Goal: Information Seeking & Learning: Check status

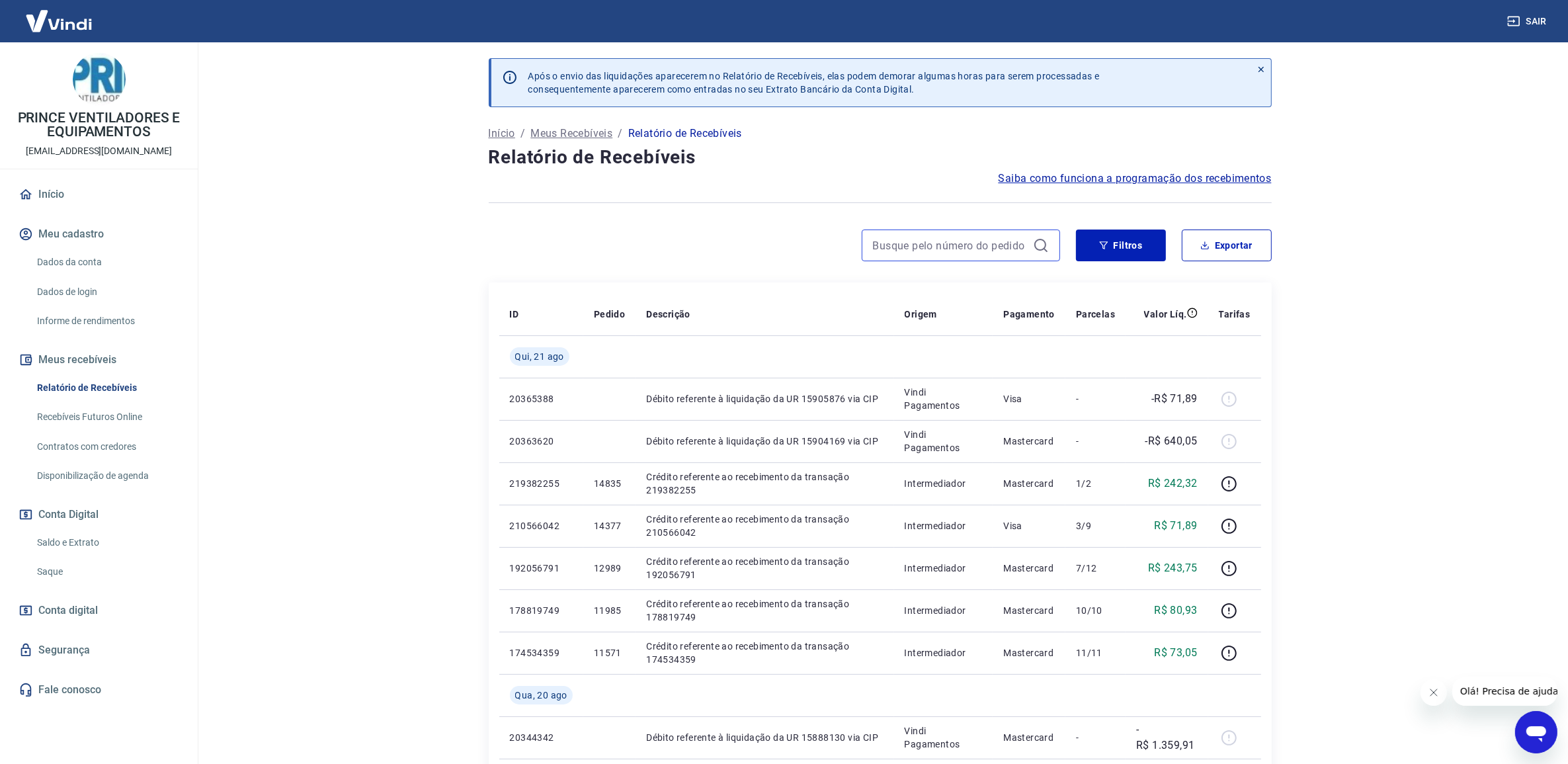
click at [969, 255] on input at bounding box center [950, 246] width 155 height 20
click at [1132, 239] on button "Filtros" at bounding box center [1121, 245] width 90 height 32
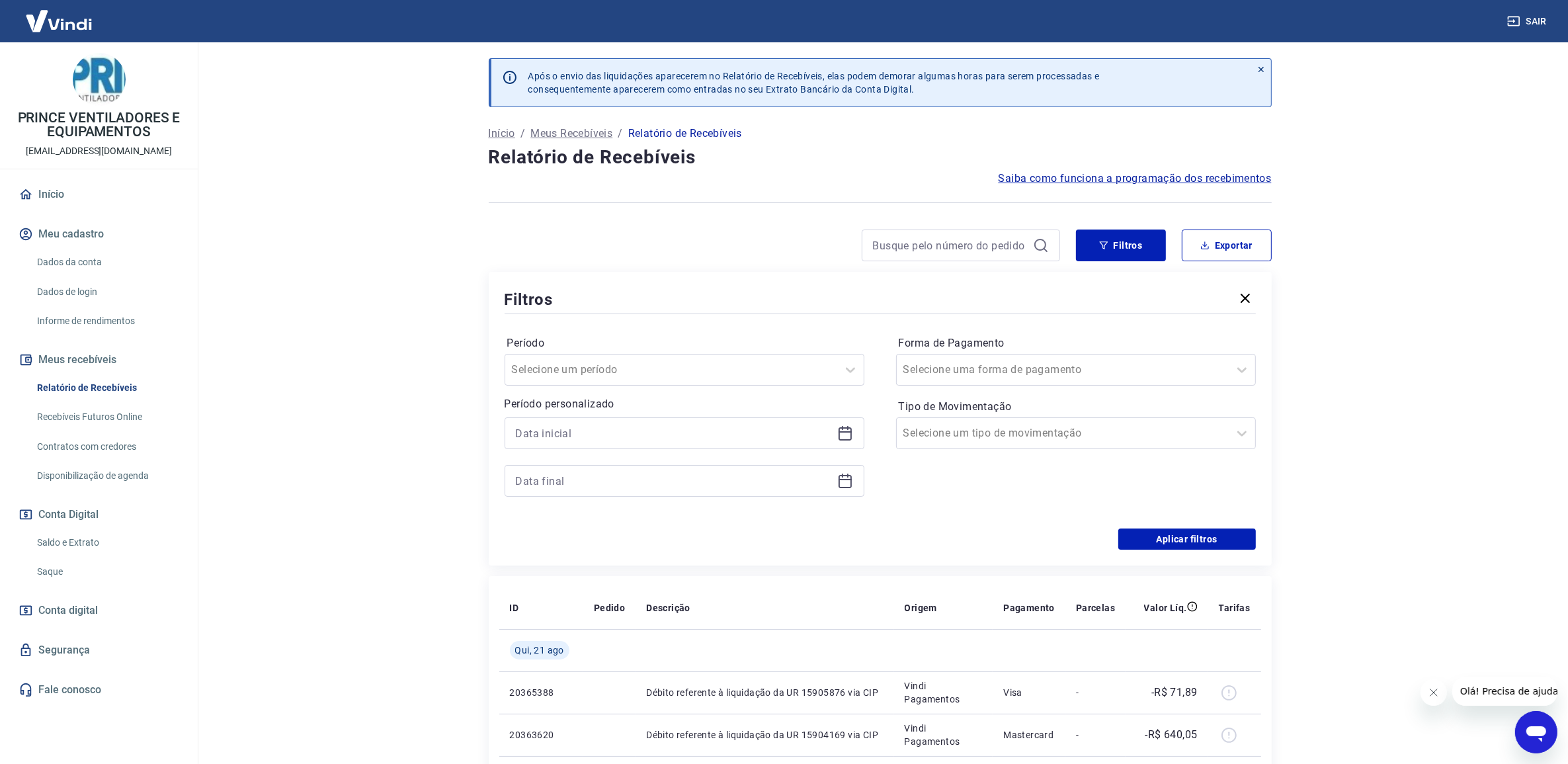
click at [70, 541] on link "Saldo e Extrato" at bounding box center [106, 542] width 150 height 27
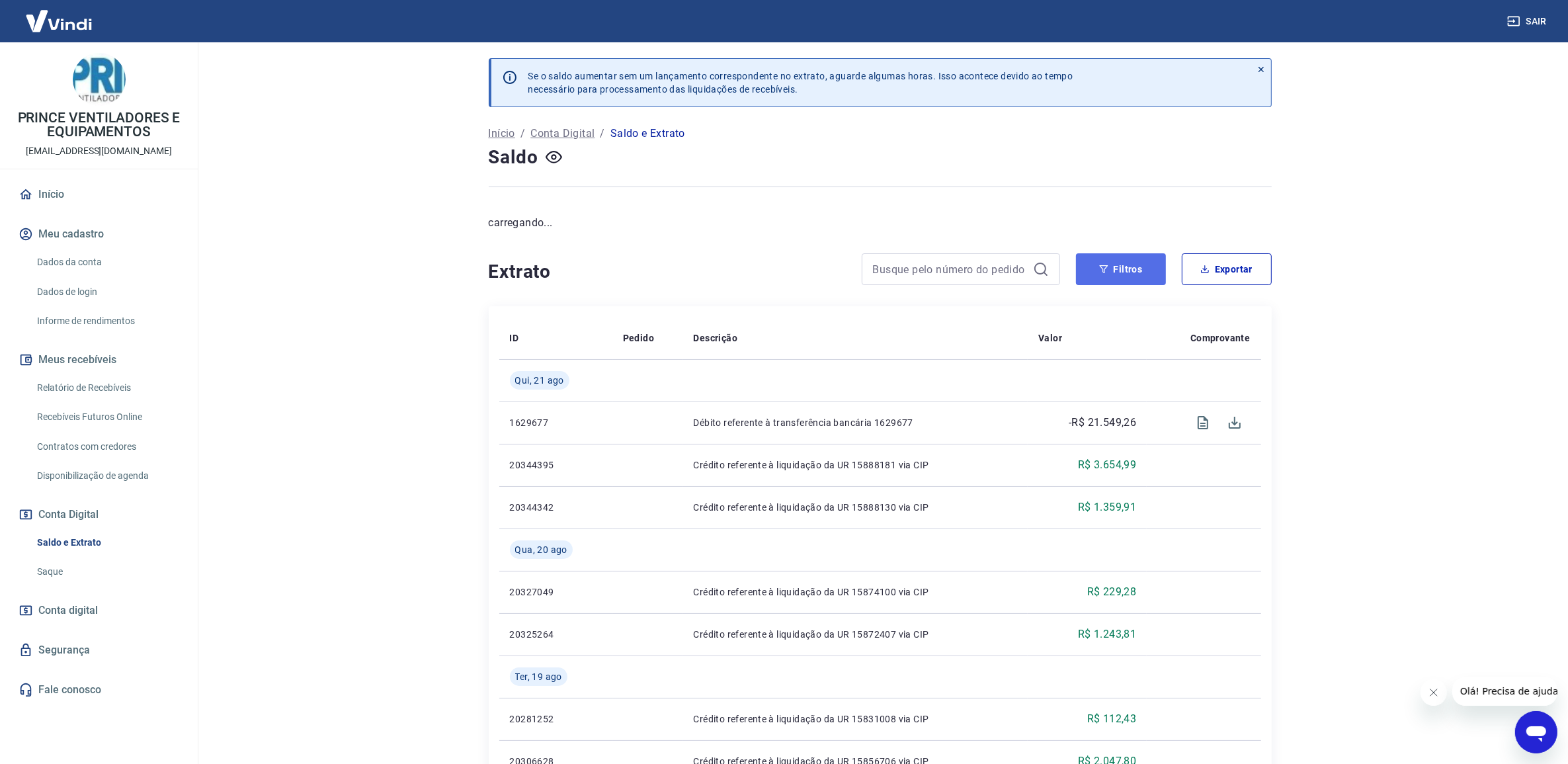
click at [1103, 270] on icon "button" at bounding box center [1103, 269] width 9 height 9
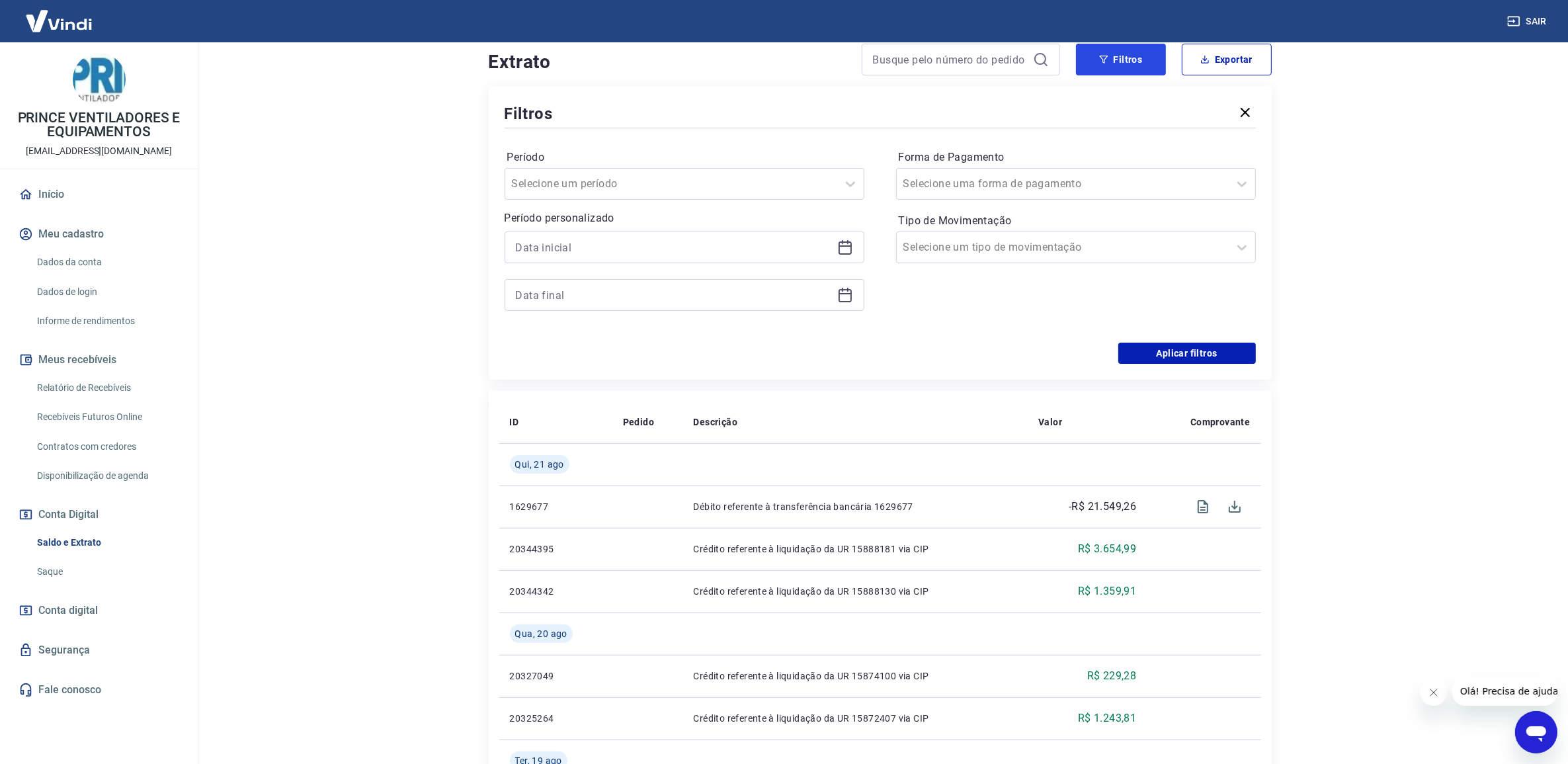
scroll to position [496, 0]
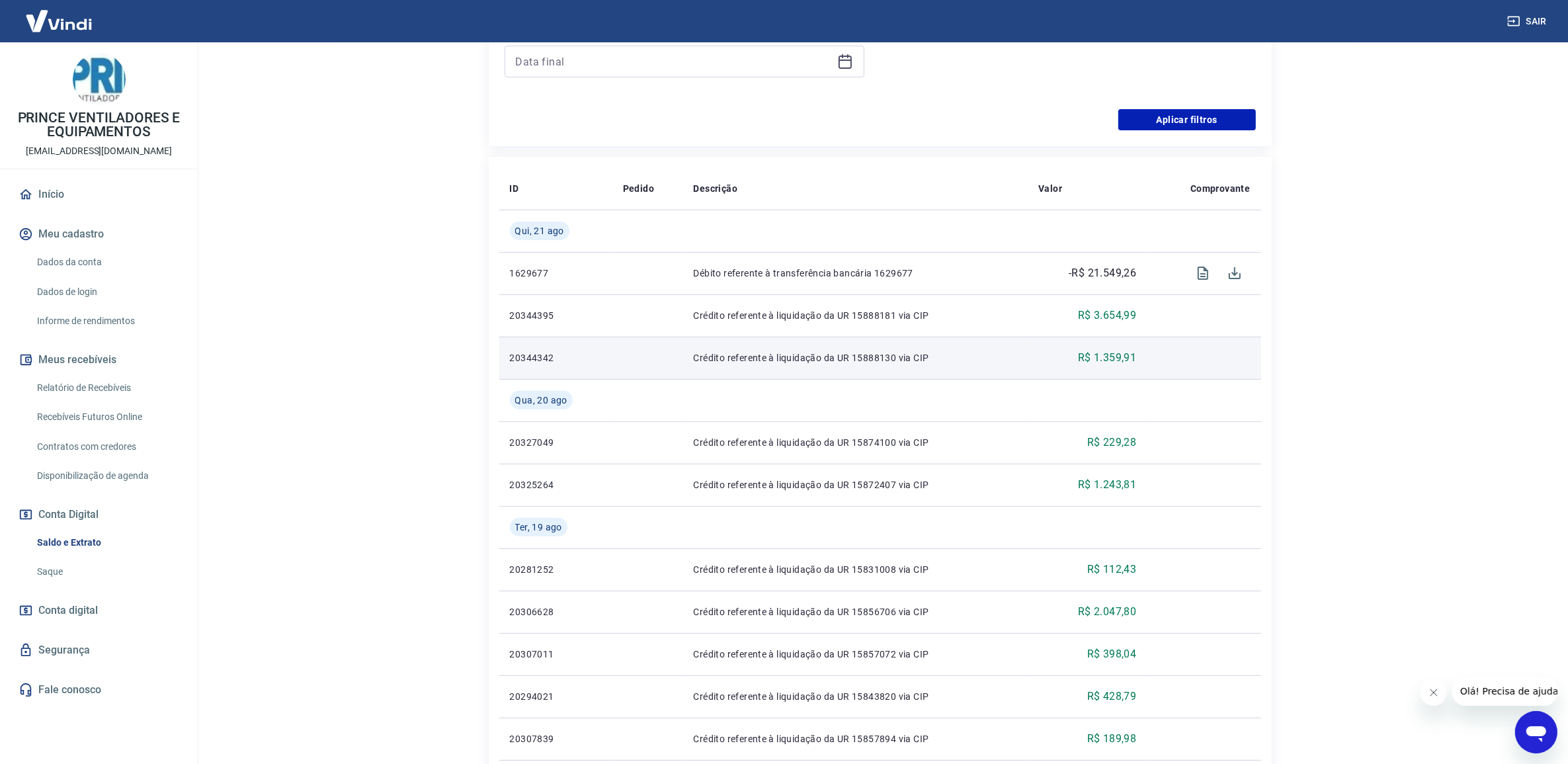
click at [801, 354] on p "Crédito referente à liquidação da UR 15888130 via CIP" at bounding box center [855, 358] width 324 height 13
click at [536, 351] on td "20344342" at bounding box center [556, 358] width 113 height 43
click at [543, 359] on p "20344342" at bounding box center [556, 358] width 92 height 13
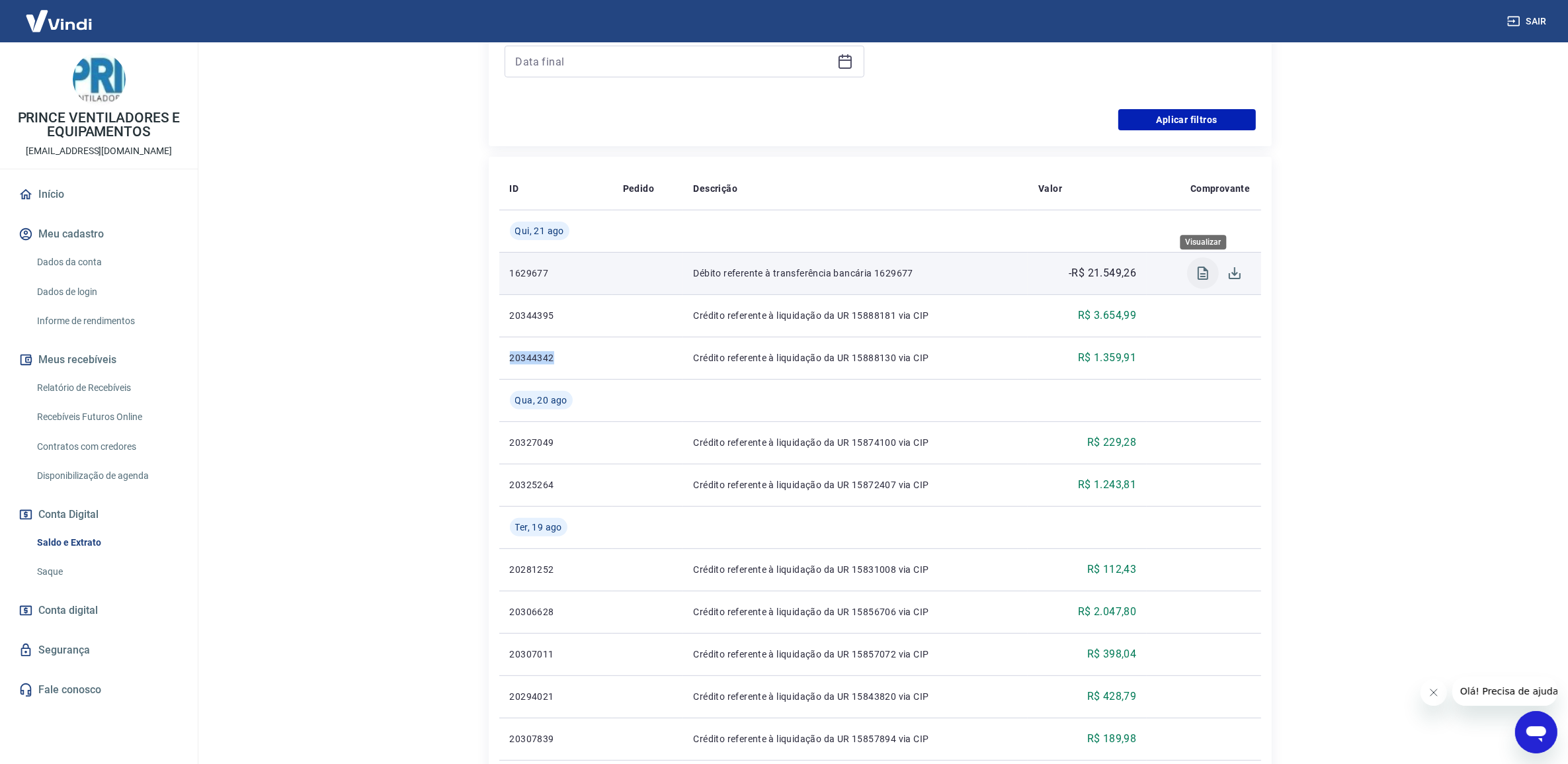
click at [1204, 271] on icon "Visualizar" at bounding box center [1202, 274] width 11 height 13
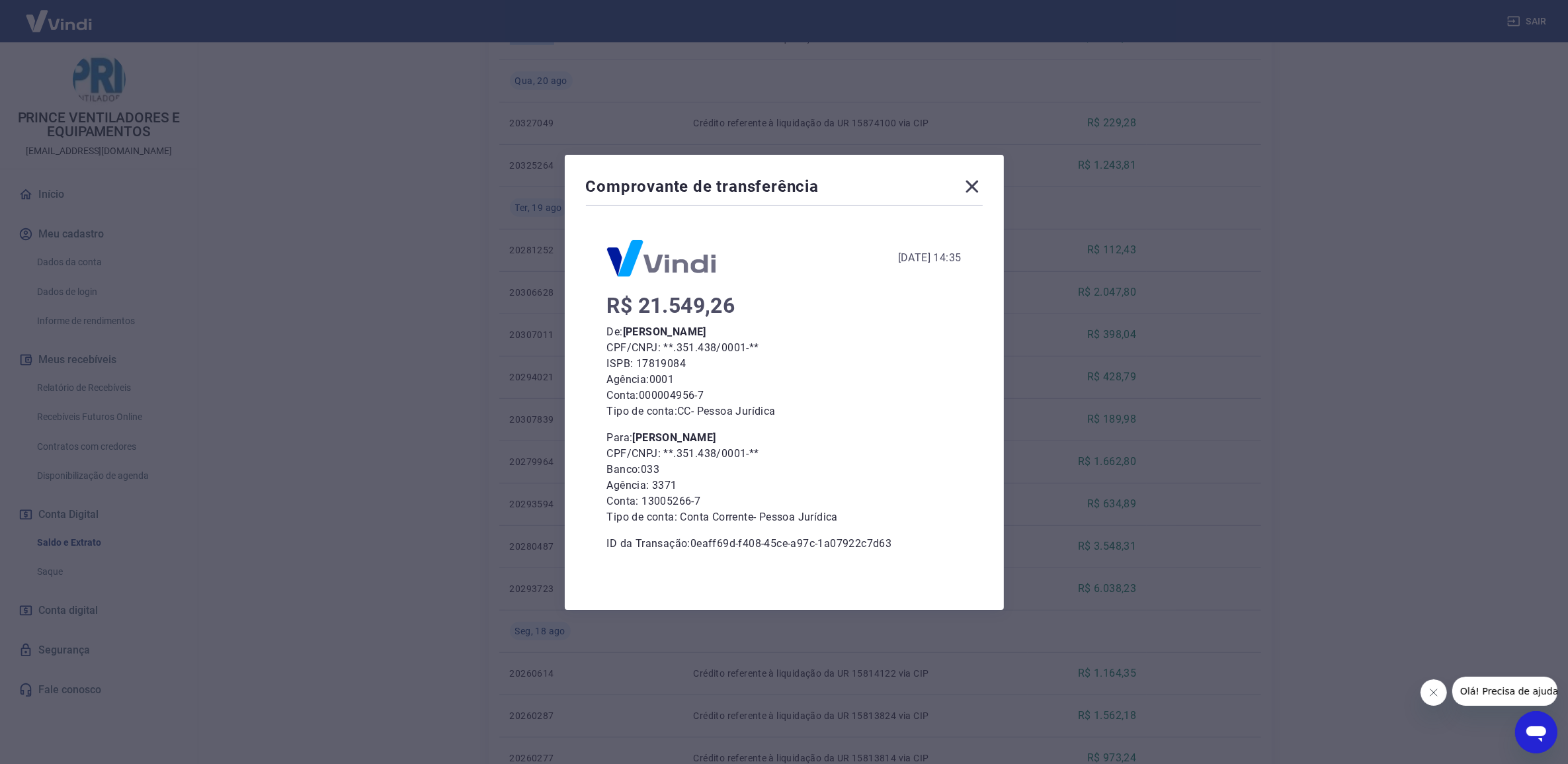
scroll to position [910, 0]
click at [980, 188] on icon at bounding box center [972, 187] width 21 height 21
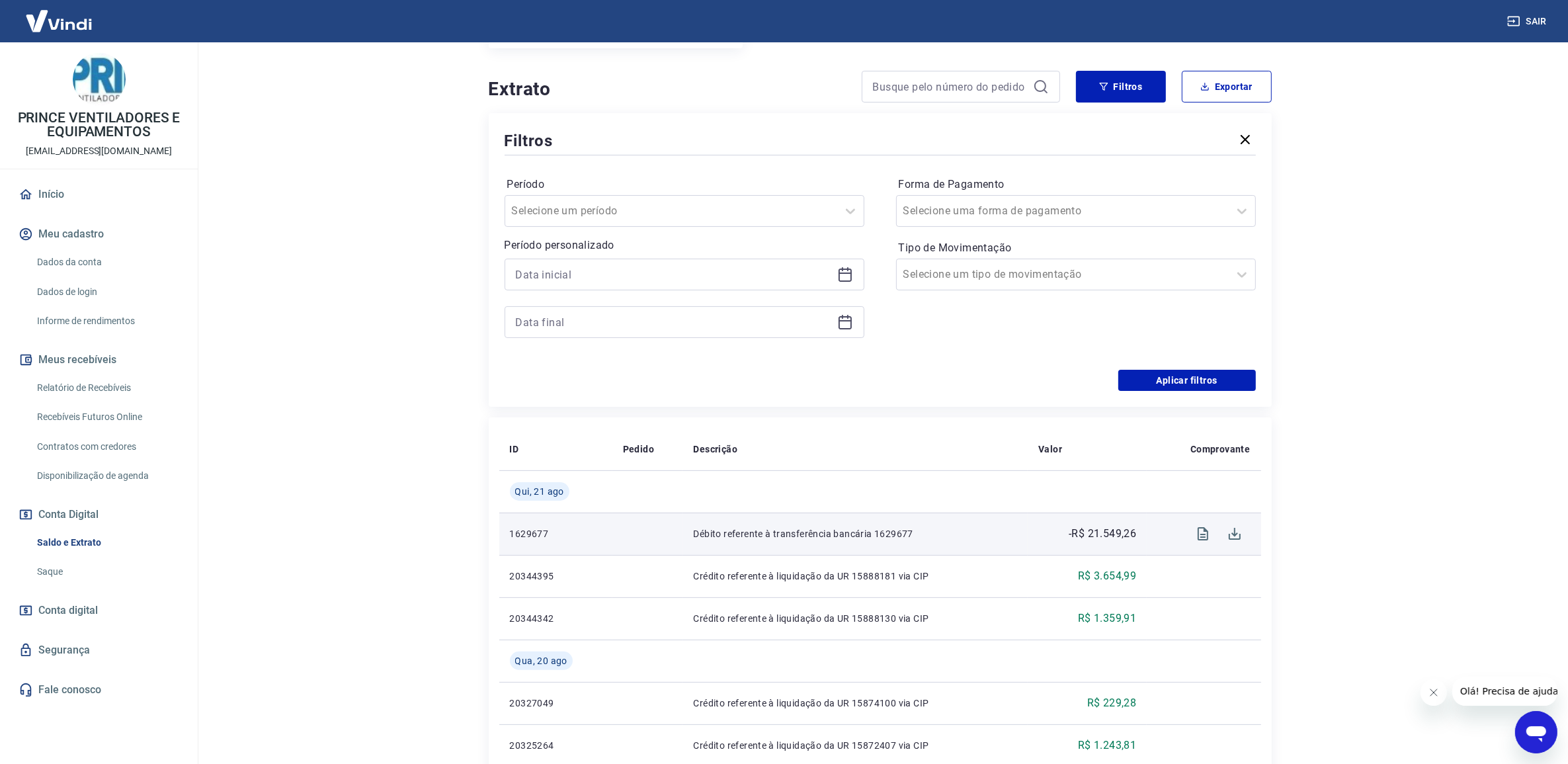
scroll to position [331, 0]
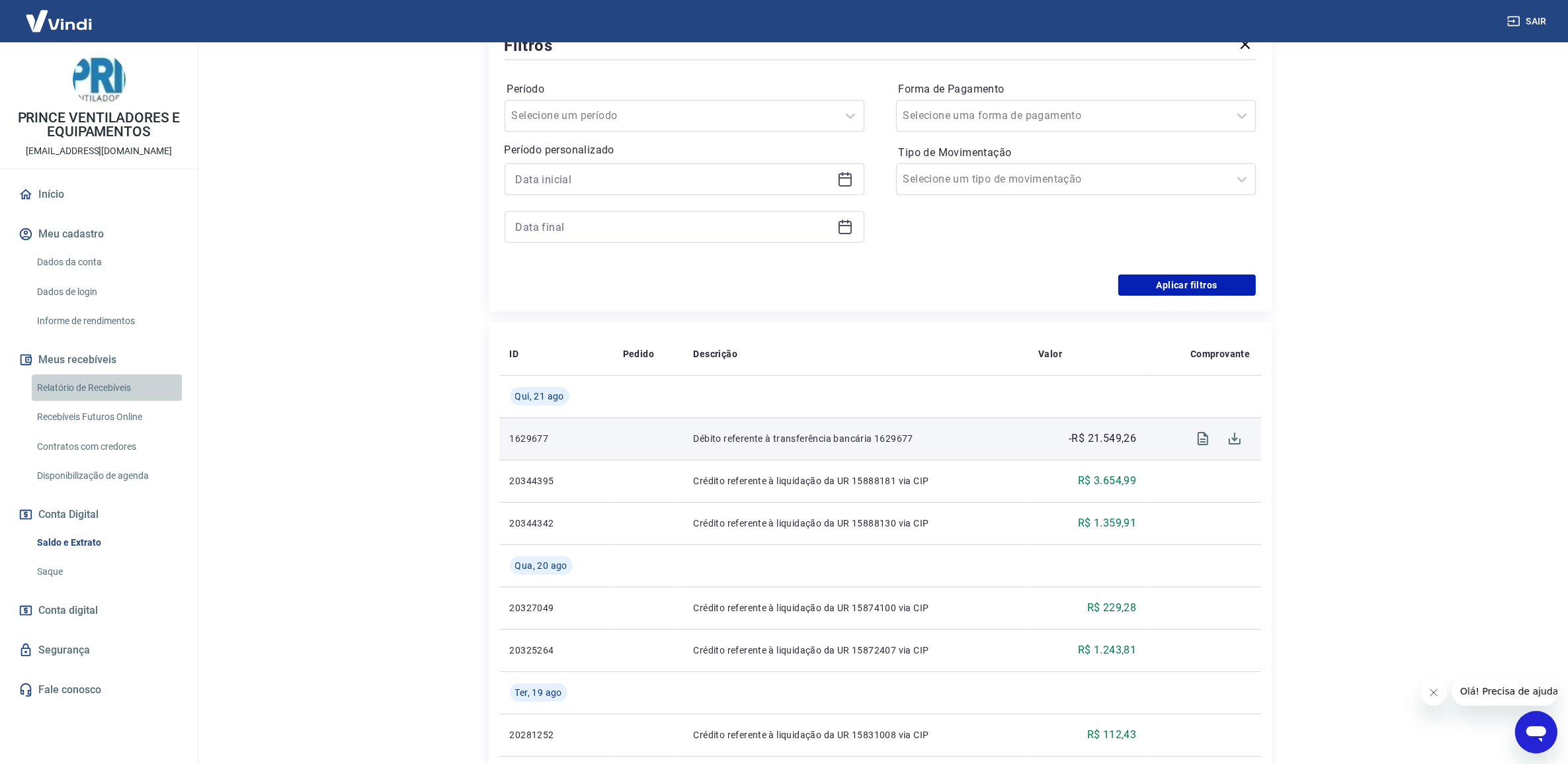
click at [90, 384] on link "Relatório de Recebíveis" at bounding box center [106, 387] width 150 height 27
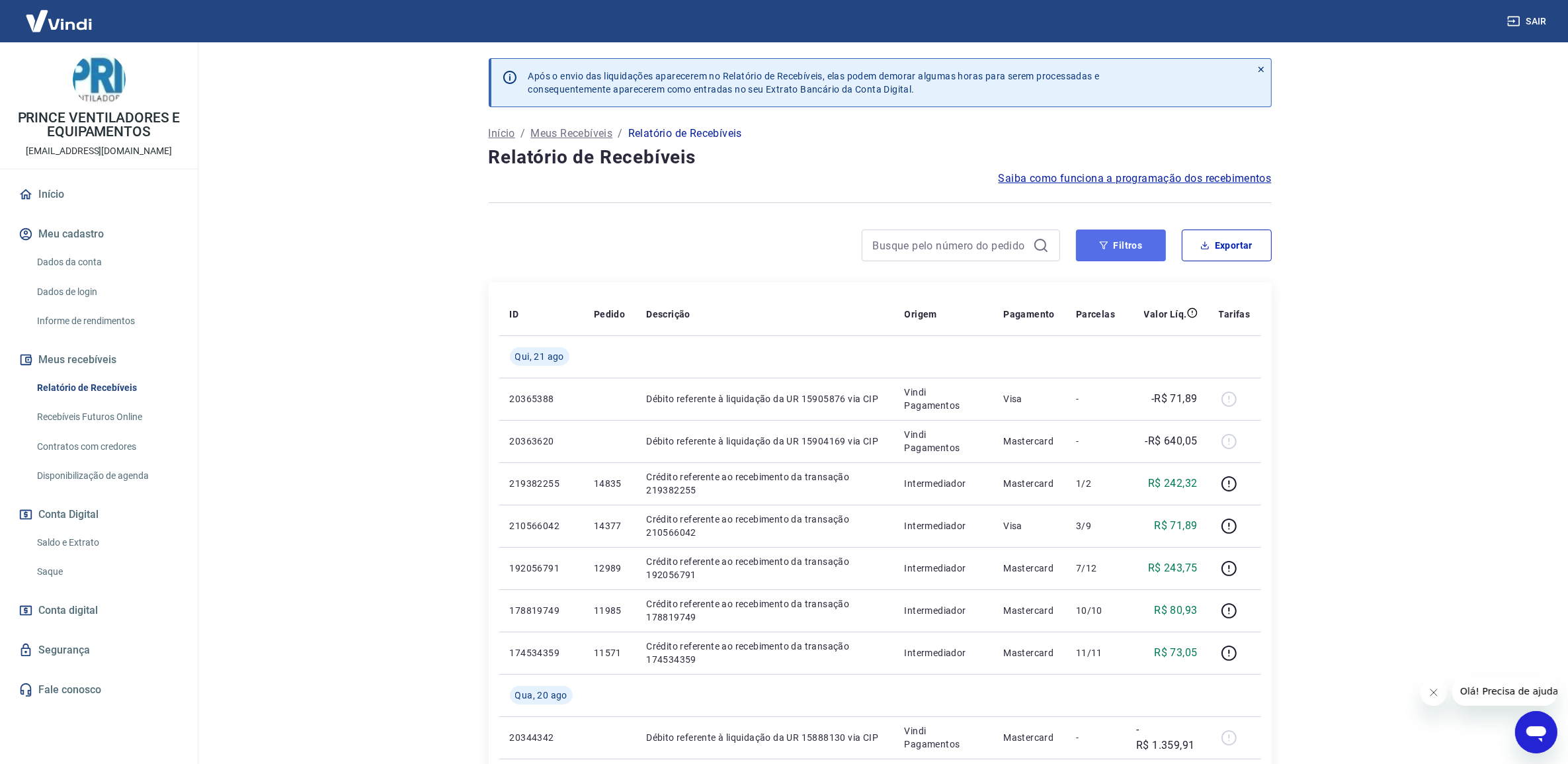
click at [1131, 250] on button "Filtros" at bounding box center [1121, 245] width 90 height 32
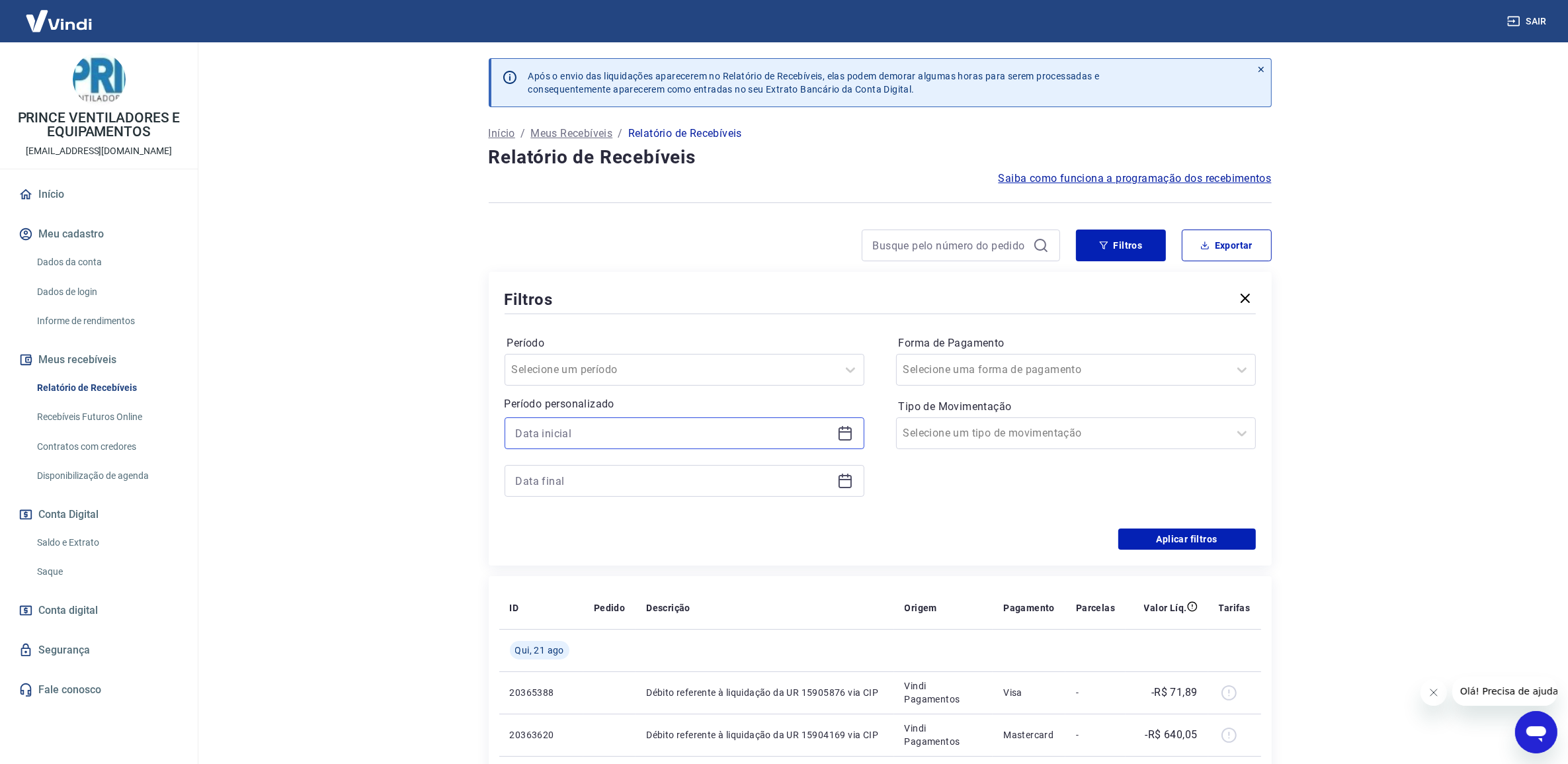
click at [715, 429] on input at bounding box center [674, 433] width 316 height 20
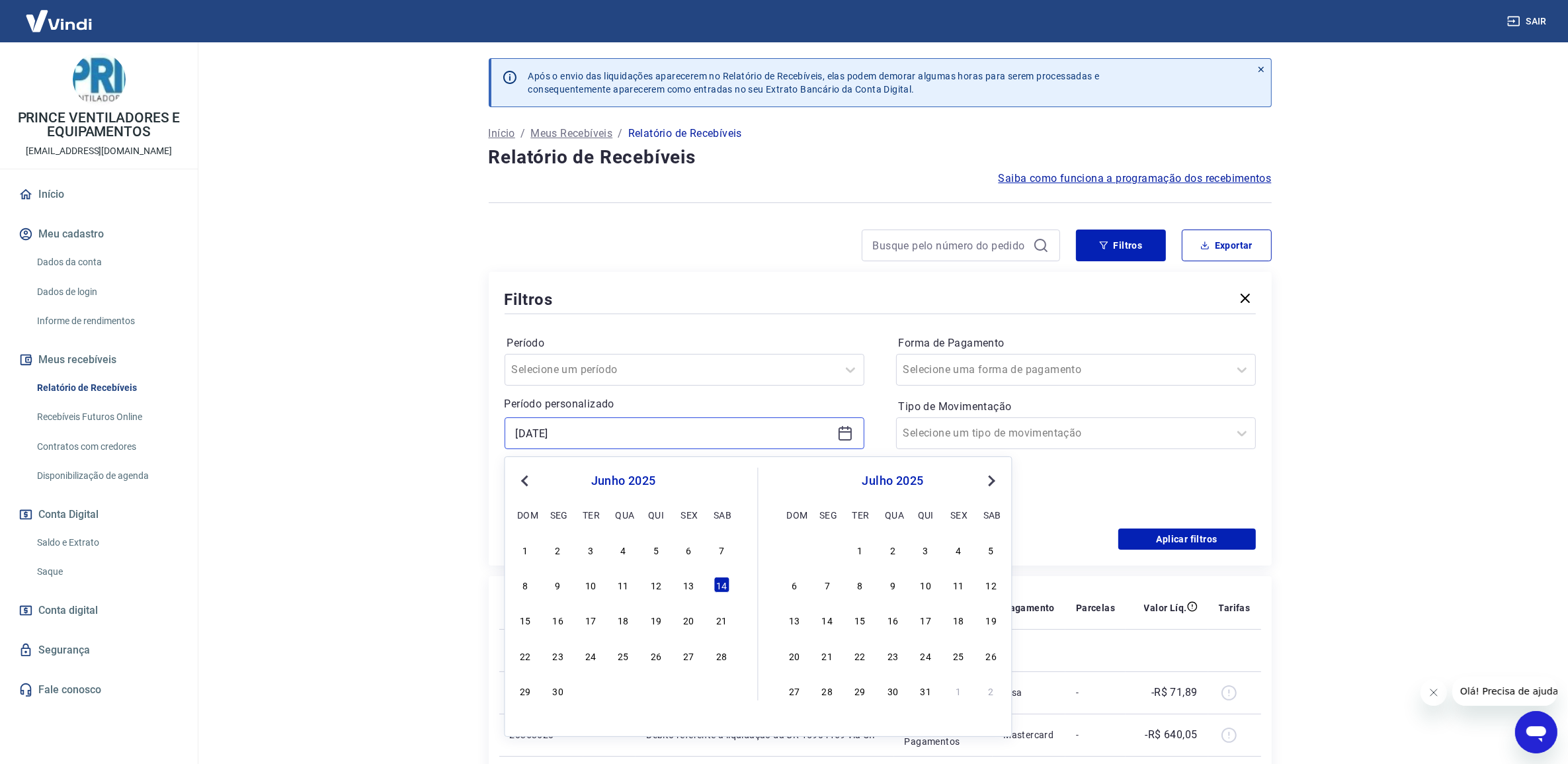
click at [719, 429] on input "[DATE]" at bounding box center [674, 433] width 316 height 20
type input "14/06/2024"
click at [687, 620] on div "14" at bounding box center [688, 619] width 16 height 16
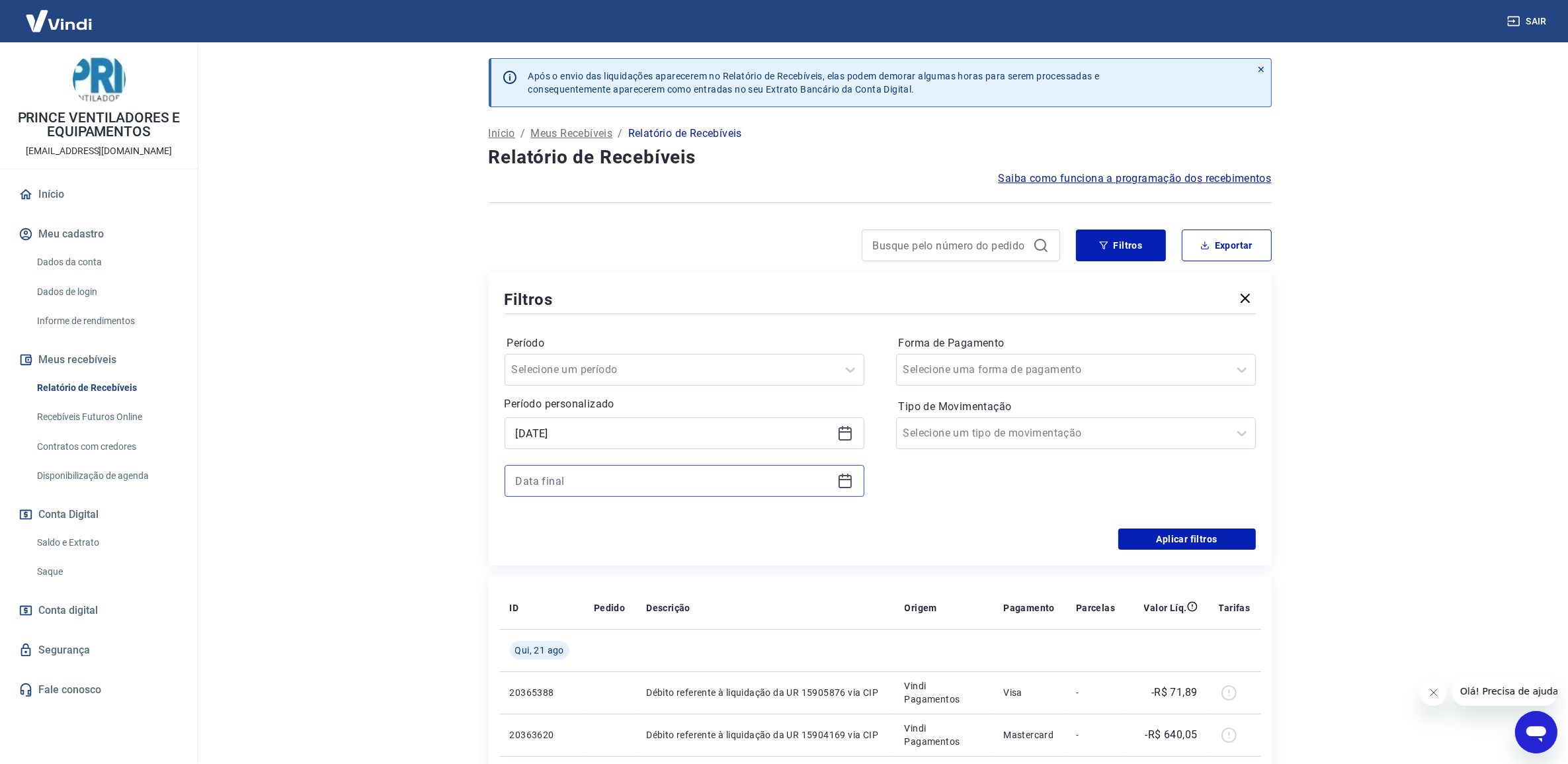
click at [632, 481] on input at bounding box center [674, 481] width 316 height 20
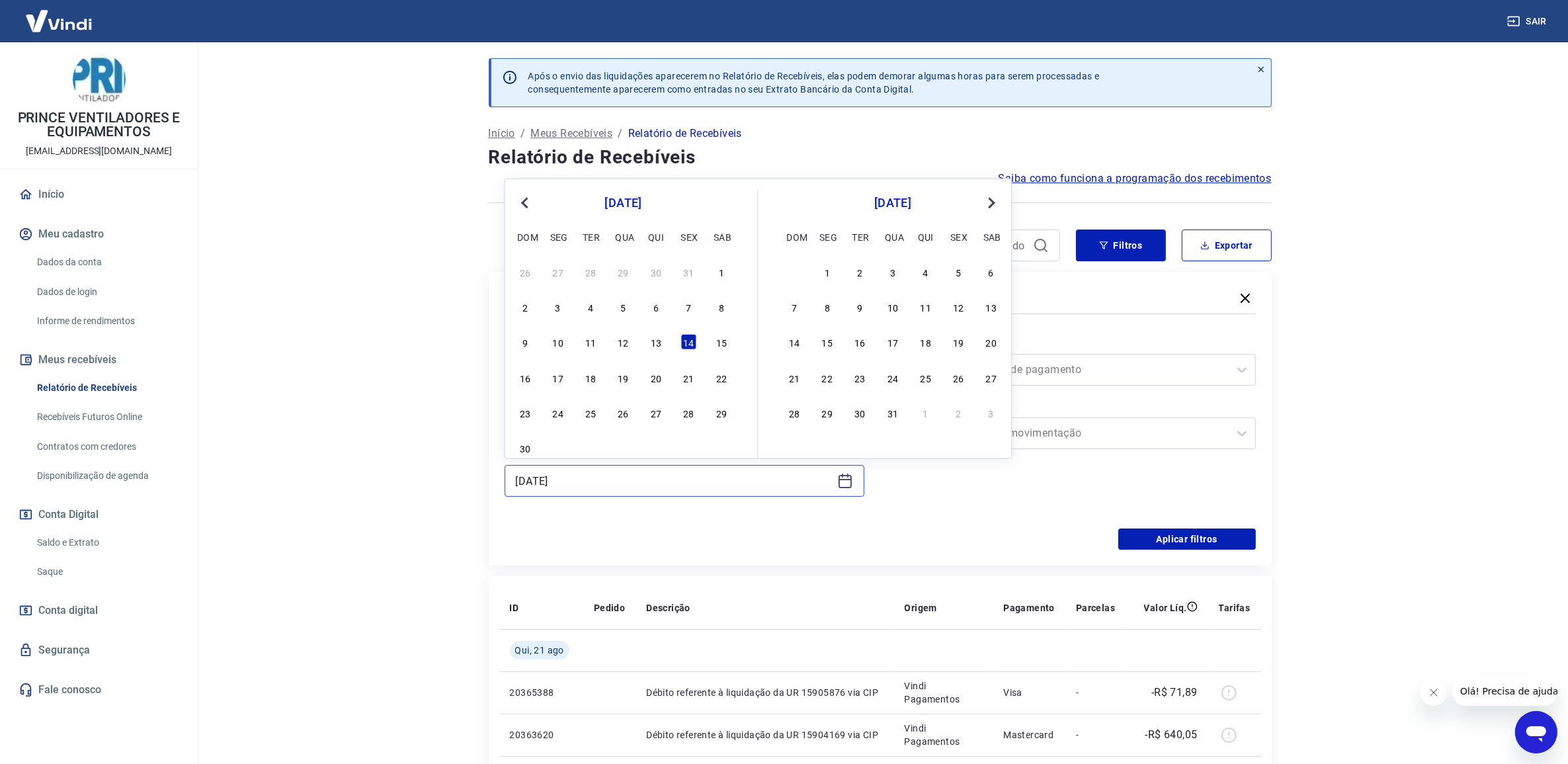
type input "14/06/2024"
click at [1191, 537] on button "Aplicar filtros" at bounding box center [1187, 540] width 137 height 21
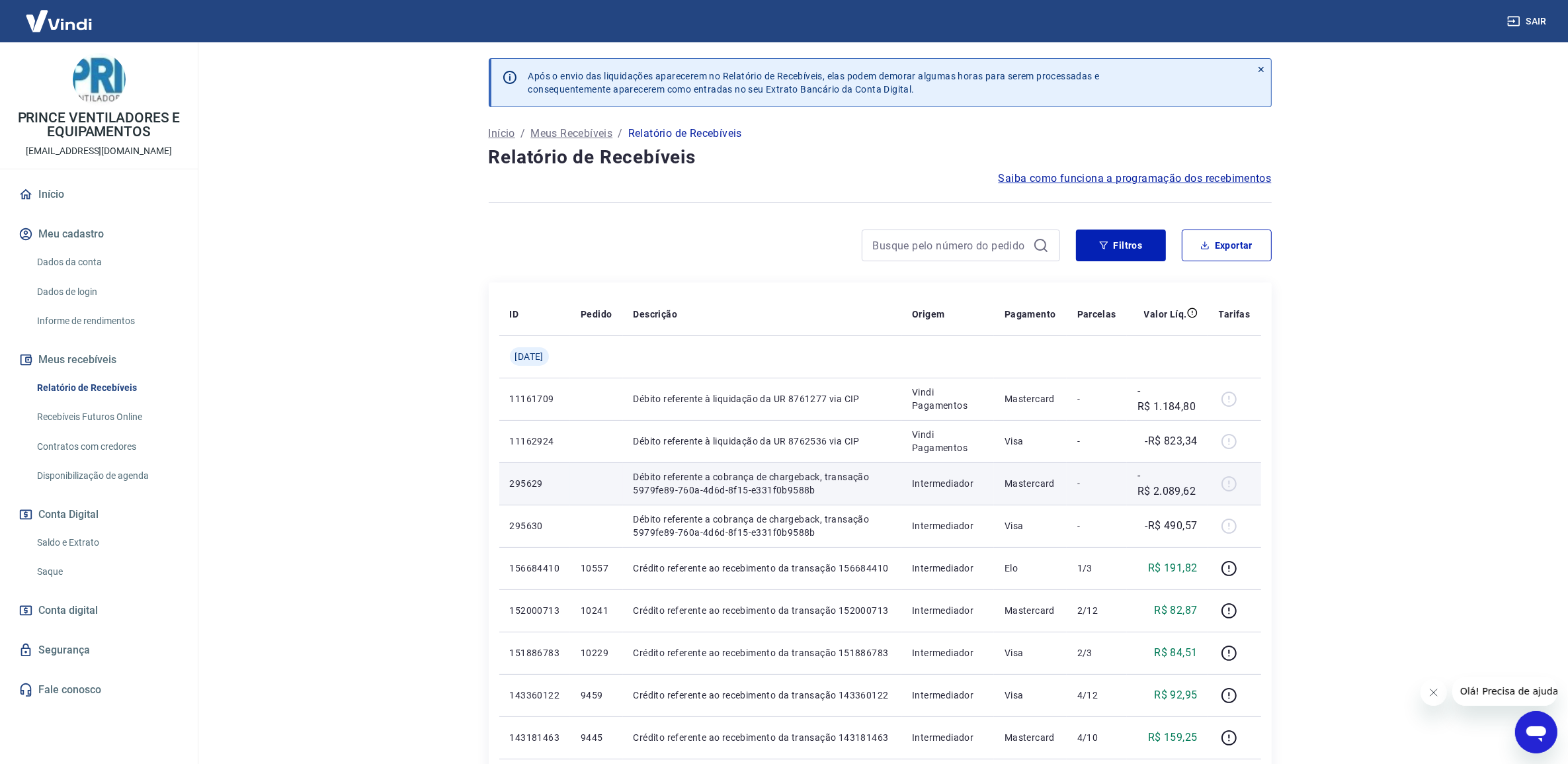
scroll to position [83, 0]
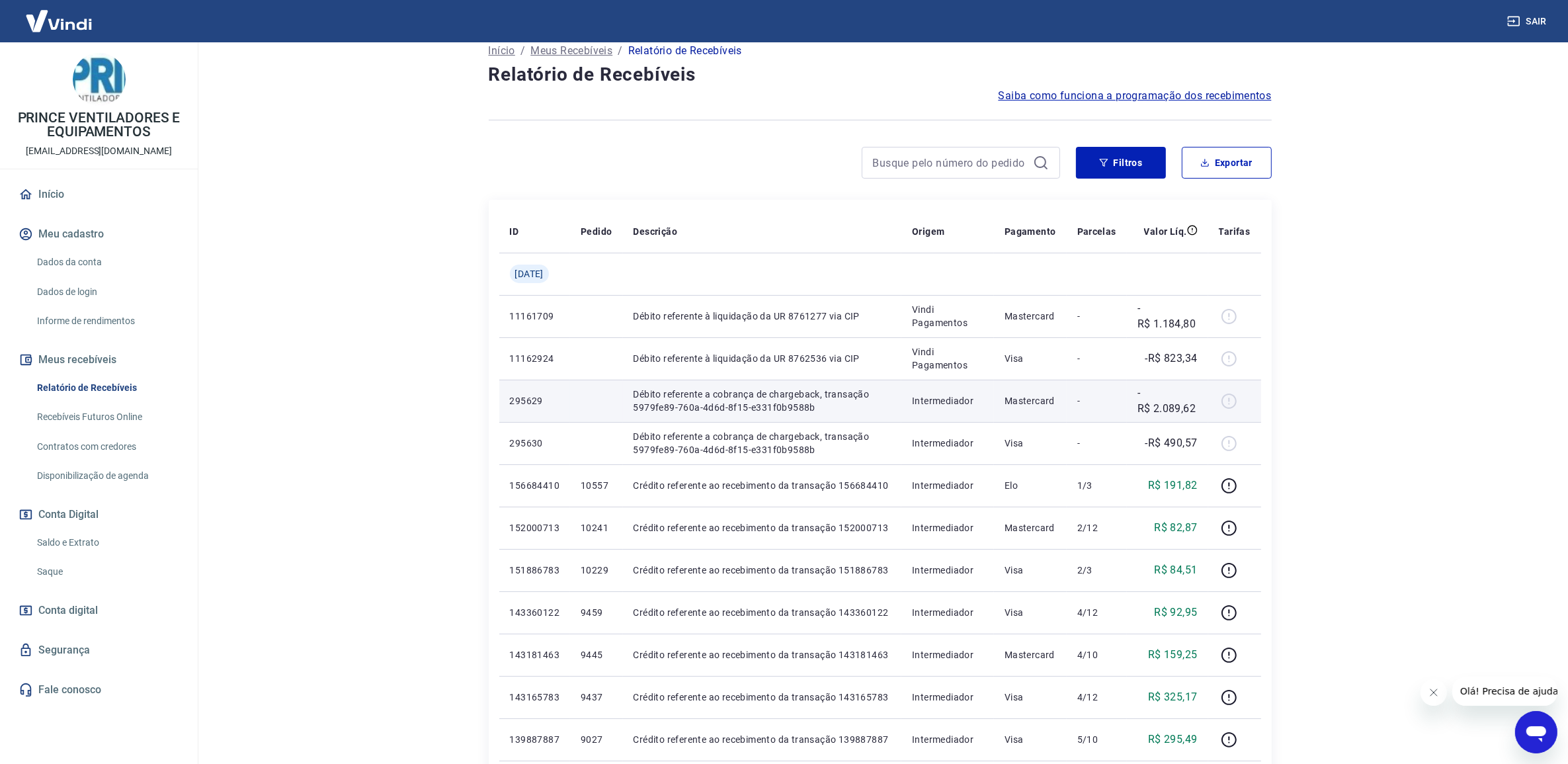
click at [656, 409] on p "Débito referente a cobrança de chargeback, transação 5979fe89-760a-4d6d-8f15-e3…" at bounding box center [762, 401] width 258 height 26
click at [519, 399] on p "295629" at bounding box center [534, 401] width 50 height 13
copy p "295629"
click at [961, 167] on input at bounding box center [950, 163] width 155 height 20
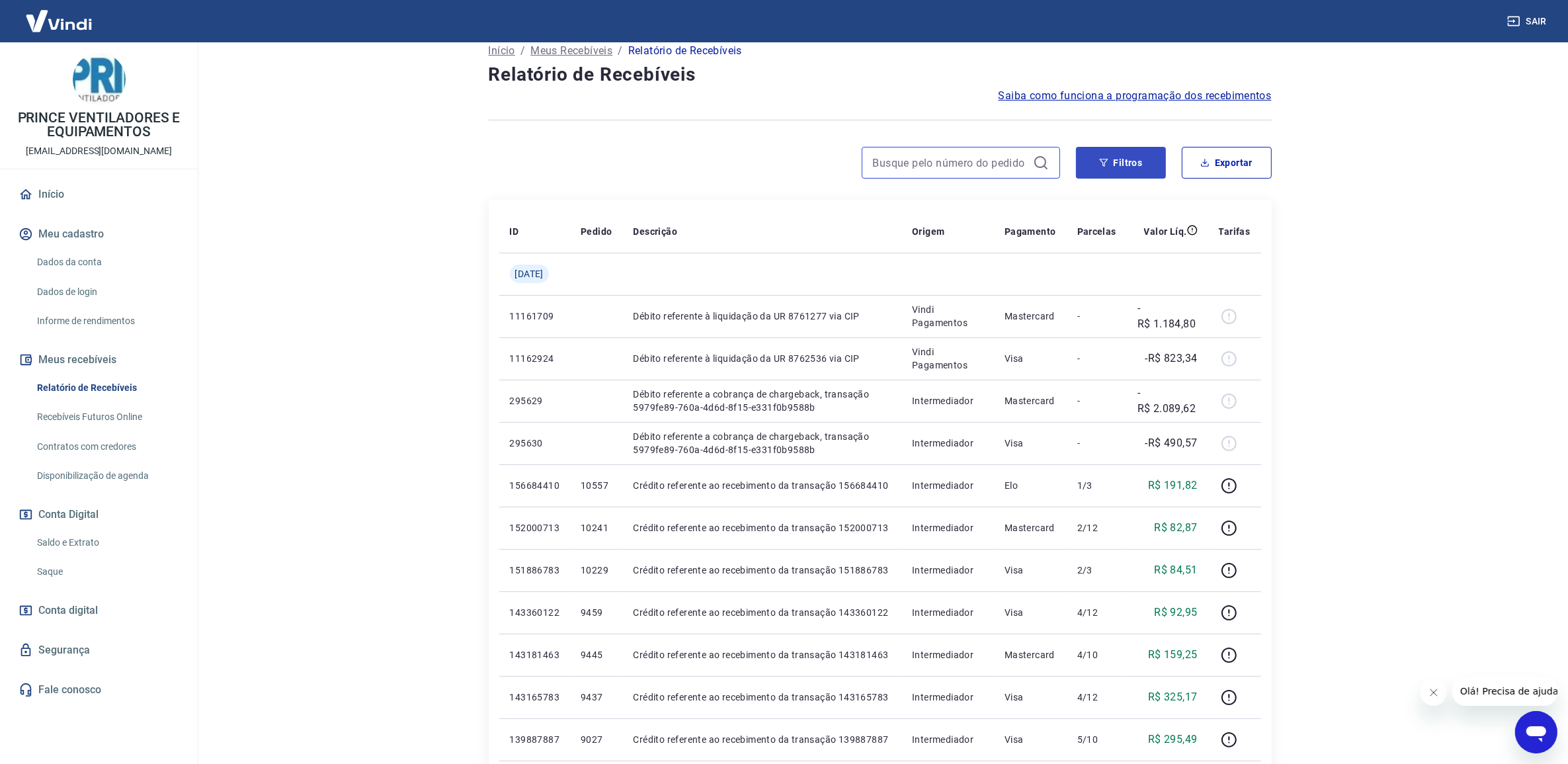
paste input "160435450"
click at [1018, 157] on input "160435450" at bounding box center [950, 163] width 155 height 20
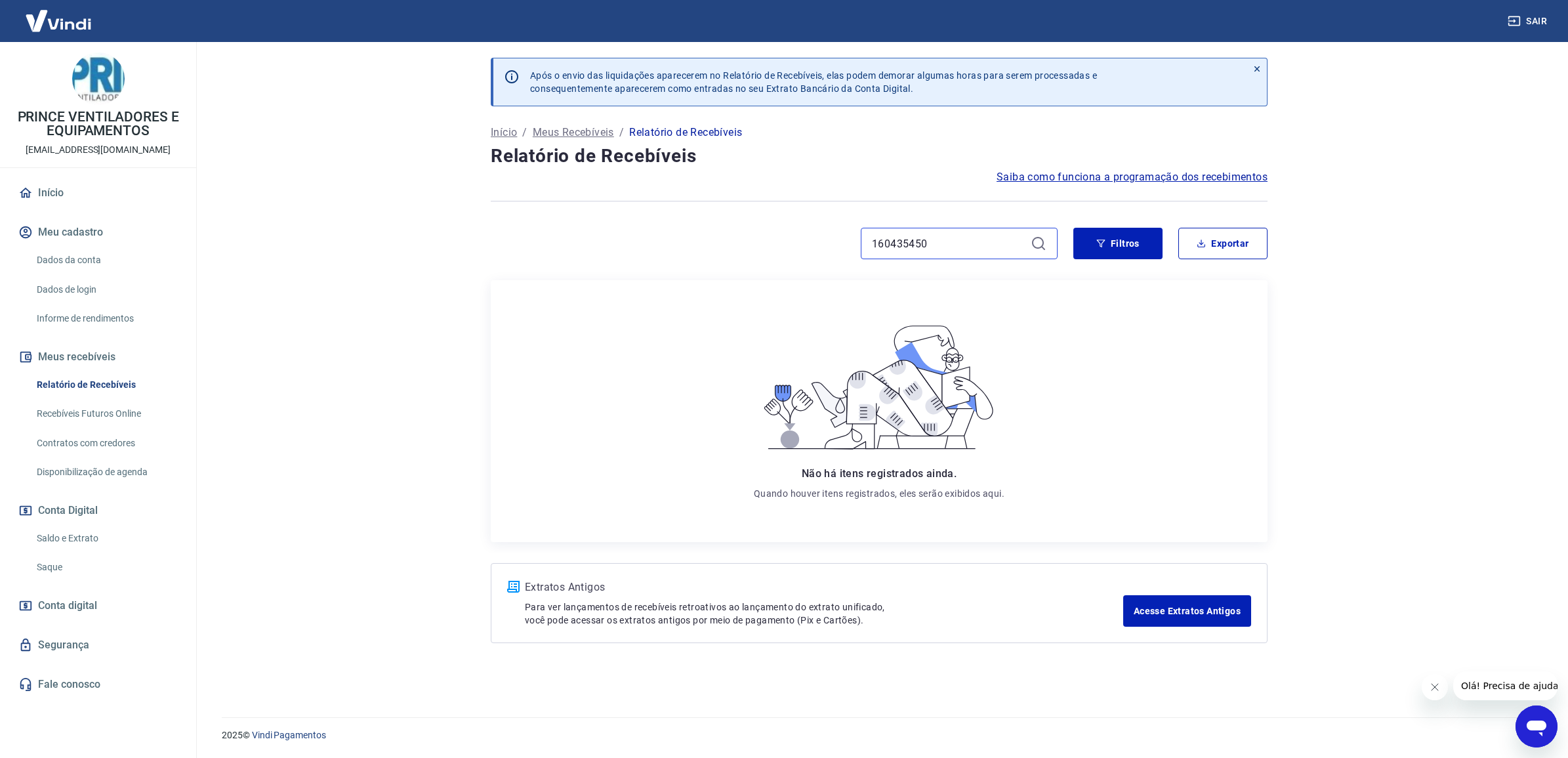
type input "160435450"
click at [1205, 611] on link "Acesse Extratos Antigos" at bounding box center [1187, 611] width 128 height 32
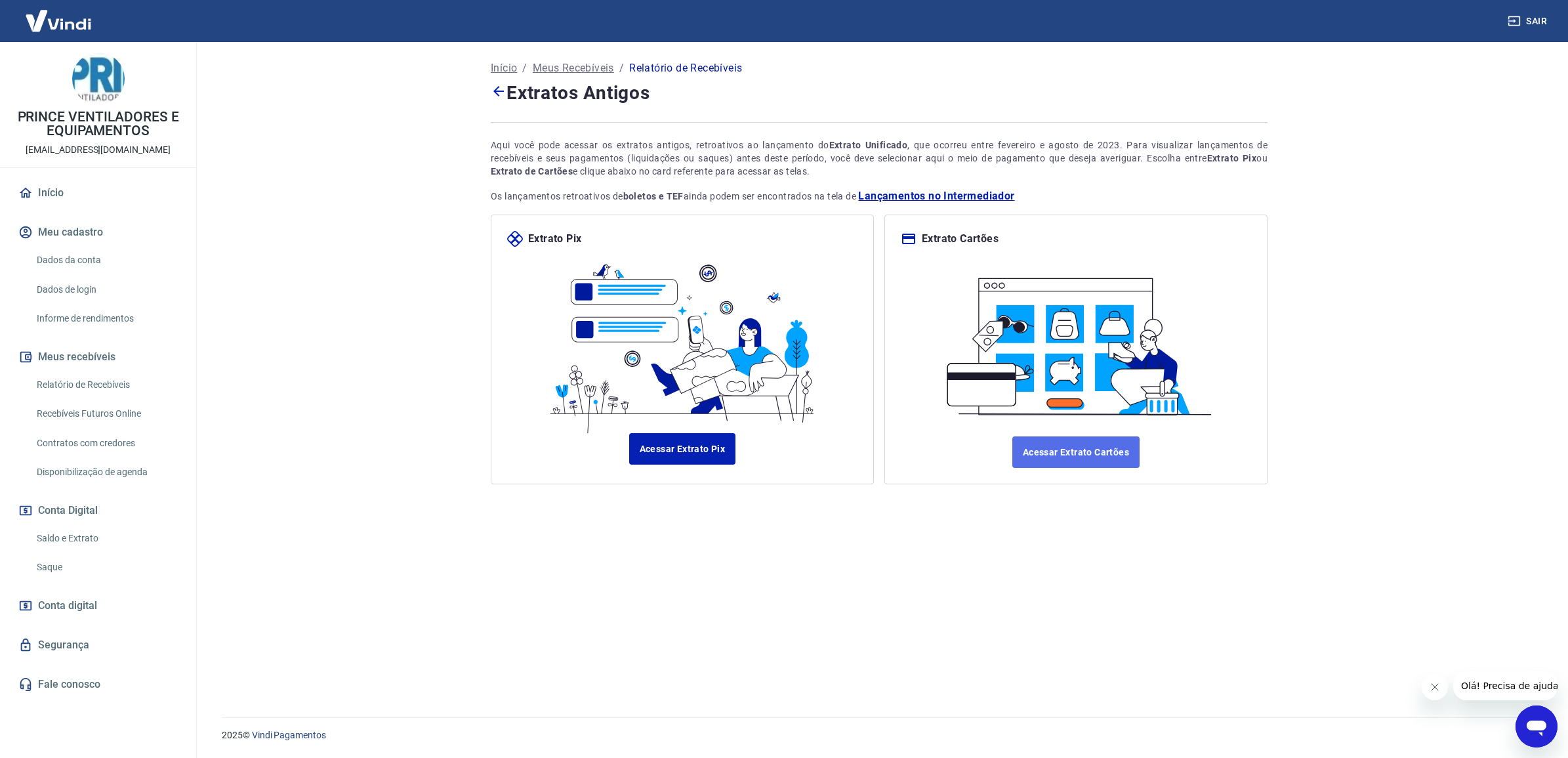
click at [1065, 446] on link "Acessar Extrato Cartões" at bounding box center [1076, 452] width 127 height 32
click at [1091, 598] on div "Início / Meus Recebíveis / Relatório de Recebíveis Extratos Antigos Aqui você p…" at bounding box center [879, 372] width 809 height 660
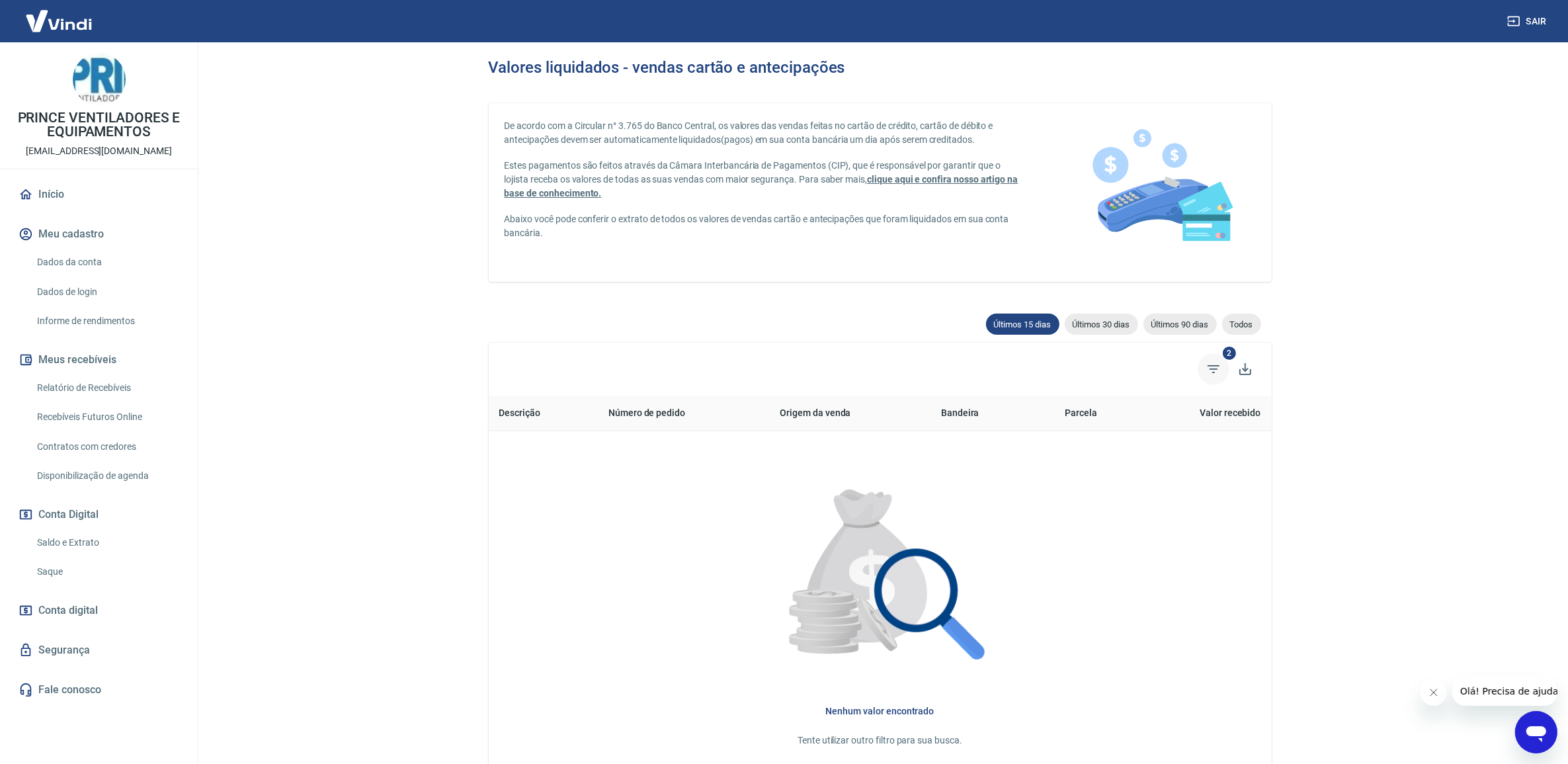
click at [1205, 361] on icon "Filtros" at bounding box center [1213, 368] width 16 height 16
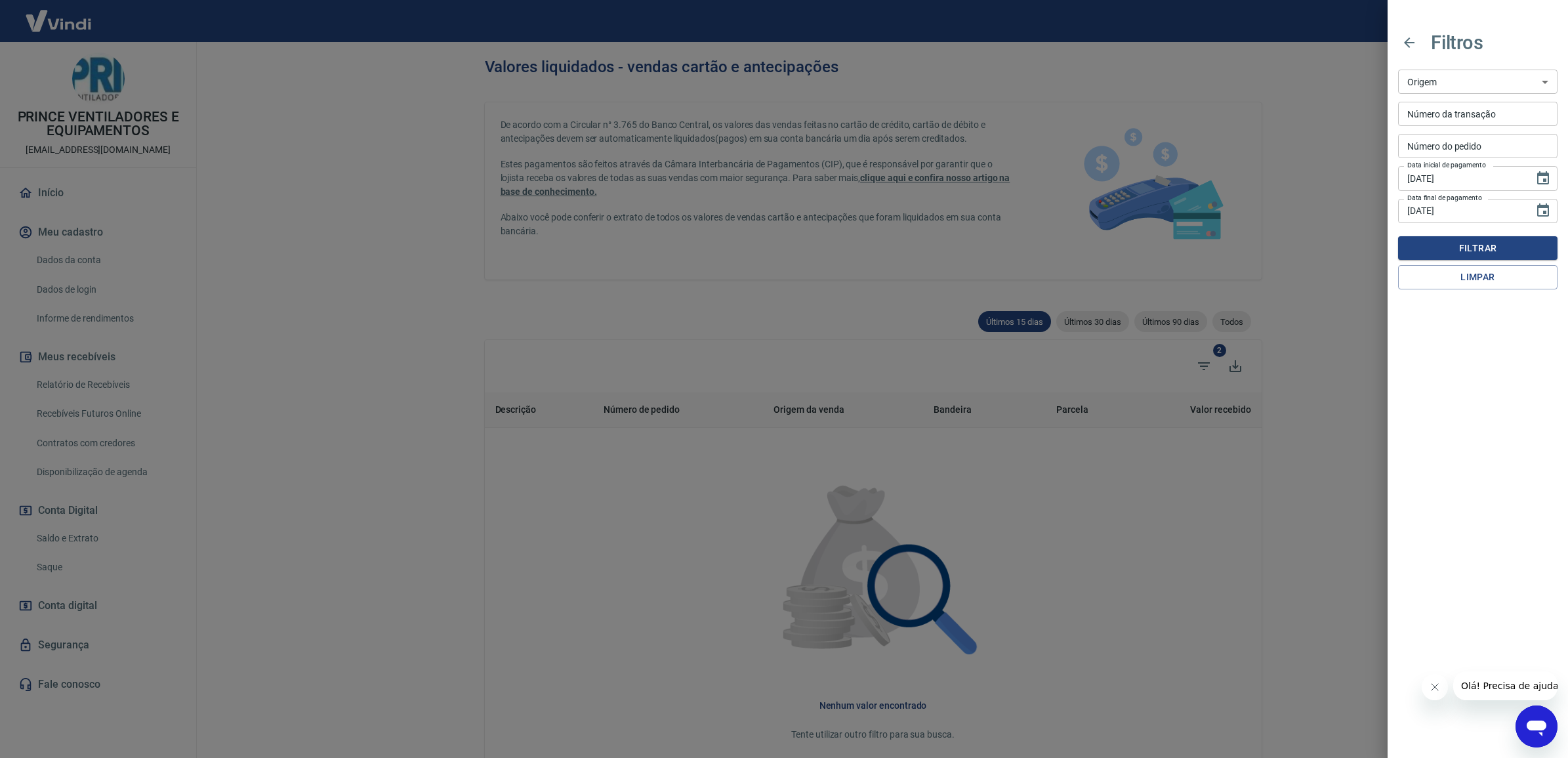
click at [1462, 115] on input "Número da transação" at bounding box center [1478, 114] width 159 height 24
paste input "160435450"
type input "160435450"
click at [1487, 254] on button "Filtrar" at bounding box center [1478, 249] width 159 height 24
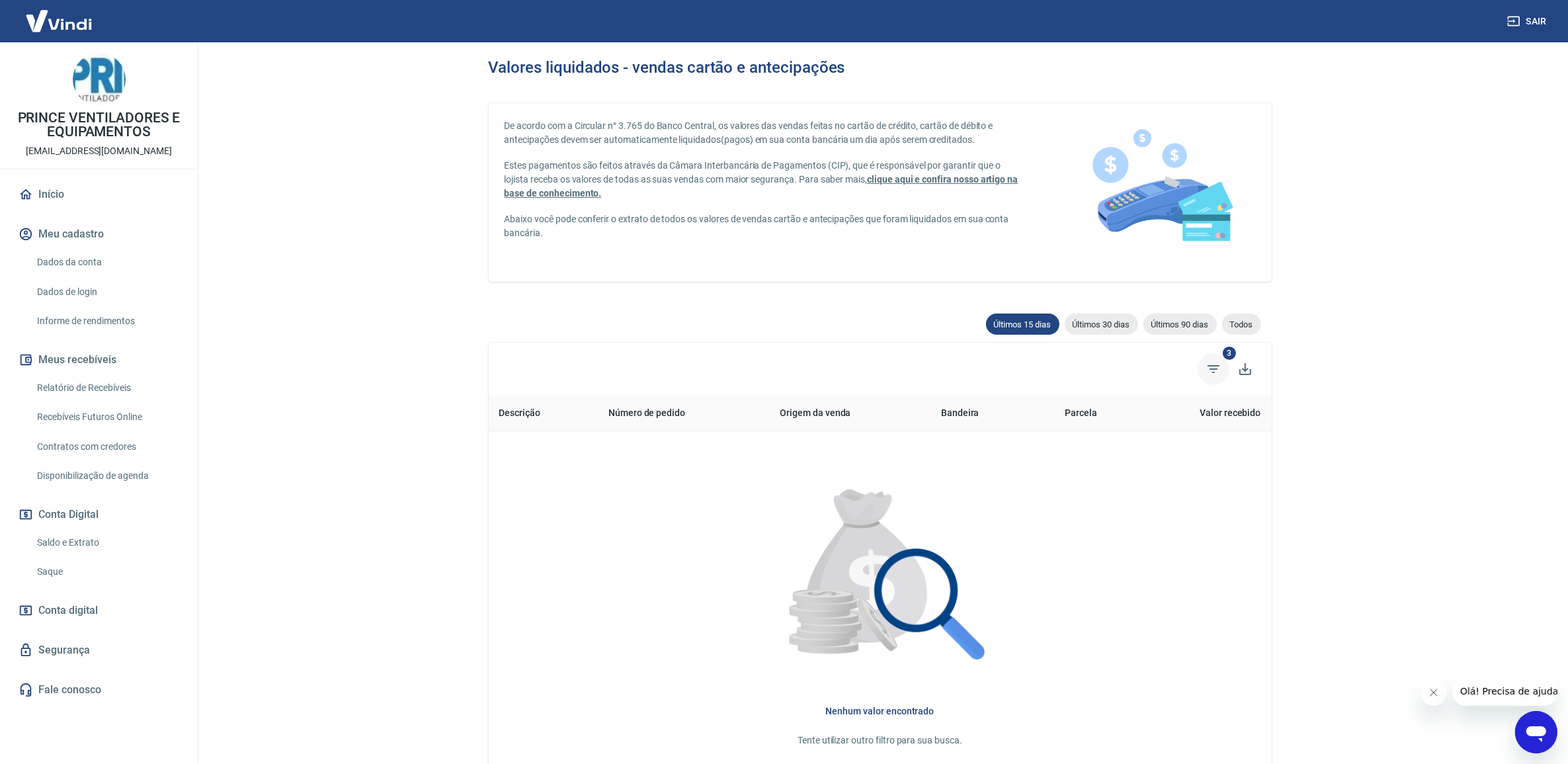
click at [1199, 365] on span "Filtros" at bounding box center [1213, 369] width 32 height 32
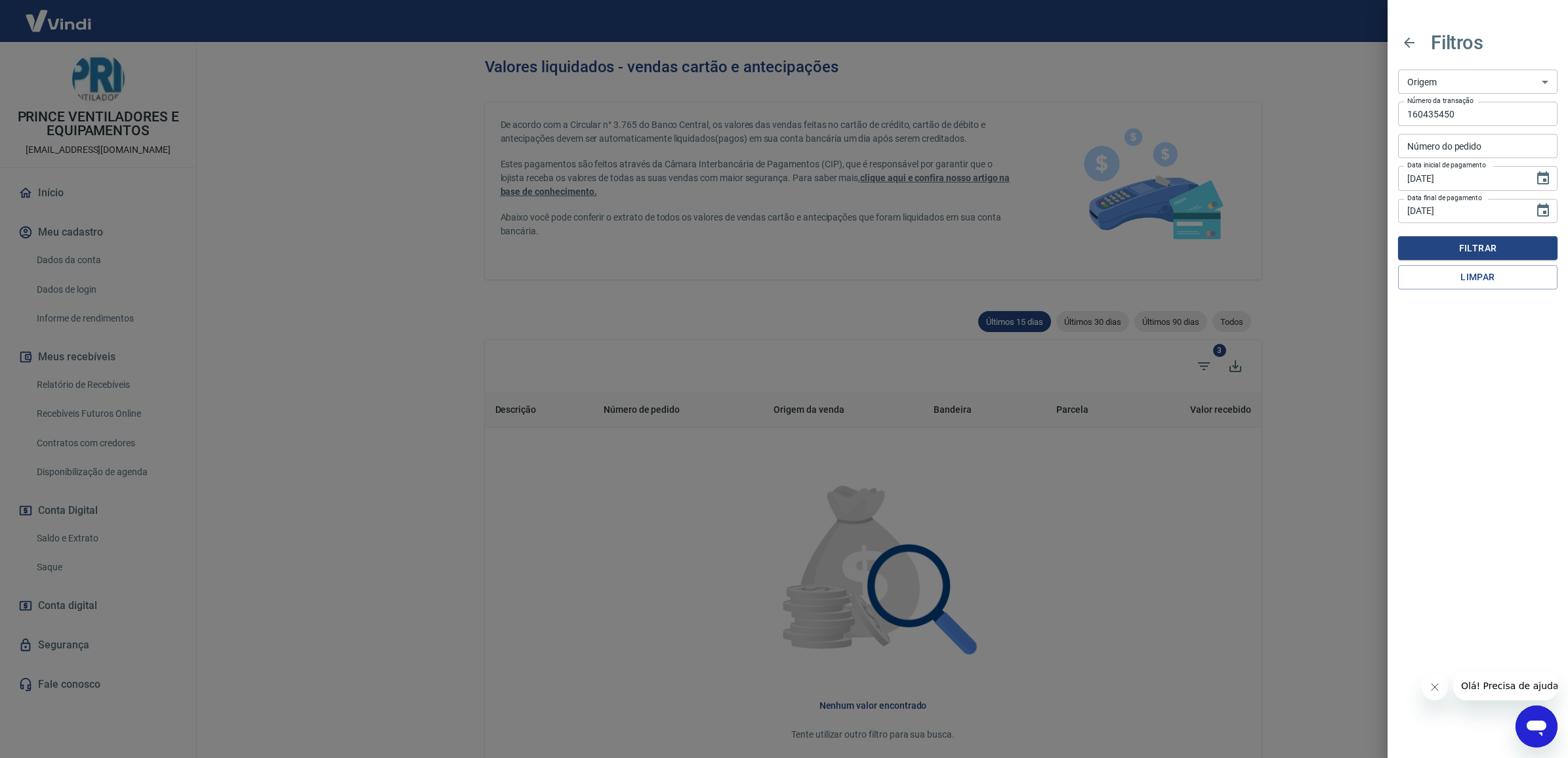
click at [1493, 176] on input "[DATE]" at bounding box center [1462, 178] width 127 height 24
click at [1462, 180] on input "[DATE]" at bounding box center [1462, 178] width 127 height 24
click at [1458, 180] on input "[DATE]" at bounding box center [1462, 178] width 127 height 24
drag, startPoint x: 1550, startPoint y: 176, endPoint x: 1540, endPoint y: 178, distance: 10.2
click at [1547, 176] on icon "Choose date, selected date is 6 de ago de 2025" at bounding box center [1543, 178] width 15 height 15
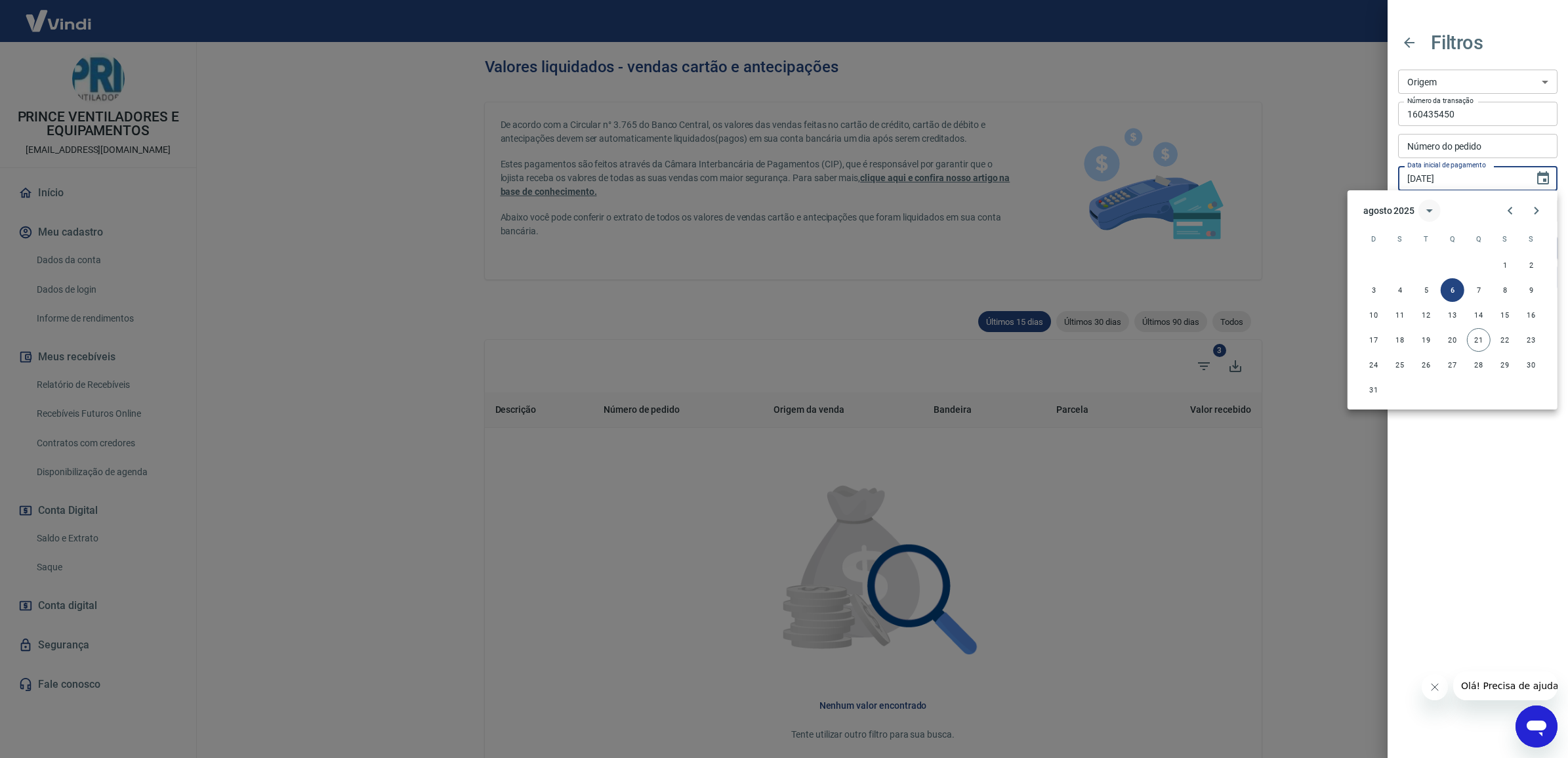
click at [1419, 210] on button "calendar view is open, switch to year view" at bounding box center [1429, 210] width 22 height 22
click at [1376, 316] on button "2024" at bounding box center [1376, 318] width 47 height 24
click at [1510, 211] on icon "Previous month" at bounding box center [1510, 211] width 5 height 8
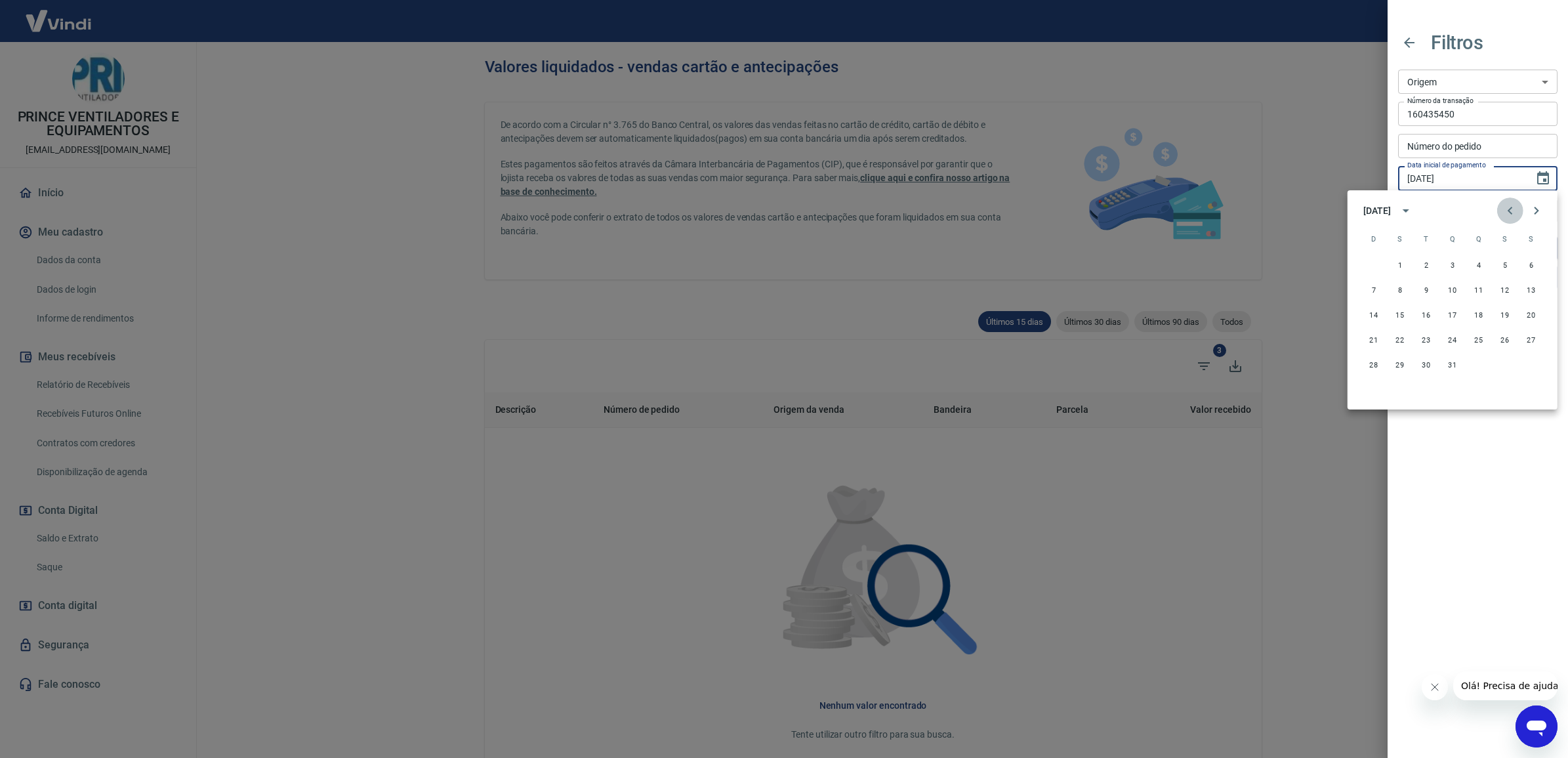
click at [1510, 211] on icon "Previous month" at bounding box center [1510, 211] width 5 height 8
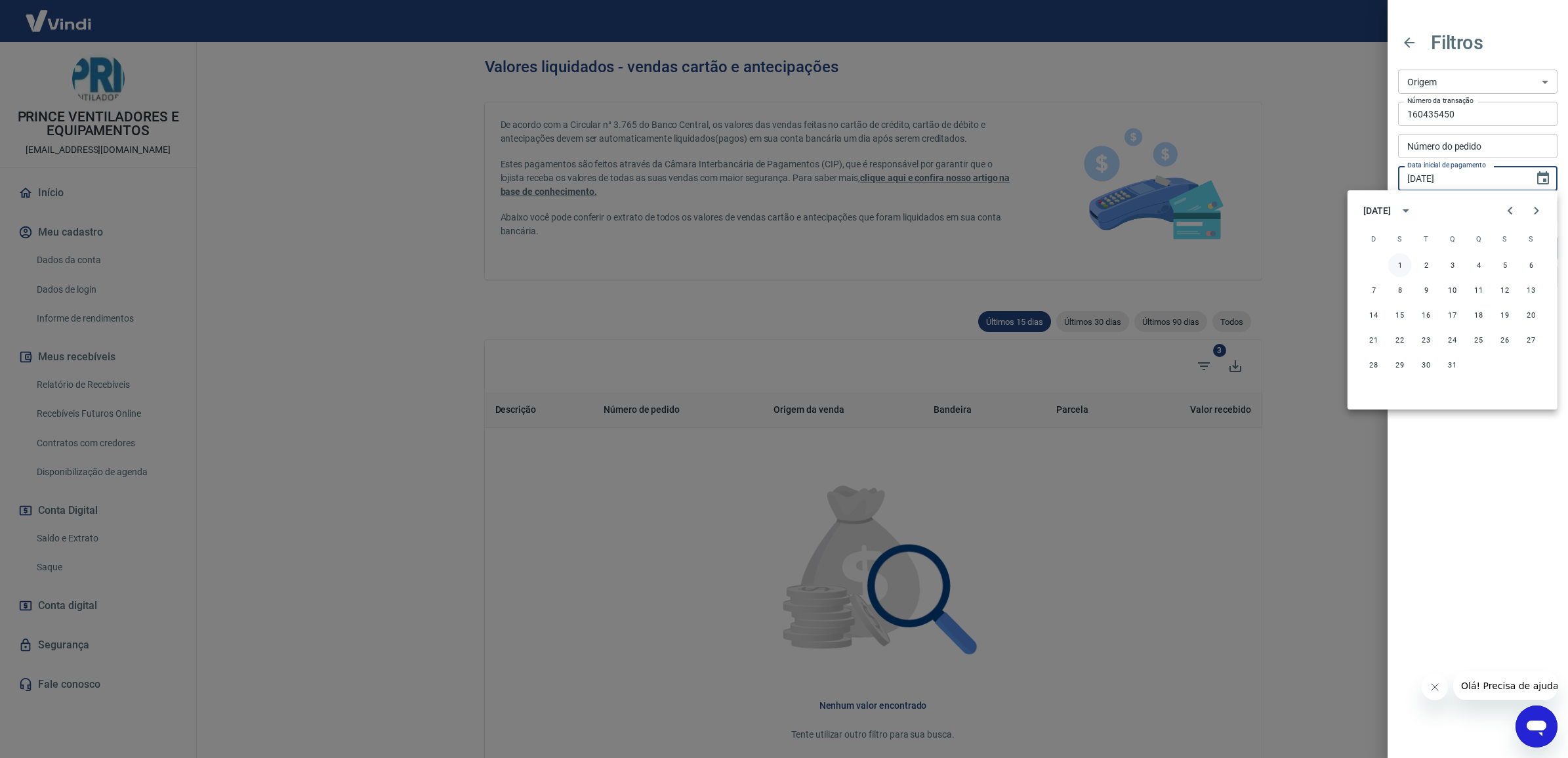
click at [1402, 262] on button "1" at bounding box center [1400, 265] width 24 height 24
type input "[DATE]"
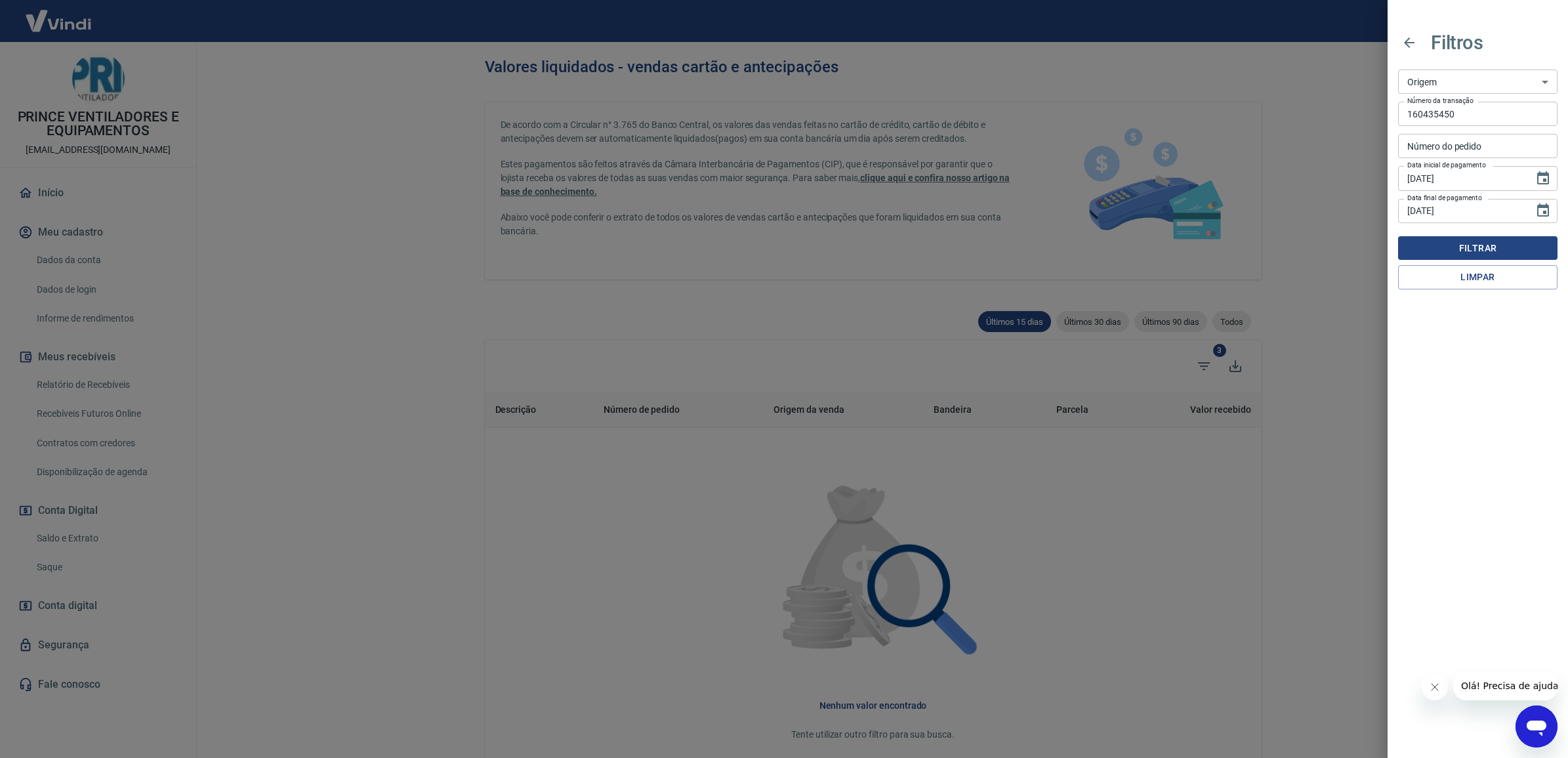
click at [1517, 248] on button "Filtrar" at bounding box center [1478, 249] width 159 height 24
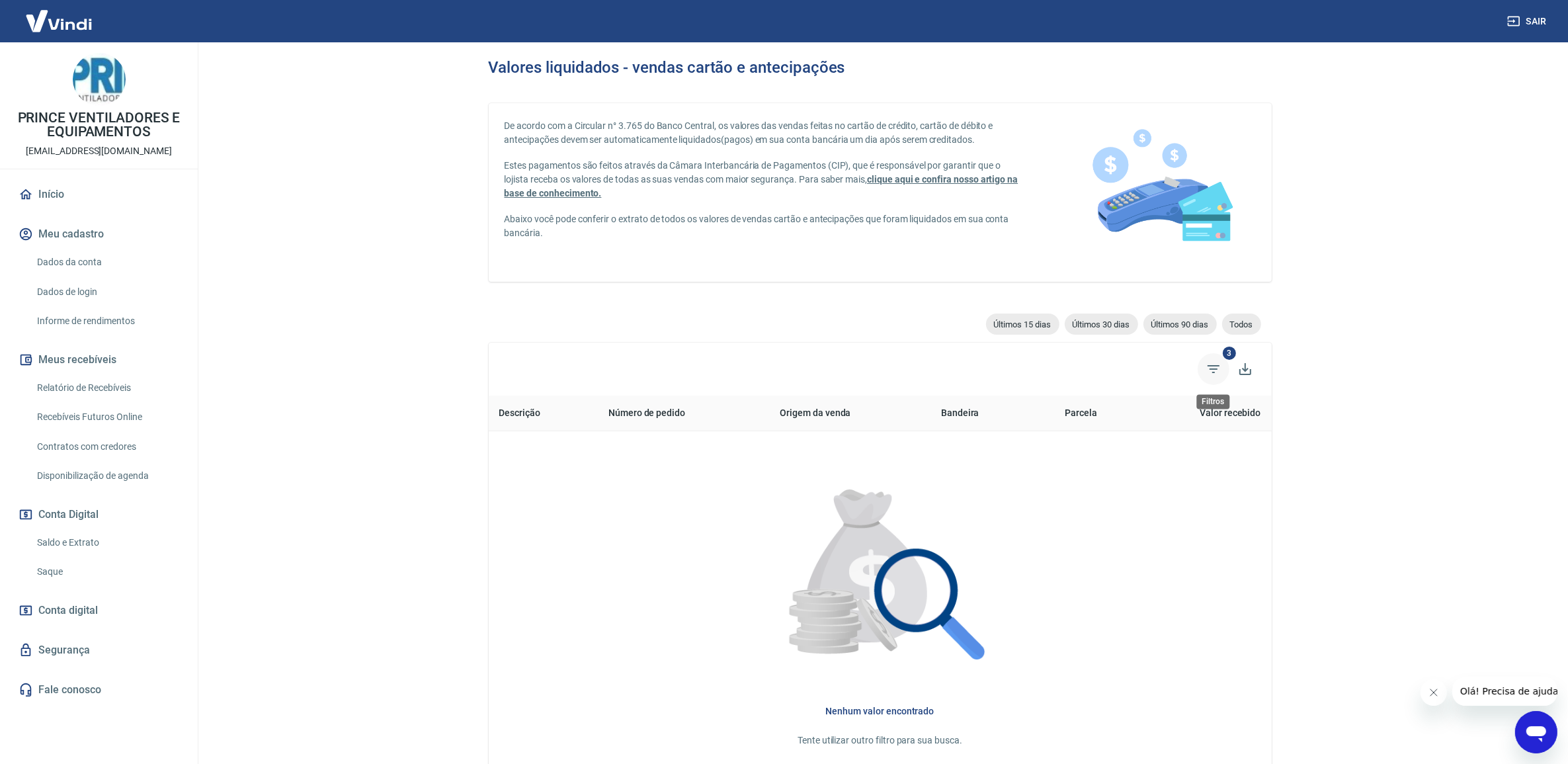
click at [1218, 361] on icon "Filtros" at bounding box center [1213, 368] width 16 height 16
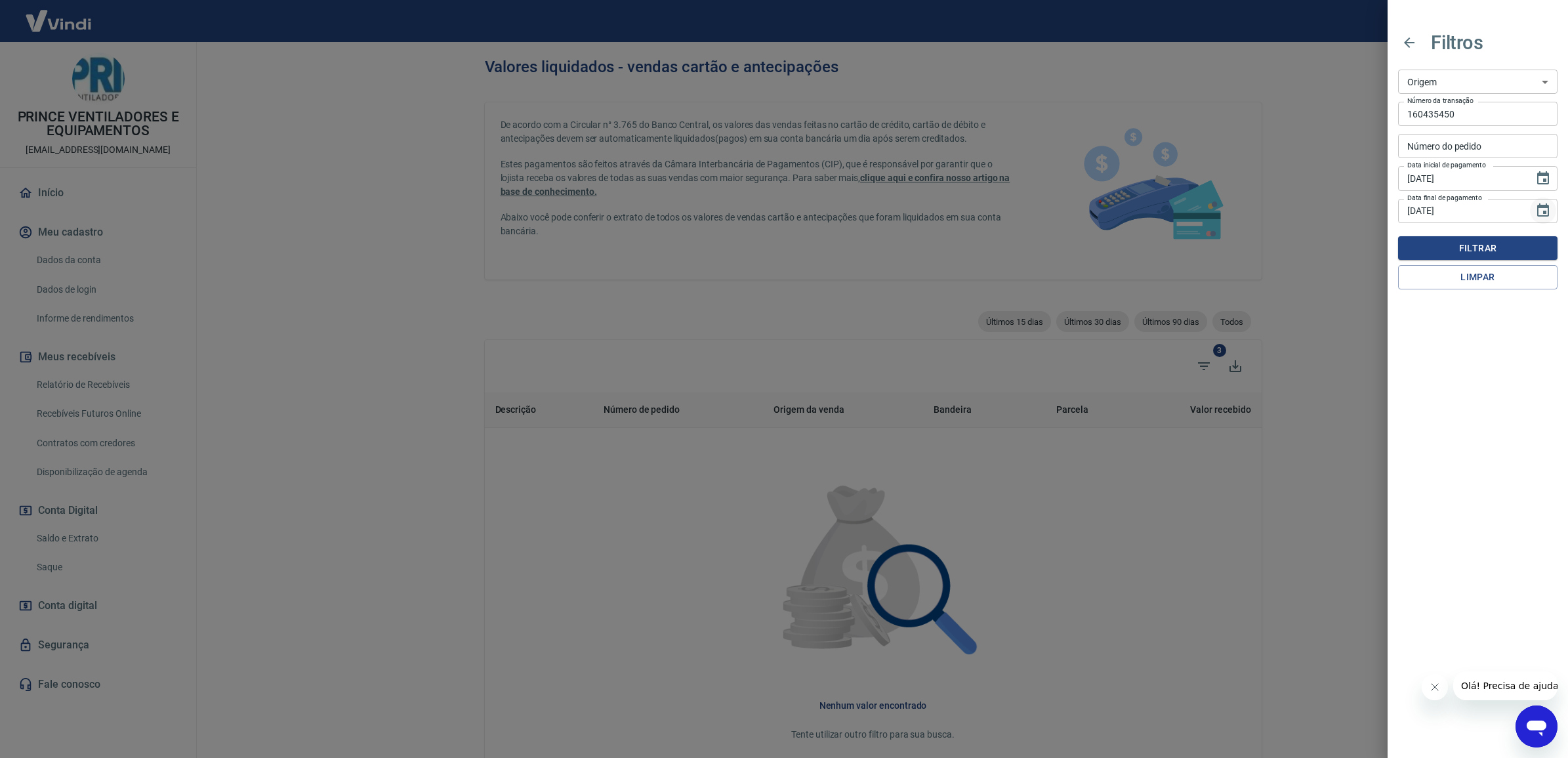
click at [1542, 209] on icon "Choose date, selected date is 21 de ago de 2025" at bounding box center [1543, 210] width 15 height 15
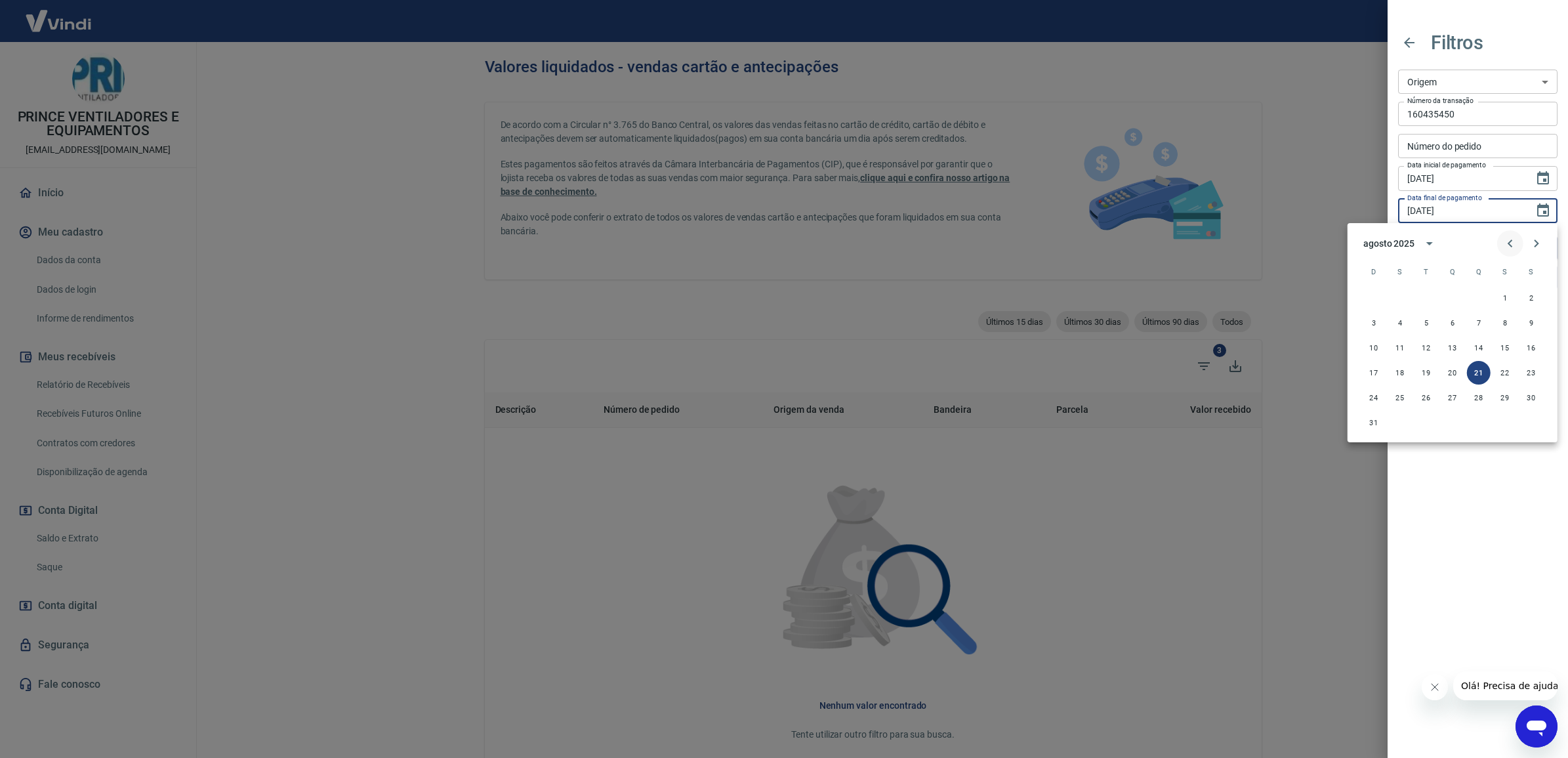
click at [1501, 241] on button "Previous month" at bounding box center [1510, 244] width 26 height 26
click at [1505, 241] on icon "Previous month" at bounding box center [1510, 243] width 15 height 15
click at [1506, 241] on icon "Previous month" at bounding box center [1510, 243] width 15 height 15
click at [1507, 243] on icon "Previous month" at bounding box center [1510, 243] width 15 height 15
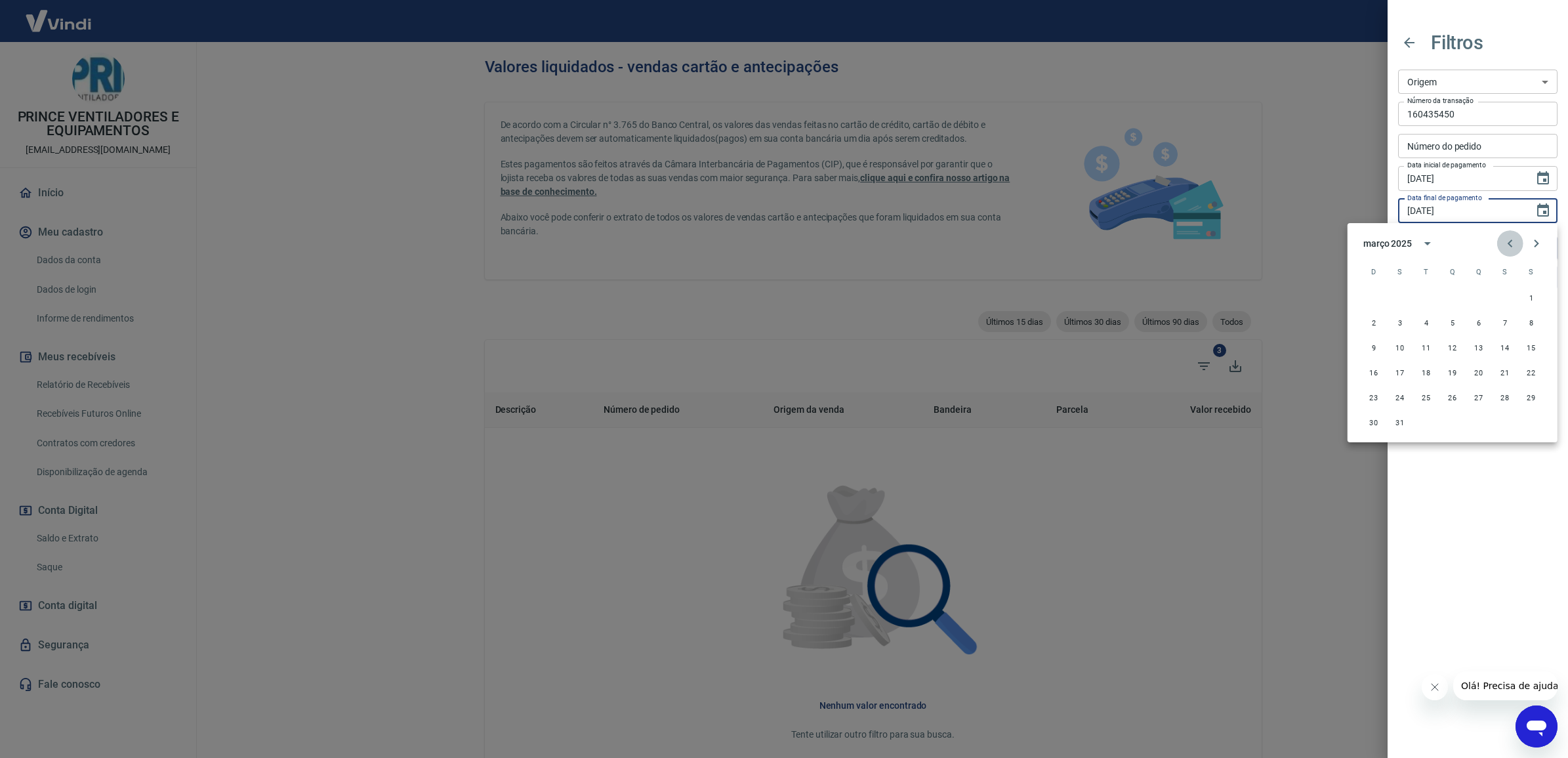
click at [1508, 243] on icon "Previous month" at bounding box center [1510, 243] width 15 height 15
click at [1510, 246] on icon "Previous month" at bounding box center [1510, 243] width 15 height 15
click at [1450, 294] on button "1" at bounding box center [1453, 297] width 24 height 24
type input "[DATE]"
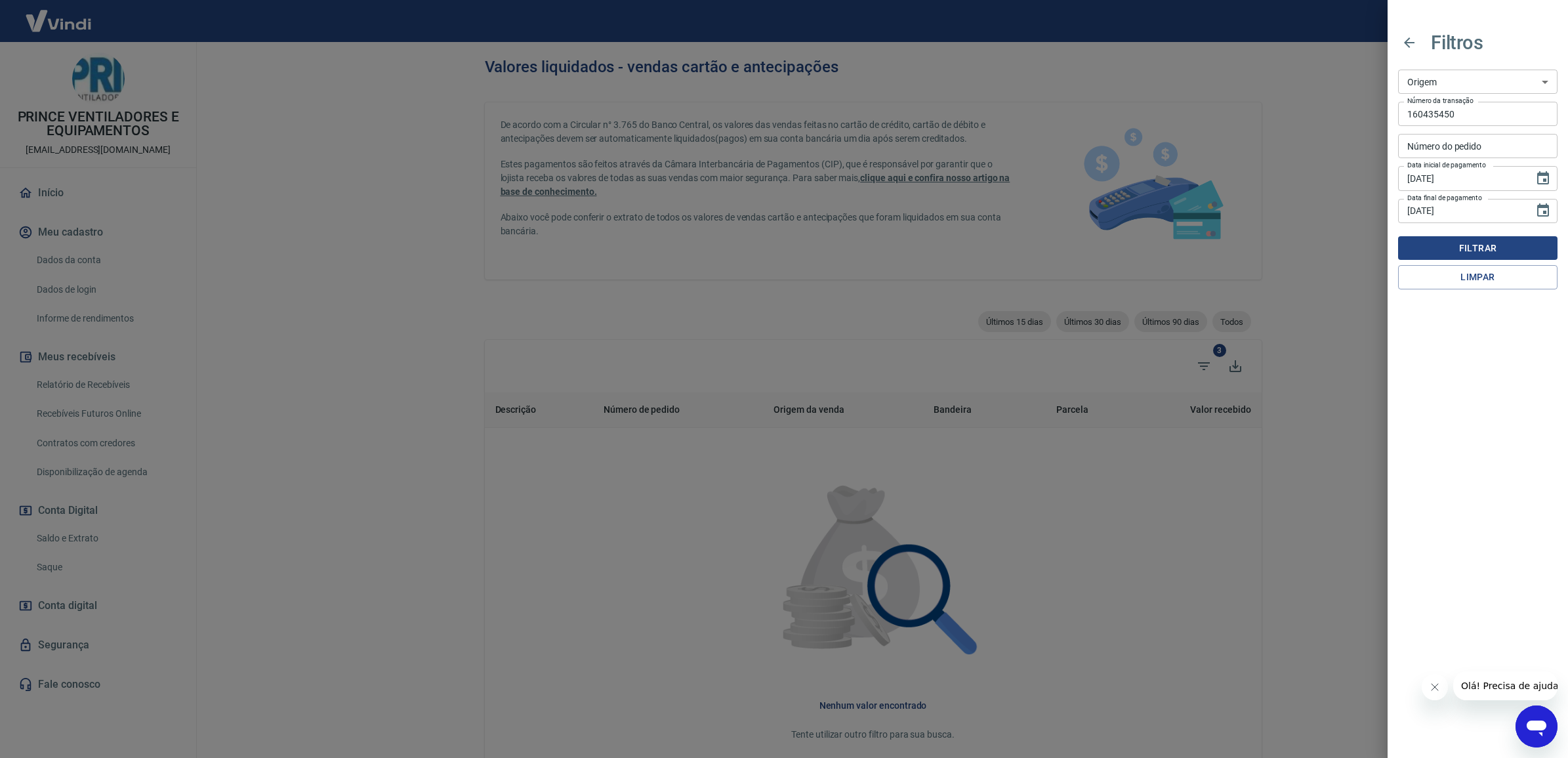
click at [1510, 247] on button "Filtrar" at bounding box center [1478, 249] width 159 height 24
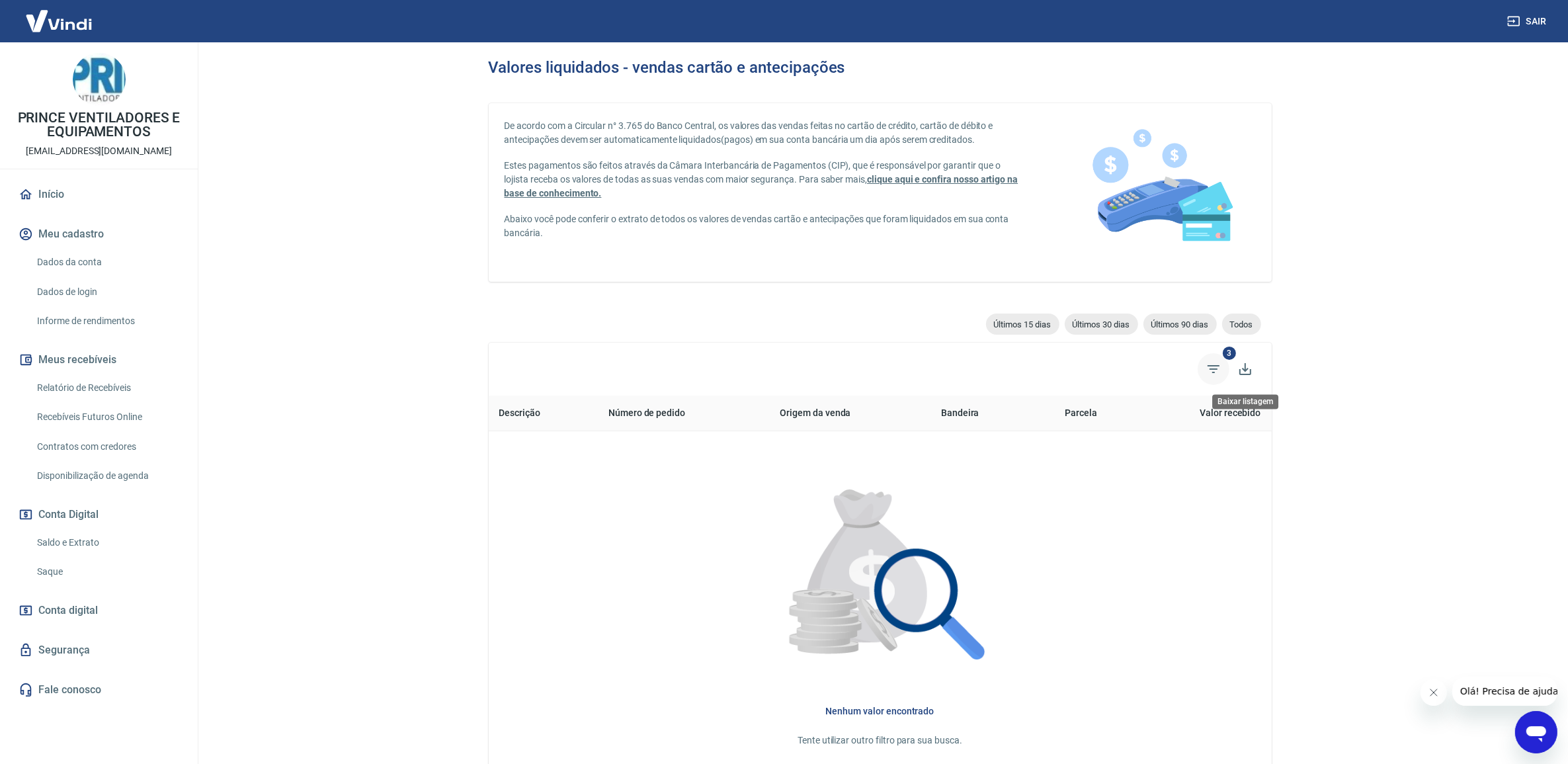
click at [1214, 359] on span "Filtros" at bounding box center [1213, 369] width 32 height 32
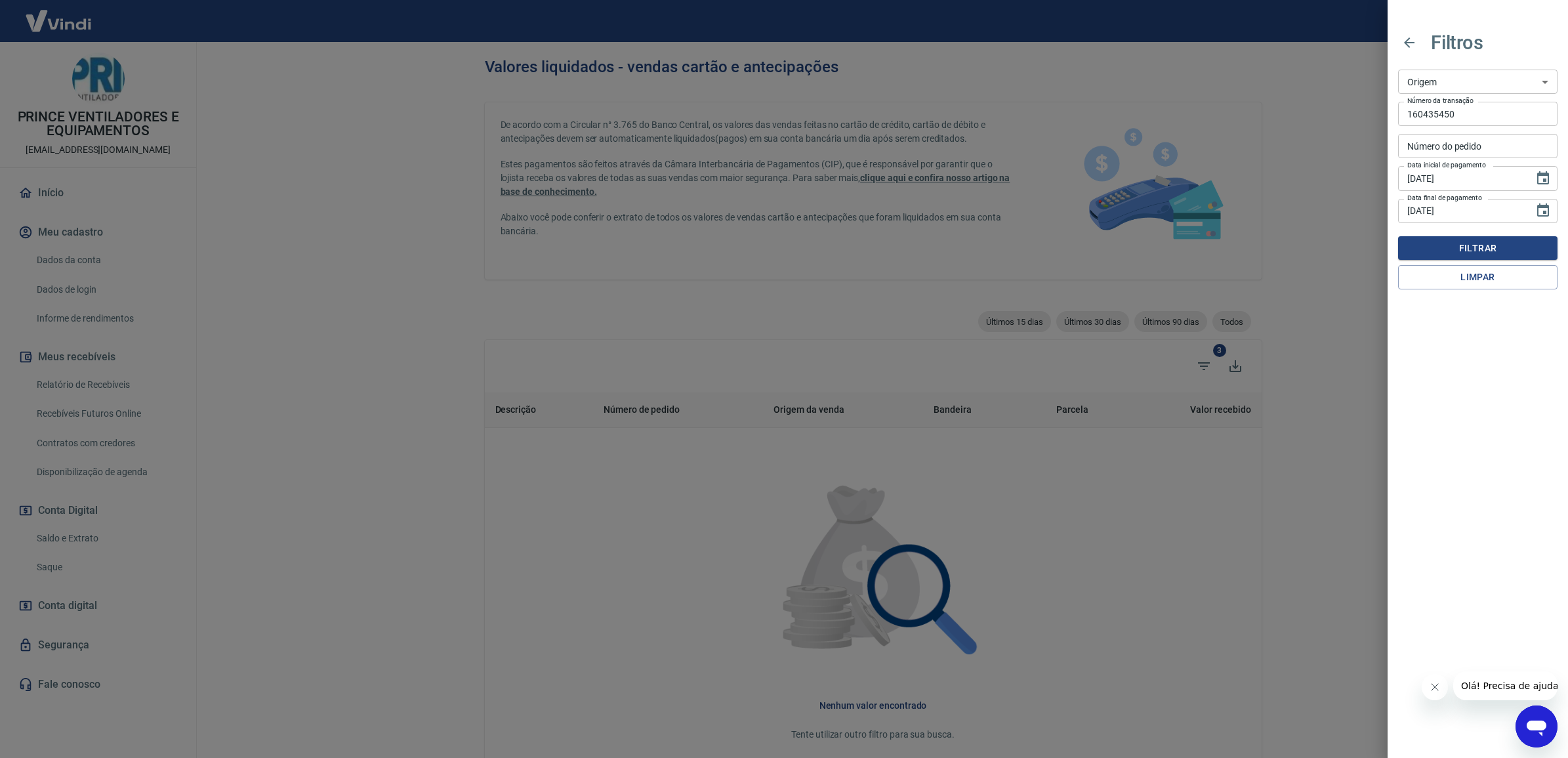
click at [1467, 71] on select "Maquininha Intermediador" at bounding box center [1478, 82] width 159 height 24
select select "intermediador"
click at [1398, 70] on select "Maquininha Intermediador" at bounding box center [1478, 82] width 159 height 24
click at [1473, 80] on select "Maquininha Intermediador" at bounding box center [1478, 82] width 159 height 24
select select
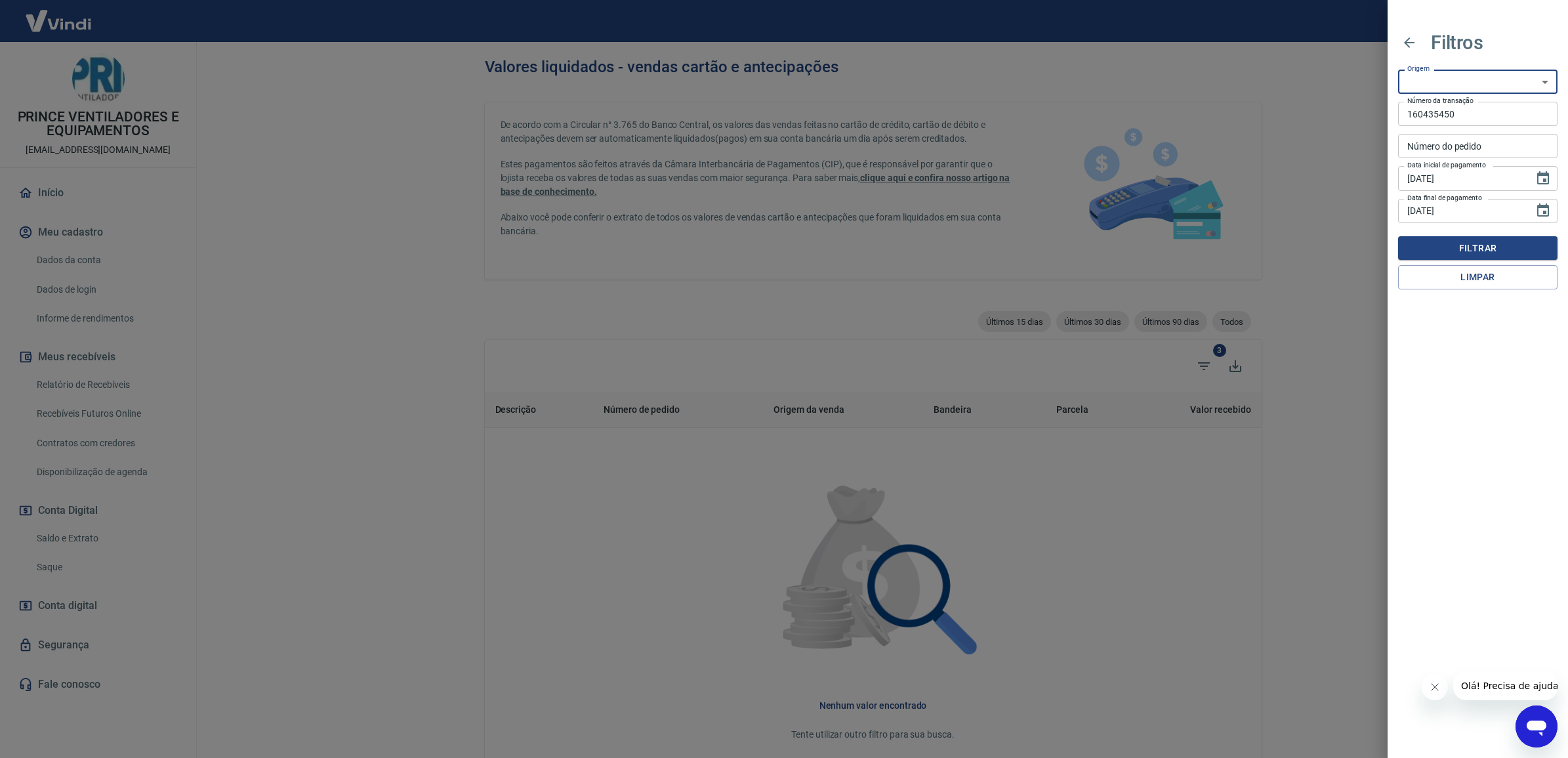
click at [1398, 70] on select "Maquininha Intermediador" at bounding box center [1478, 82] width 159 height 24
click at [814, 266] on div at bounding box center [784, 379] width 1568 height 758
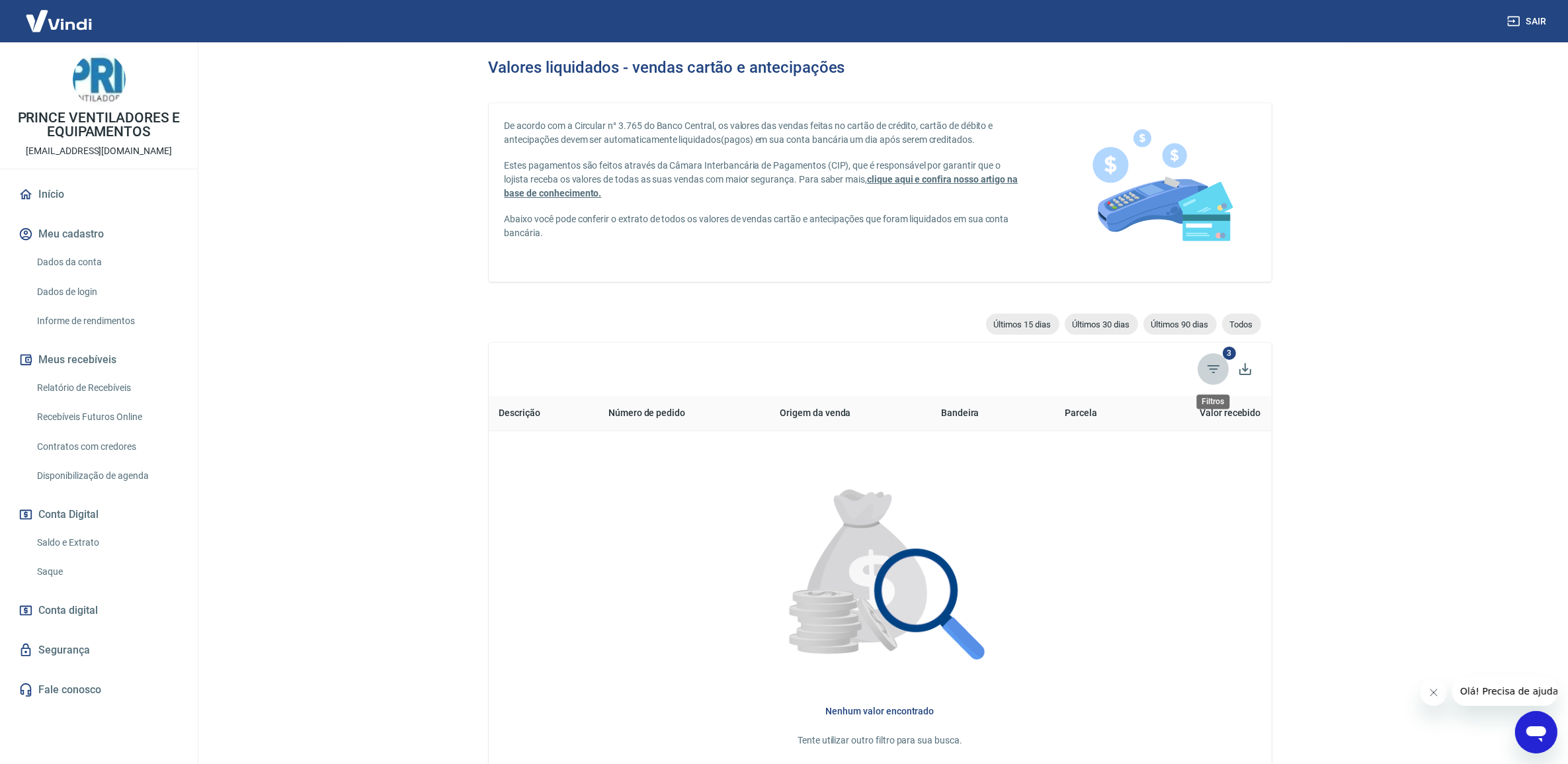
click at [1212, 371] on icon "Filtros" at bounding box center [1213, 368] width 16 height 16
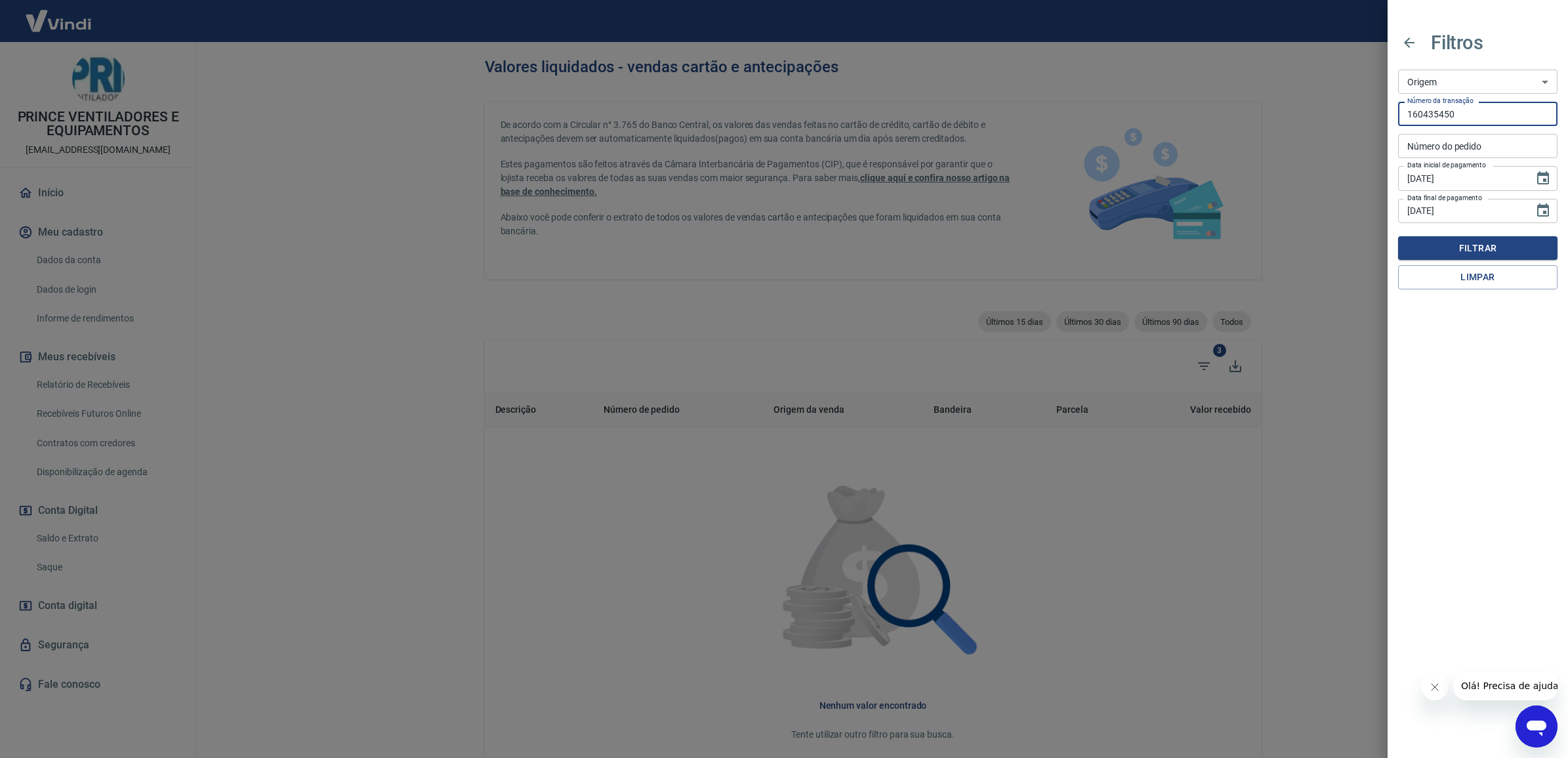
drag, startPoint x: 1454, startPoint y: 122, endPoint x: 1265, endPoint y: 145, distance: 190.4
click at [1265, 145] on div "Filtros Origem Maquininha Intermediador Origem Número da transação 160435450 Nú…" at bounding box center [784, 379] width 1568 height 758
click at [1457, 145] on input "Número do pedido" at bounding box center [1478, 146] width 159 height 24
paste input "R-3881299"
type input "R-3881299"
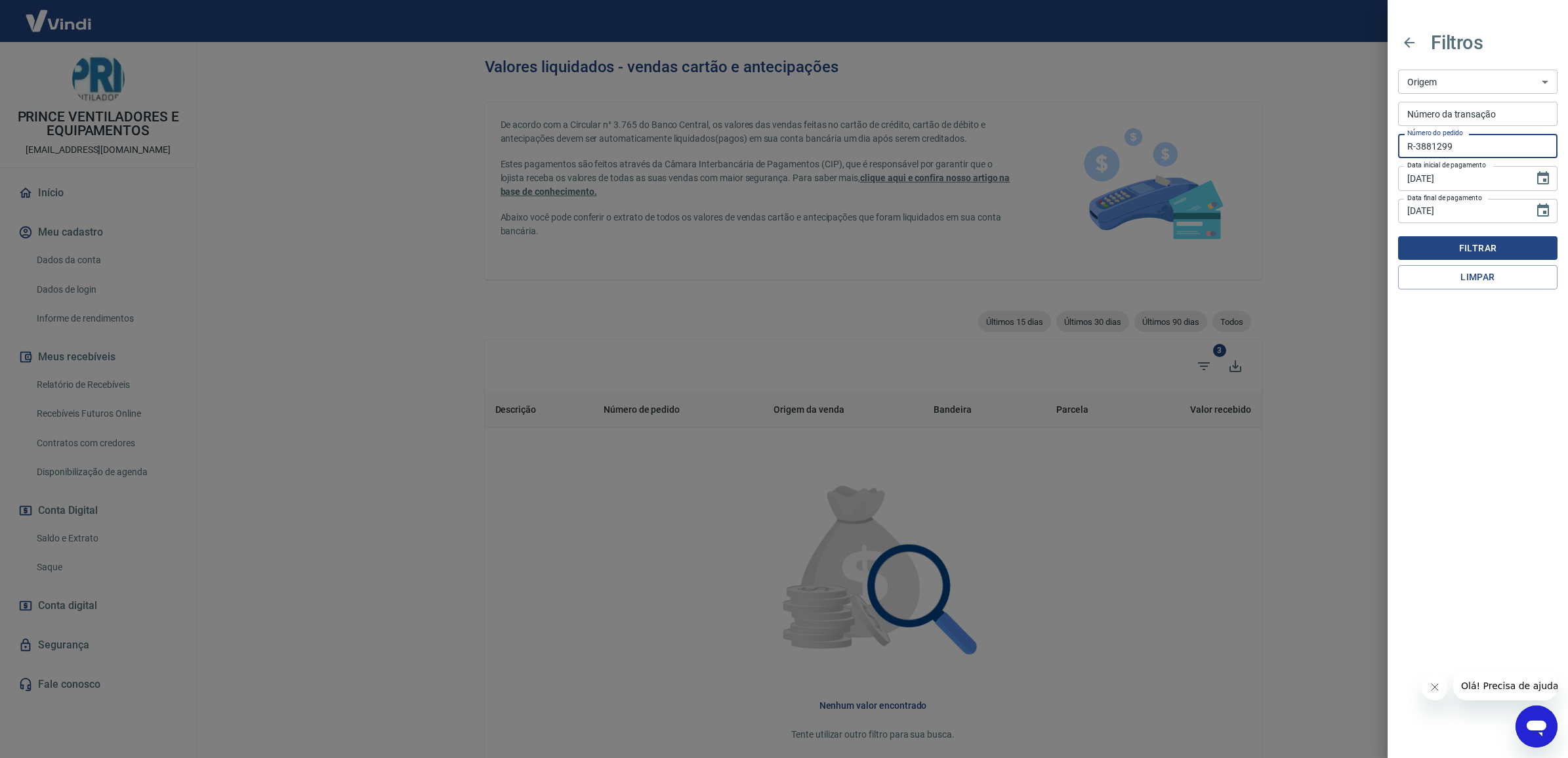
click at [1513, 243] on button "Filtrar" at bounding box center [1478, 249] width 159 height 24
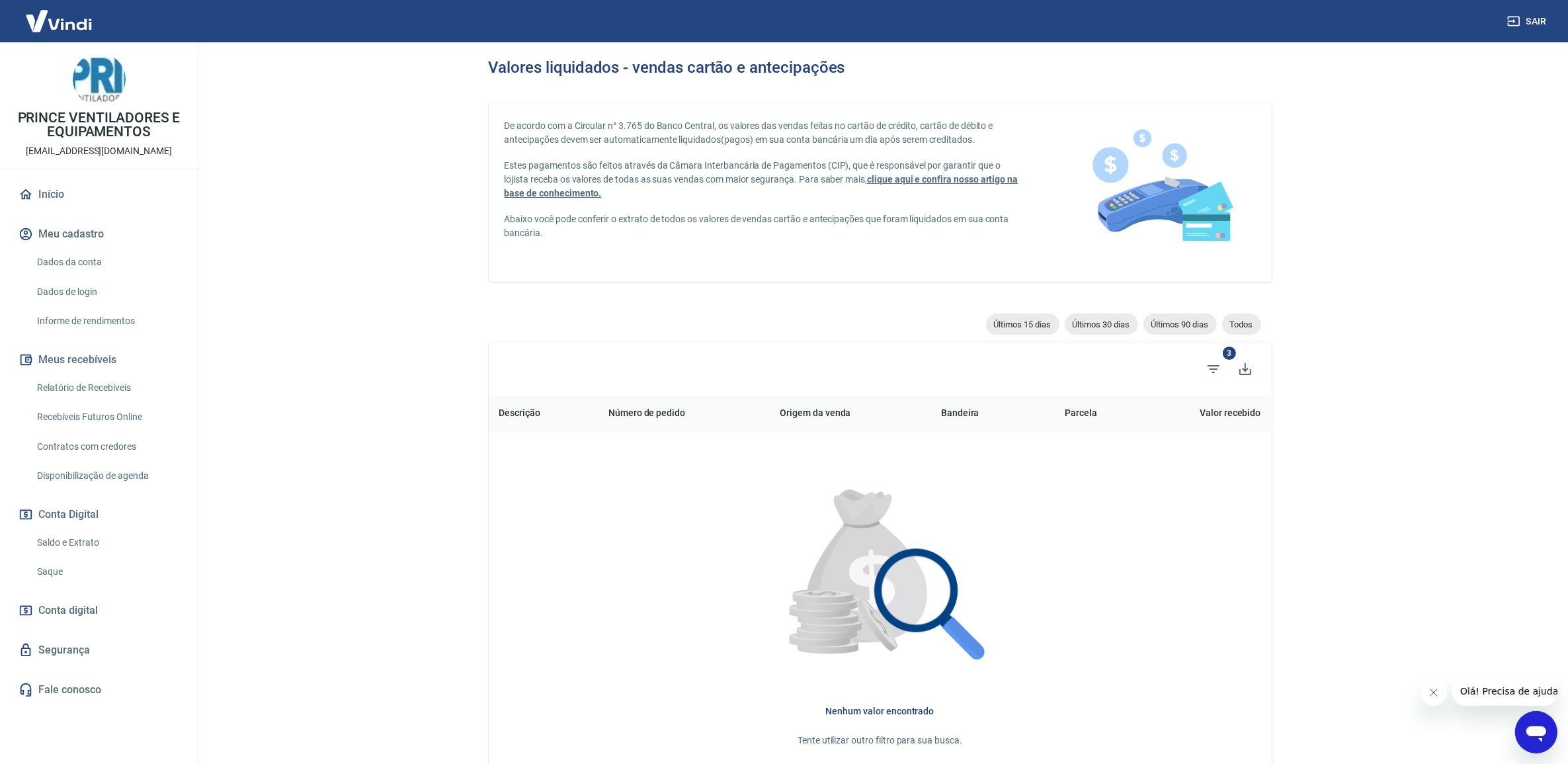
click at [73, 541] on link "Saldo e Extrato" at bounding box center [106, 542] width 150 height 27
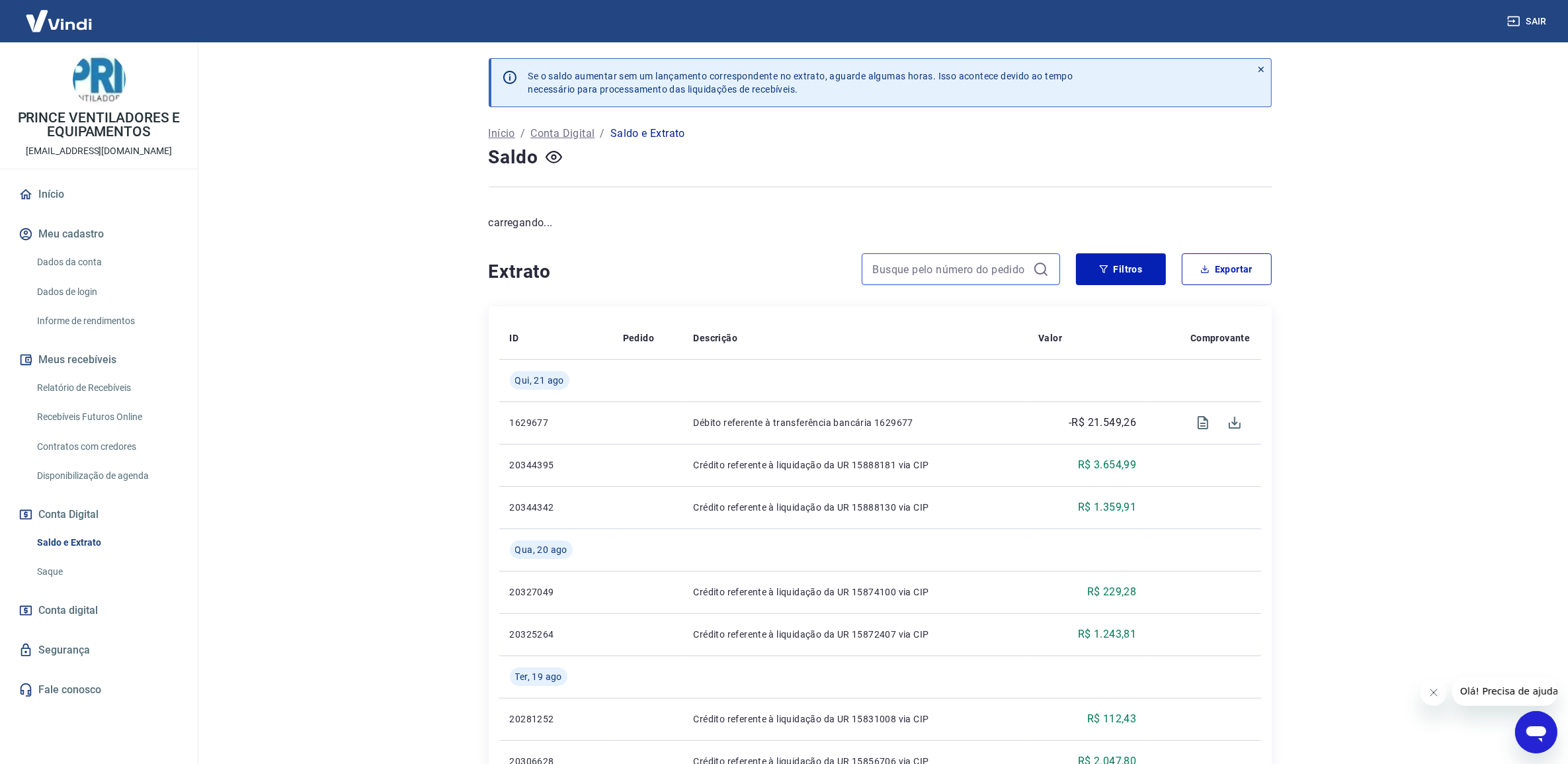
click at [936, 278] on input at bounding box center [950, 269] width 155 height 20
paste input "R-3881299"
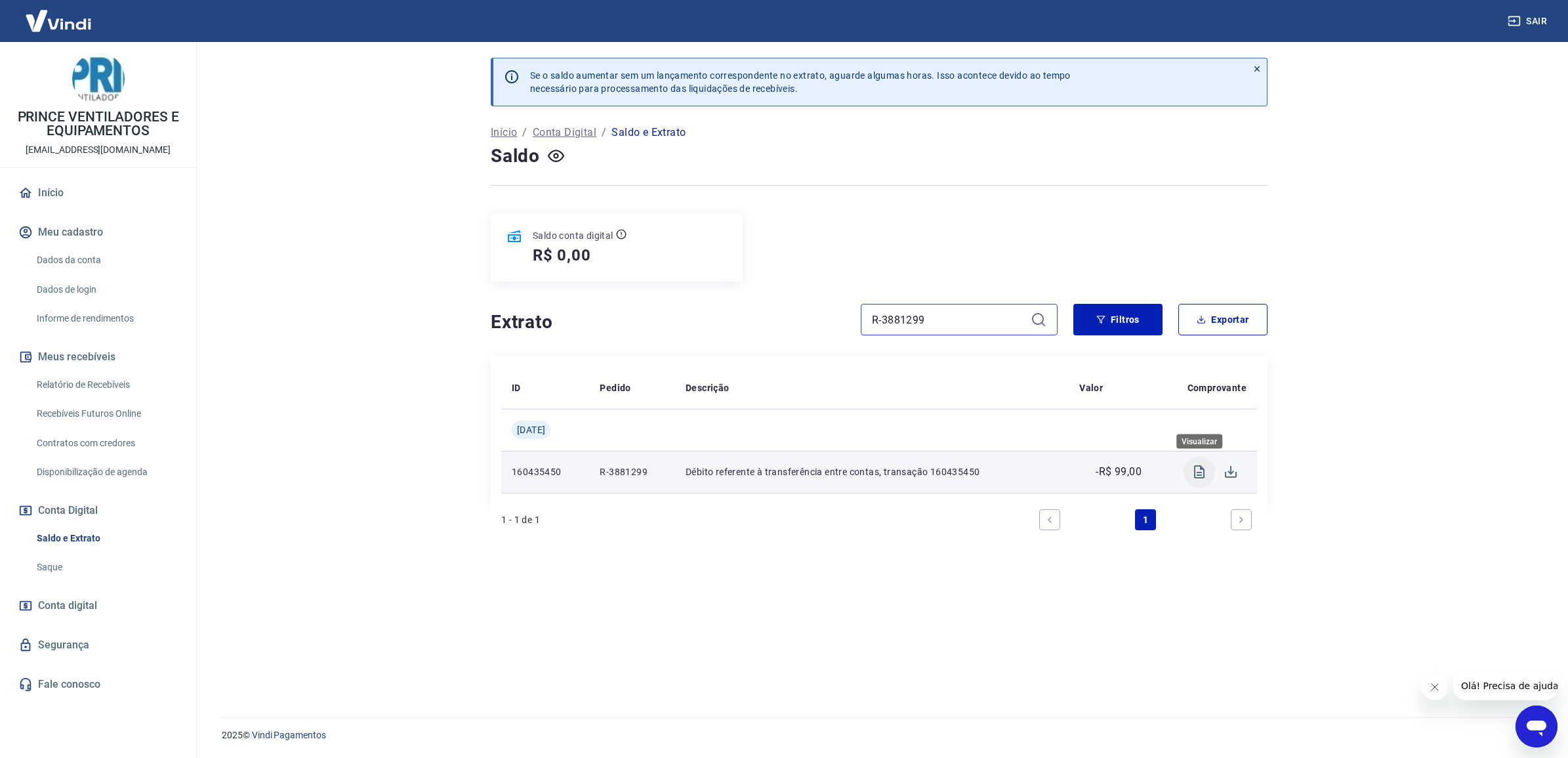
type input "R-3881299"
click at [1199, 471] on icon "Visualizar" at bounding box center [1199, 471] width 15 height 15
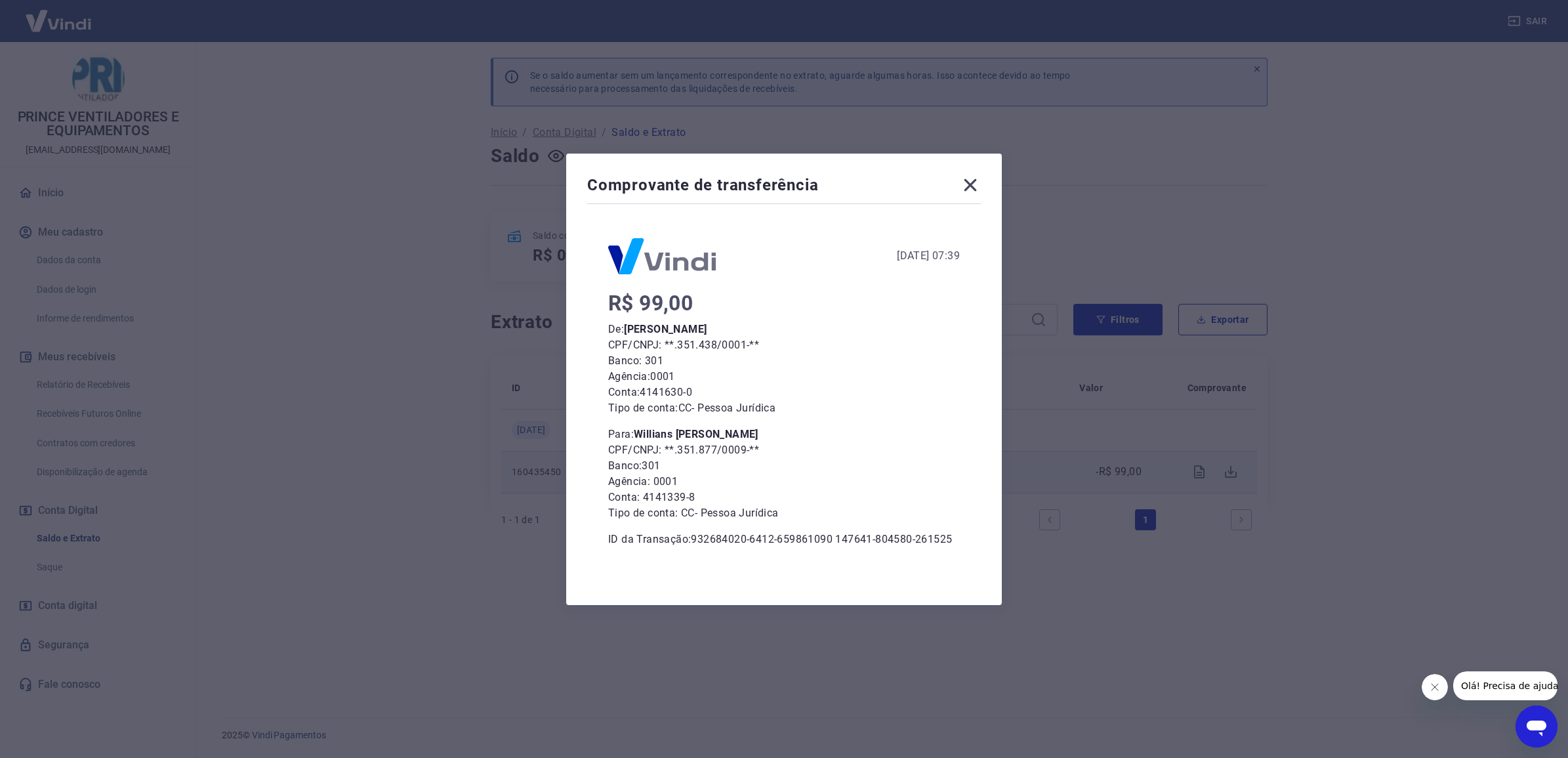
drag, startPoint x: 745, startPoint y: 436, endPoint x: 637, endPoint y: 440, distance: 108.1
click at [637, 440] on p "Para: [PERSON_NAME]" at bounding box center [784, 434] width 352 height 15
copy b "Willians [PERSON_NAME]"
drag, startPoint x: 745, startPoint y: 451, endPoint x: 679, endPoint y: 451, distance: 66.0
click at [679, 451] on p "CPF/CNPJ: **.351.877/0009-**" at bounding box center [784, 450] width 352 height 15
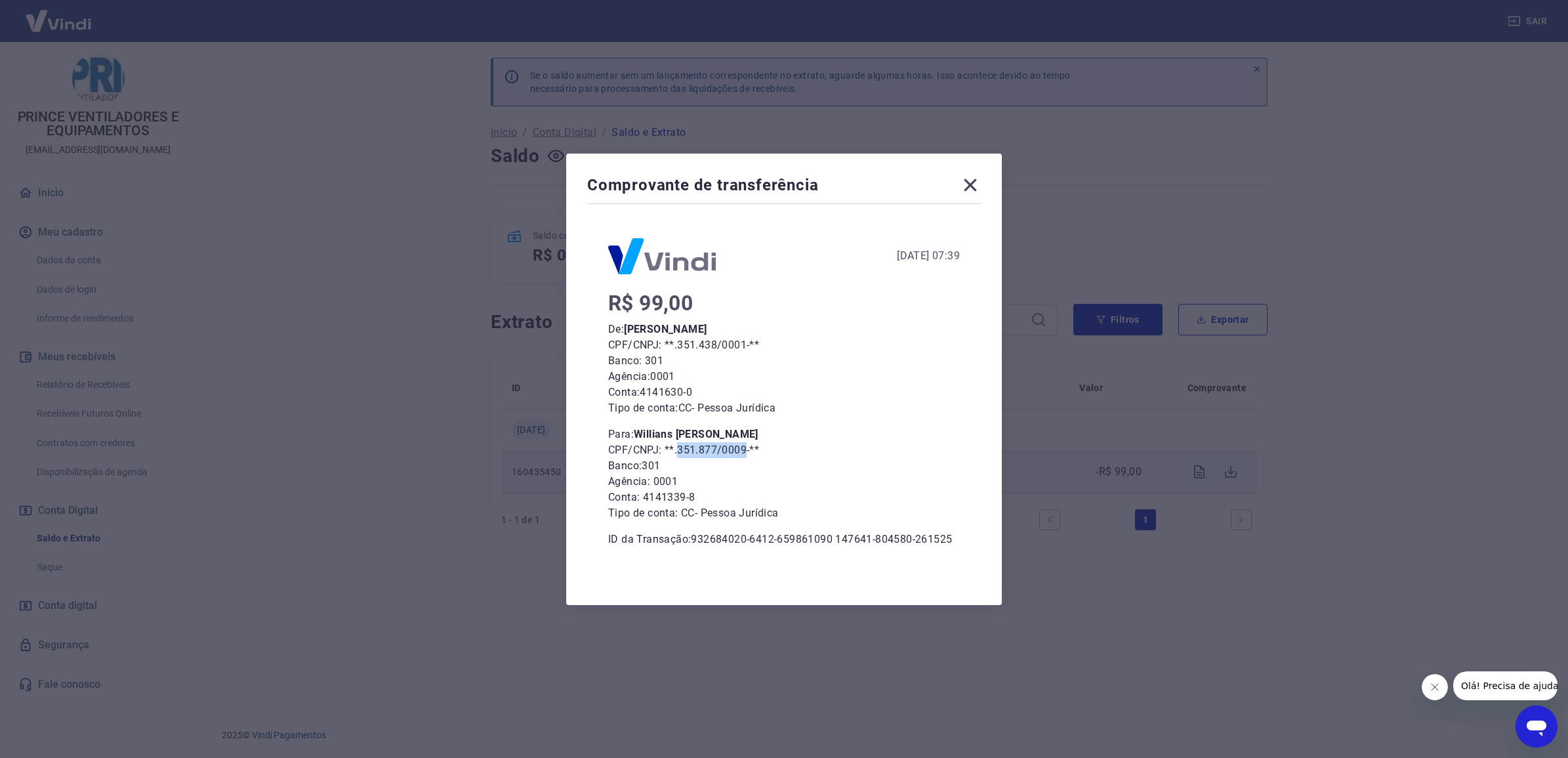
copy p "351.877/0009"
click at [1434, 354] on div "Comprovante de transferência [DATE] 07:39 R$ 99,00 De: [PERSON_NAME] CPF/CNPJ: …" at bounding box center [784, 379] width 1568 height 758
click at [1432, 354] on div "Comprovante de transferência [DATE] 07:39 R$ 99,00 De: [PERSON_NAME] CPF/CNPJ: …" at bounding box center [784, 379] width 1568 height 758
click at [965, 188] on icon at bounding box center [970, 184] width 12 height 12
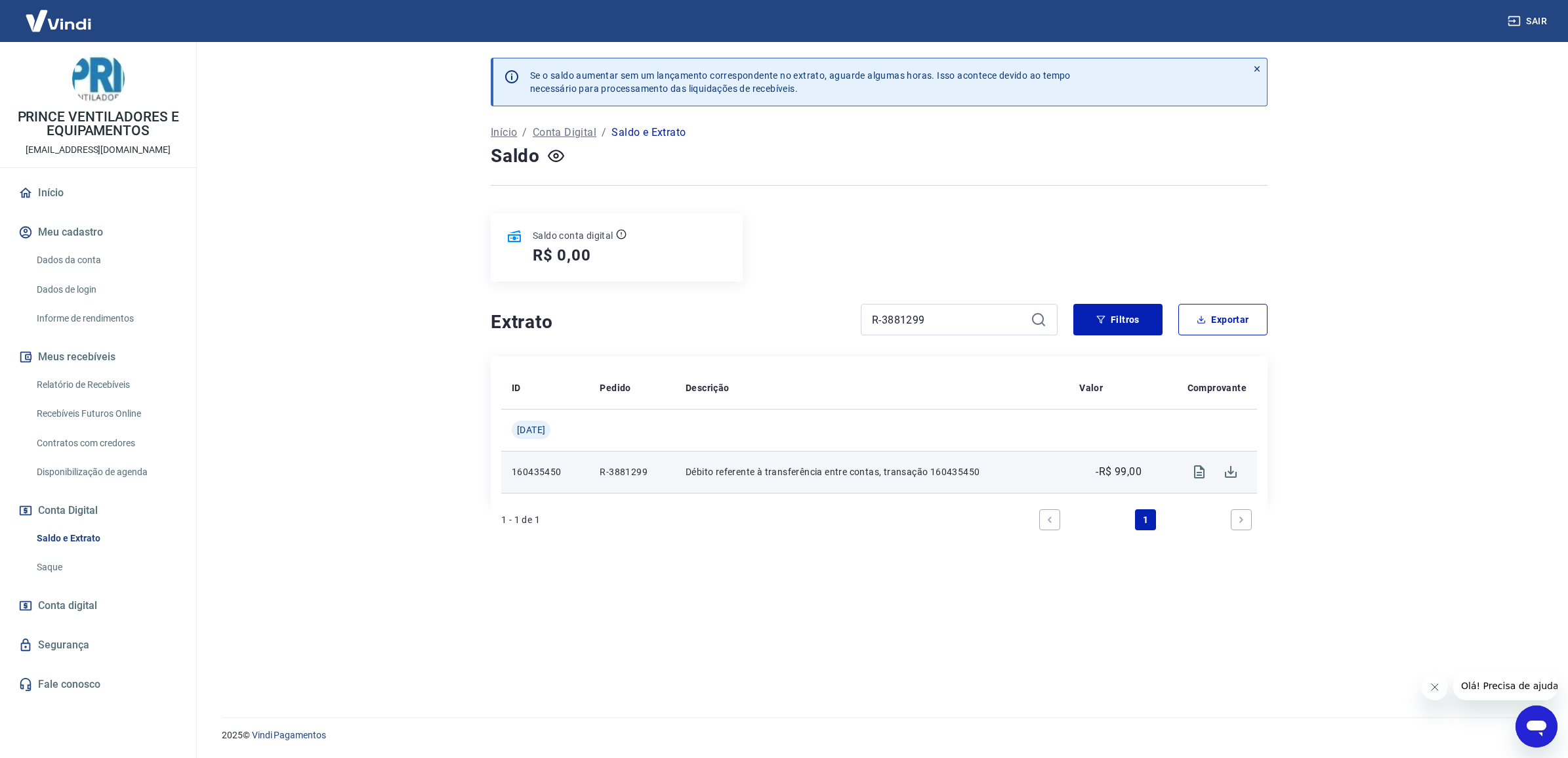
click at [1530, 731] on icon "Abrir janela de mensagens" at bounding box center [1536, 726] width 24 height 24
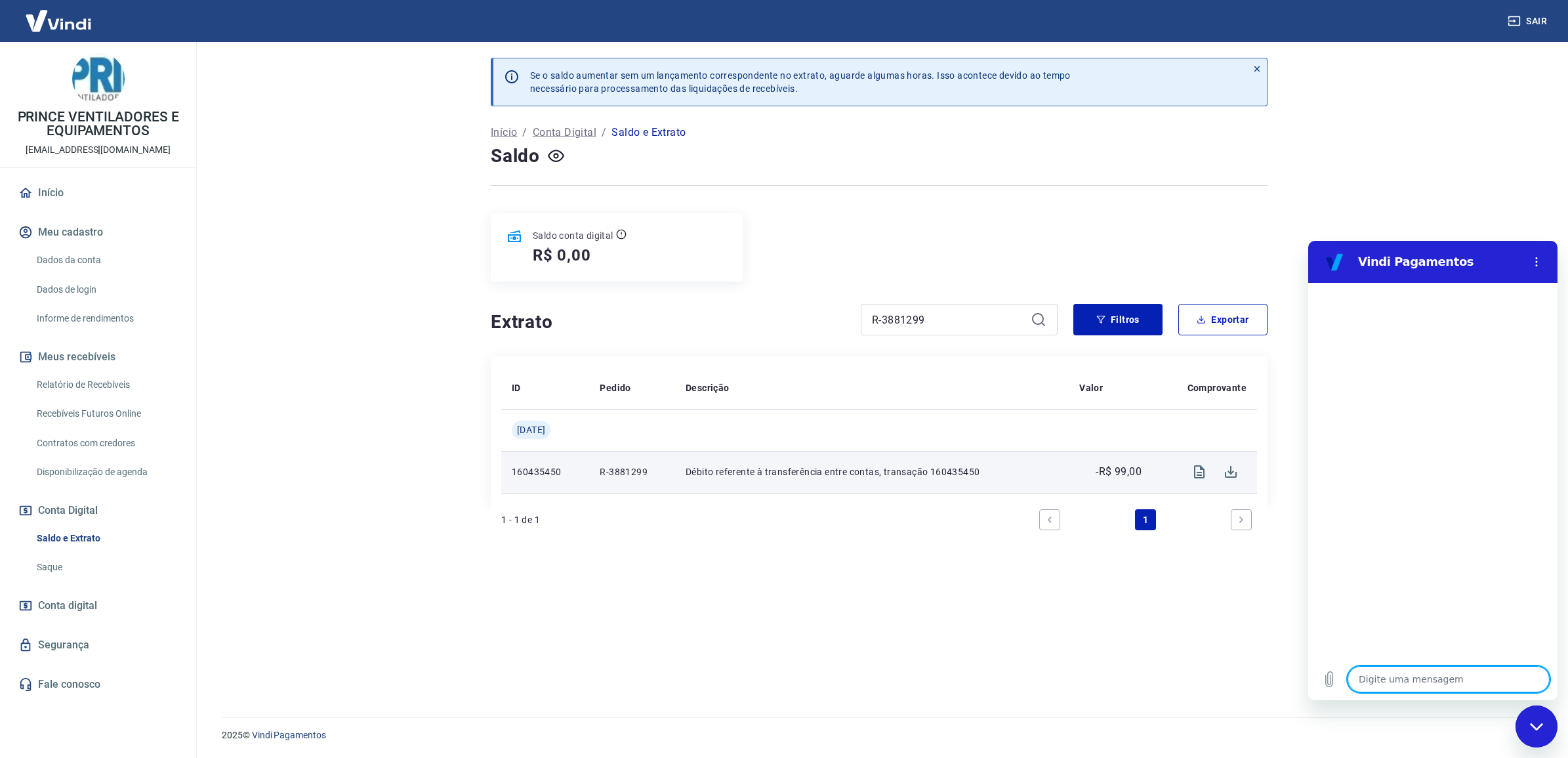
click at [1400, 672] on textarea at bounding box center [1449, 679] width 202 height 26
type textarea "f"
type textarea "x"
type textarea "fA"
type textarea "x"
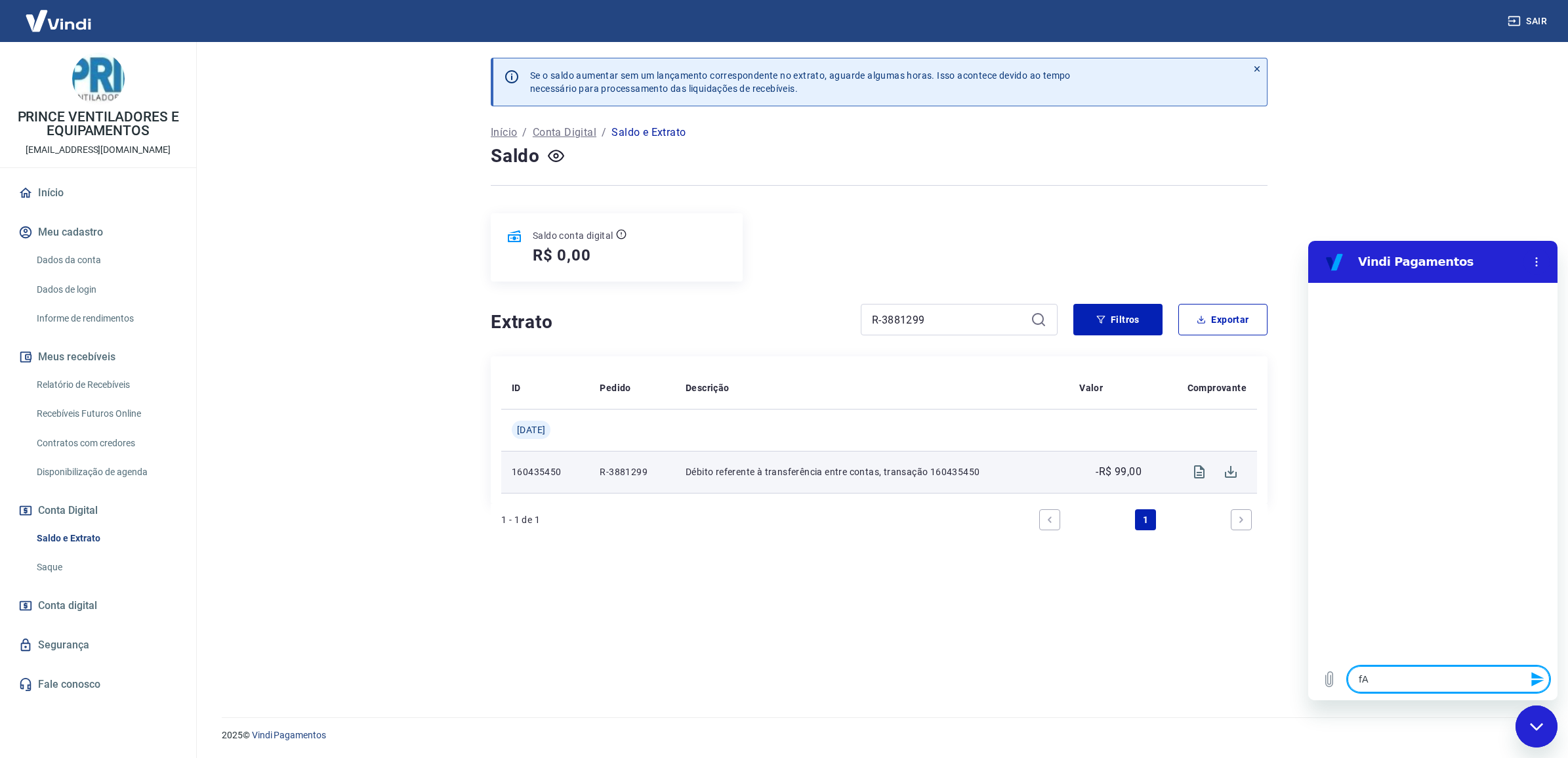
type textarea "fAL"
type textarea "x"
type textarea "fALA"
type textarea "x"
type textarea "fALAR"
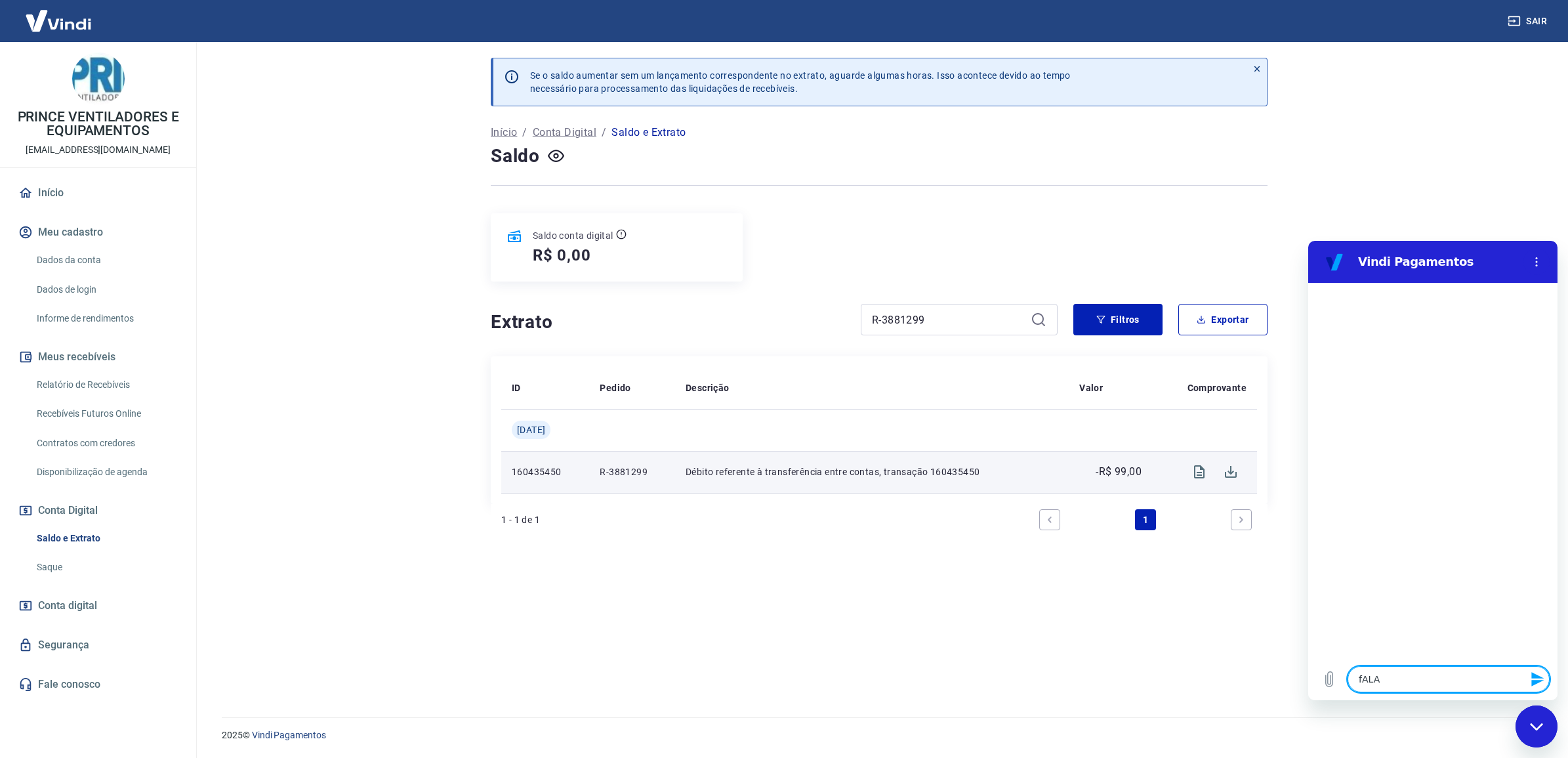
type textarea "x"
type textarea "fALAR"
type textarea "x"
type textarea "fALAR C"
type textarea "x"
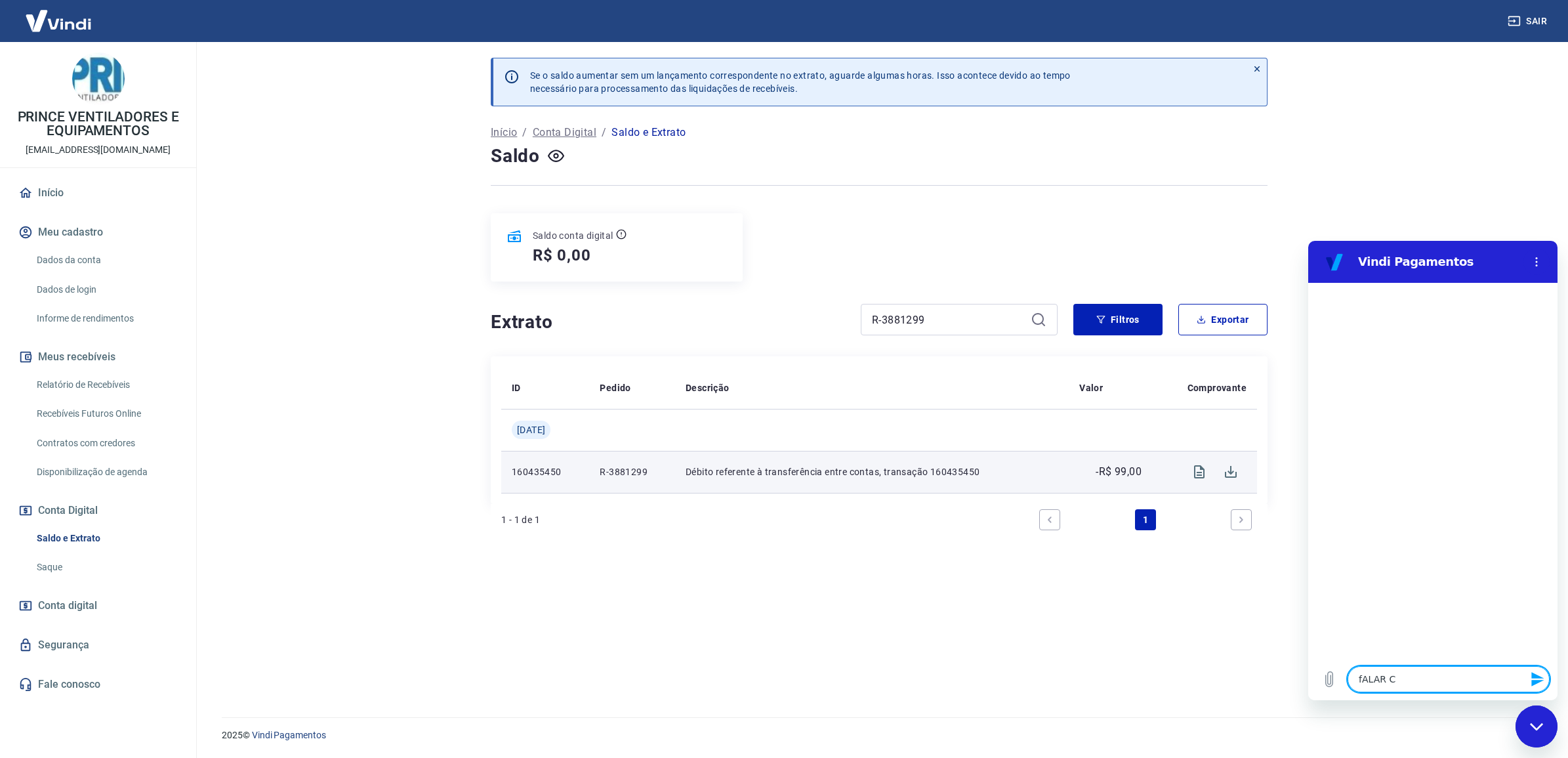
type textarea "fALAR CO"
type textarea "x"
type textarea "fALAR COM"
type textarea "x"
type textarea "fALAR COM"
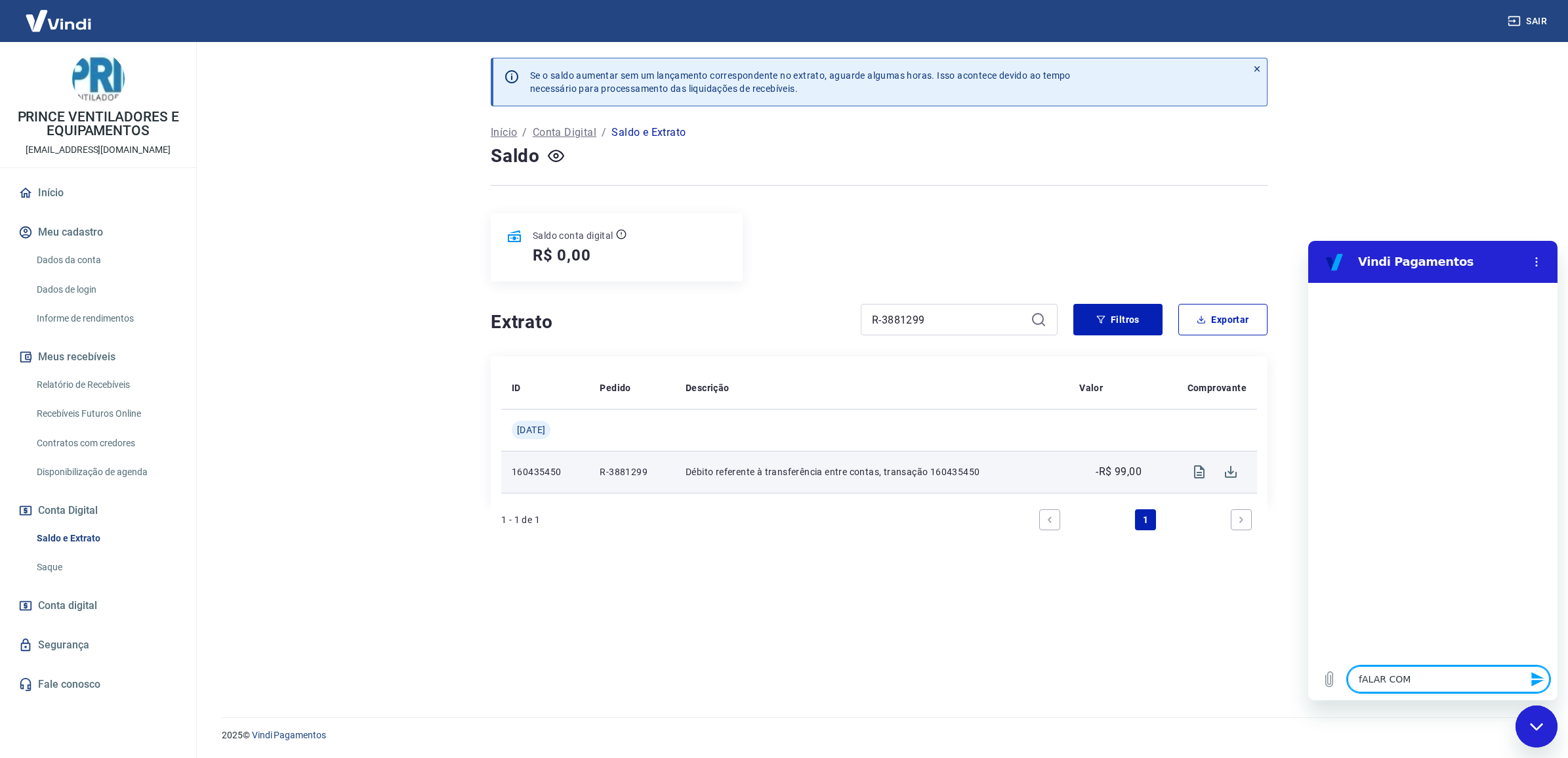
type textarea "x"
type textarea "fALAR COM A"
type textarea "x"
type textarea "fALAR COM AT"
type textarea "x"
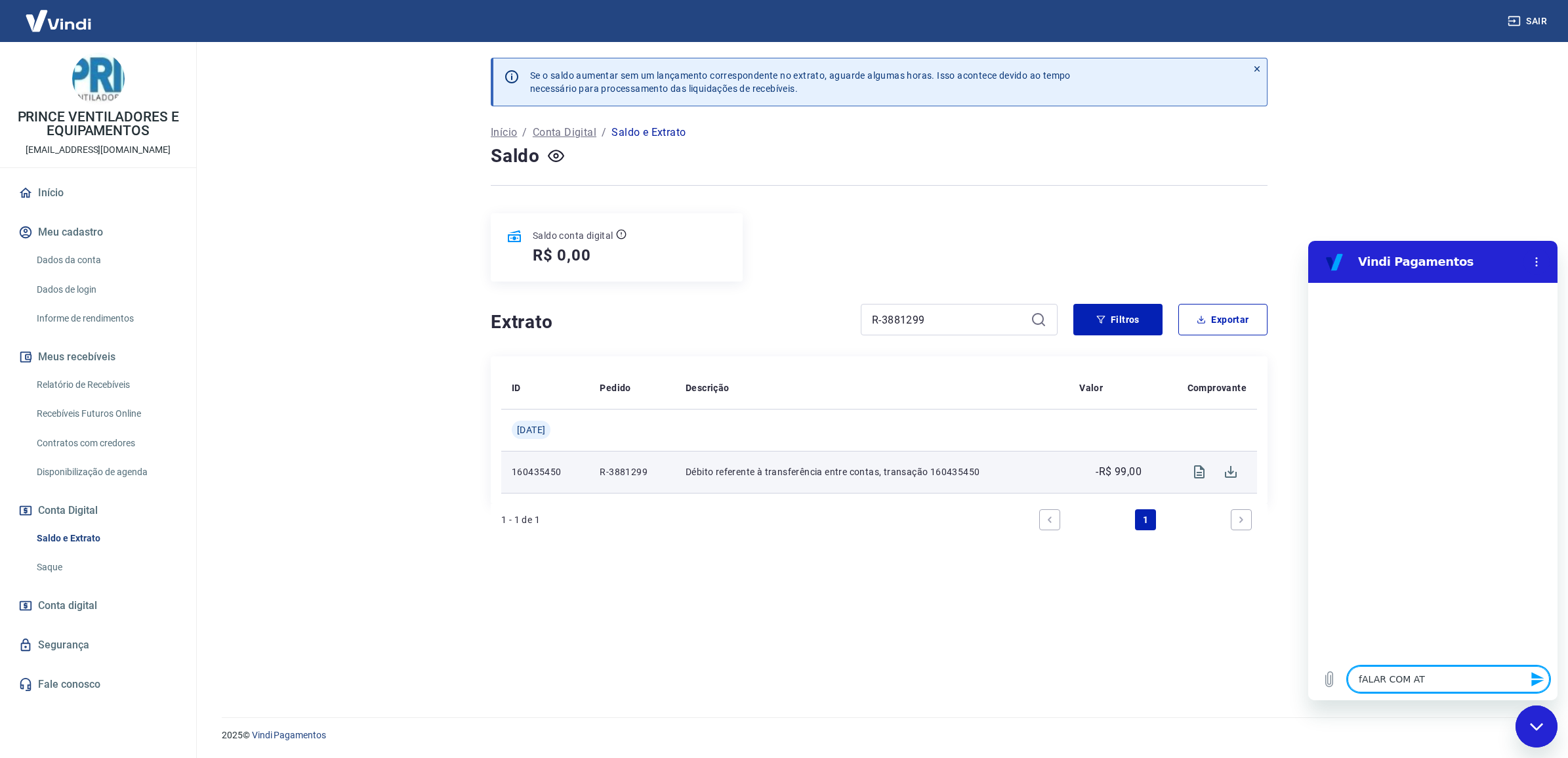
type textarea "fALAR COM ATE"
type textarea "x"
type textarea "fALAR COM [GEOGRAPHIC_DATA]"
type textarea "x"
type textarea "fALAR COM ATEND"
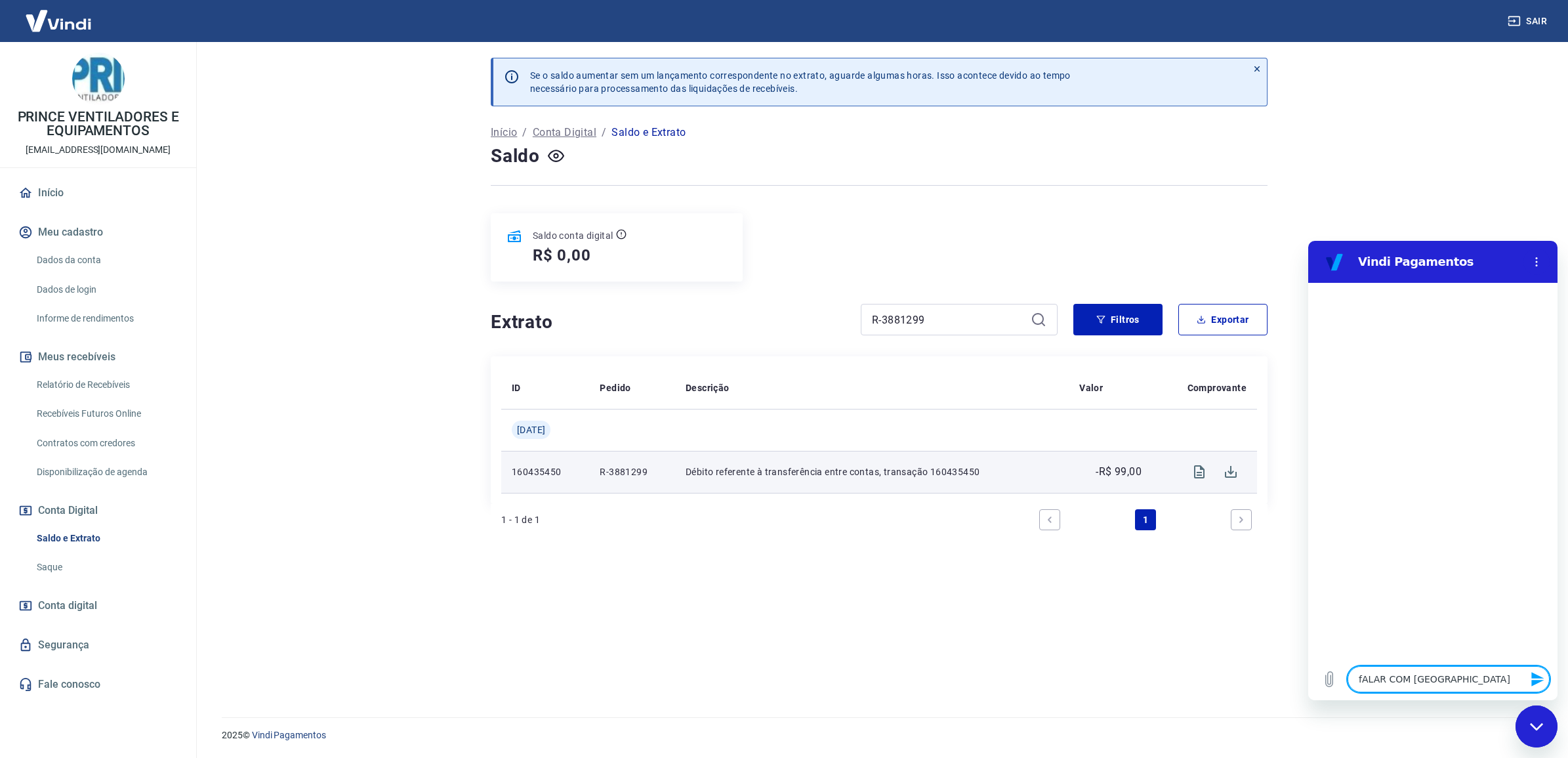
type textarea "x"
type textarea "fALAR COM ATENDE"
type textarea "x"
type textarea "fALAR COM ATENDEN"
type textarea "x"
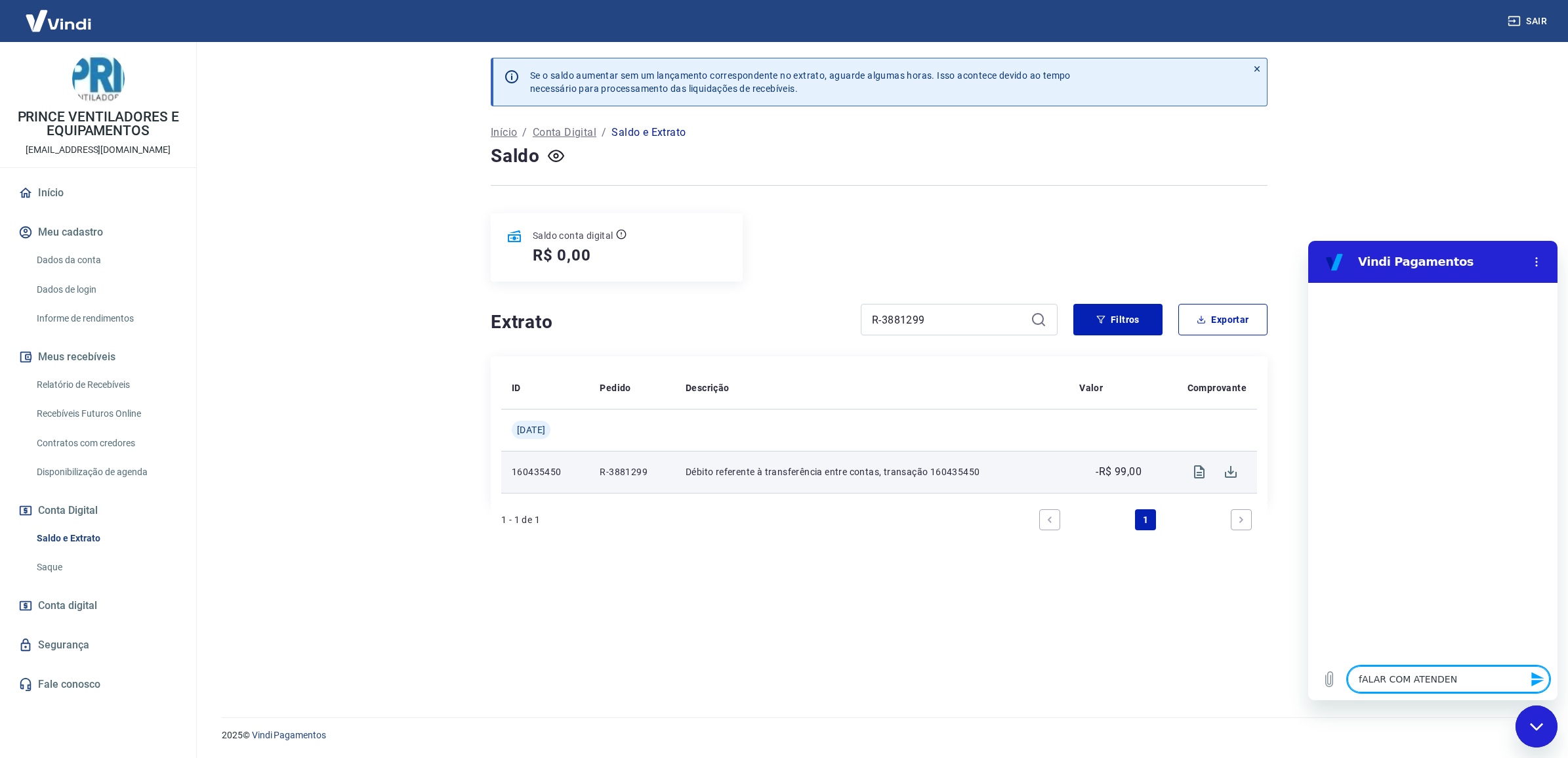
type textarea "fALAR COM ATENDENT"
type textarea "x"
type textarea "fALAR COM ATENDENTE"
type textarea "x"
click at [1229, 477] on icon "Download" at bounding box center [1230, 471] width 15 height 15
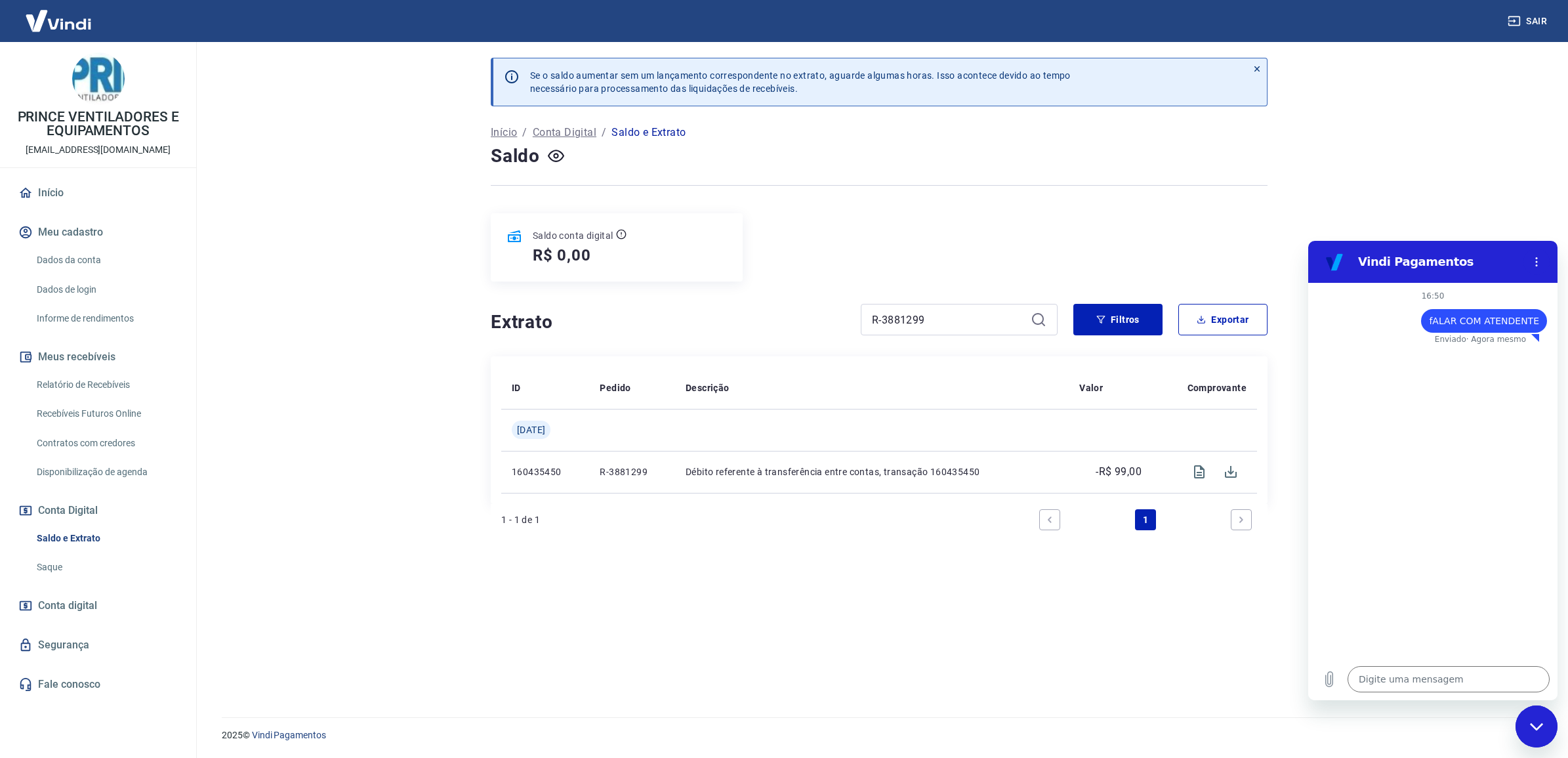
type textarea "x"
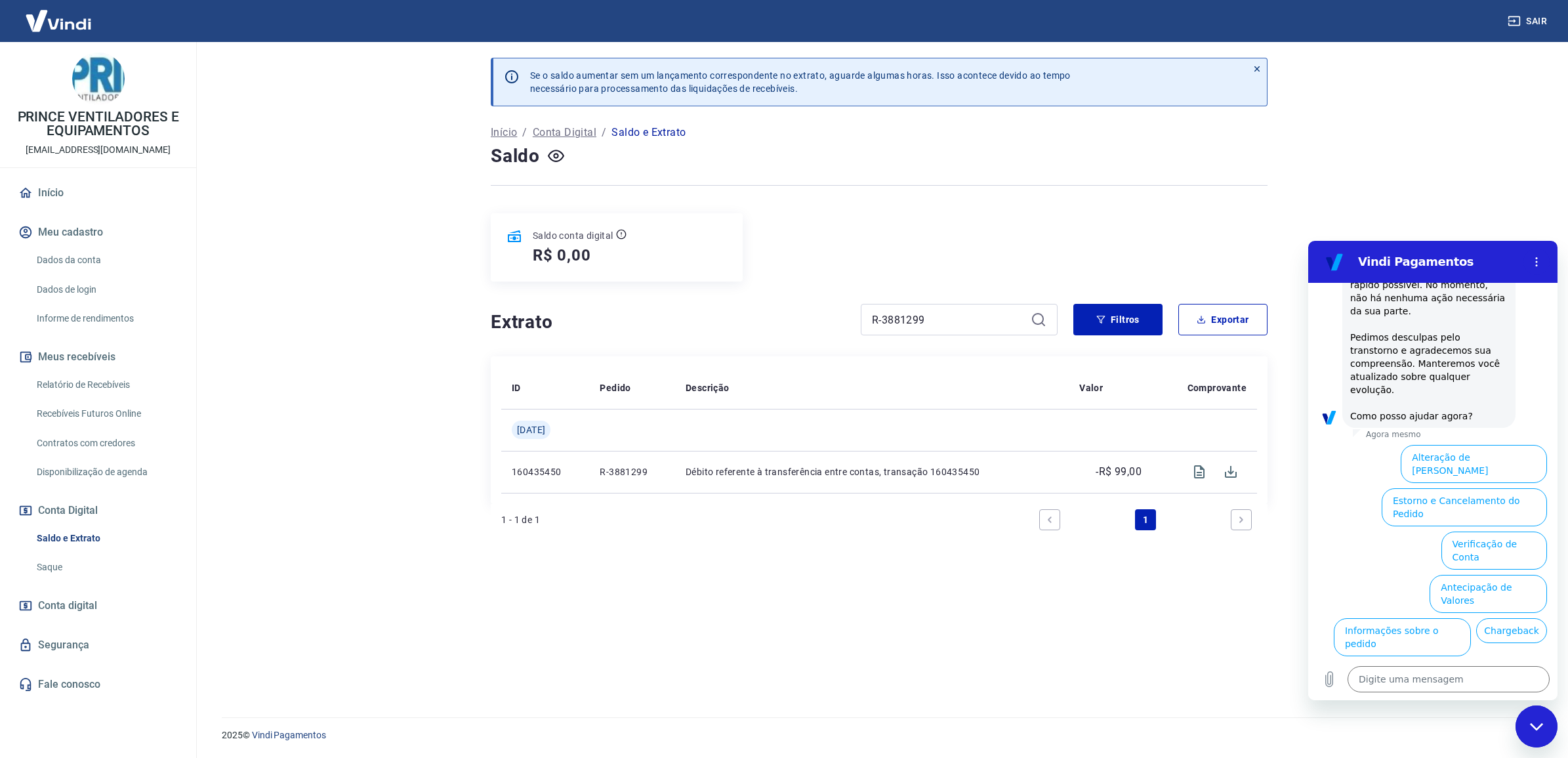
scroll to position [325, 0]
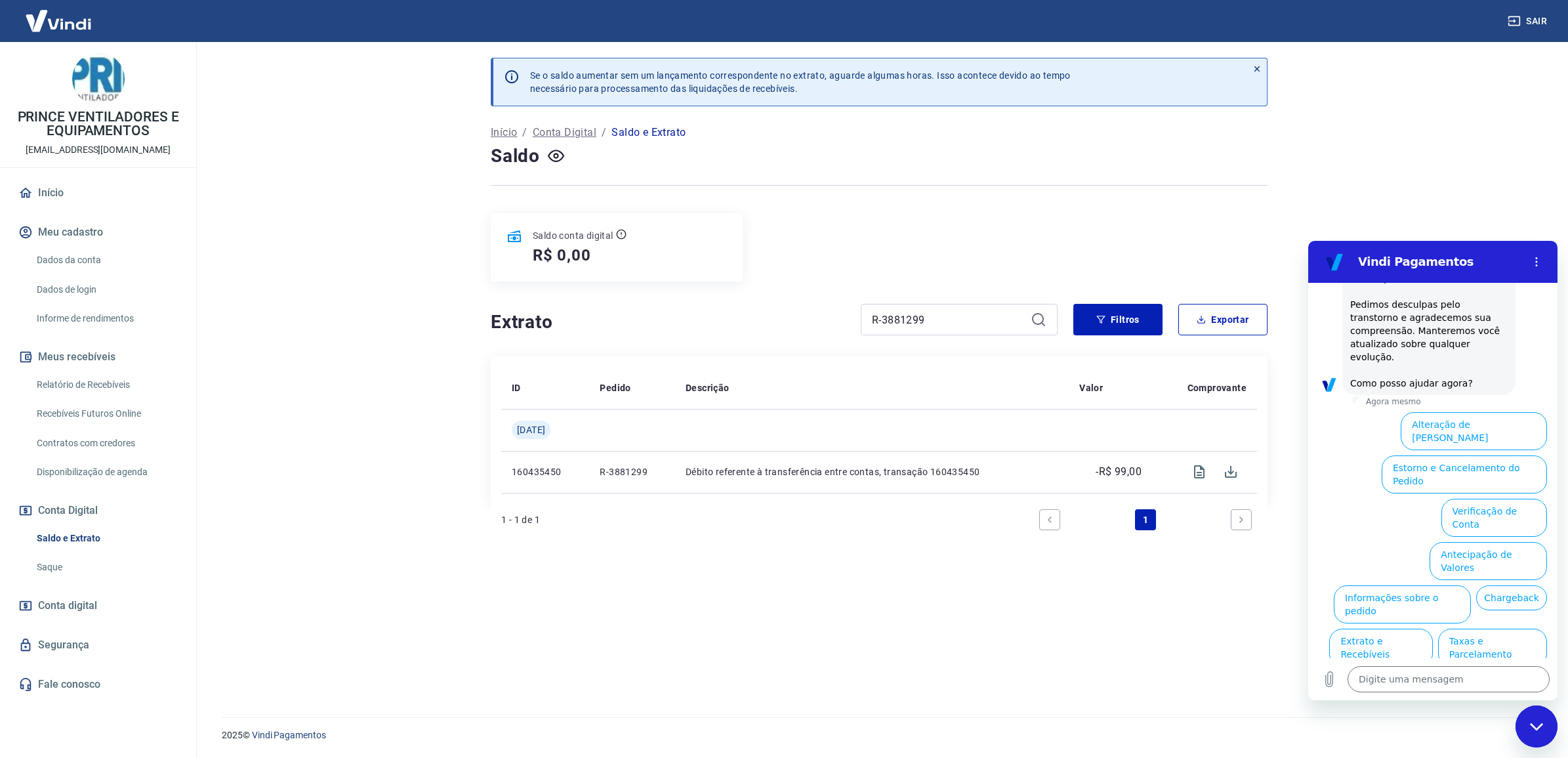
click at [1367, 649] on ul "Alteração de Dados Cadastrais Estorno e Cancelamento do Pedido Verificação de C…" at bounding box center [1432, 580] width 228 height 347
click at [1446, 691] on textarea at bounding box center [1449, 679] width 202 height 26
type textarea "f"
type textarea "x"
type textarea "fa"
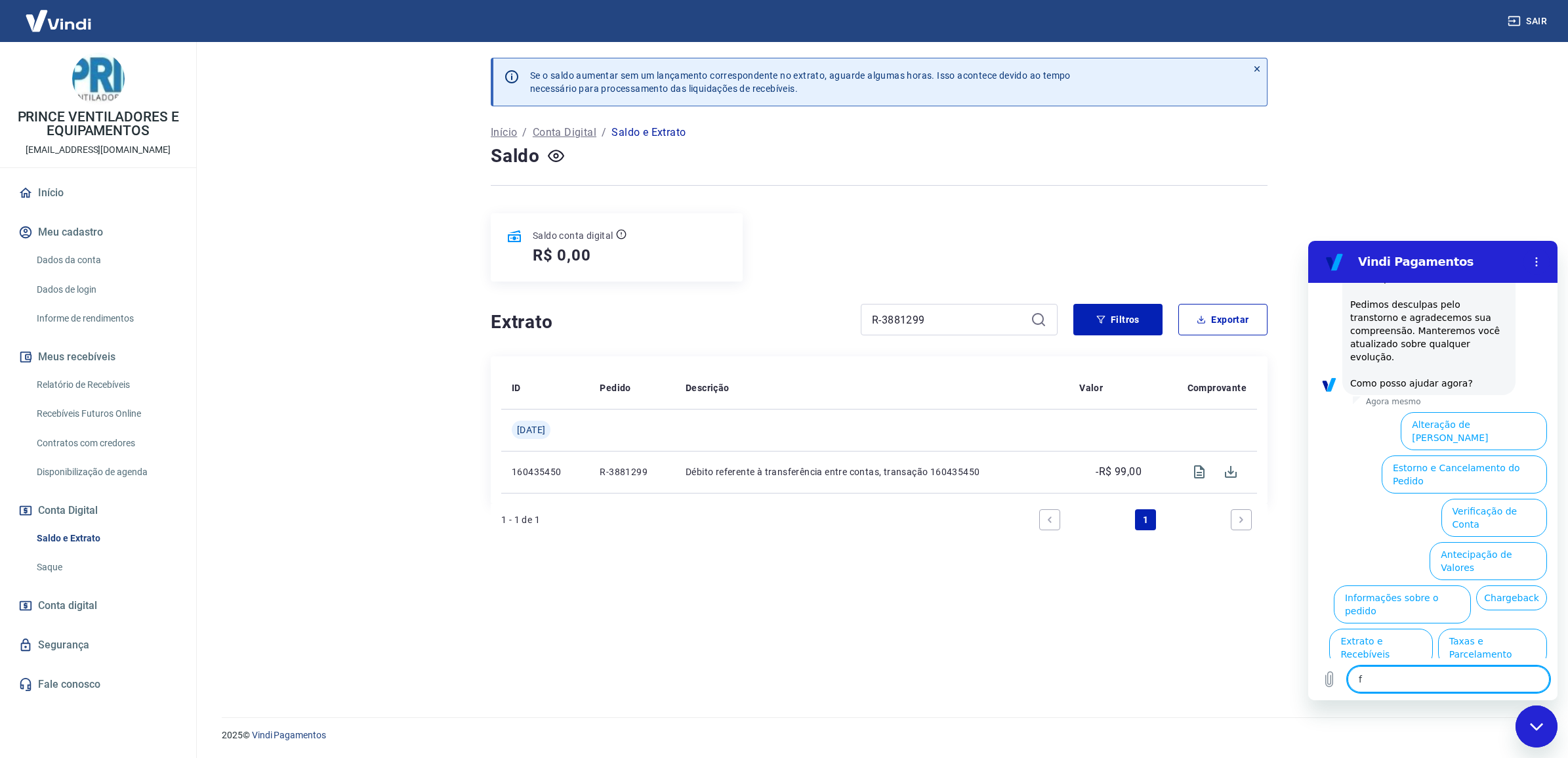
type textarea "x"
type textarea "fal"
type textarea "x"
type textarea "fala"
type textarea "x"
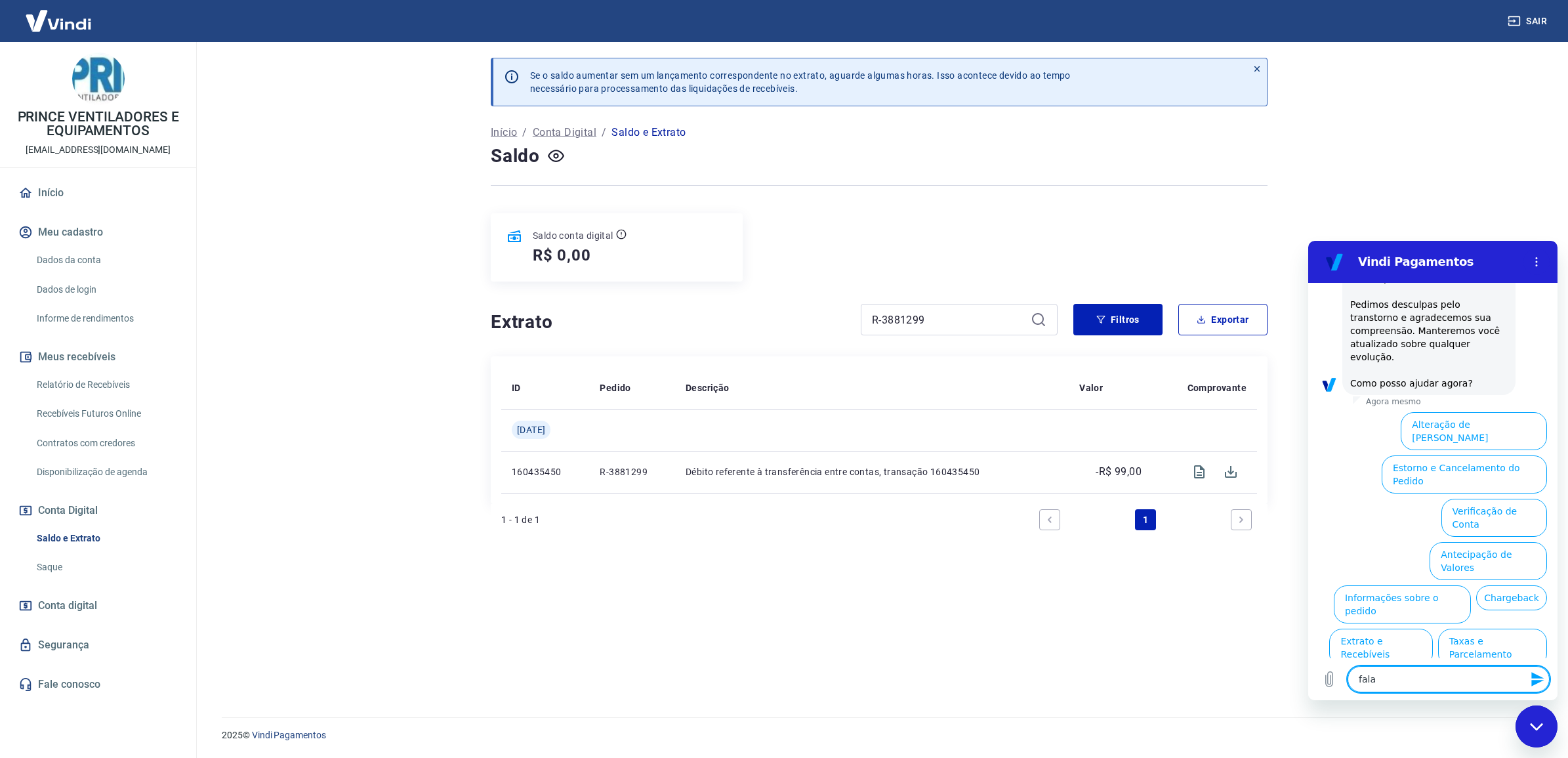
type textarea "falar"
type textarea "x"
type textarea "falar"
type textarea "x"
type textarea "falar c"
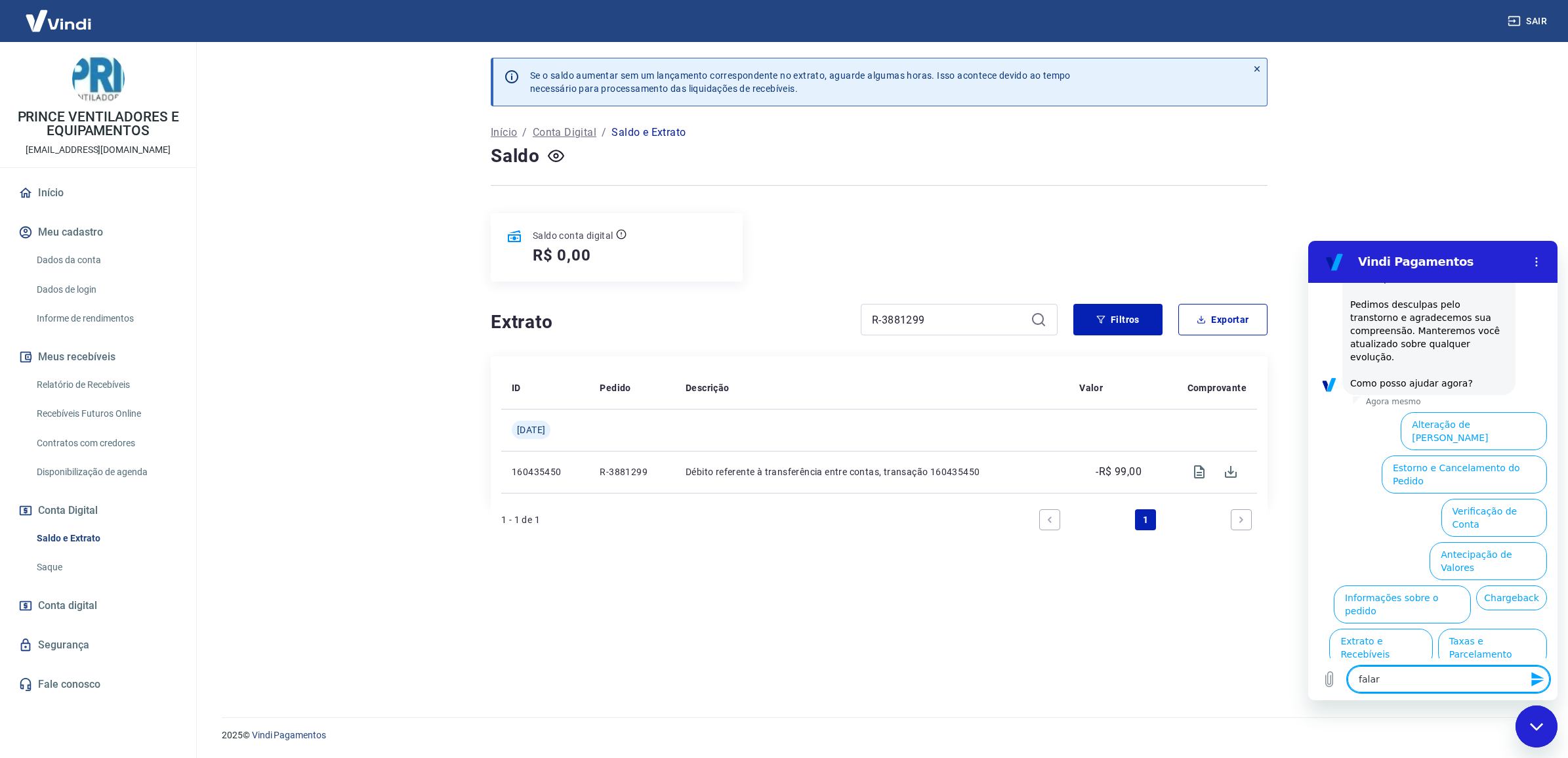
type textarea "x"
type textarea "falar co"
type textarea "x"
type textarea "falar com"
type textarea "x"
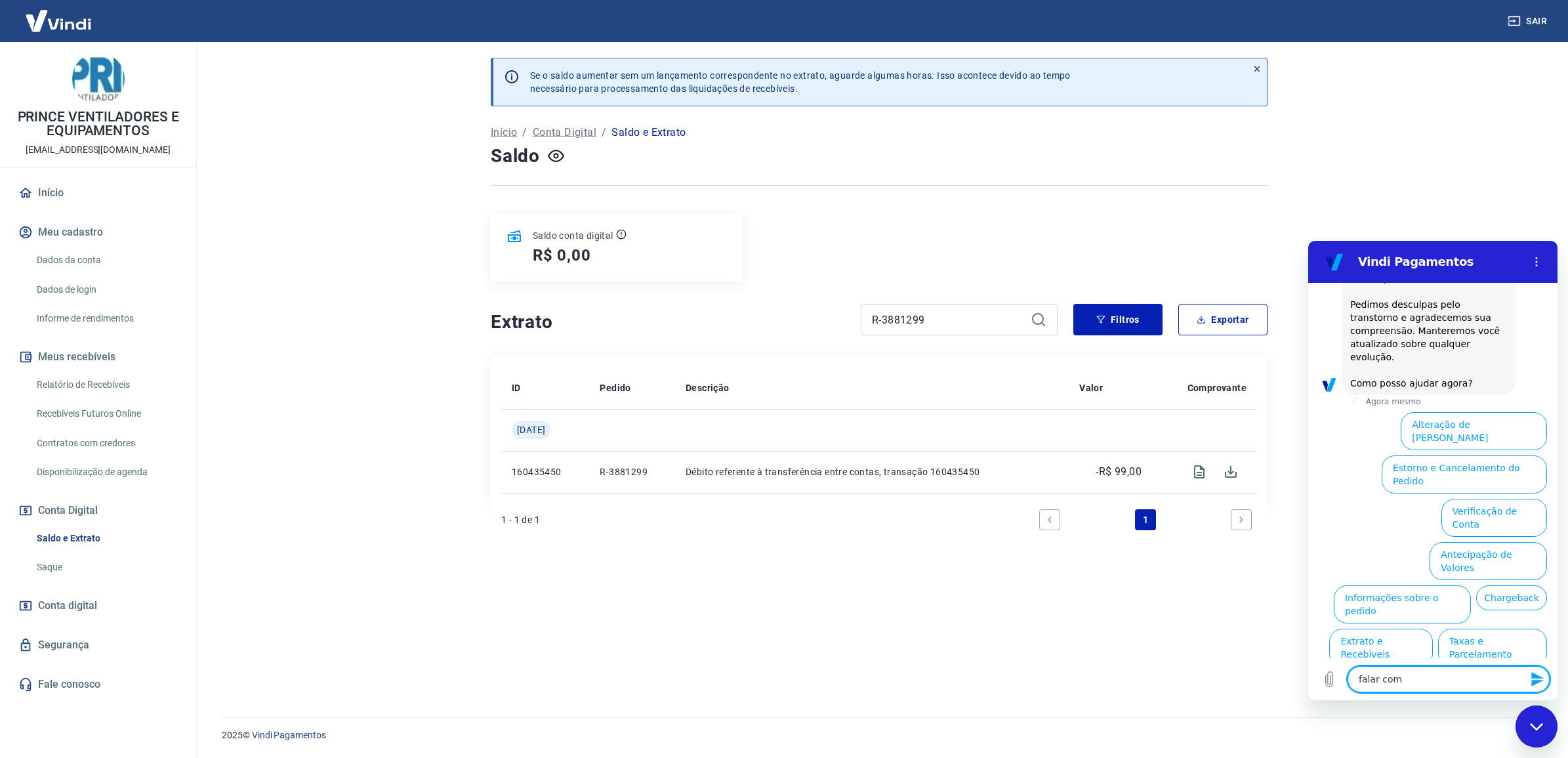
type textarea "falar com"
type textarea "x"
type textarea "falar com a"
type textarea "x"
type textarea "falar com at"
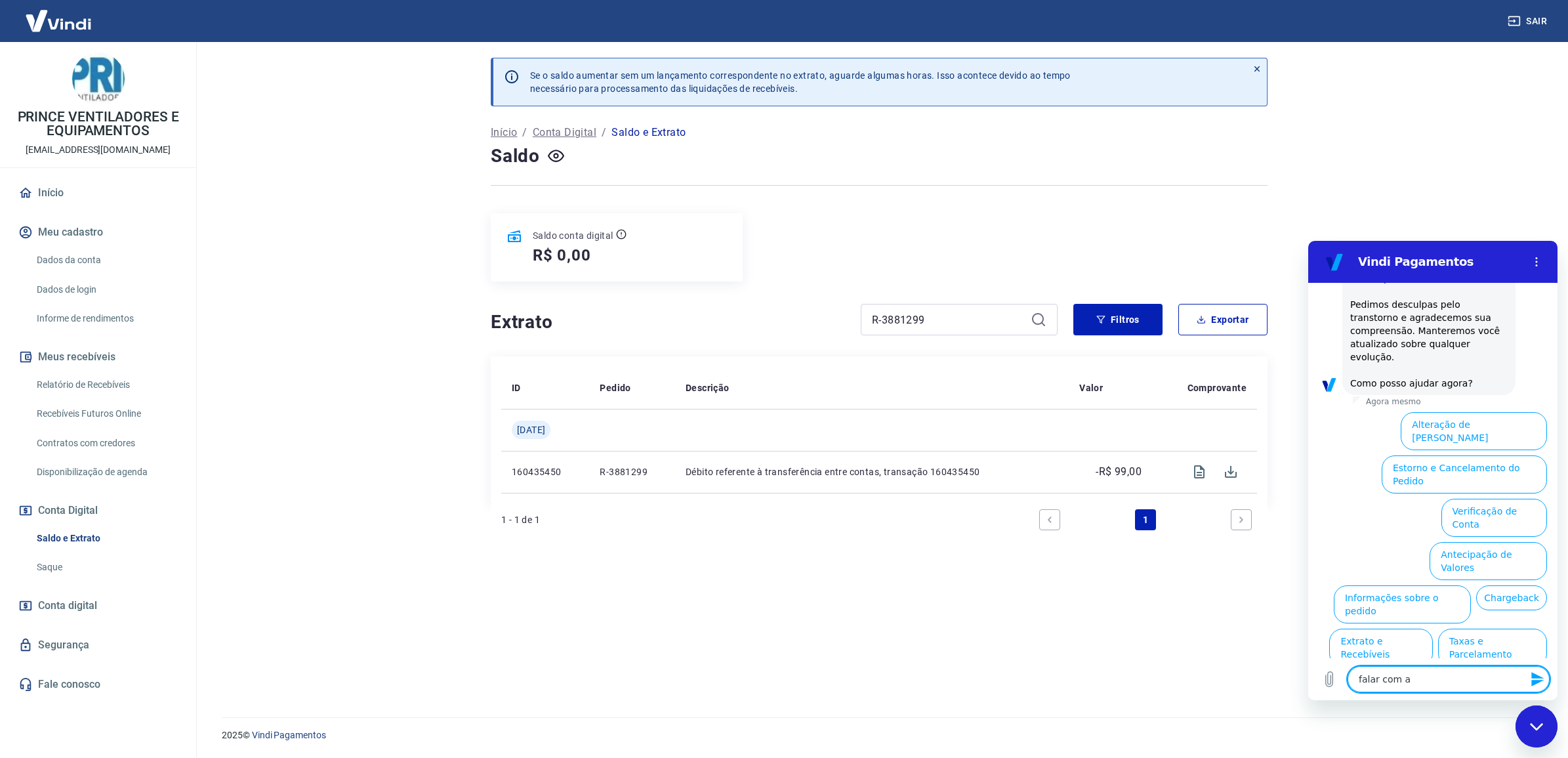
type textarea "x"
type textarea "falar com ate"
type textarea "x"
type textarea "falar com [GEOGRAPHIC_DATA]"
type textarea "x"
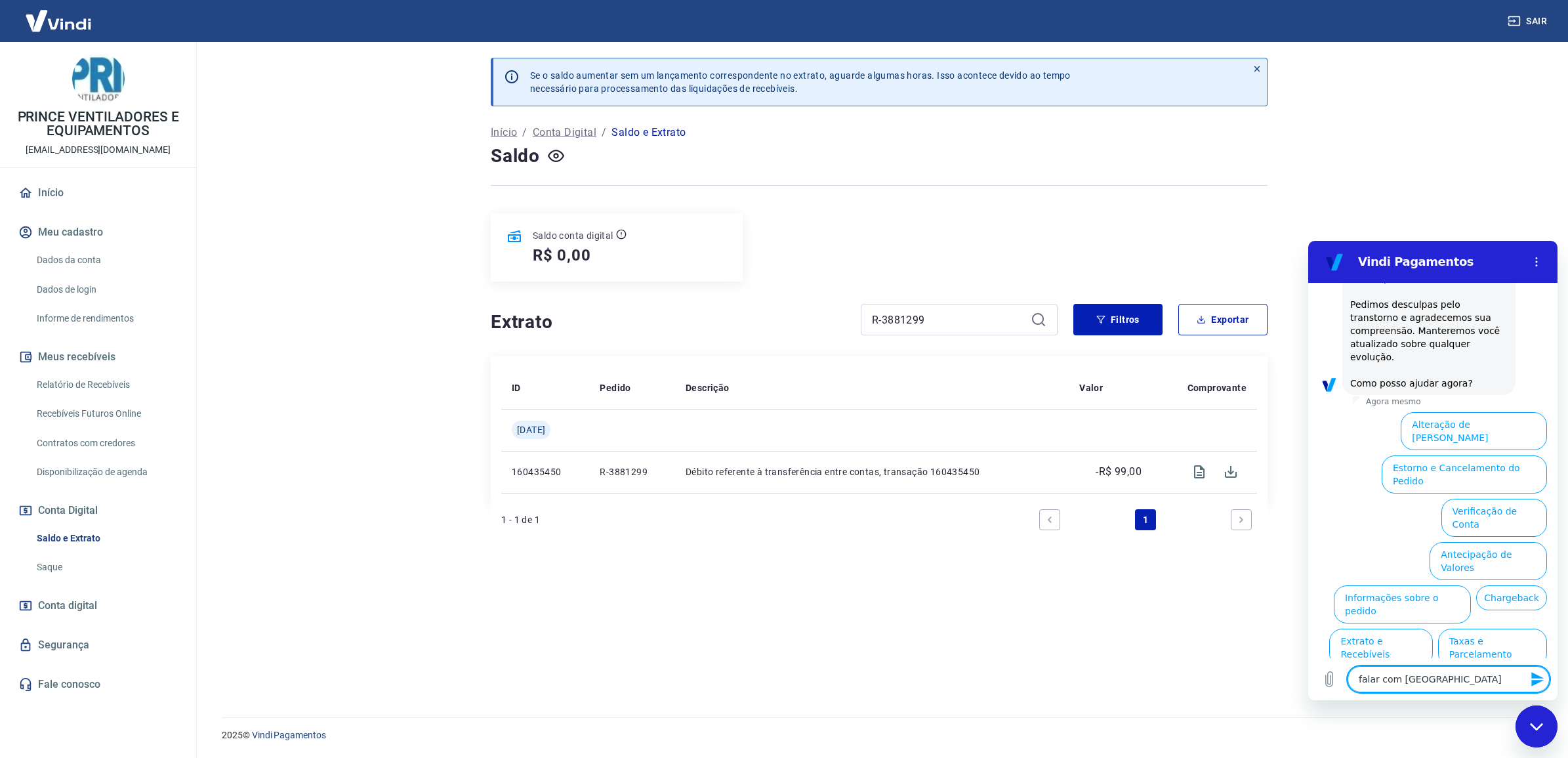
type textarea "falar com atend"
type textarea "x"
type textarea "falar com atende"
type textarea "x"
type textarea "falar com atenden"
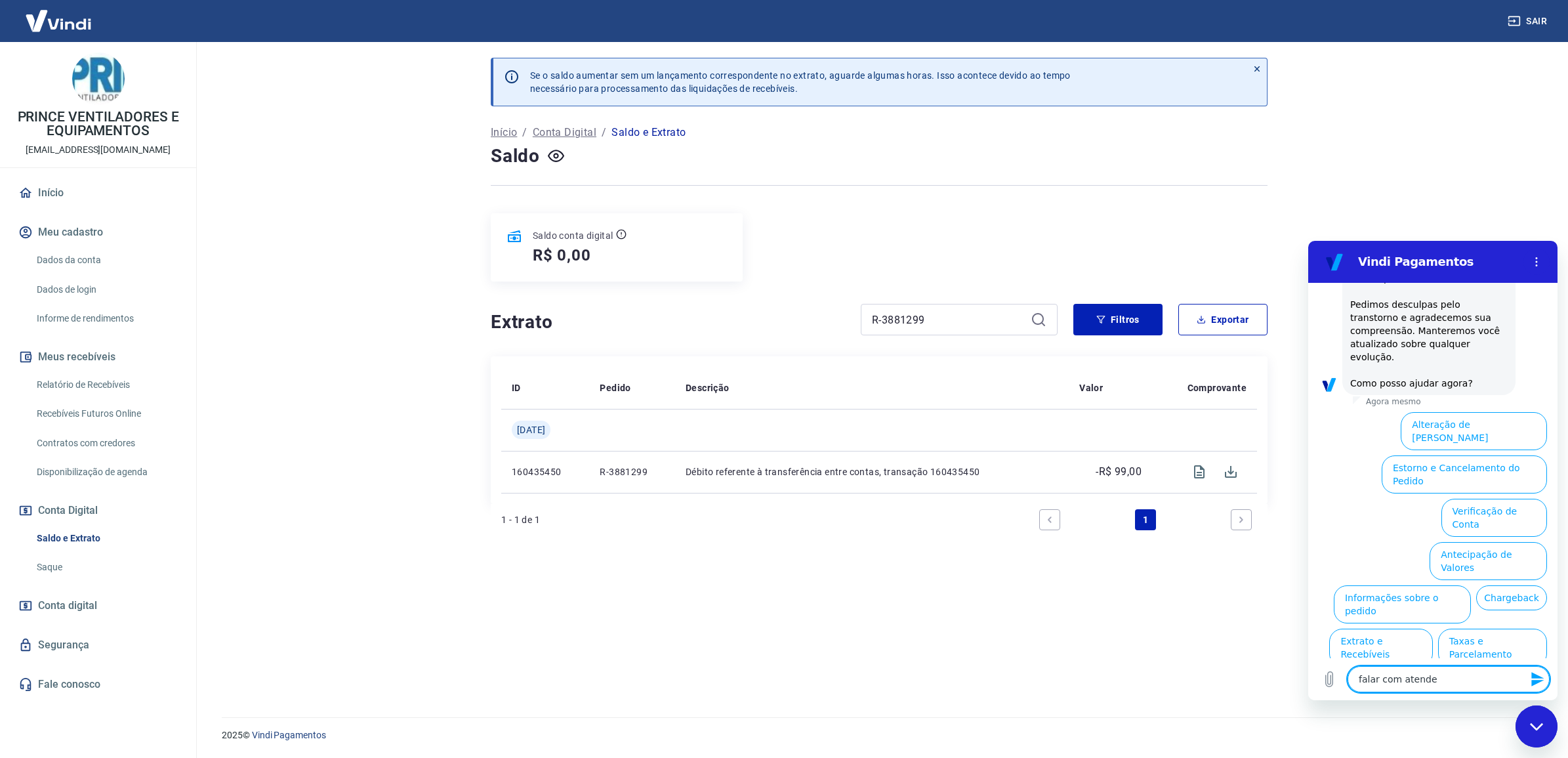
type textarea "x"
type textarea "falar com atendent"
type textarea "x"
type textarea "falar com atendente"
type textarea "x"
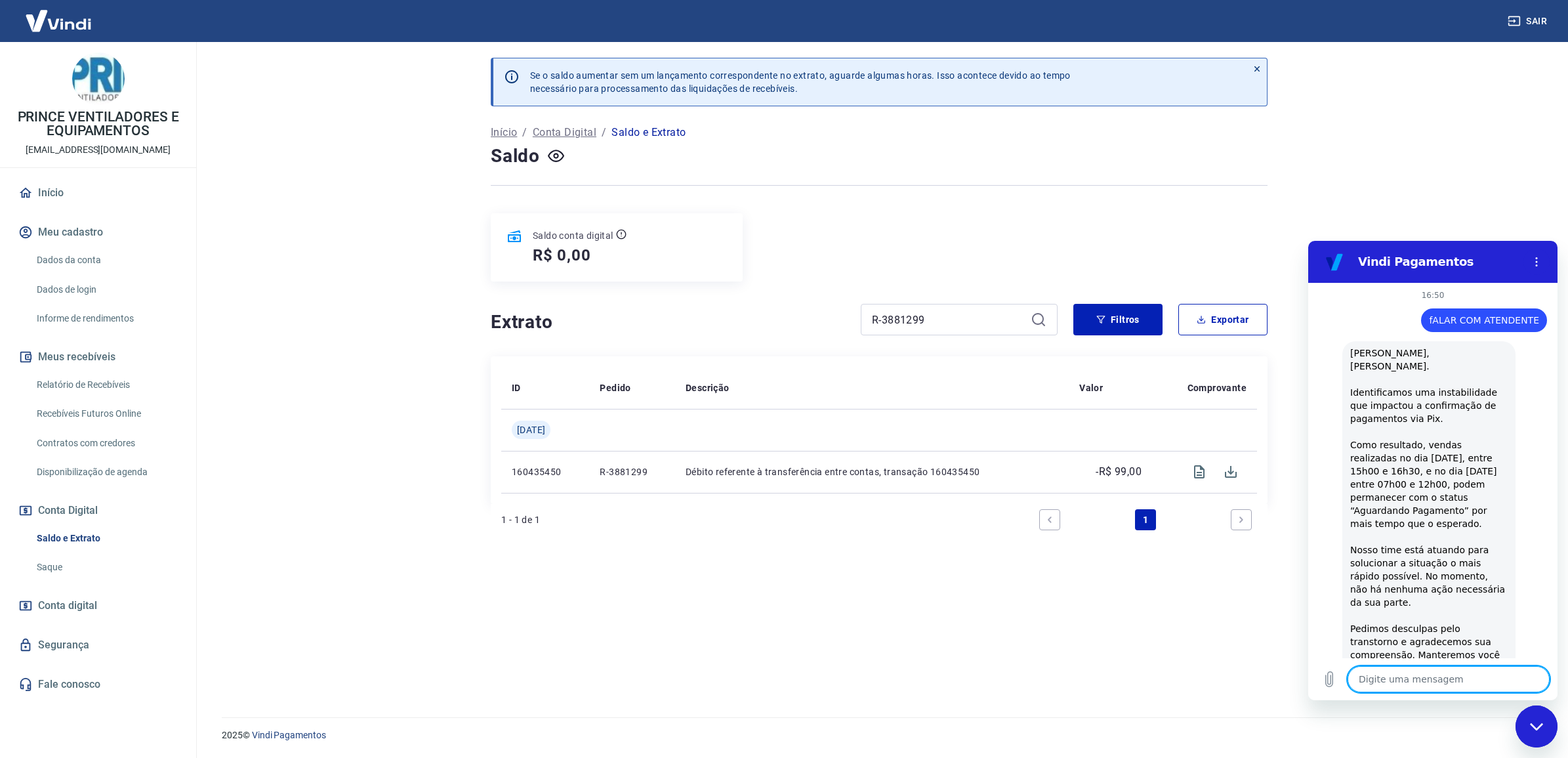
scroll to position [0, 0]
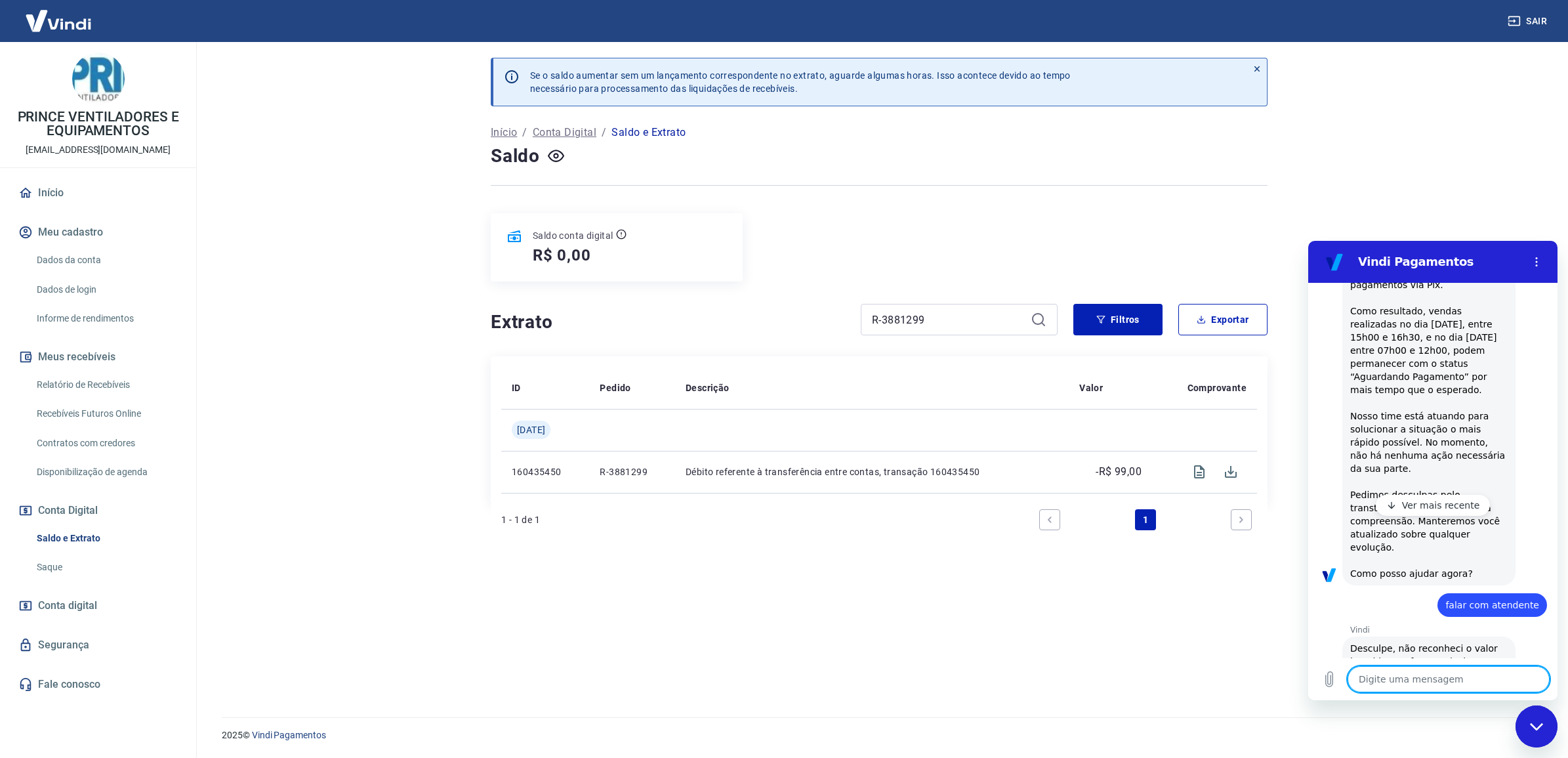
type textarea "x"
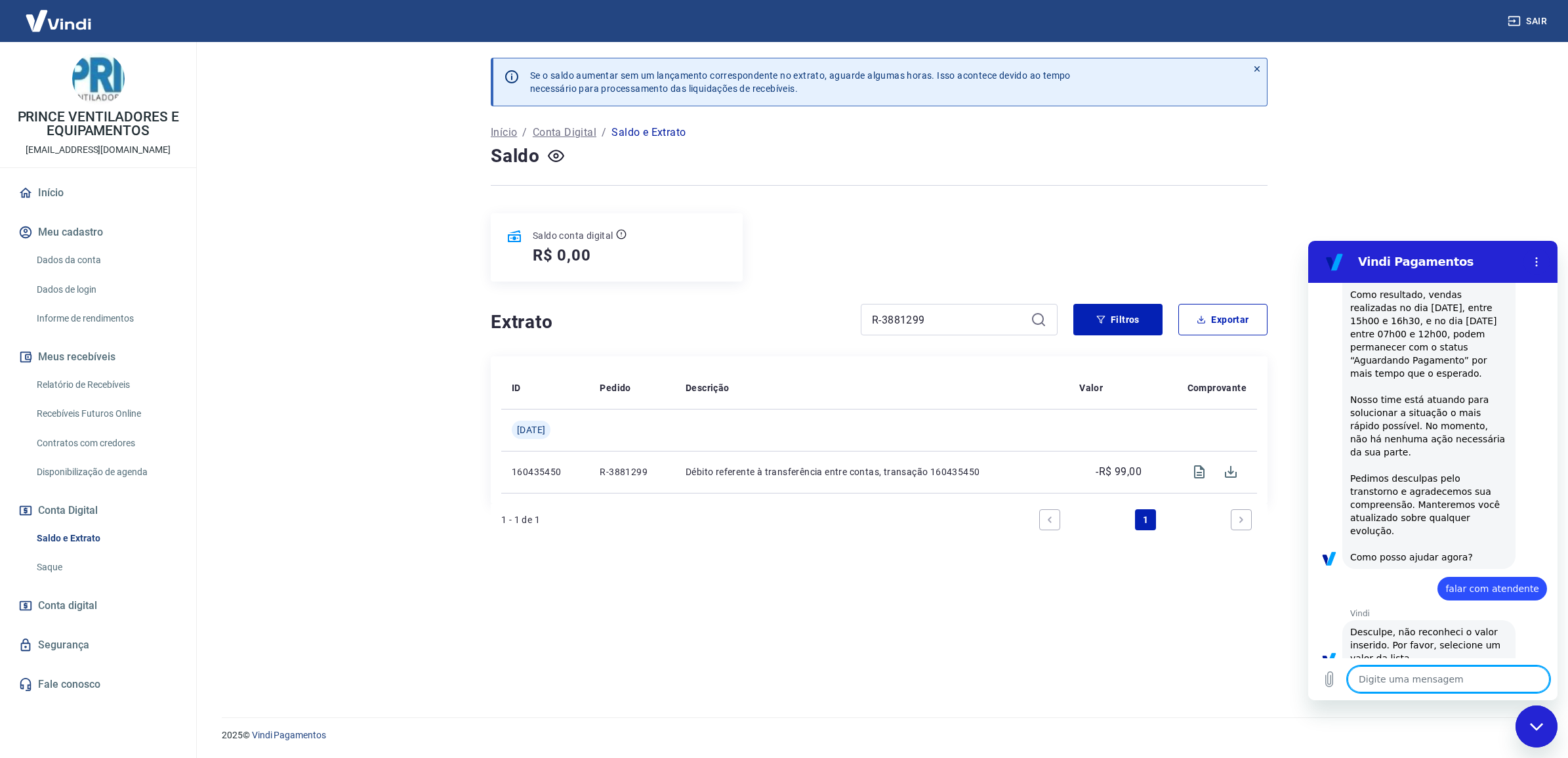
click at [1448, 687] on textarea at bounding box center [1449, 679] width 202 height 26
type textarea "f"
type textarea "x"
type textarea "fa"
type textarea "x"
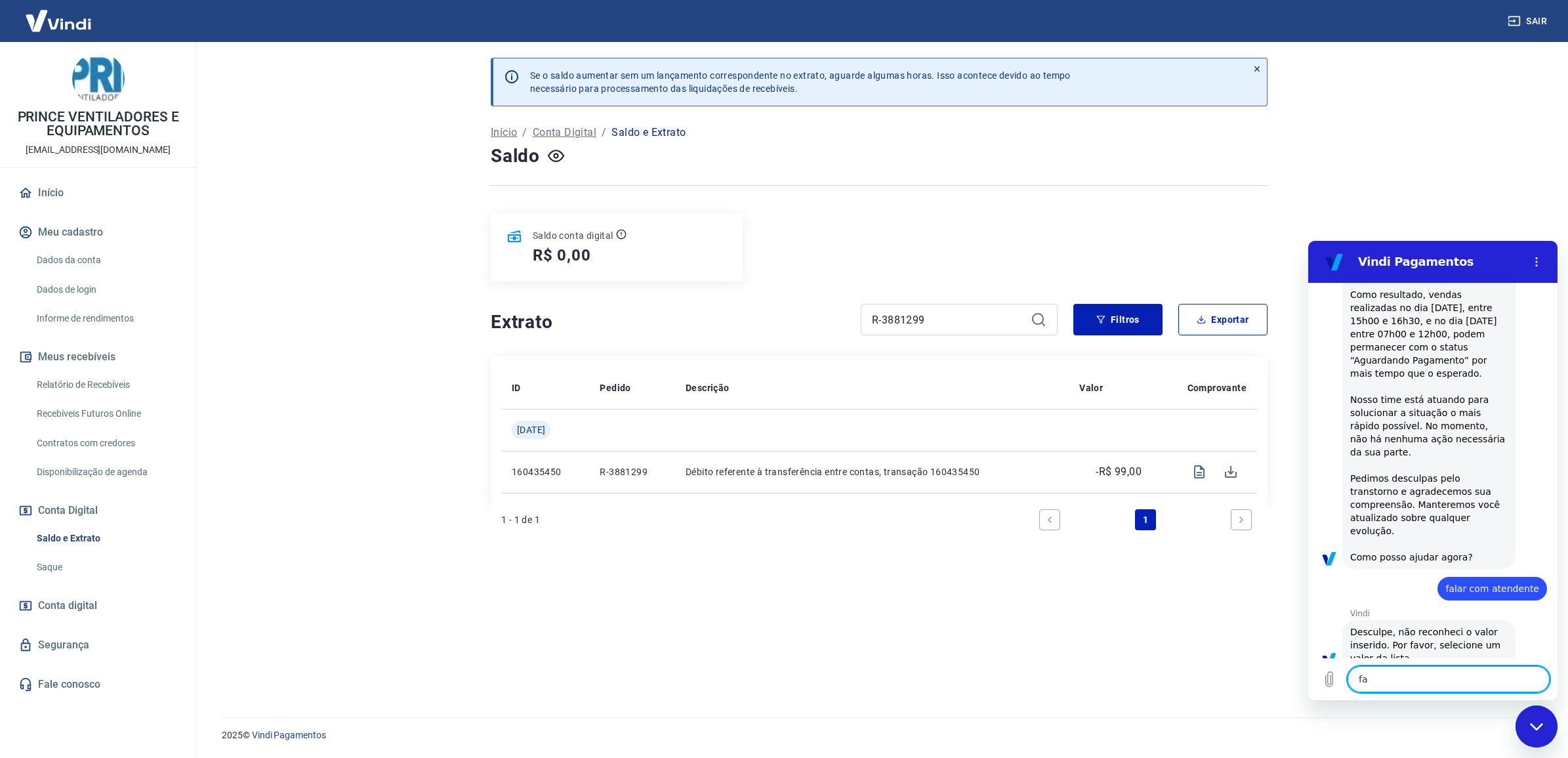
type textarea "fal"
type textarea "x"
type textarea "fala"
type textarea "x"
type textarea "falar"
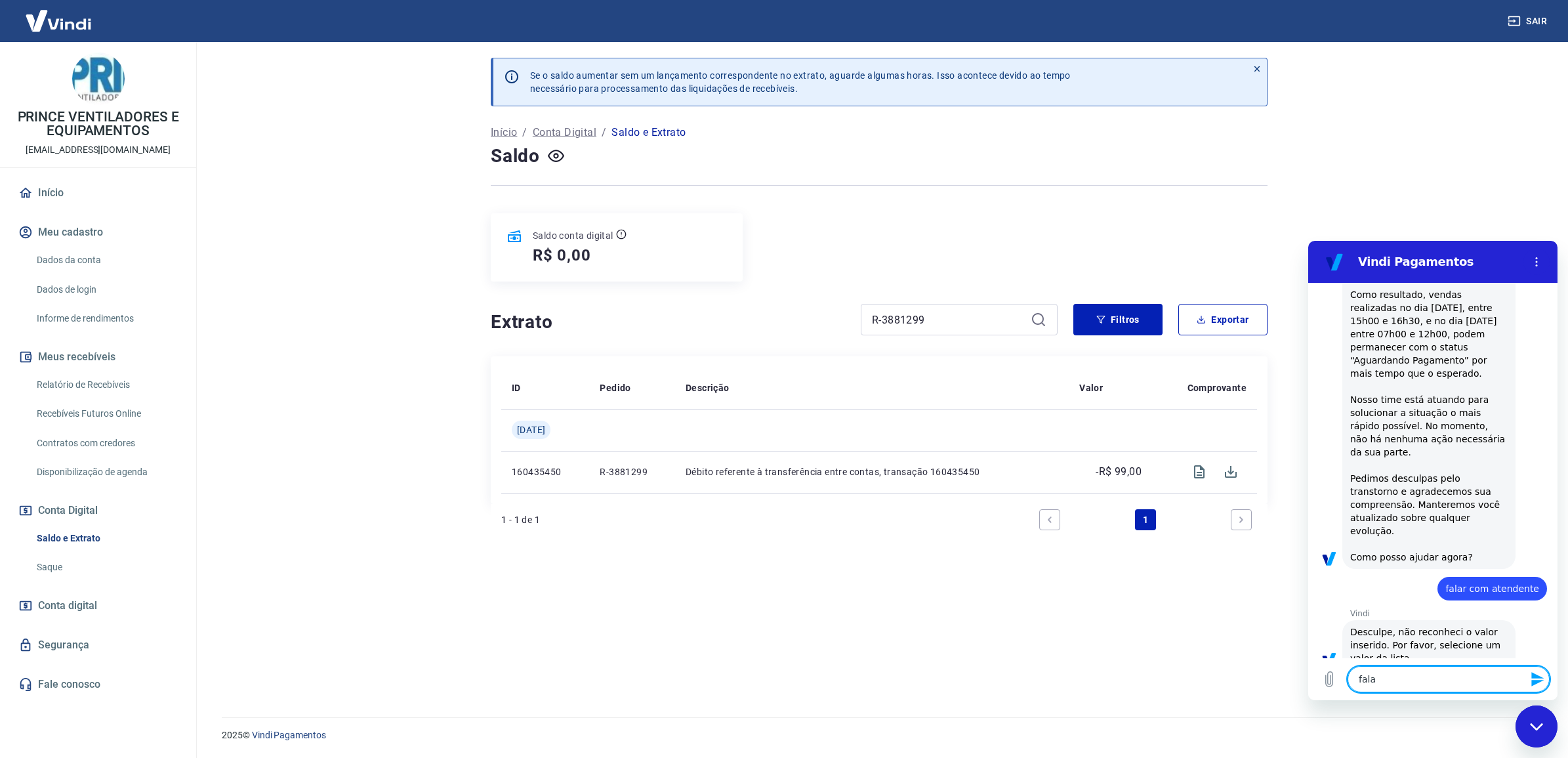
type textarea "x"
type textarea "falar"
type textarea "x"
type textarea "falar c"
type textarea "x"
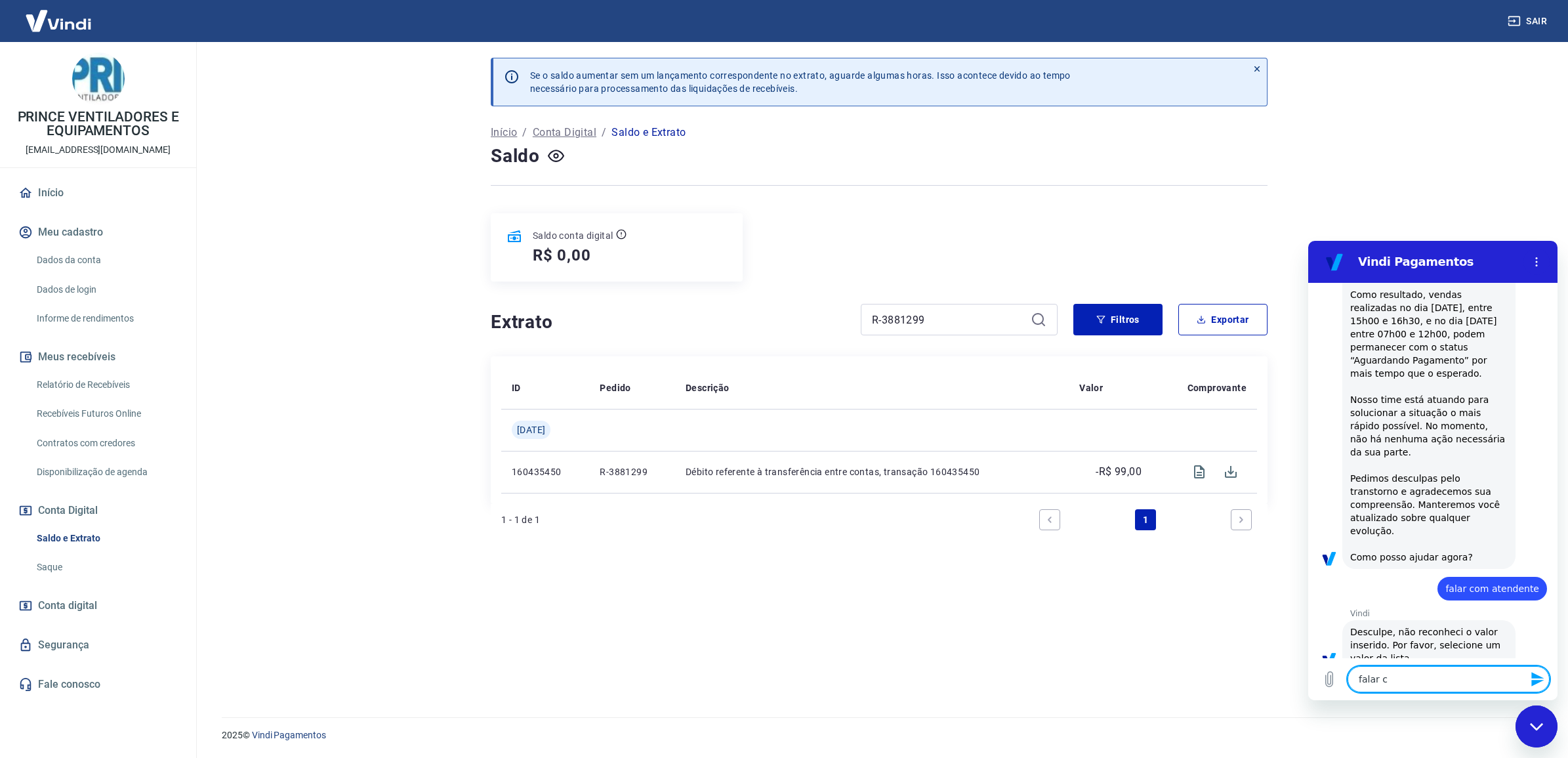
type textarea "falar co"
type textarea "x"
type textarea "falar com"
type textarea "x"
type textarea "falar com"
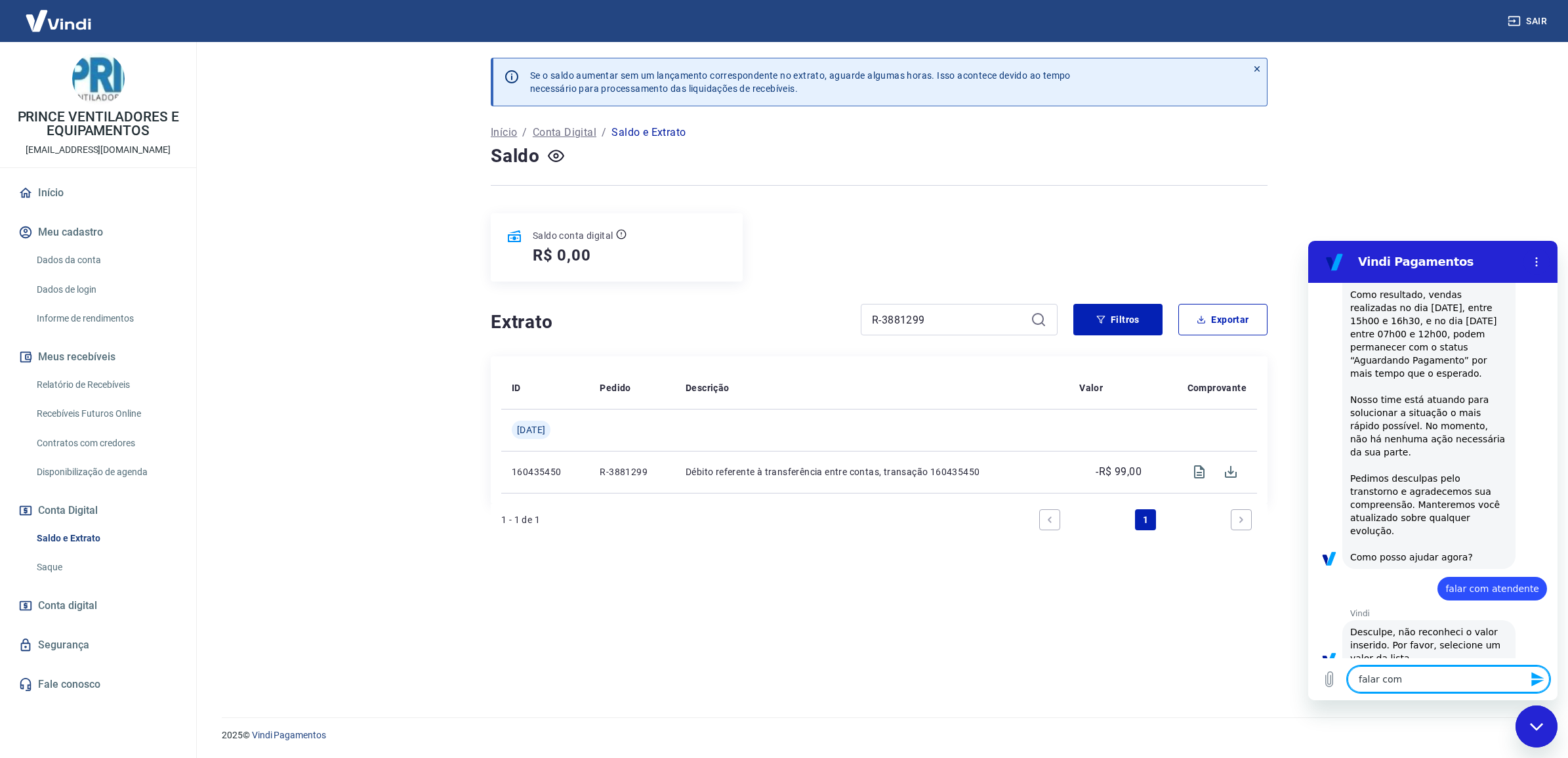
type textarea "x"
type textarea "falar com a"
type textarea "x"
type textarea "falar com at"
type textarea "x"
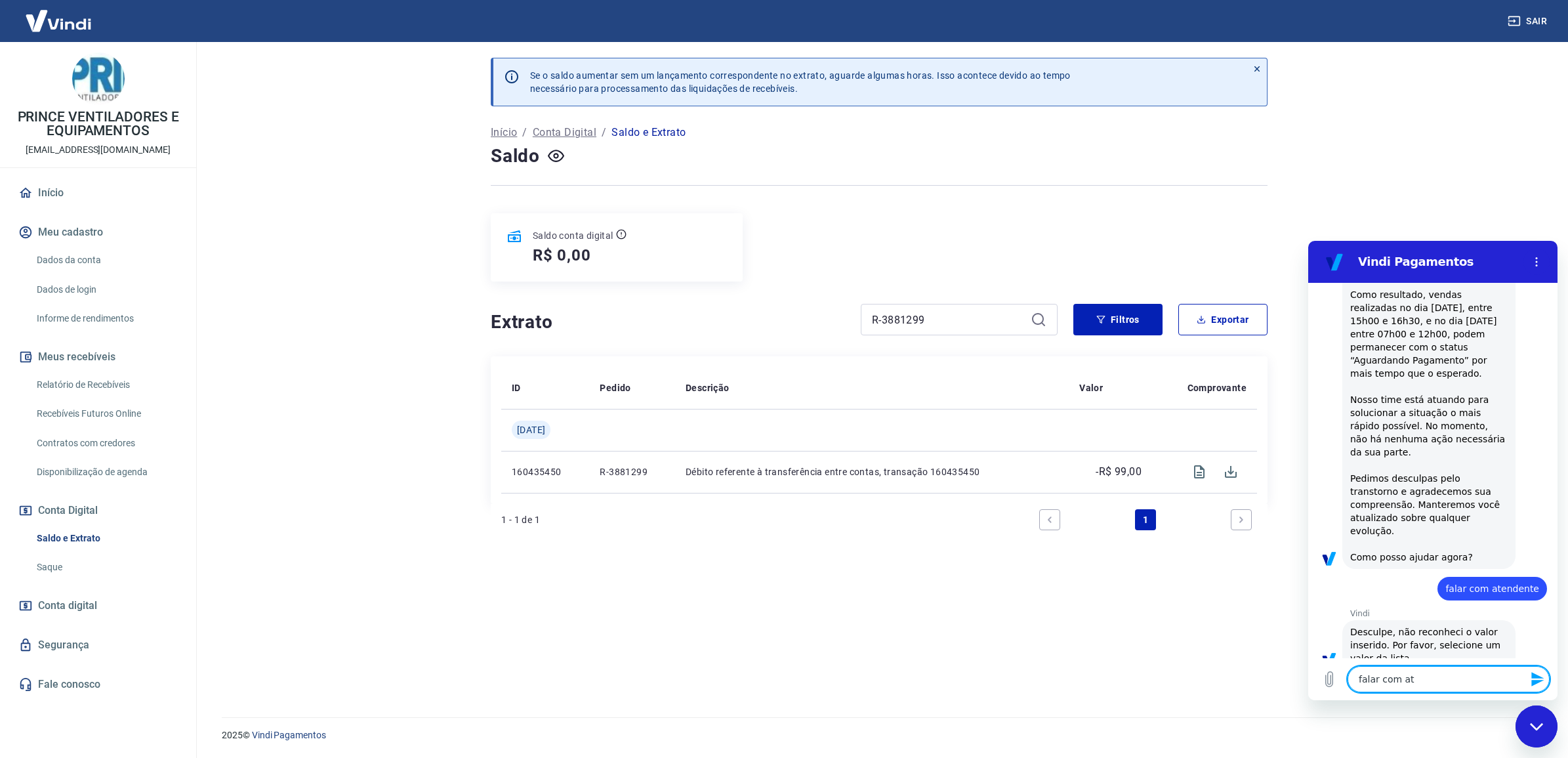
type textarea "falar com ate"
type textarea "x"
type textarea "falar com [GEOGRAPHIC_DATA]"
type textarea "x"
type textarea "falar com atend"
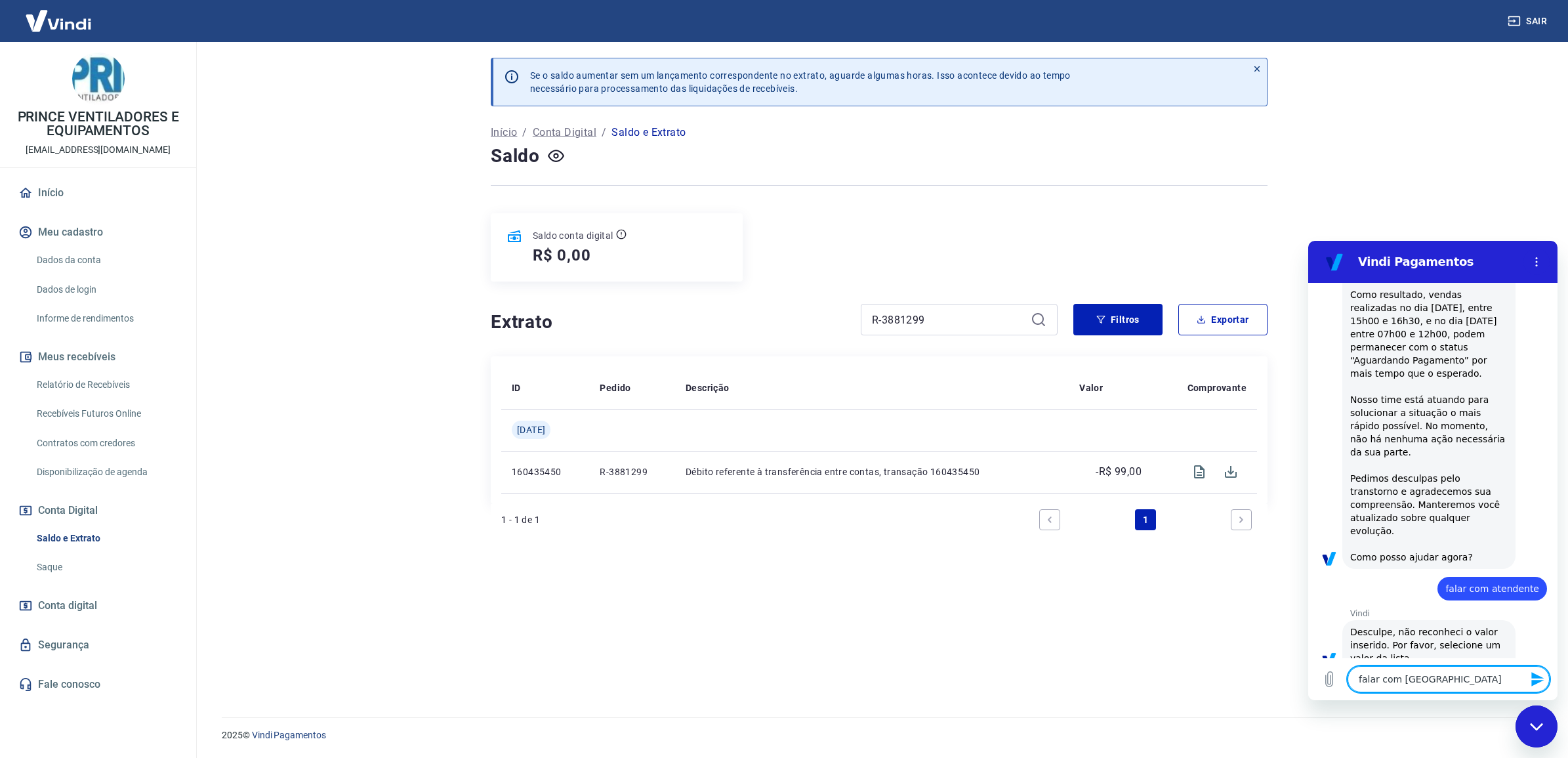
type textarea "x"
type textarea "falar com atende"
type textarea "x"
type textarea "falar com atenden"
type textarea "x"
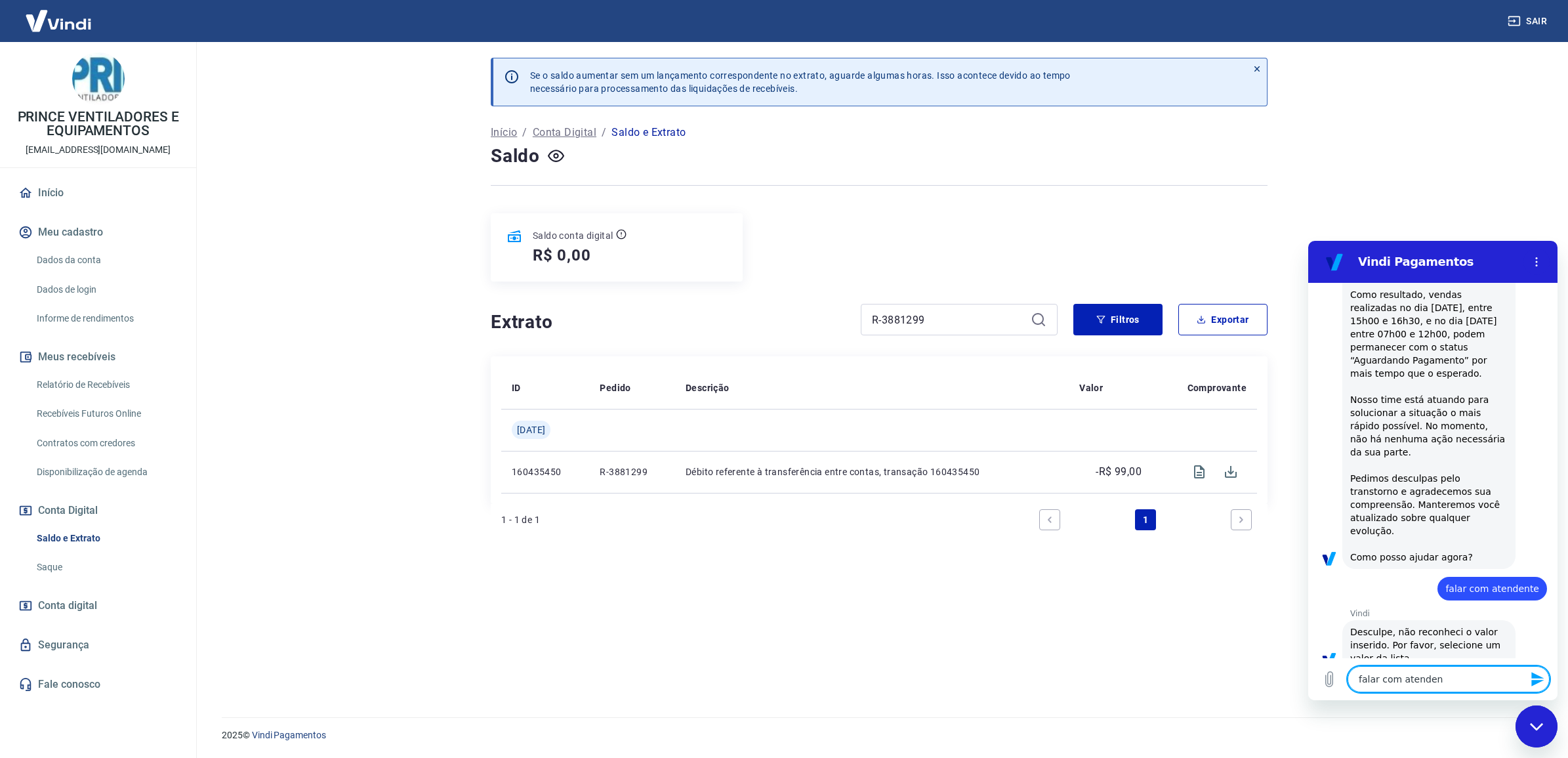
type textarea "falar com atendent"
type textarea "x"
type textarea "falar com atendente"
type textarea "x"
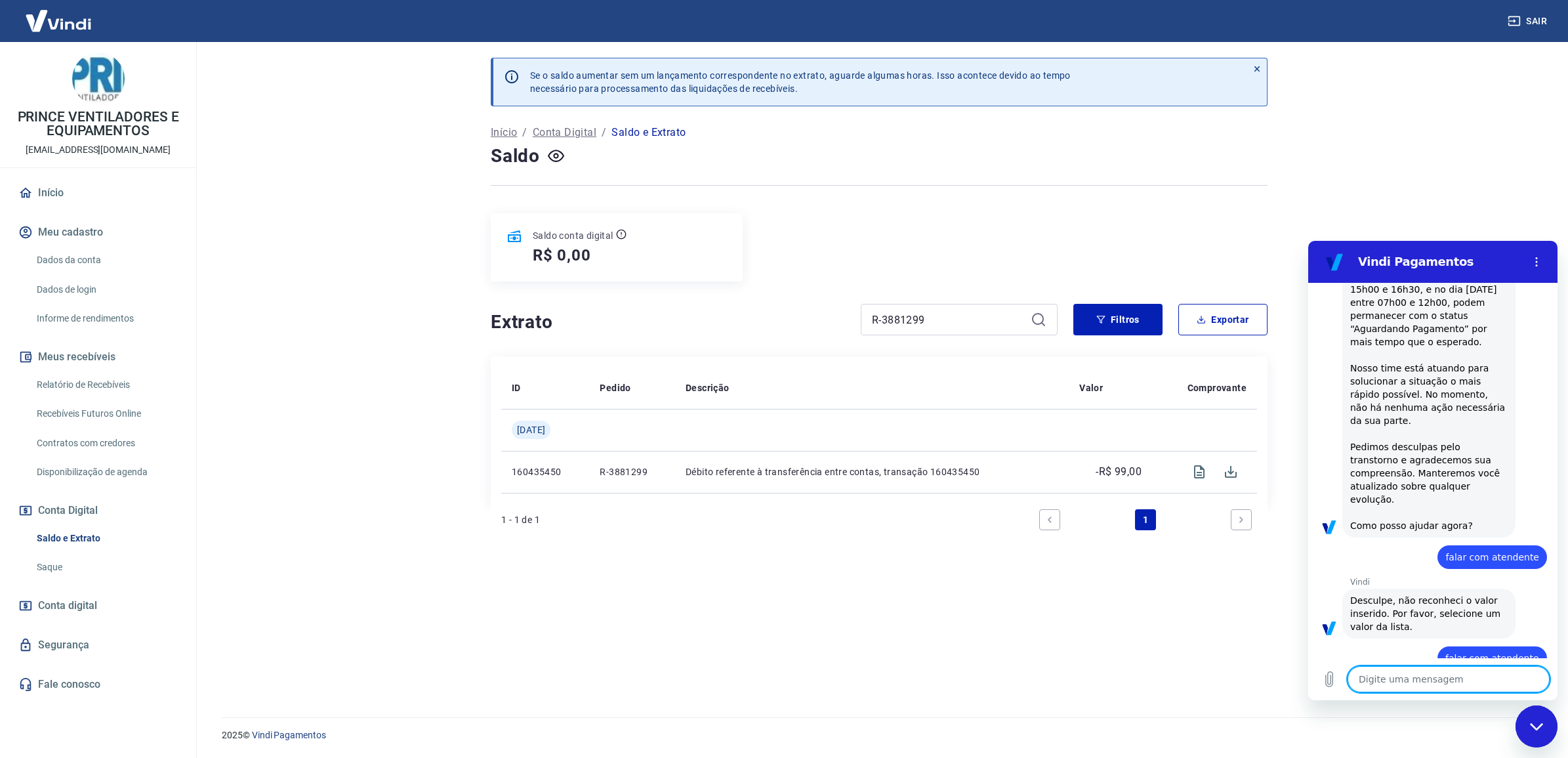
type textarea "x"
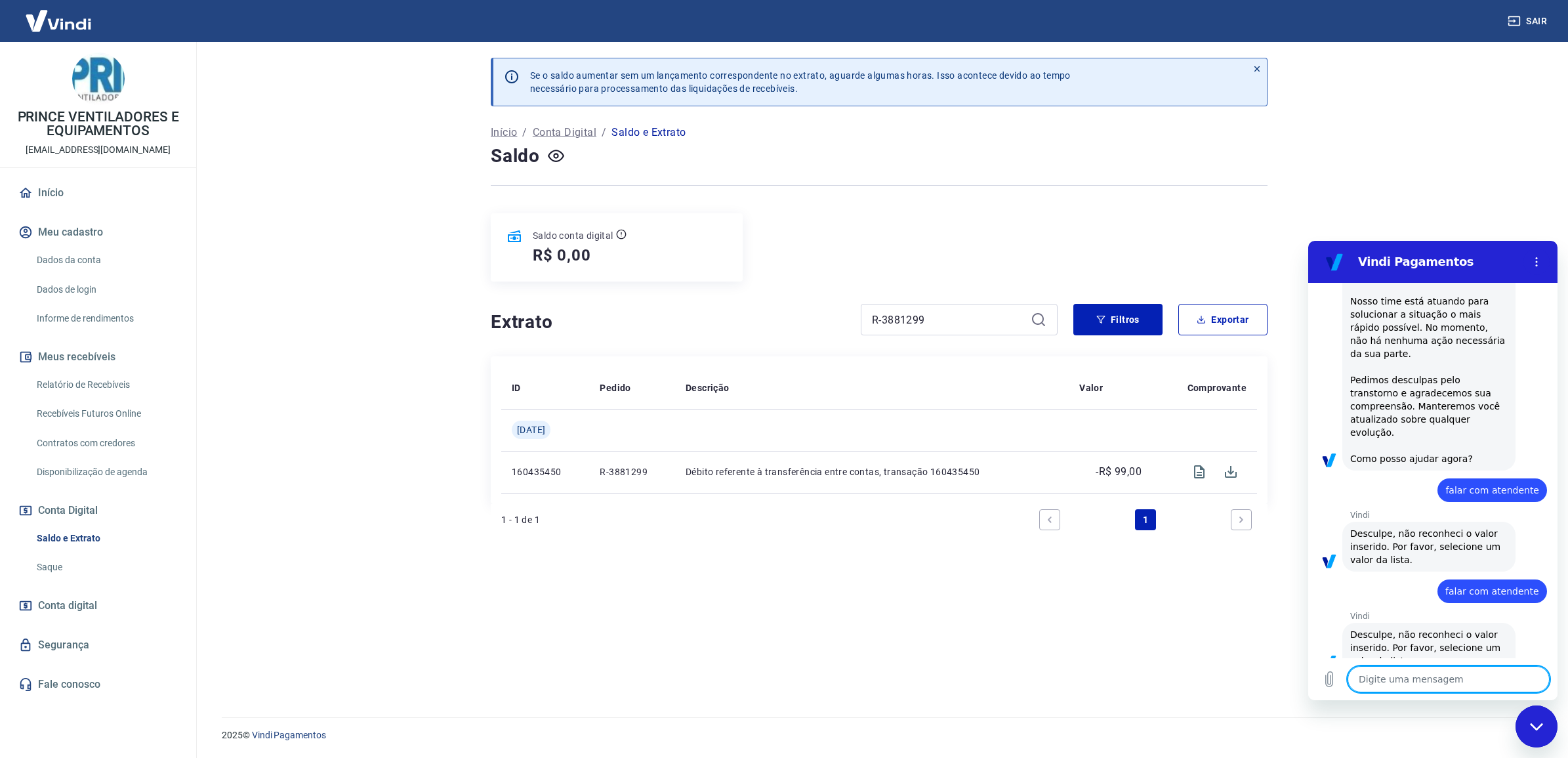
scroll to position [251, 0]
type textarea "f"
type textarea "x"
type textarea "fa"
type textarea "x"
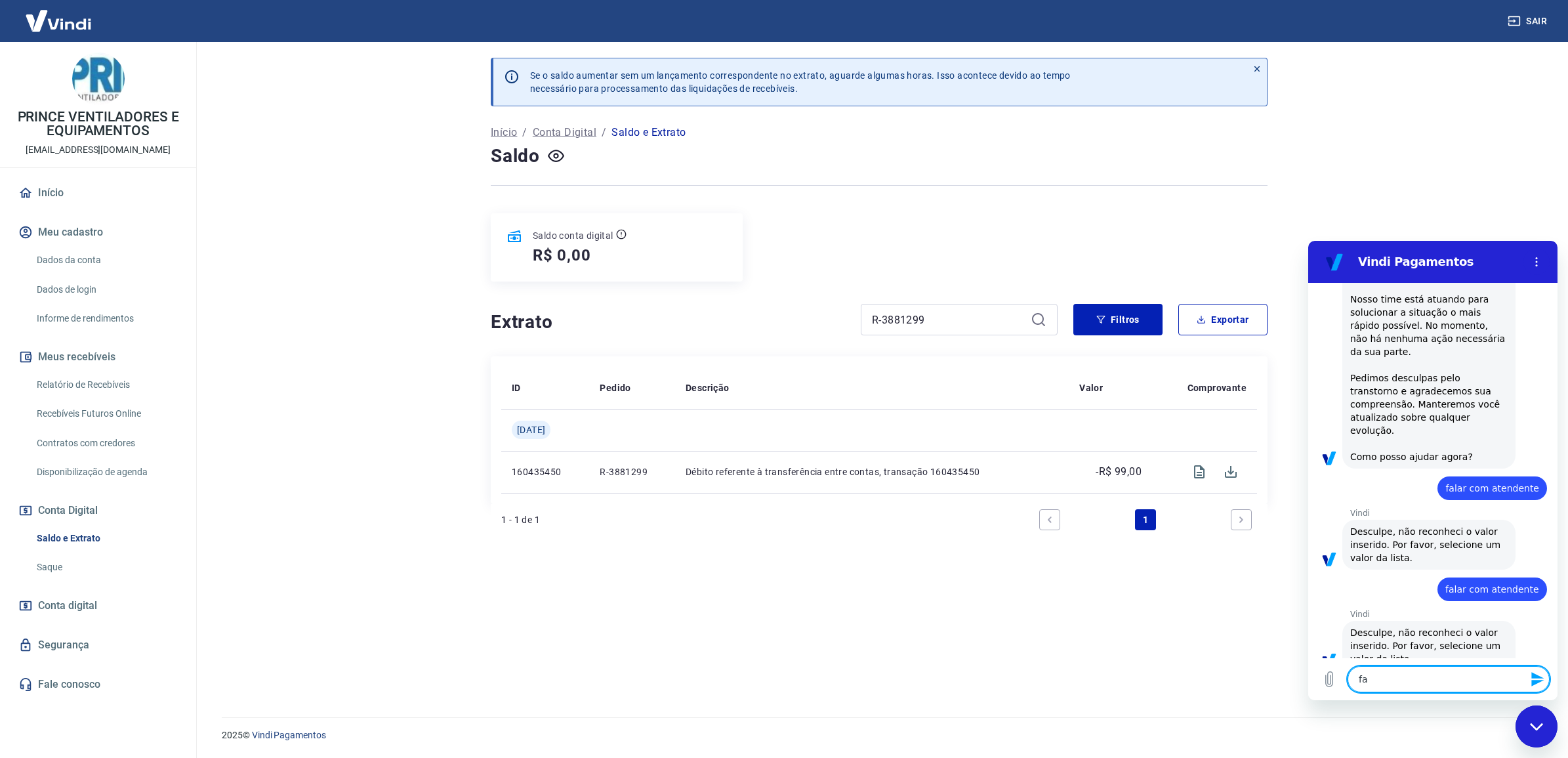
type textarea "fal"
type textarea "x"
type textarea "fala"
type textarea "x"
type textarea "falar"
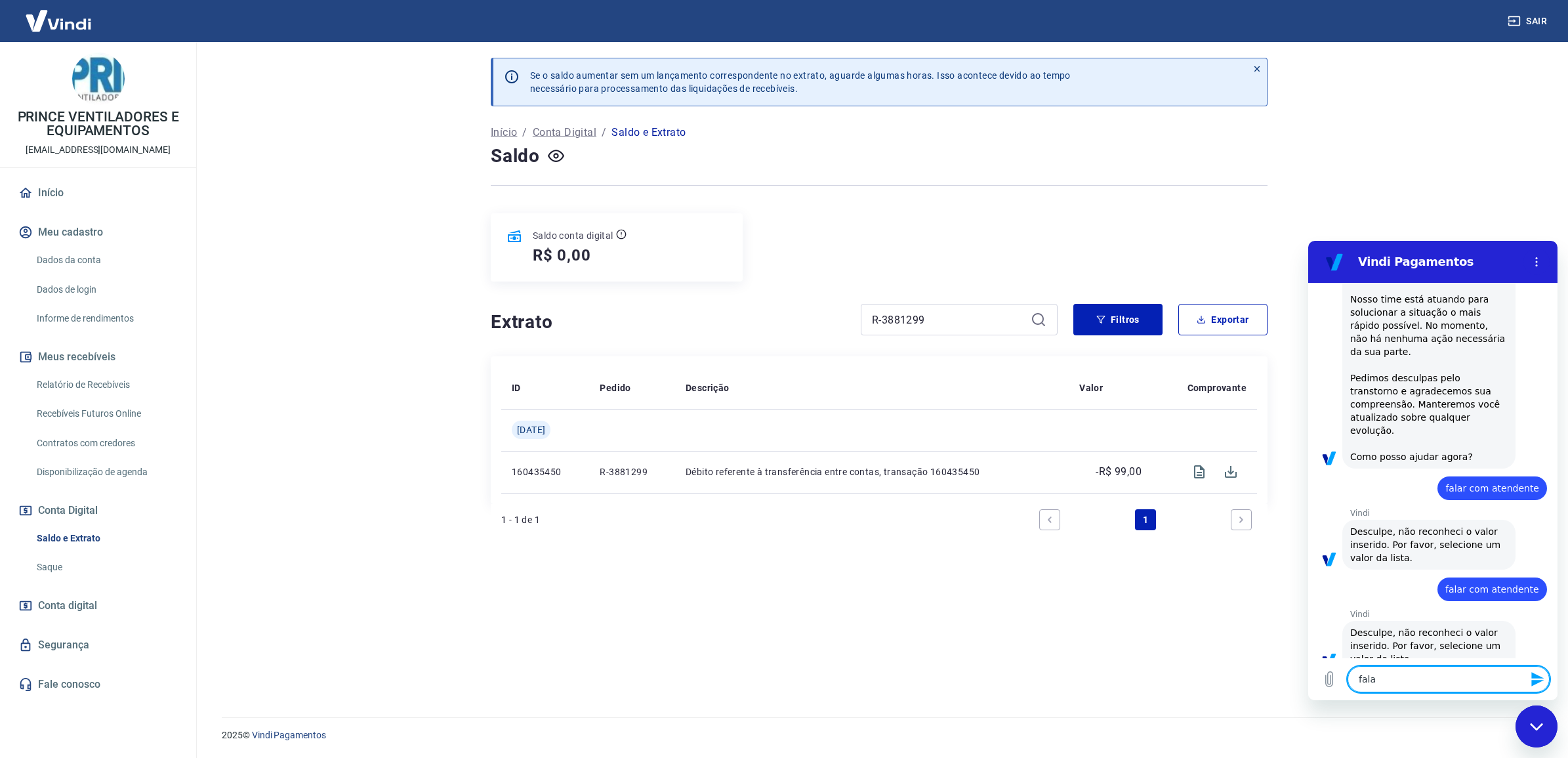
type textarea "x"
type textarea "falar"
type textarea "x"
type textarea "falar c"
type textarea "x"
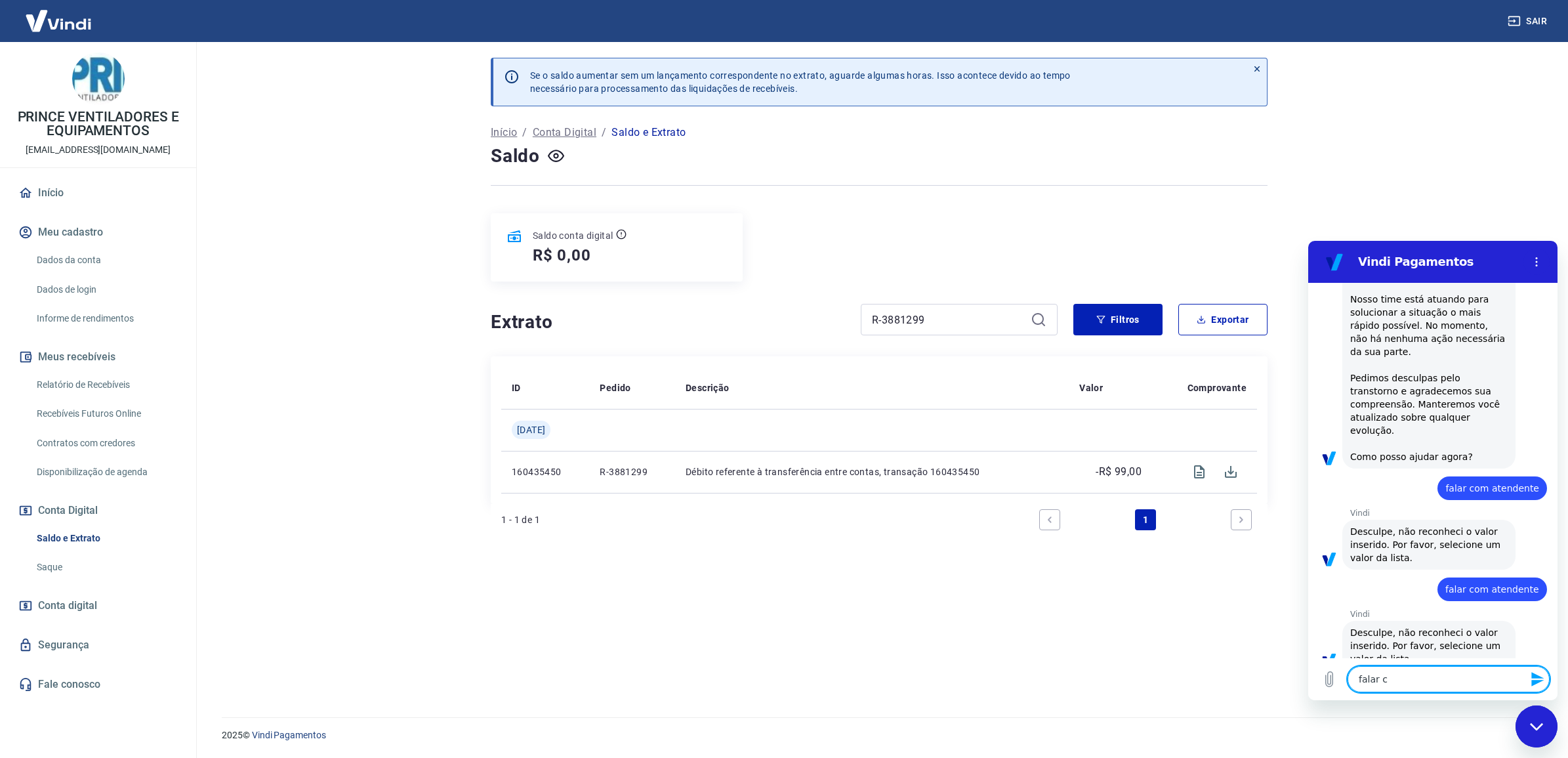
type textarea "falar co"
type textarea "x"
type textarea "falar com"
type textarea "x"
type textarea "falar com"
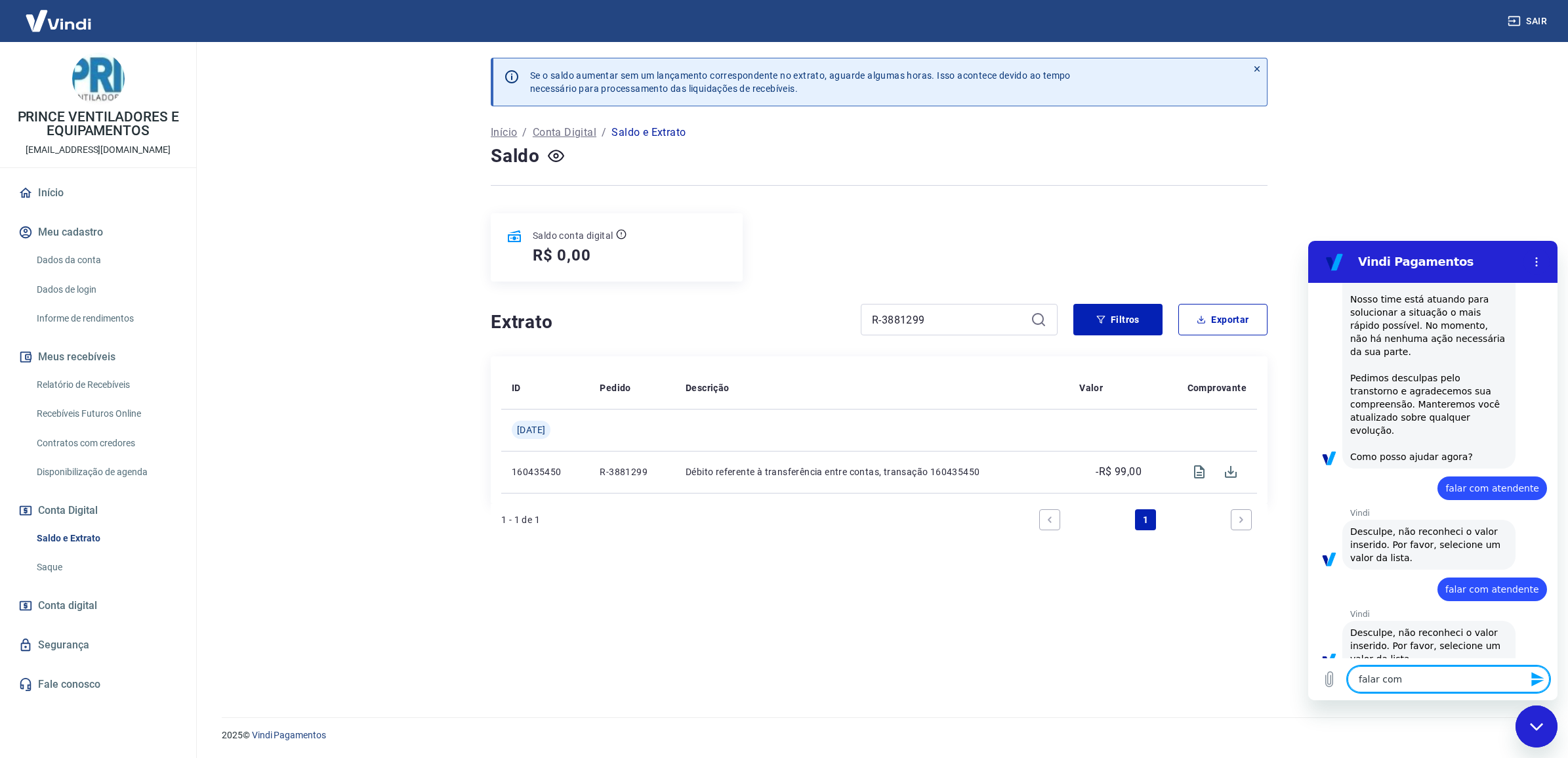
type textarea "x"
type textarea "falar com a"
type textarea "x"
type textarea "falar com at"
type textarea "x"
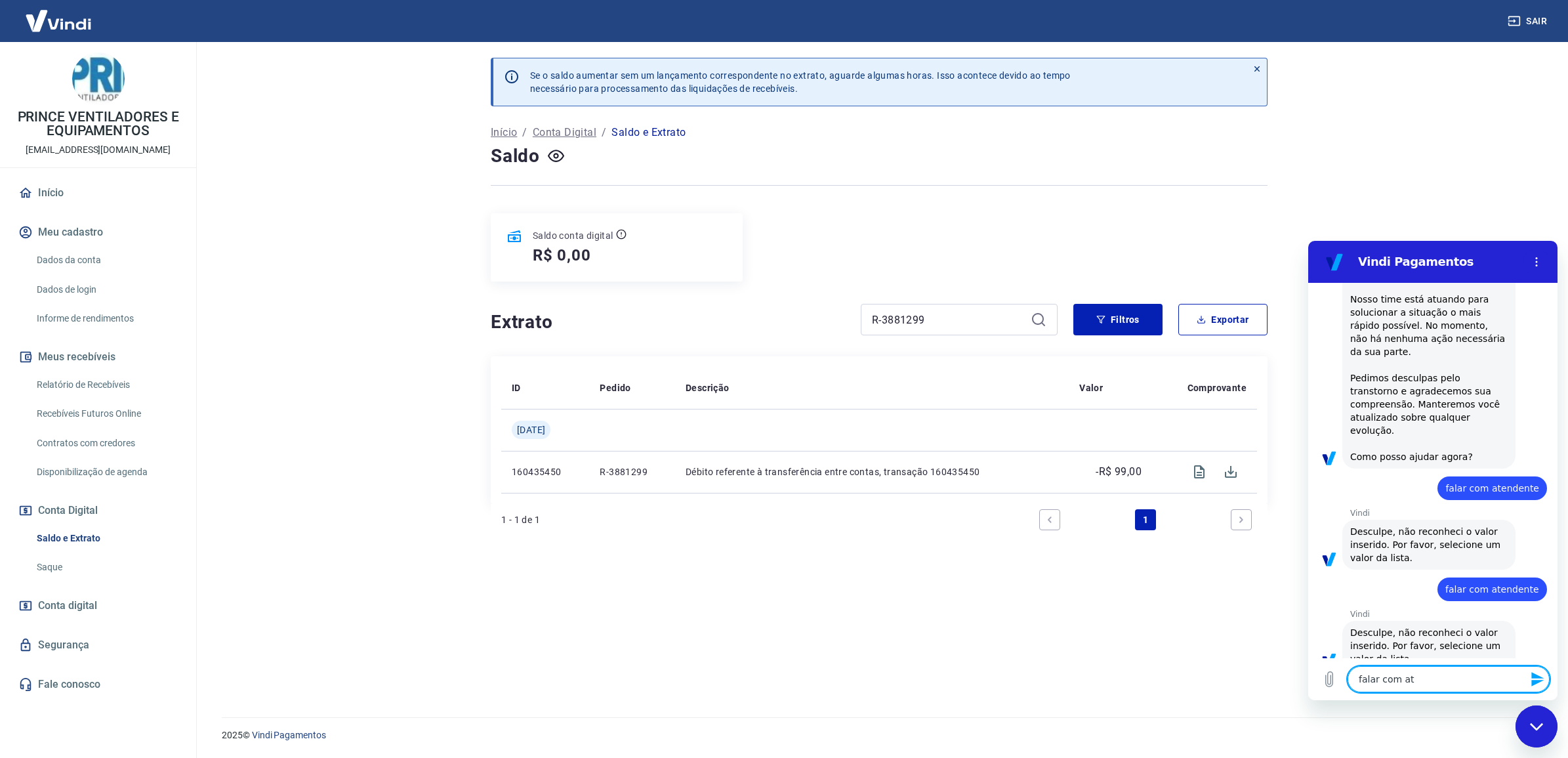
type textarea "falar com ate"
type textarea "x"
type textarea "falar com [GEOGRAPHIC_DATA]"
type textarea "x"
type textarea "falar com atend"
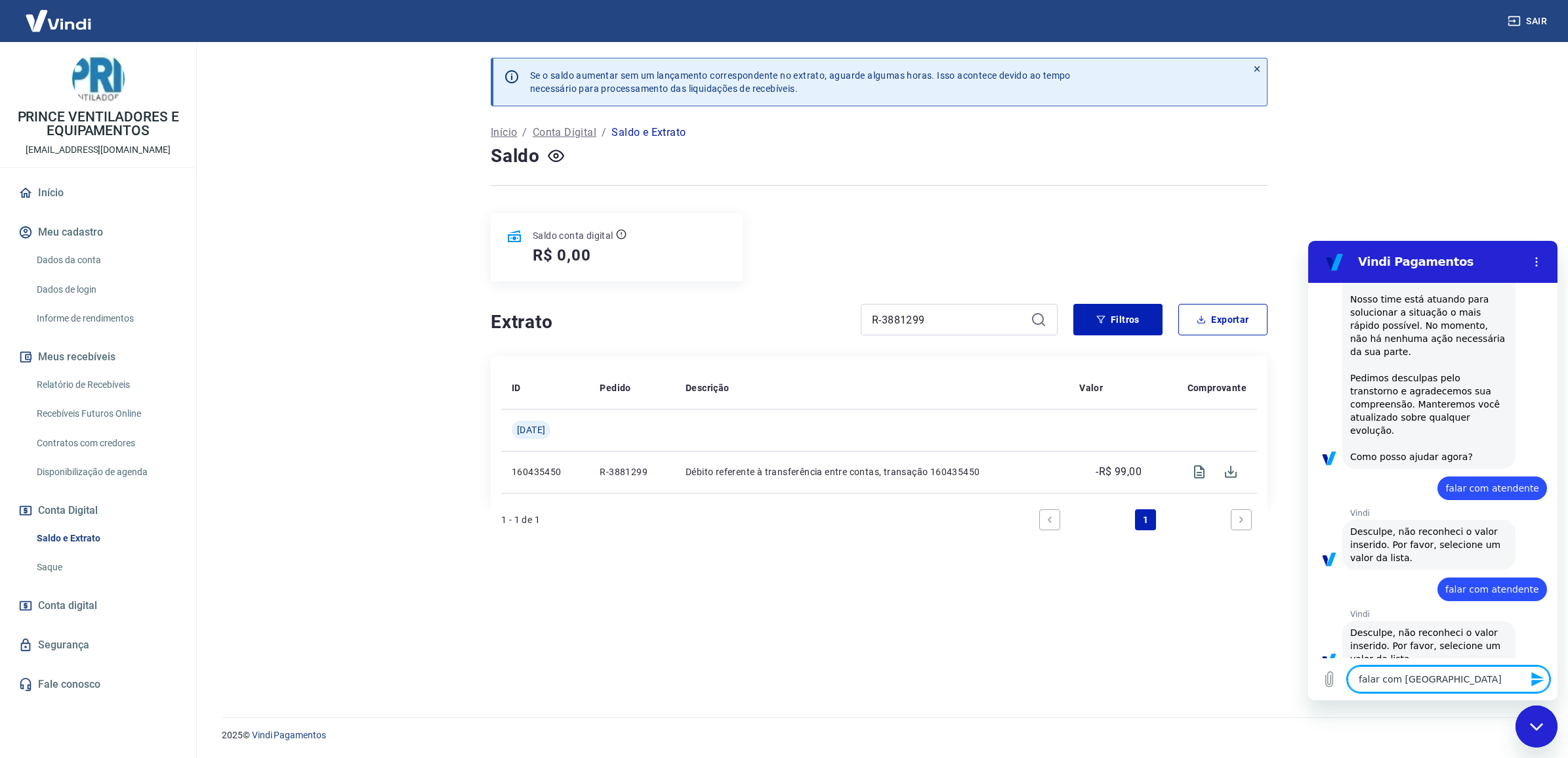
type textarea "x"
type textarea "falar com atende"
type textarea "x"
type textarea "falar com atenden"
type textarea "x"
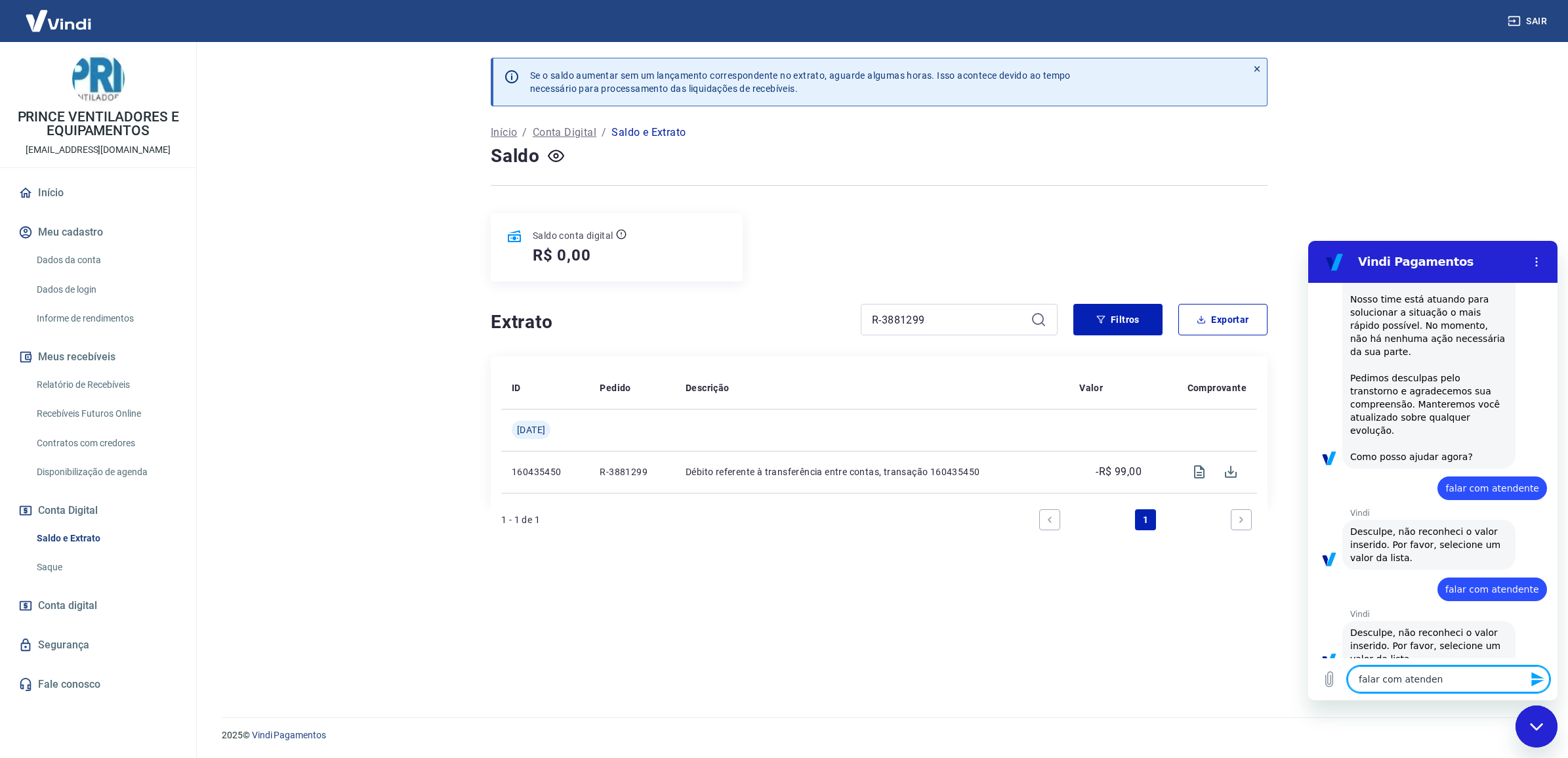
type textarea "falar com atendent"
type textarea "x"
type textarea "falar com atendente"
type textarea "x"
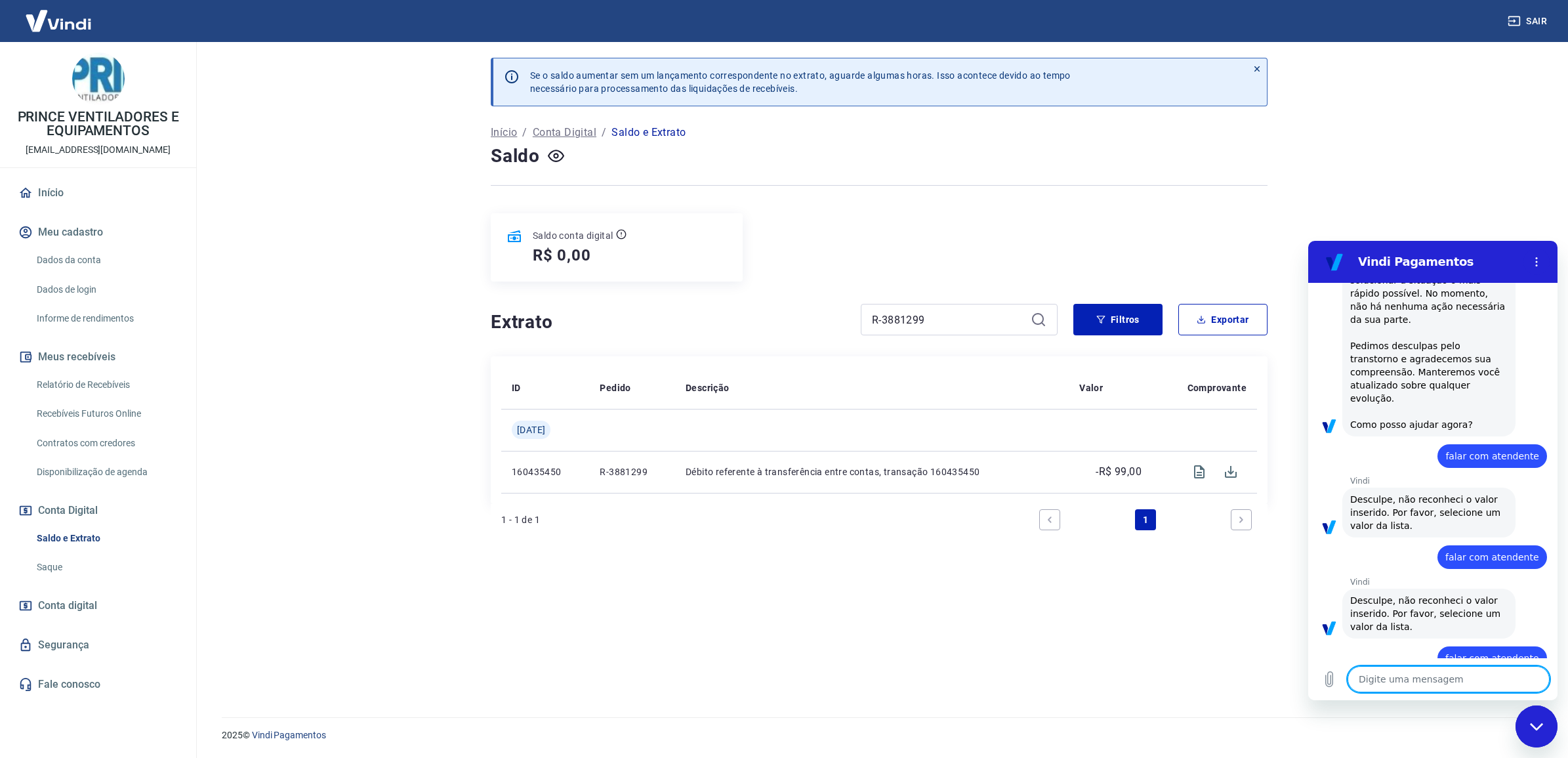
type textarea "x"
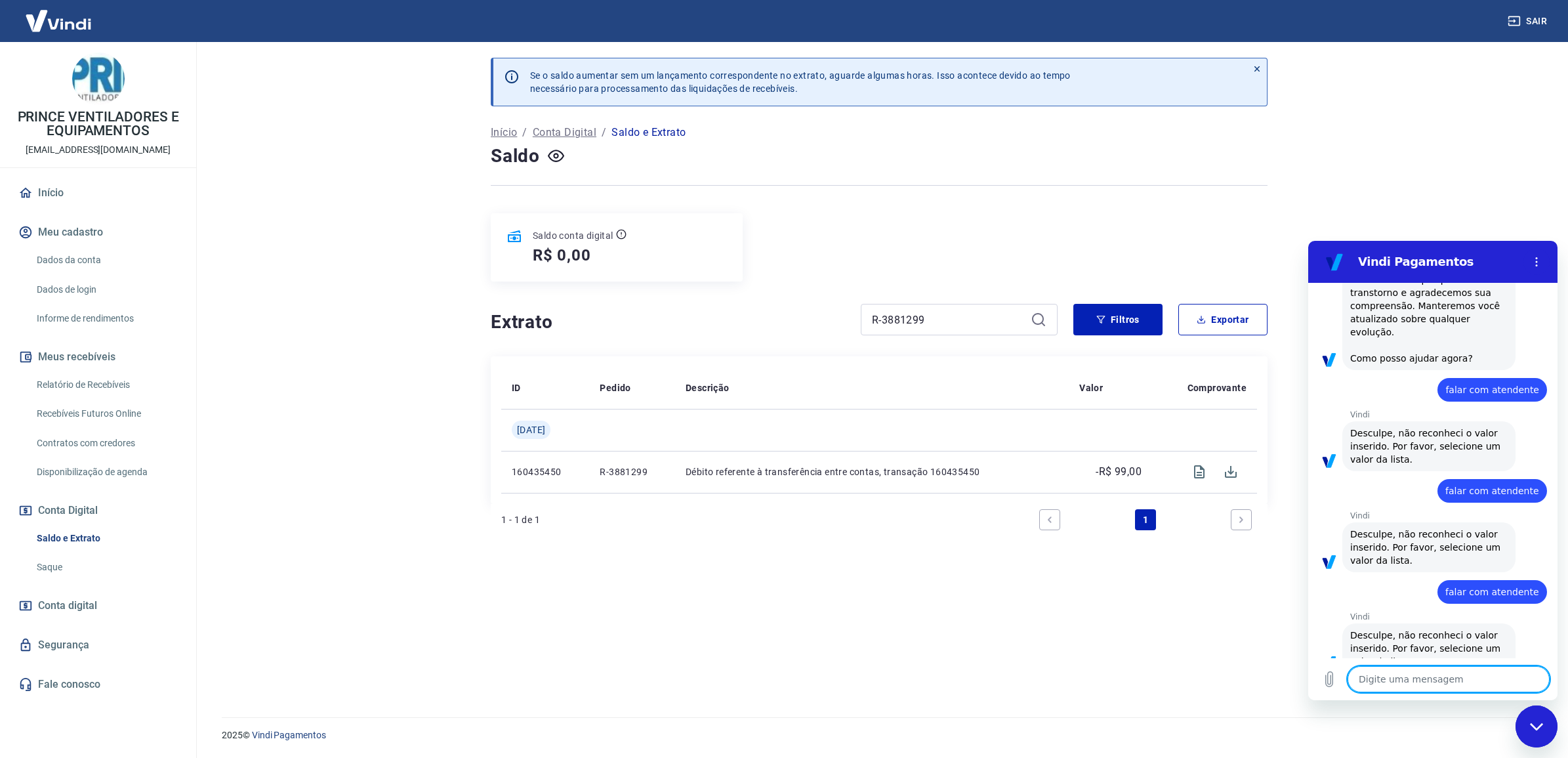
scroll to position [353, 0]
type textarea "f"
type textarea "x"
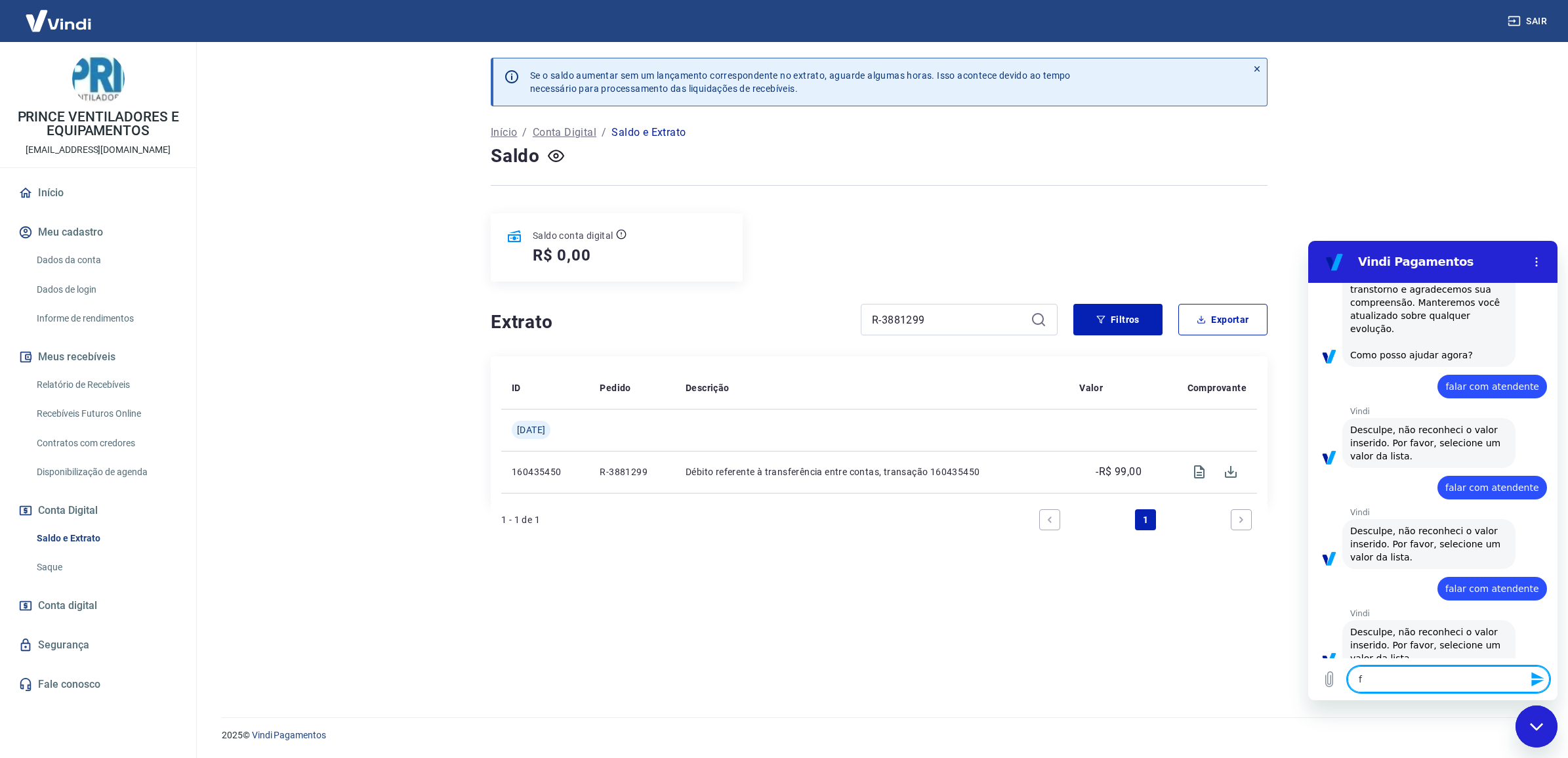
type textarea "fa"
type textarea "x"
type textarea "fal"
type textarea "x"
type textarea "fala"
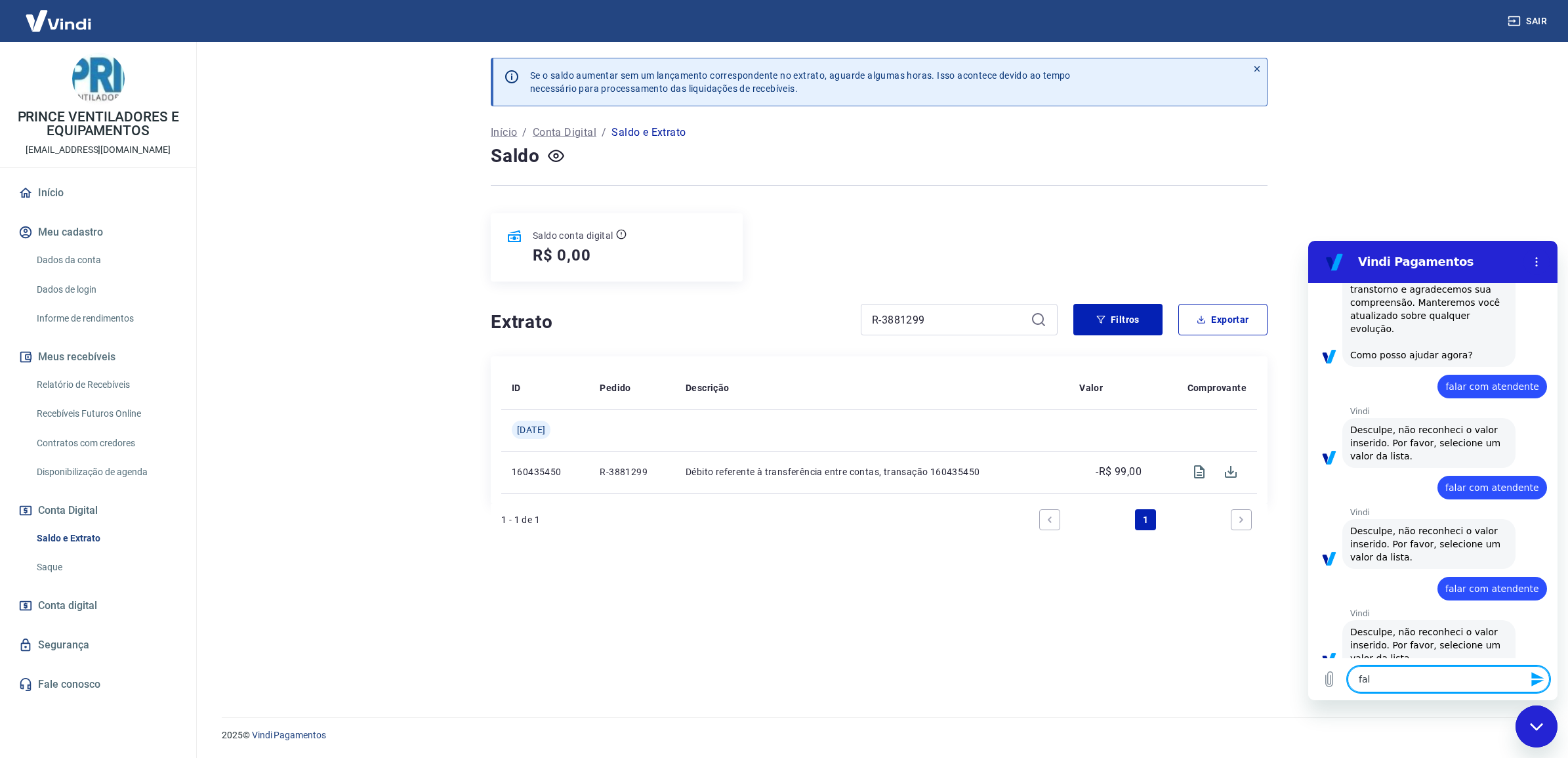
type textarea "x"
type textarea "falar"
type textarea "x"
type textarea "falar"
type textarea "x"
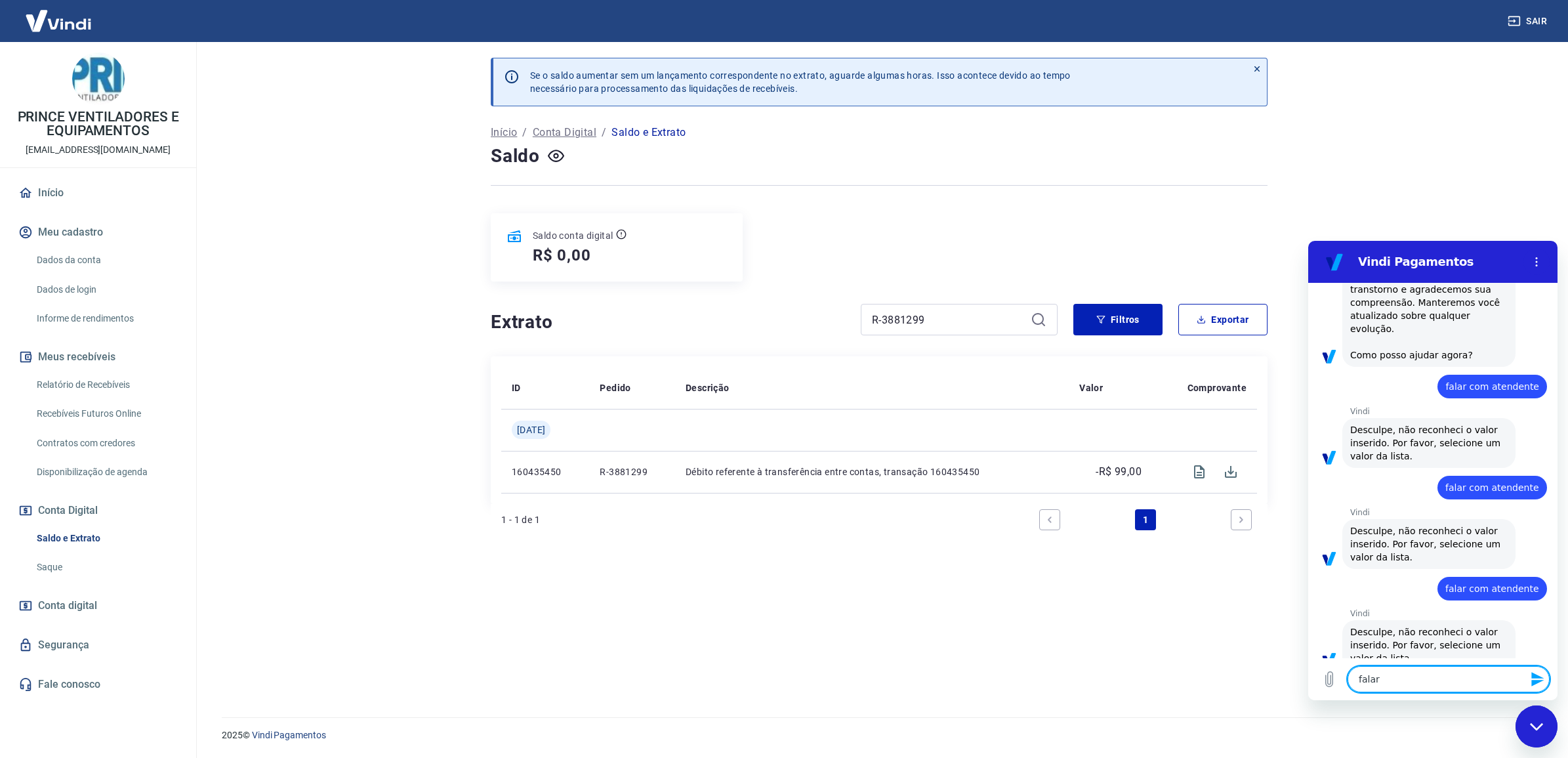
type textarea "falar c"
type textarea "x"
type textarea "falar co"
type textarea "x"
type textarea "falar com"
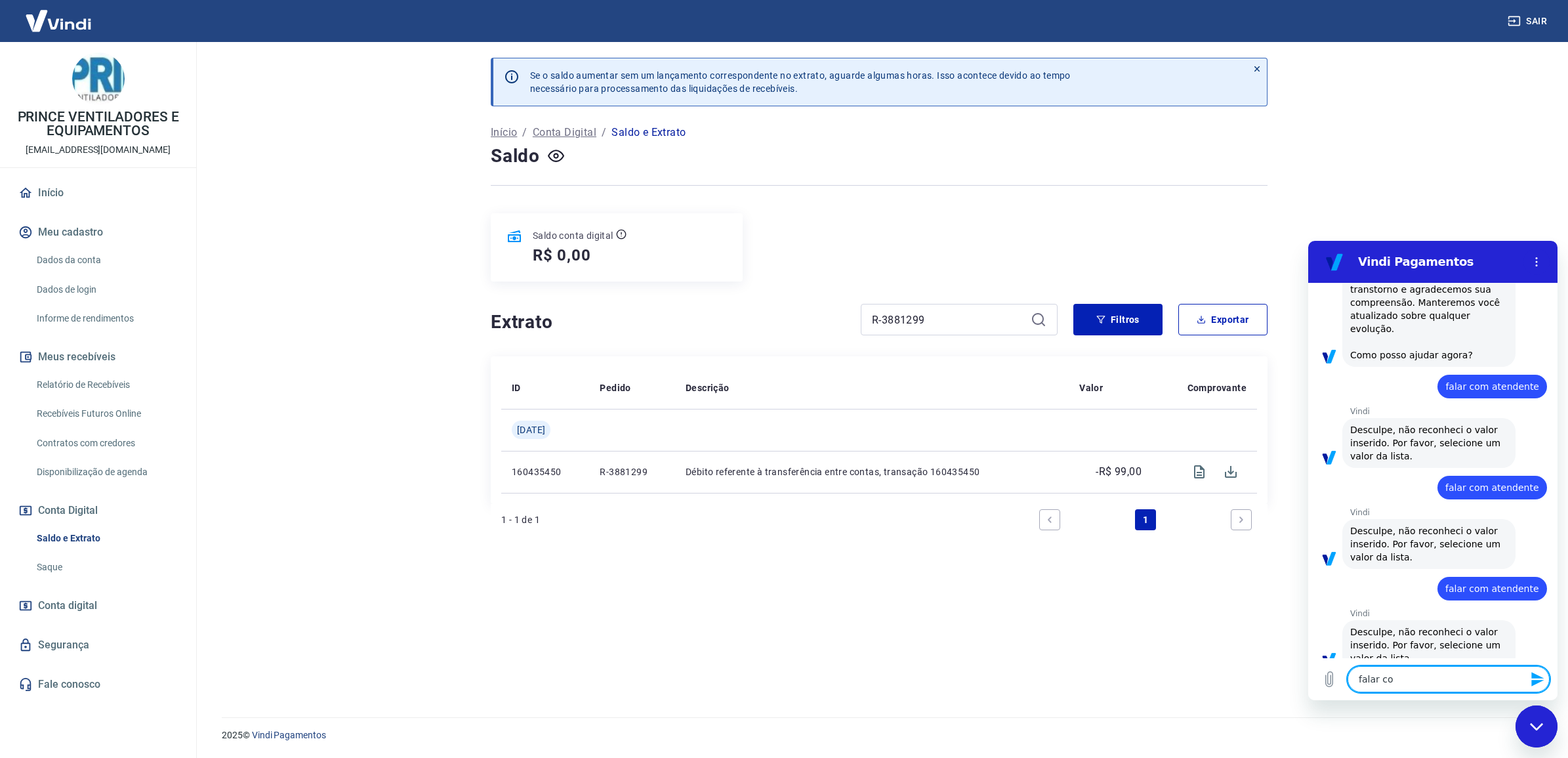
type textarea "x"
type textarea "falar com"
type textarea "x"
type textarea "falar com a"
type textarea "x"
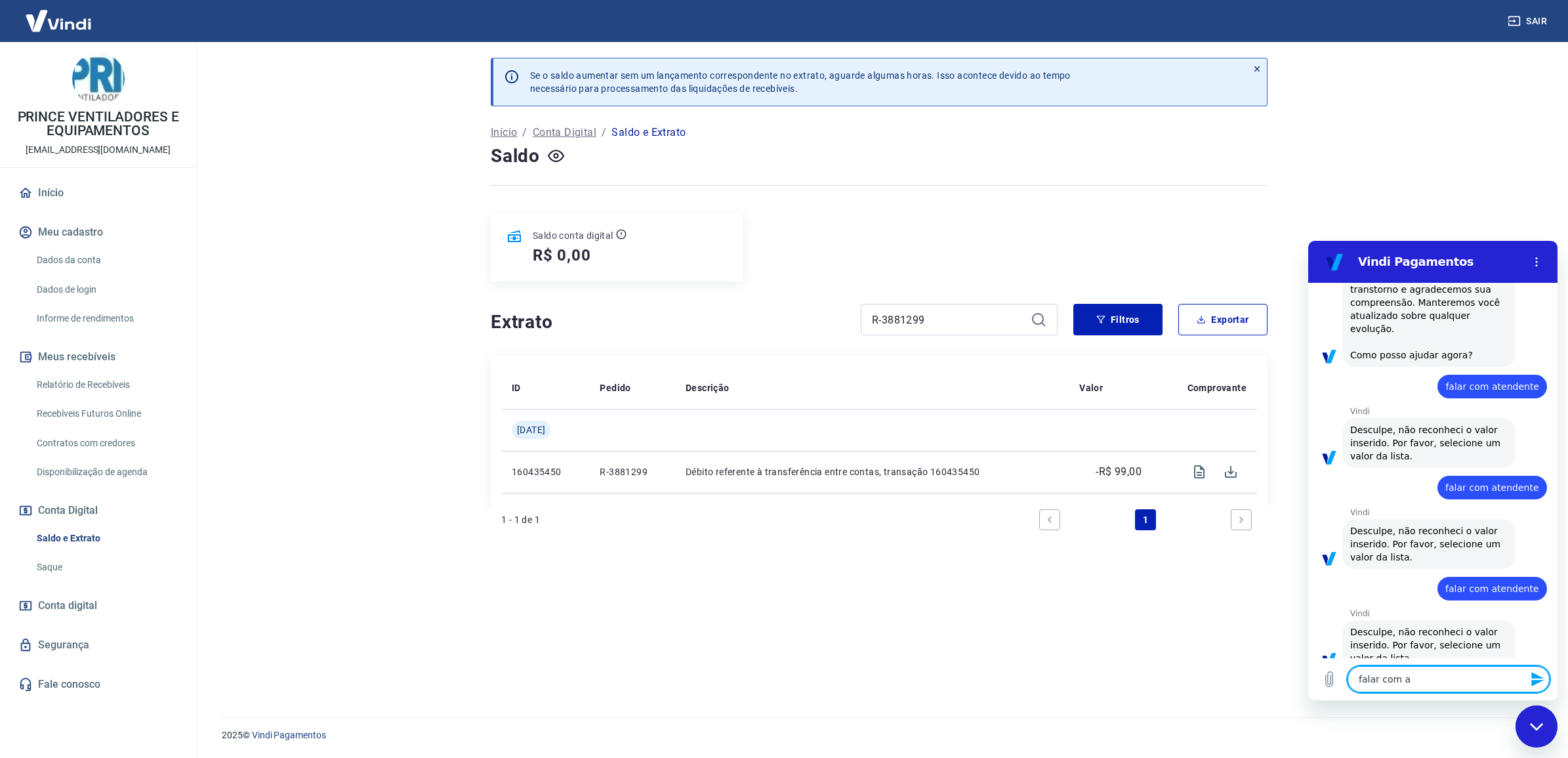
type textarea "falar com at"
type textarea "x"
type textarea "falar com ate"
type textarea "x"
type textarea "falar com [GEOGRAPHIC_DATA]"
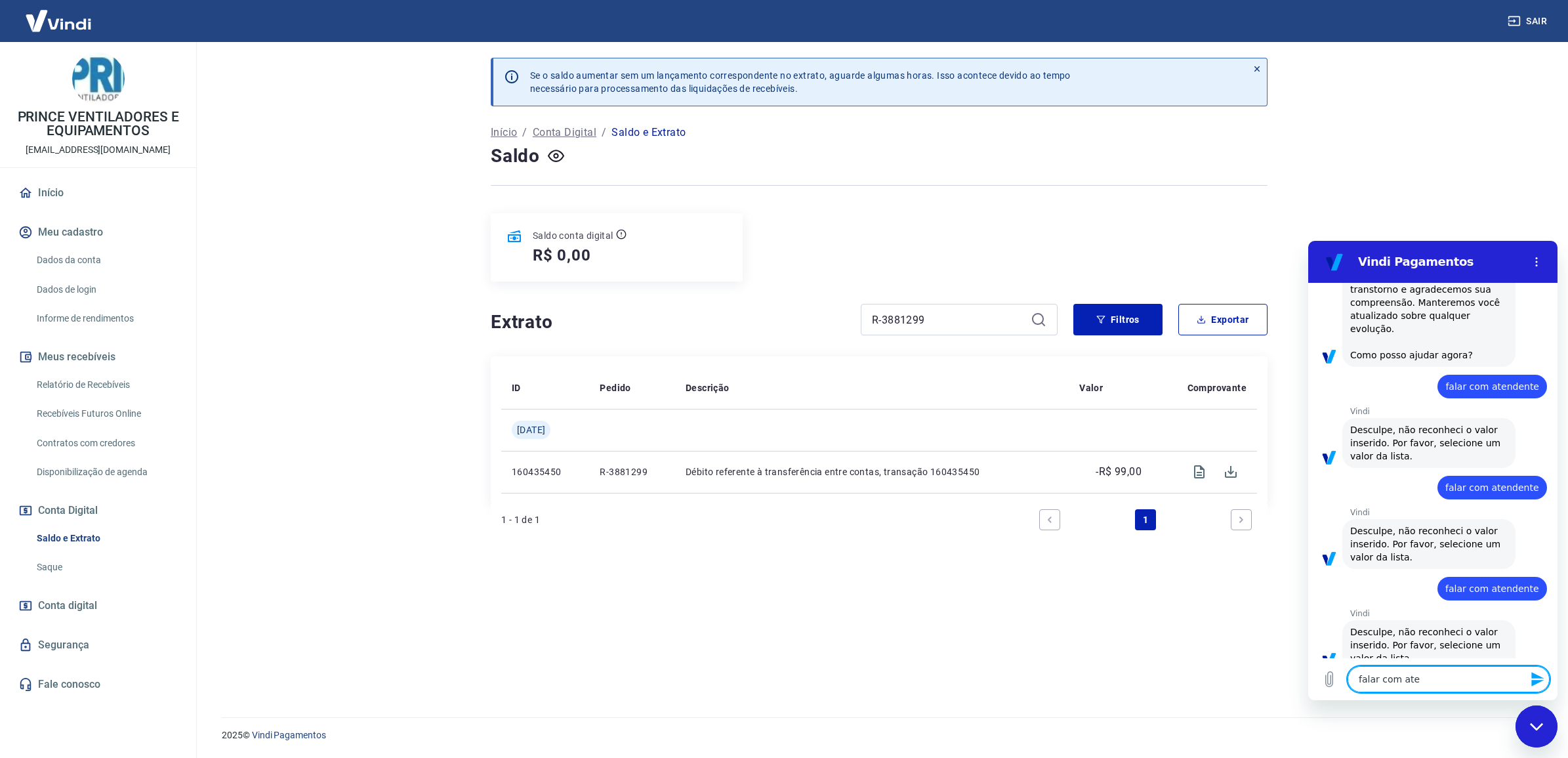
type textarea "x"
type textarea "falar com atend"
type textarea "x"
type textarea "falar com atende"
type textarea "x"
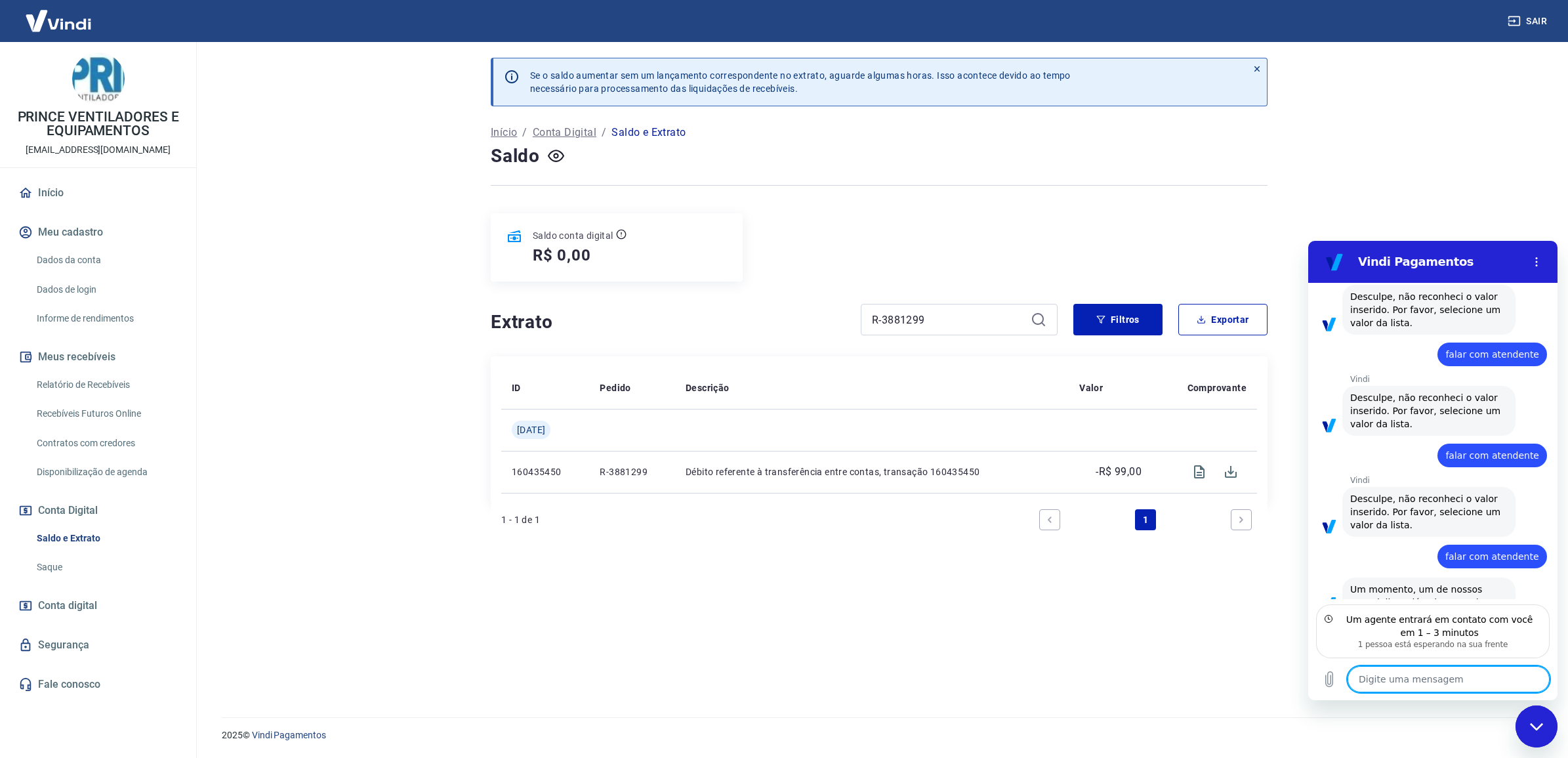
scroll to position [491, 0]
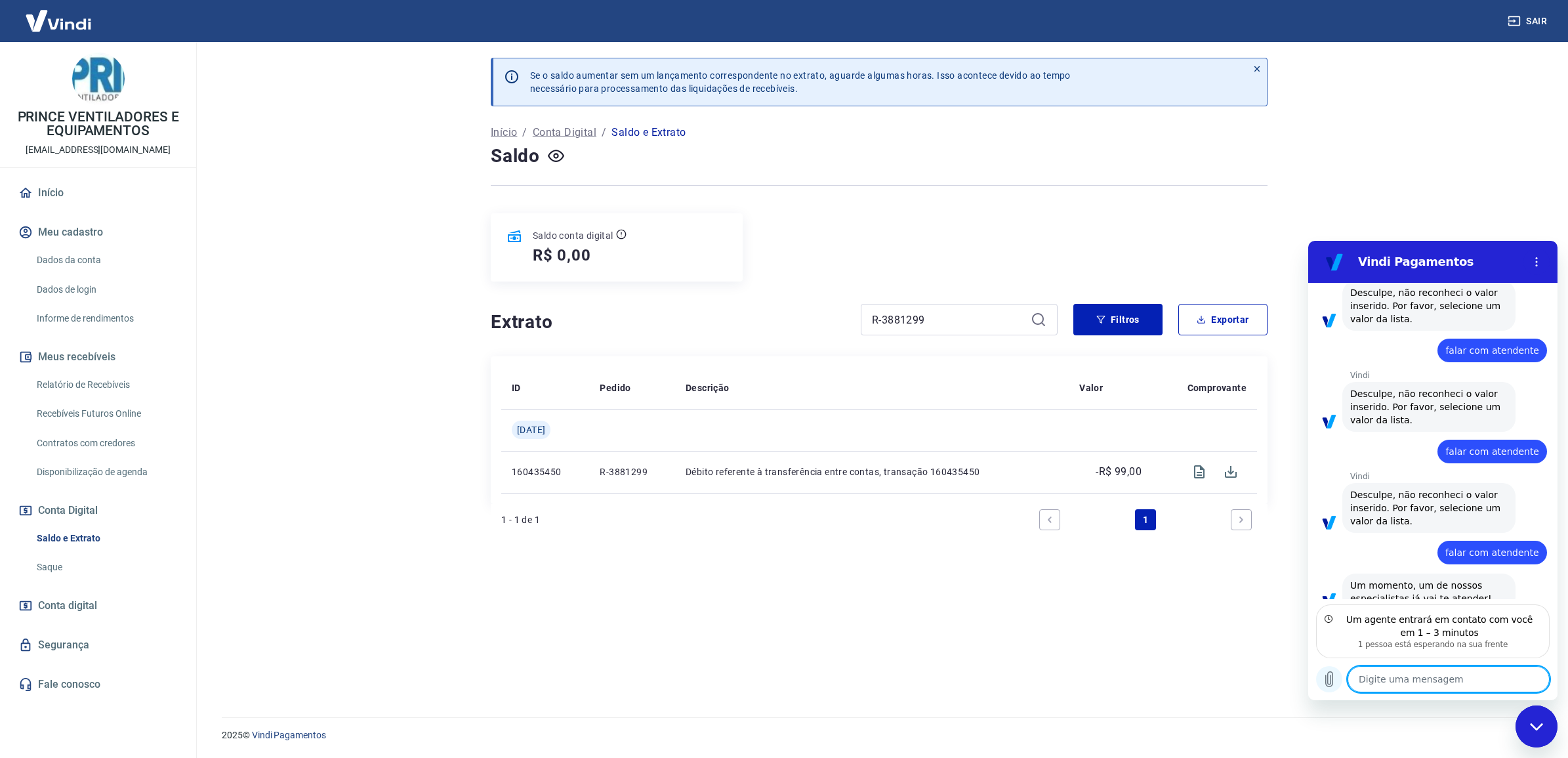
click at [1330, 682] on icon "Carregar arquivo" at bounding box center [1329, 679] width 7 height 15
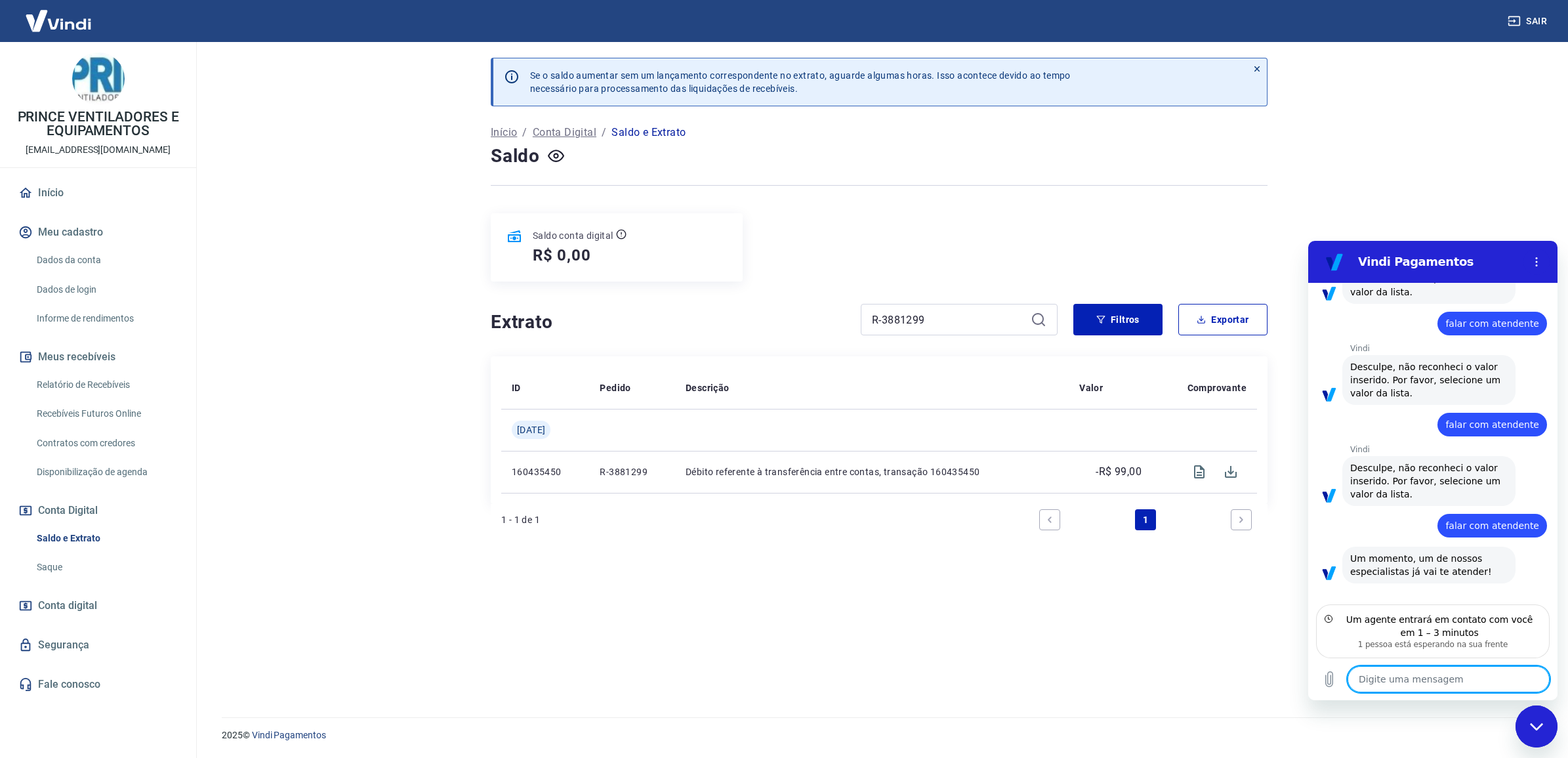
scroll to position [526, 0]
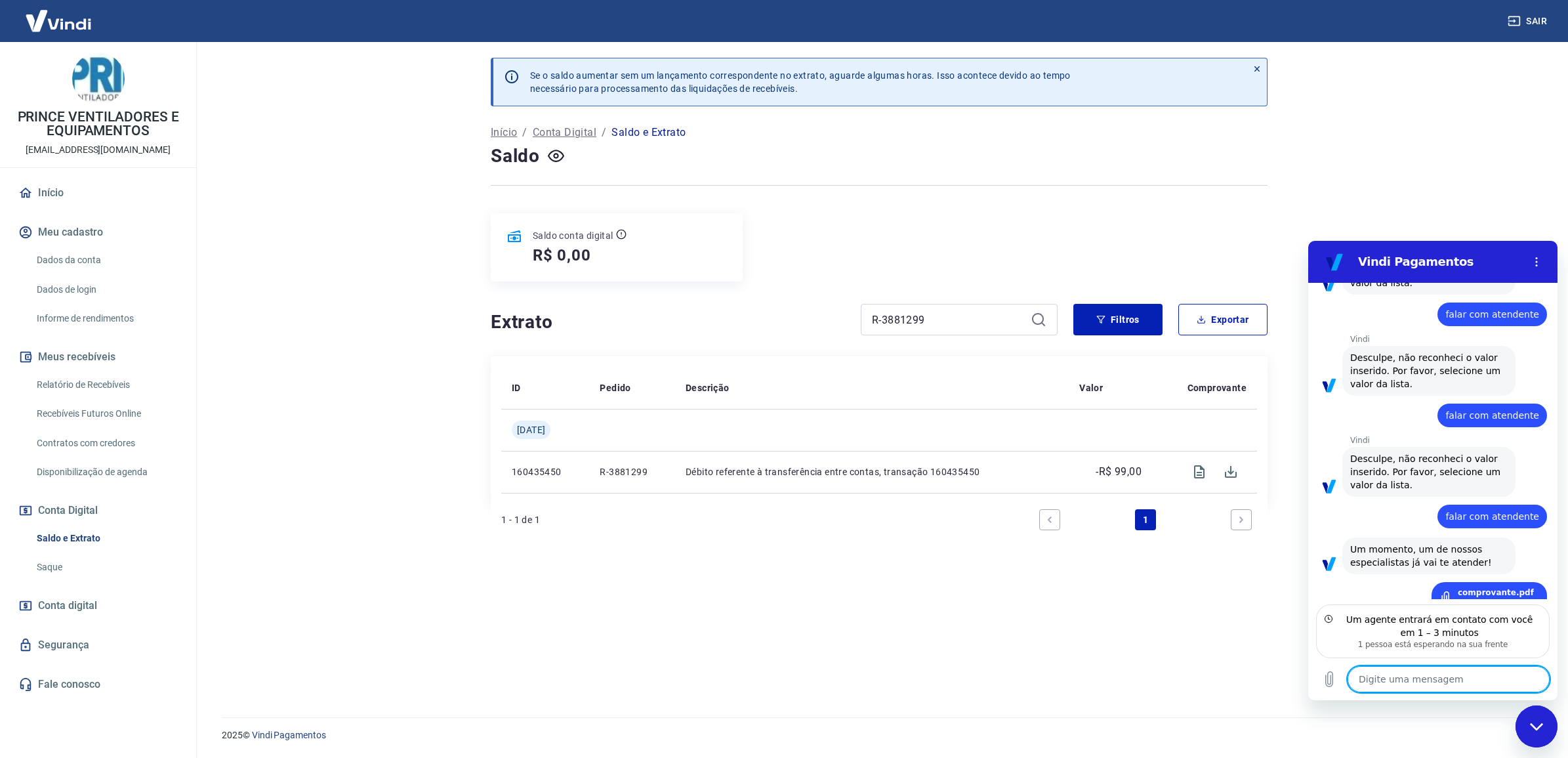
click at [1428, 689] on textarea at bounding box center [1449, 679] width 202 height 26
click at [1492, 598] on div "38 KB" at bounding box center [1497, 603] width 76 height 11
click at [1496, 587] on link "comprovante.pdf" at bounding box center [1497, 592] width 76 height 11
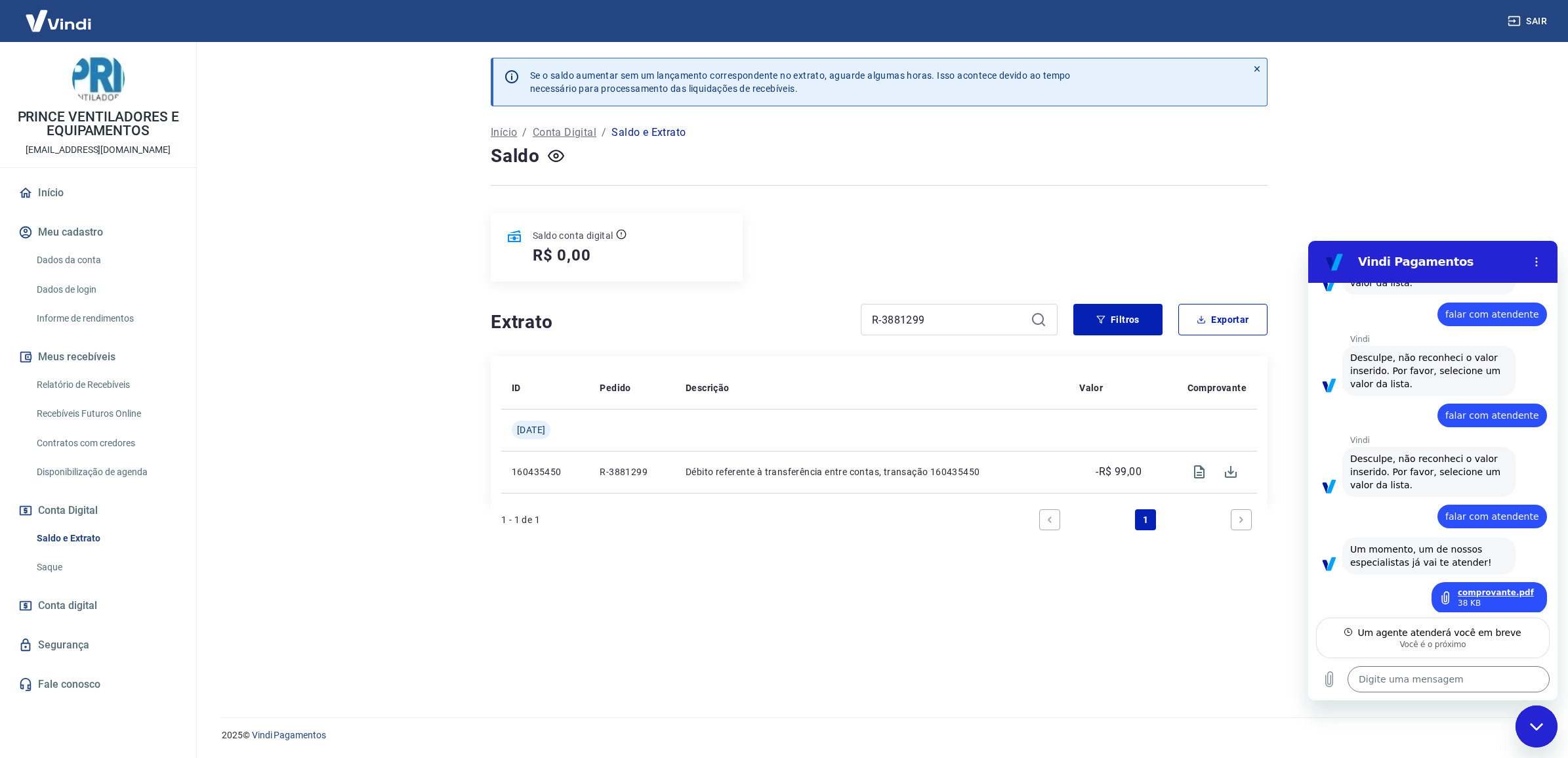
scroll to position [514, 0]
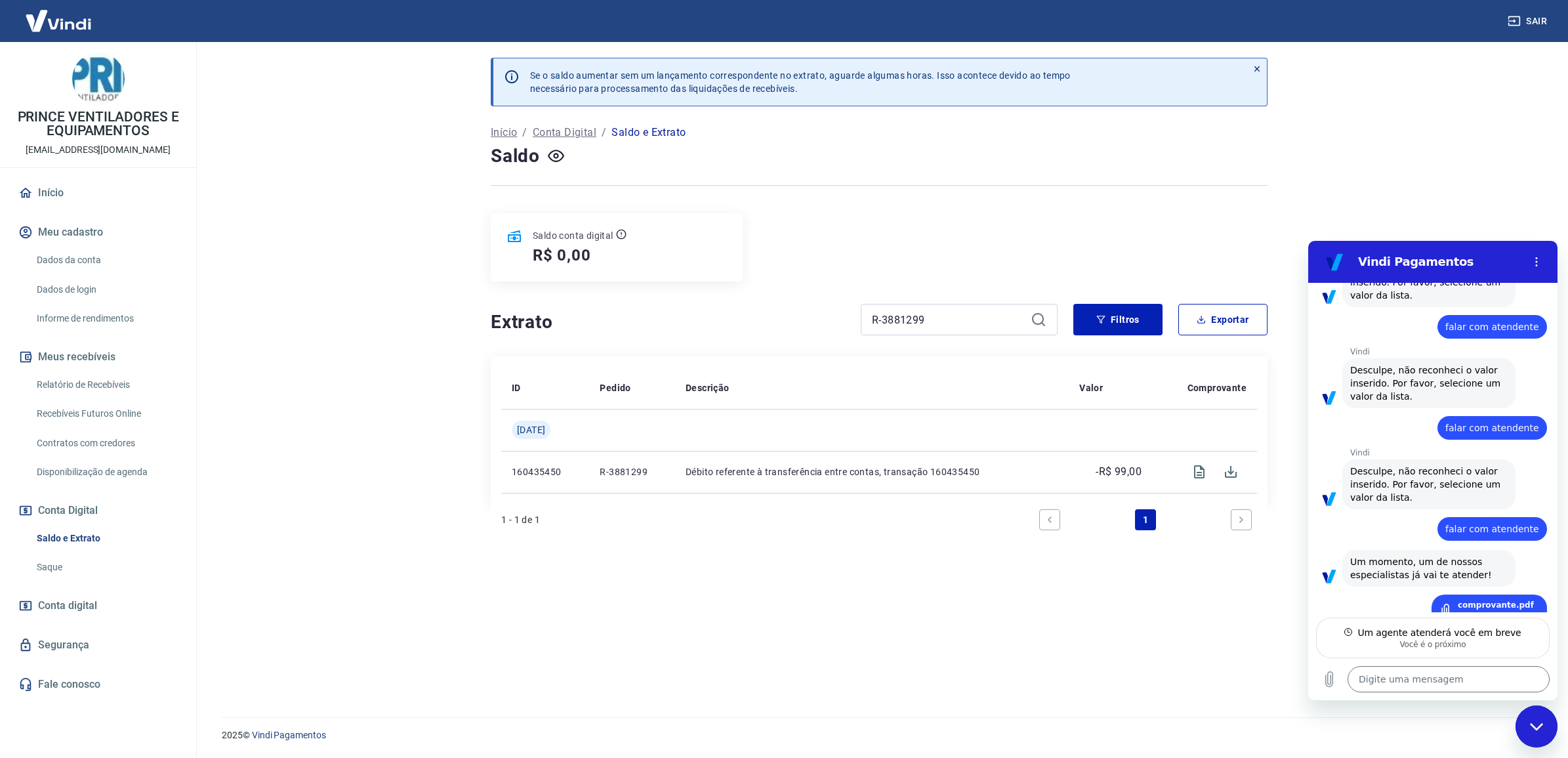
click at [997, 583] on div "Se o saldo aumentar sem um lançamento correspondente no extrato, aguarde alguma…" at bounding box center [879, 372] width 809 height 660
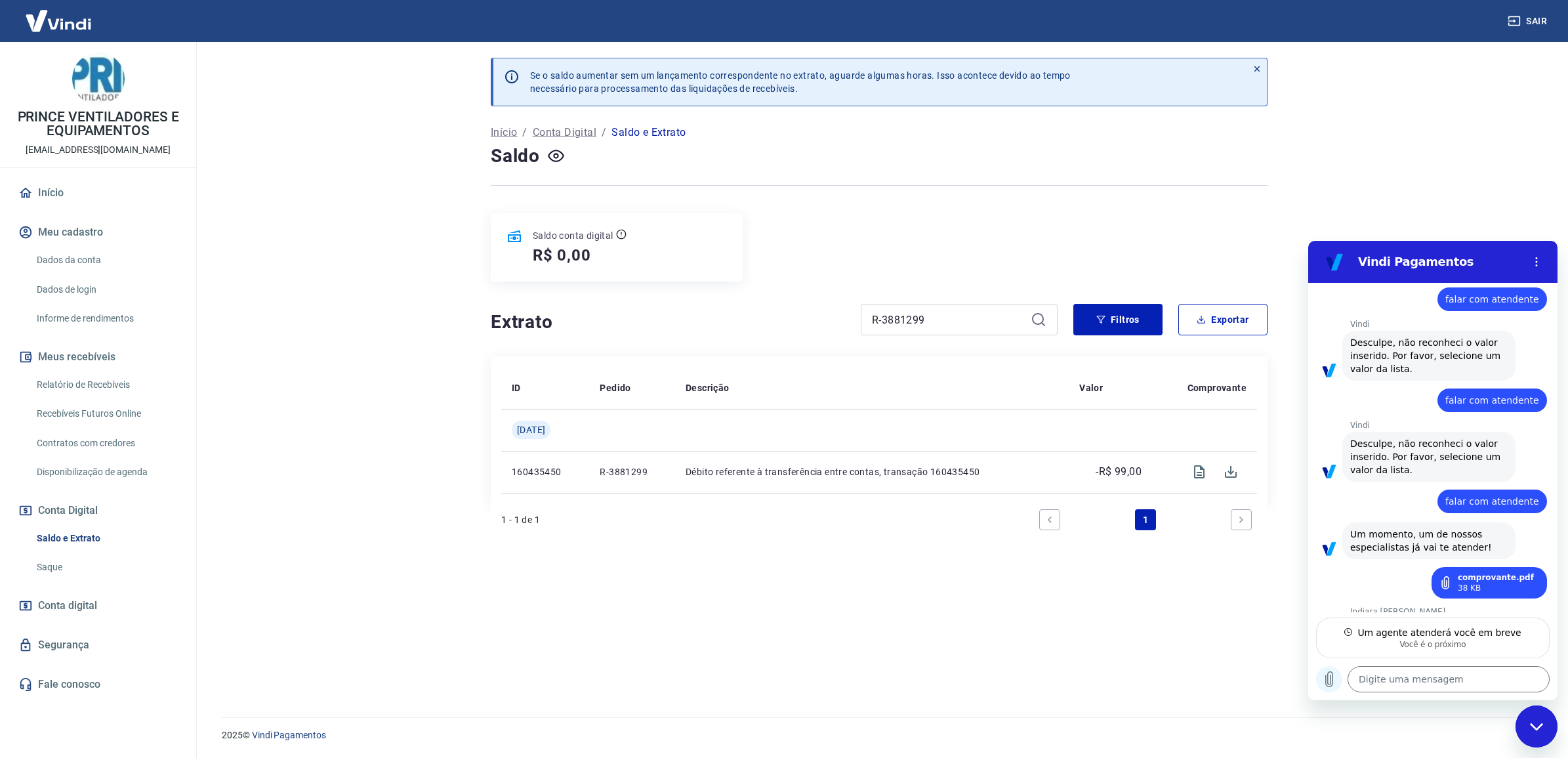
click at [1335, 674] on icon "Carregar arquivo" at bounding box center [1328, 679] width 15 height 15
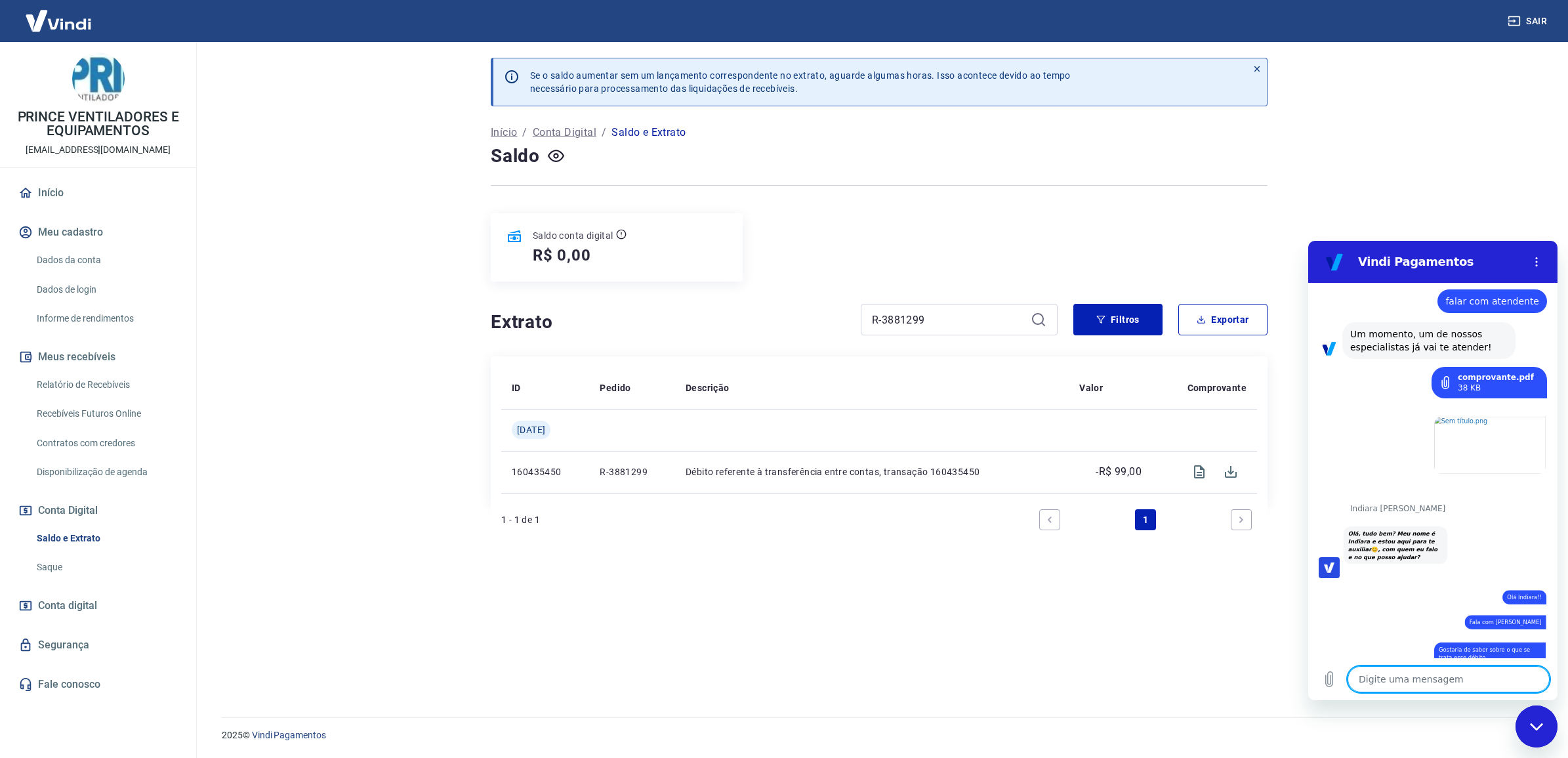
scroll to position [744, 0]
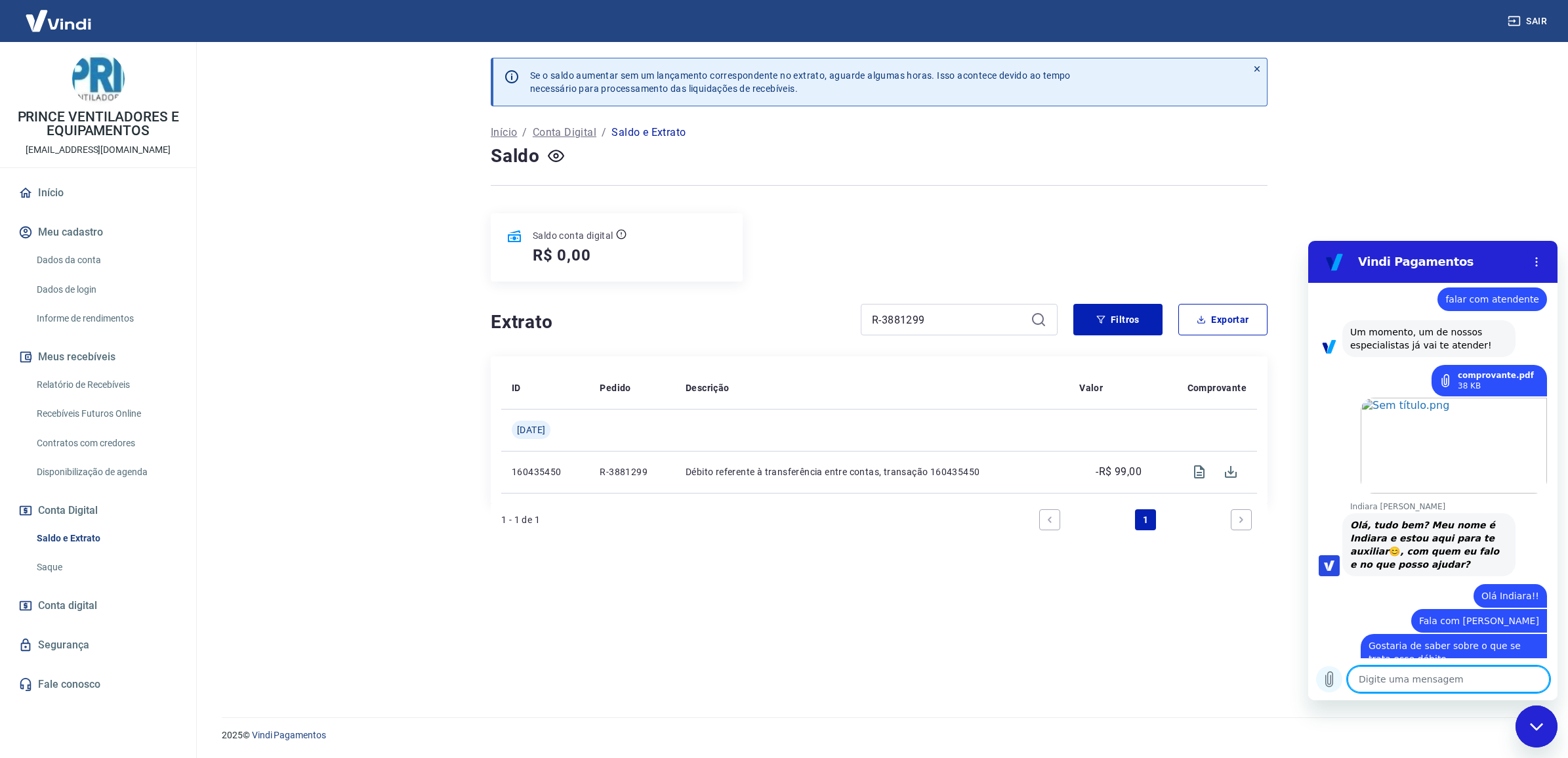
click at [1328, 682] on icon "Carregar arquivo" at bounding box center [1328, 679] width 15 height 15
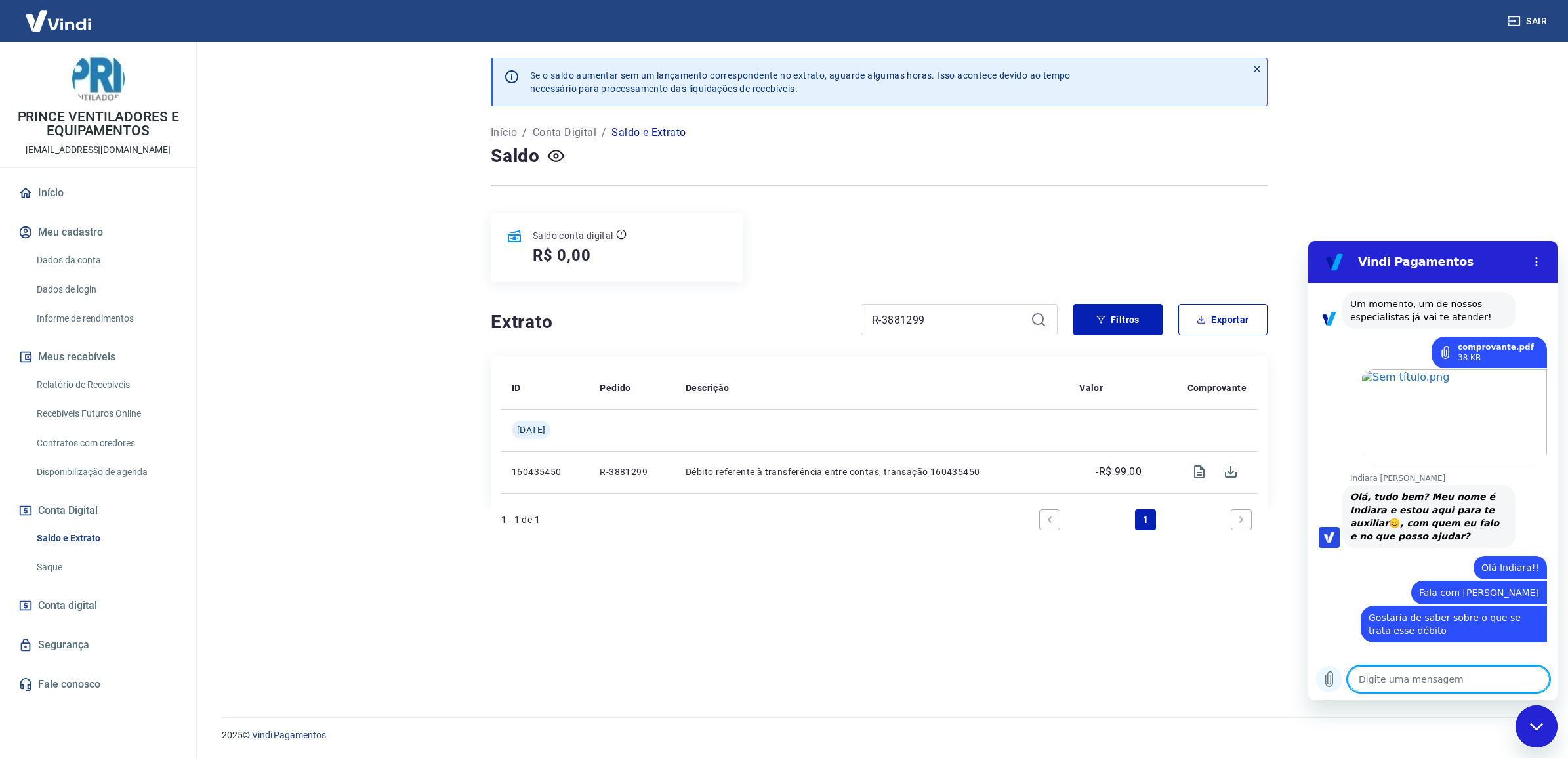
click at [1329, 687] on icon "Carregar arquivo" at bounding box center [1328, 679] width 15 height 15
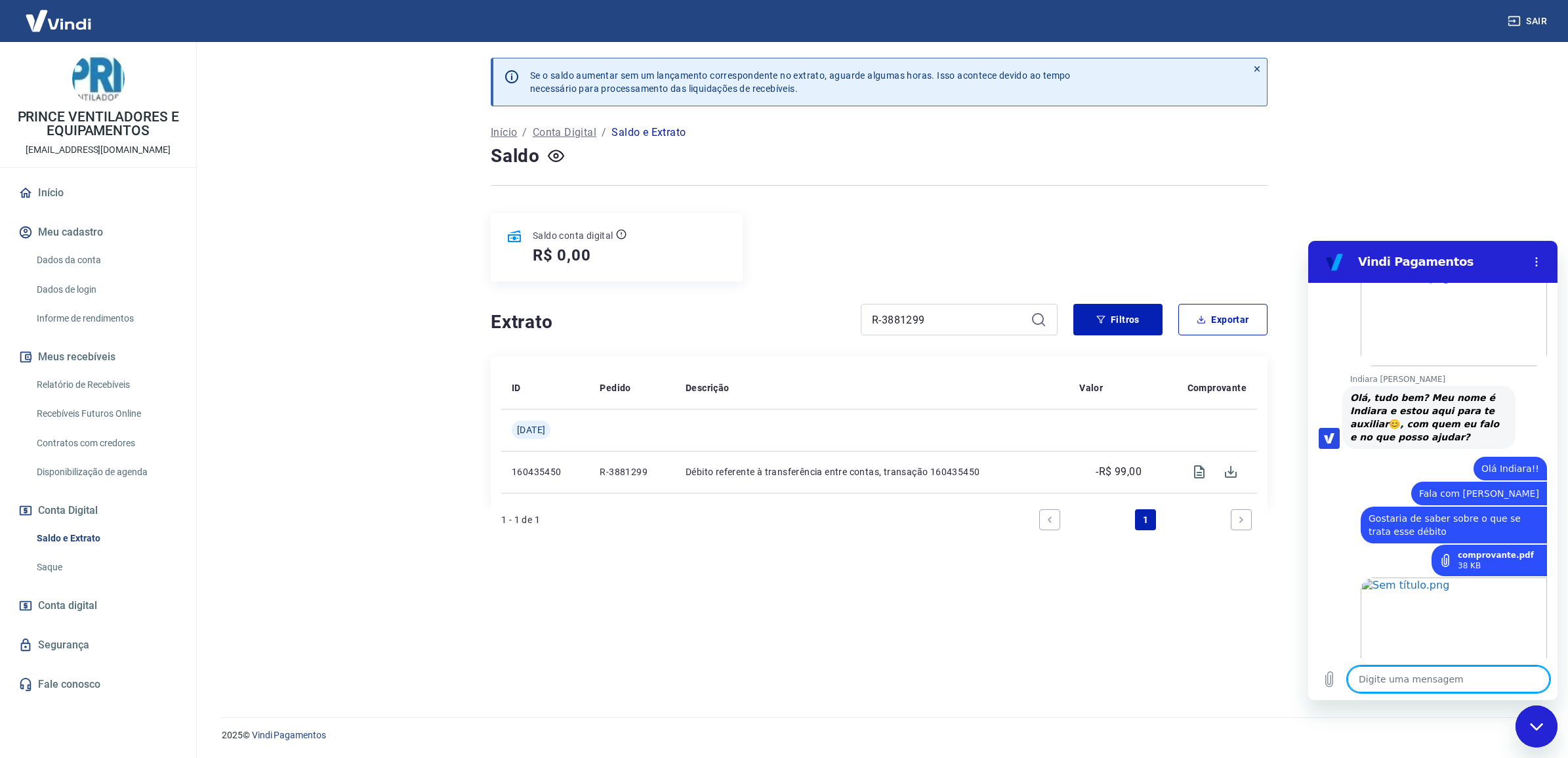
scroll to position [874, 0]
click at [1438, 687] on textarea at bounding box center [1449, 679] width 202 height 26
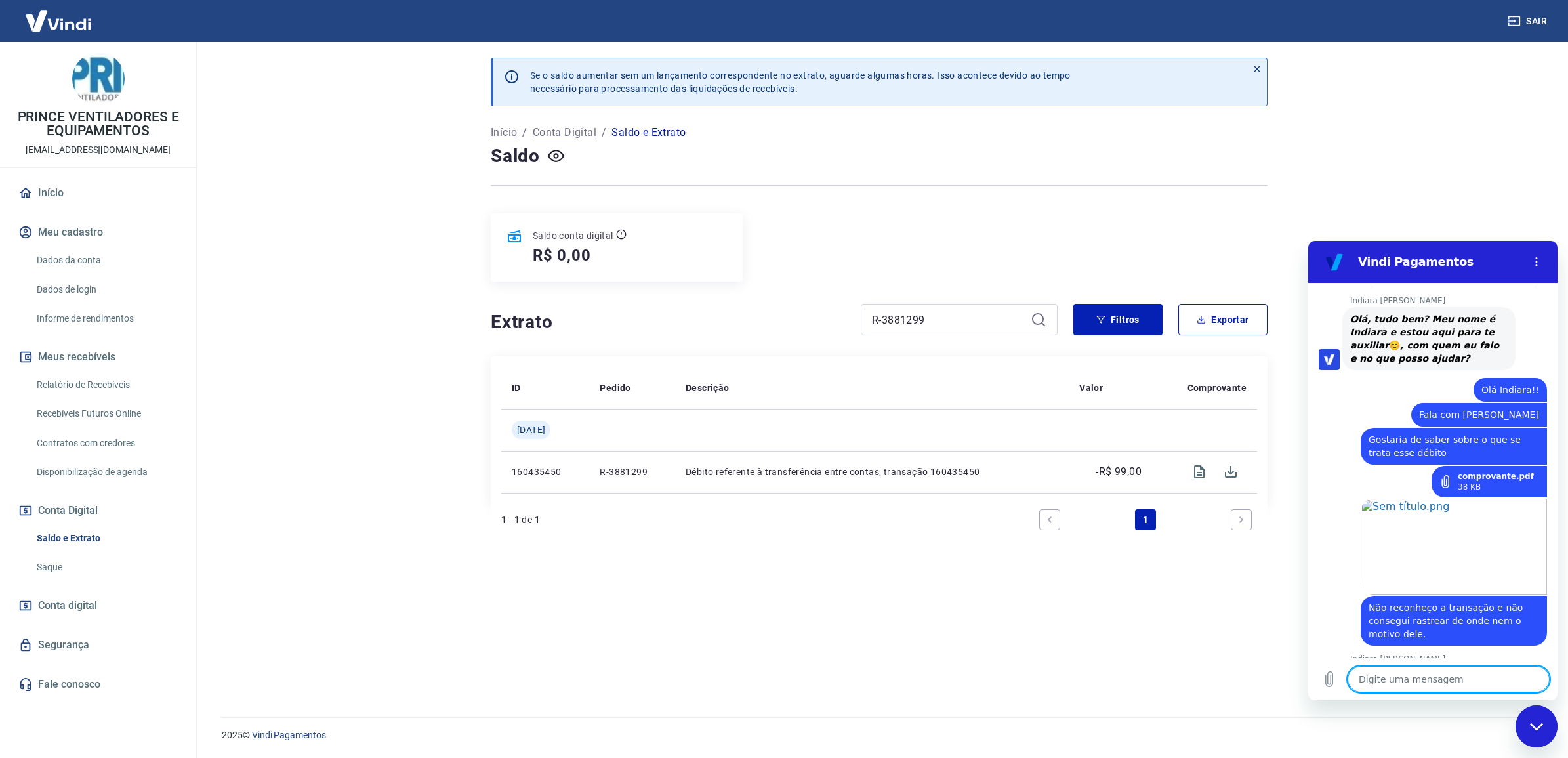
scroll to position [982, 0]
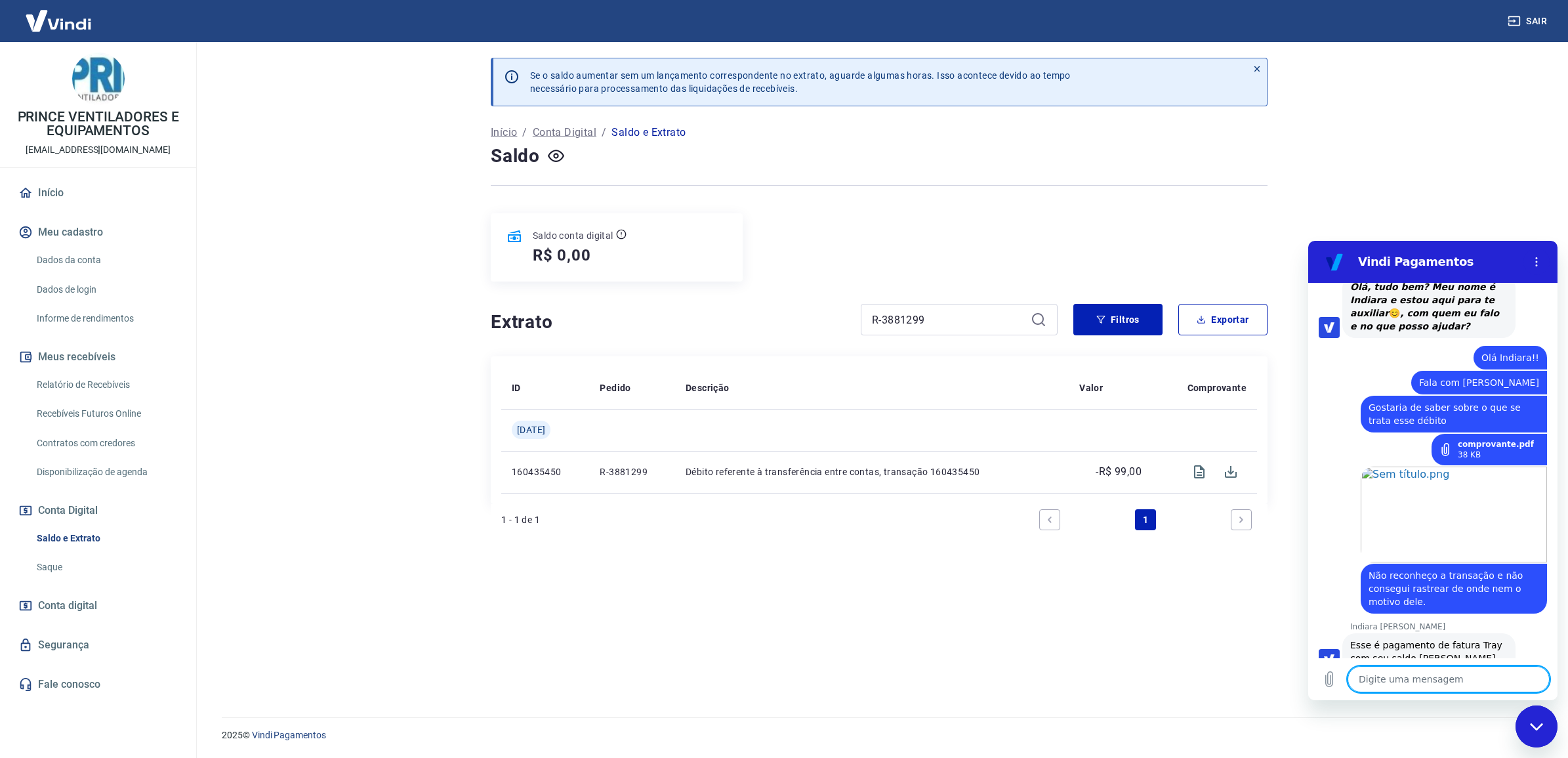
click at [1412, 671] on textarea at bounding box center [1449, 679] width 202 height 26
click at [1418, 675] on textarea at bounding box center [1449, 679] width 202 height 26
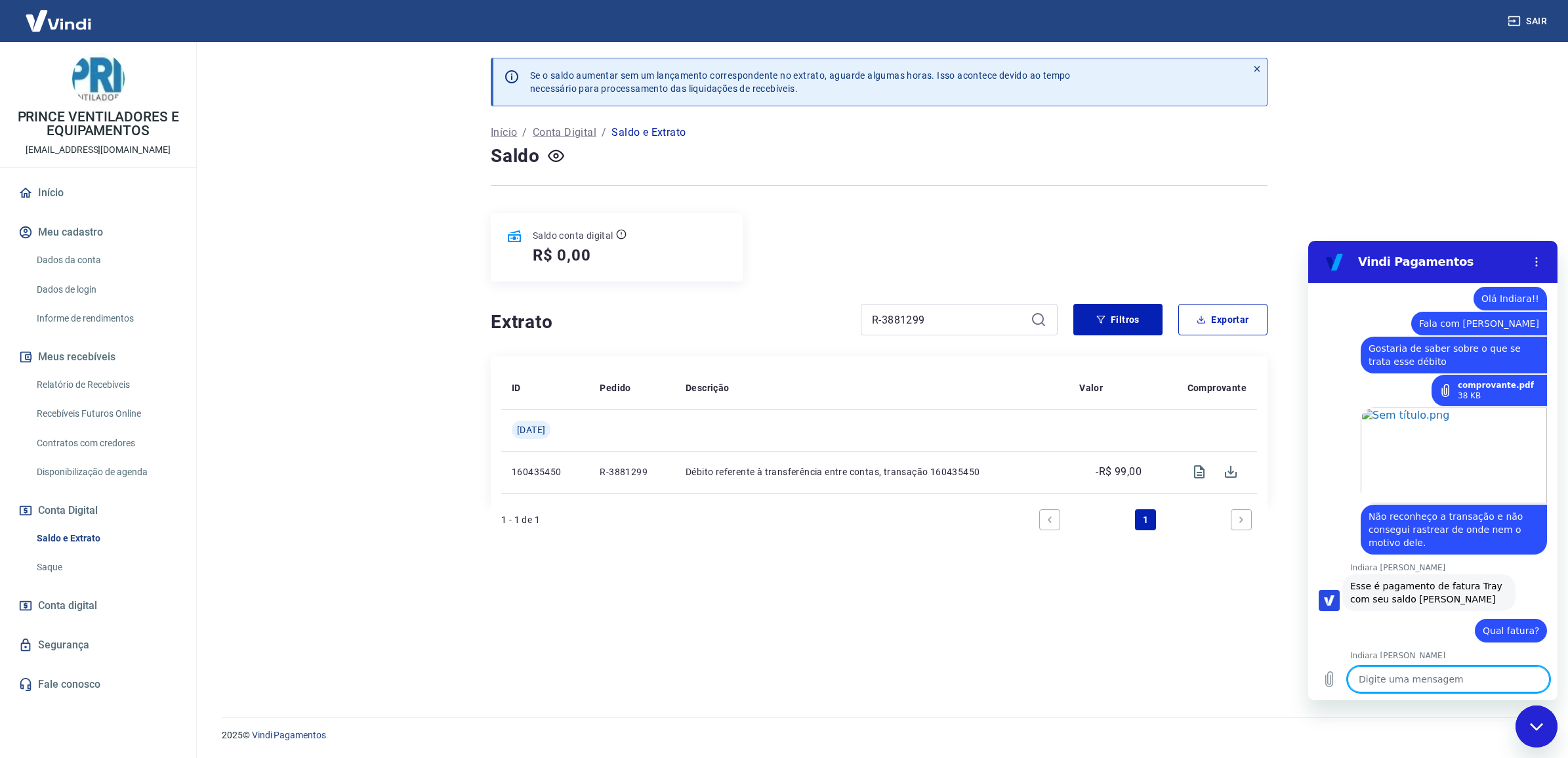
scroll to position [1070, 0]
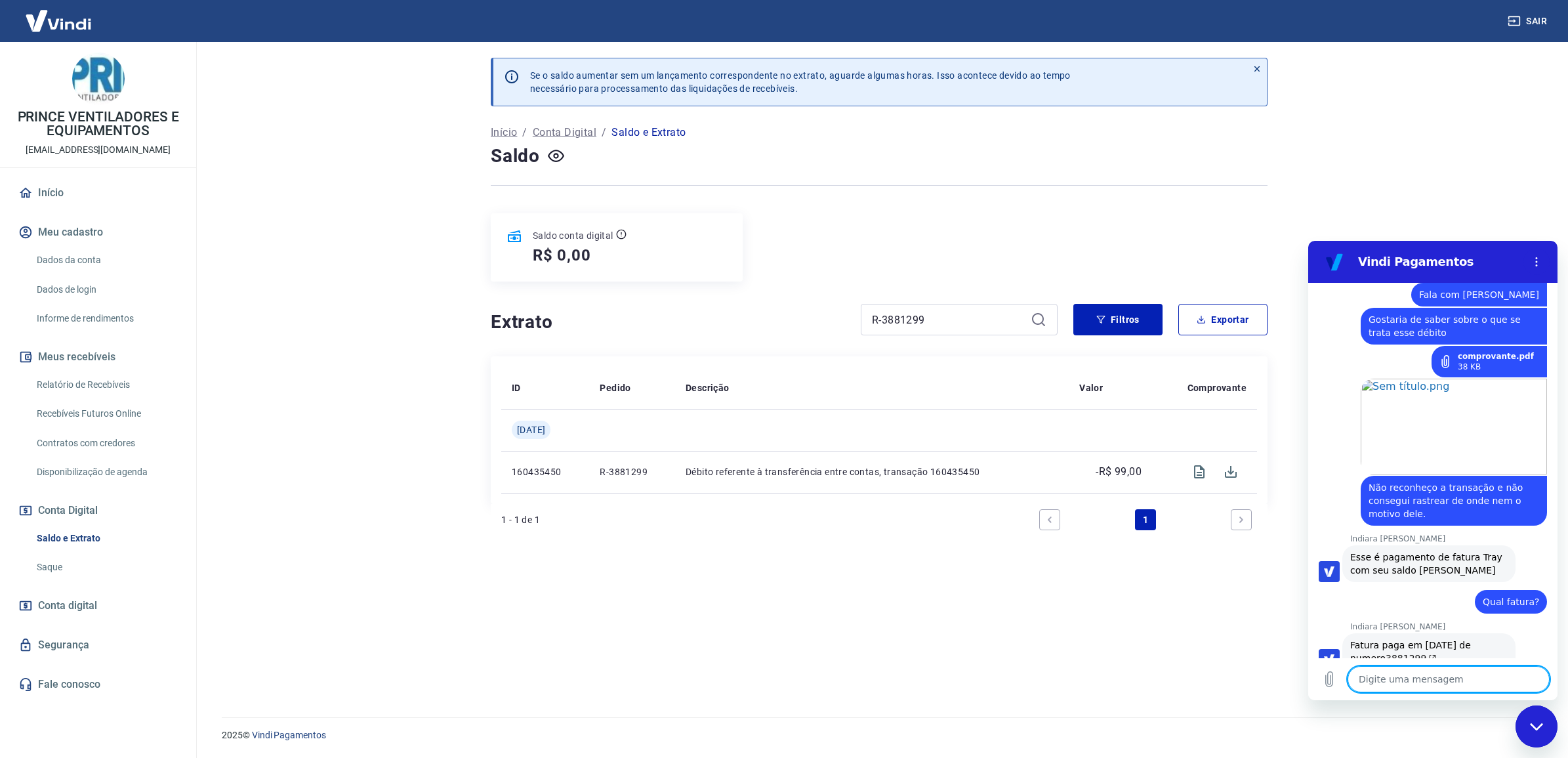
click at [1406, 653] on link "3881299" at bounding box center [1411, 658] width 51 height 11
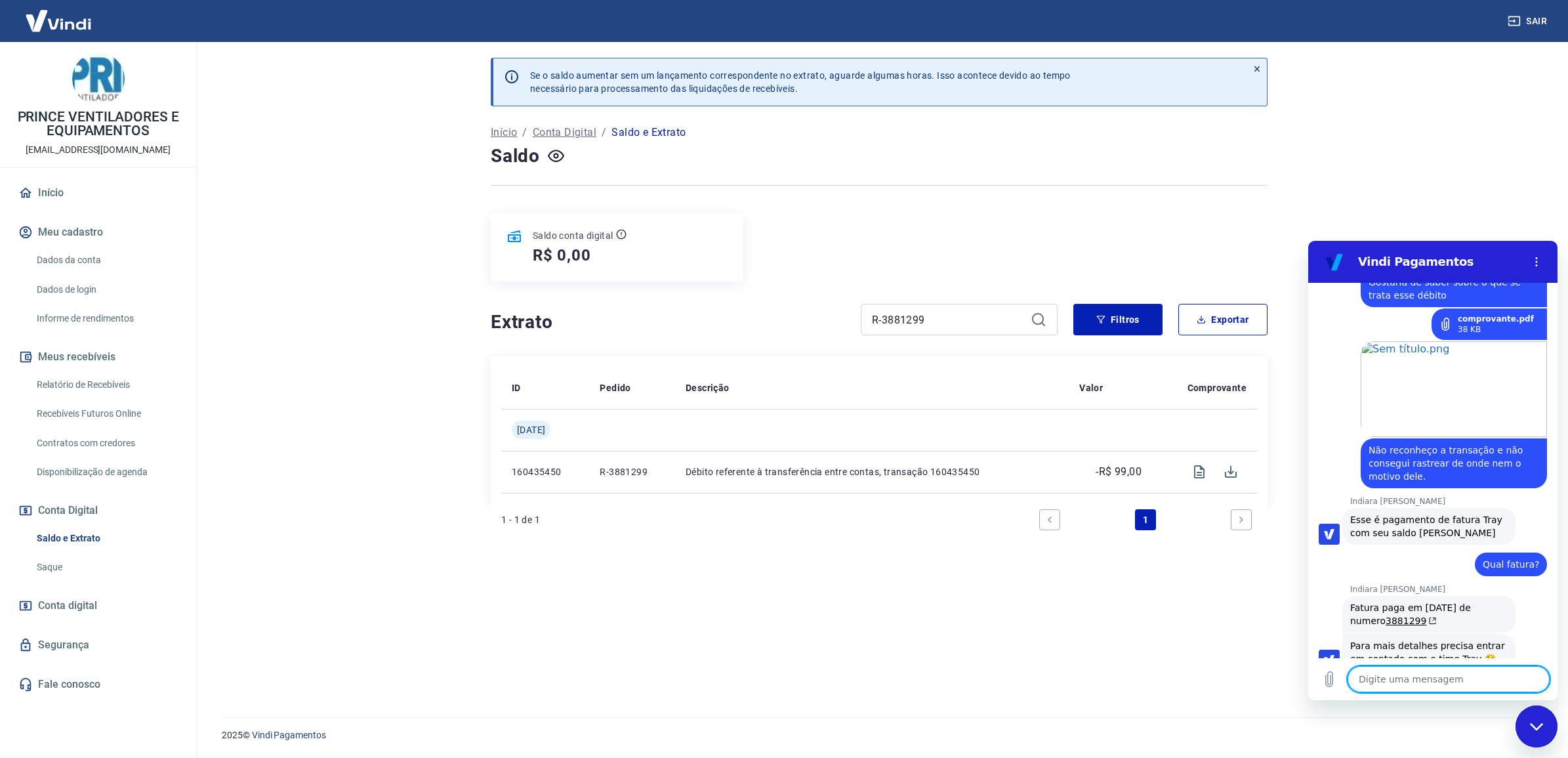
click at [1480, 677] on textarea at bounding box center [1449, 679] width 202 height 26
click at [1429, 674] on textarea at bounding box center [1449, 679] width 202 height 26
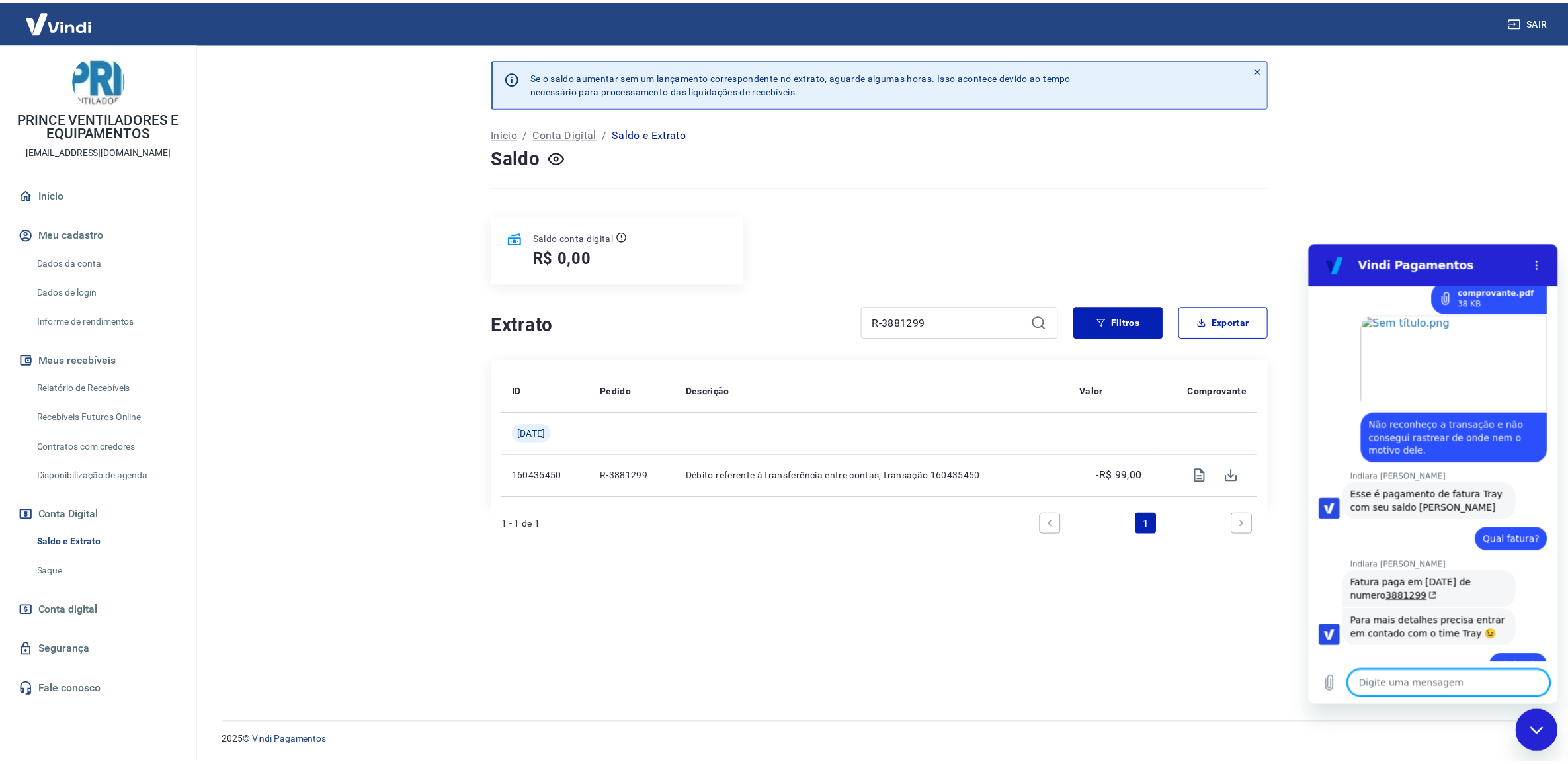
scroll to position [1149, 0]
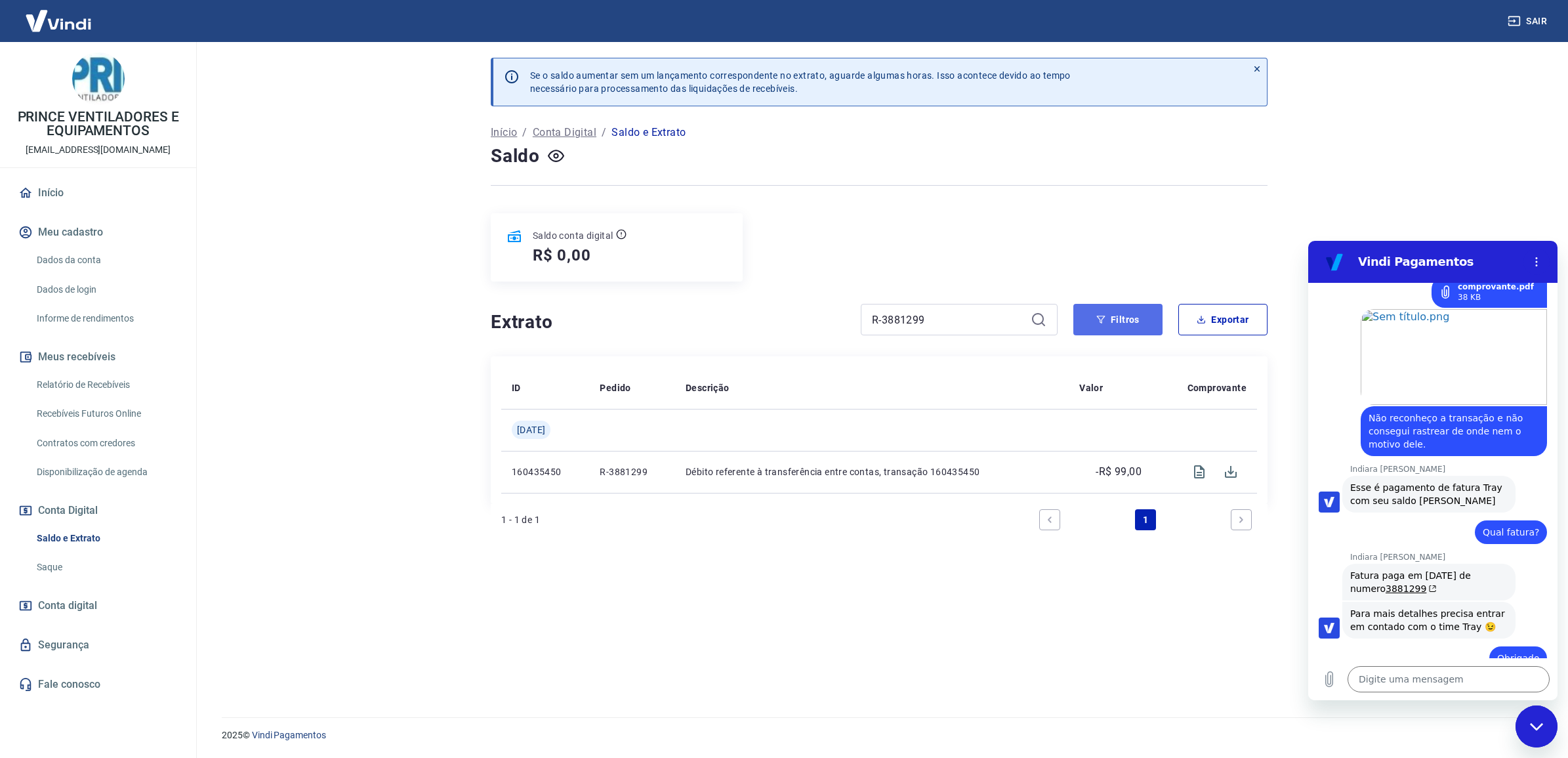
click at [1104, 327] on button "Filtros" at bounding box center [1118, 319] width 89 height 32
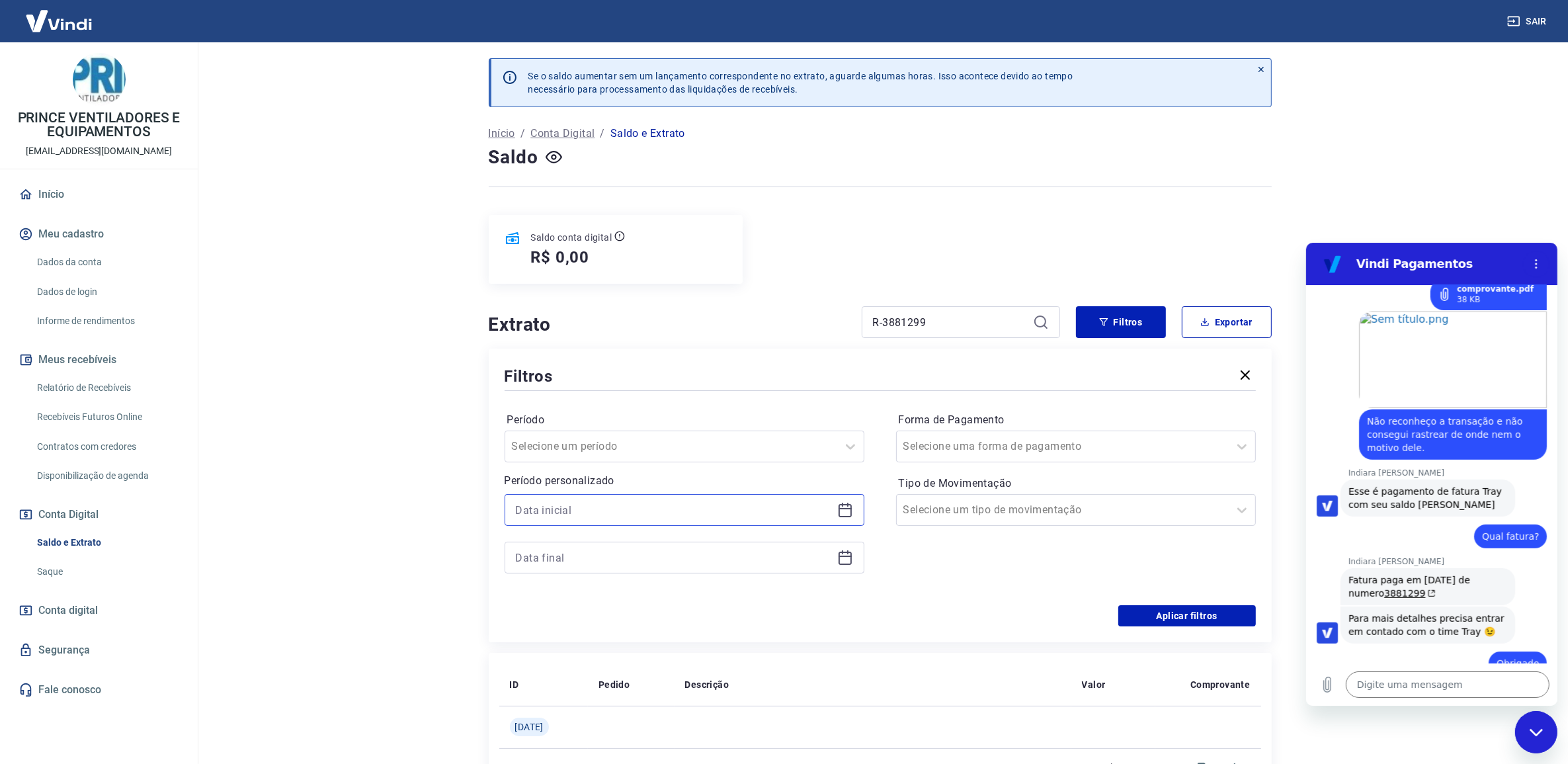
click at [825, 513] on input at bounding box center [674, 510] width 316 height 20
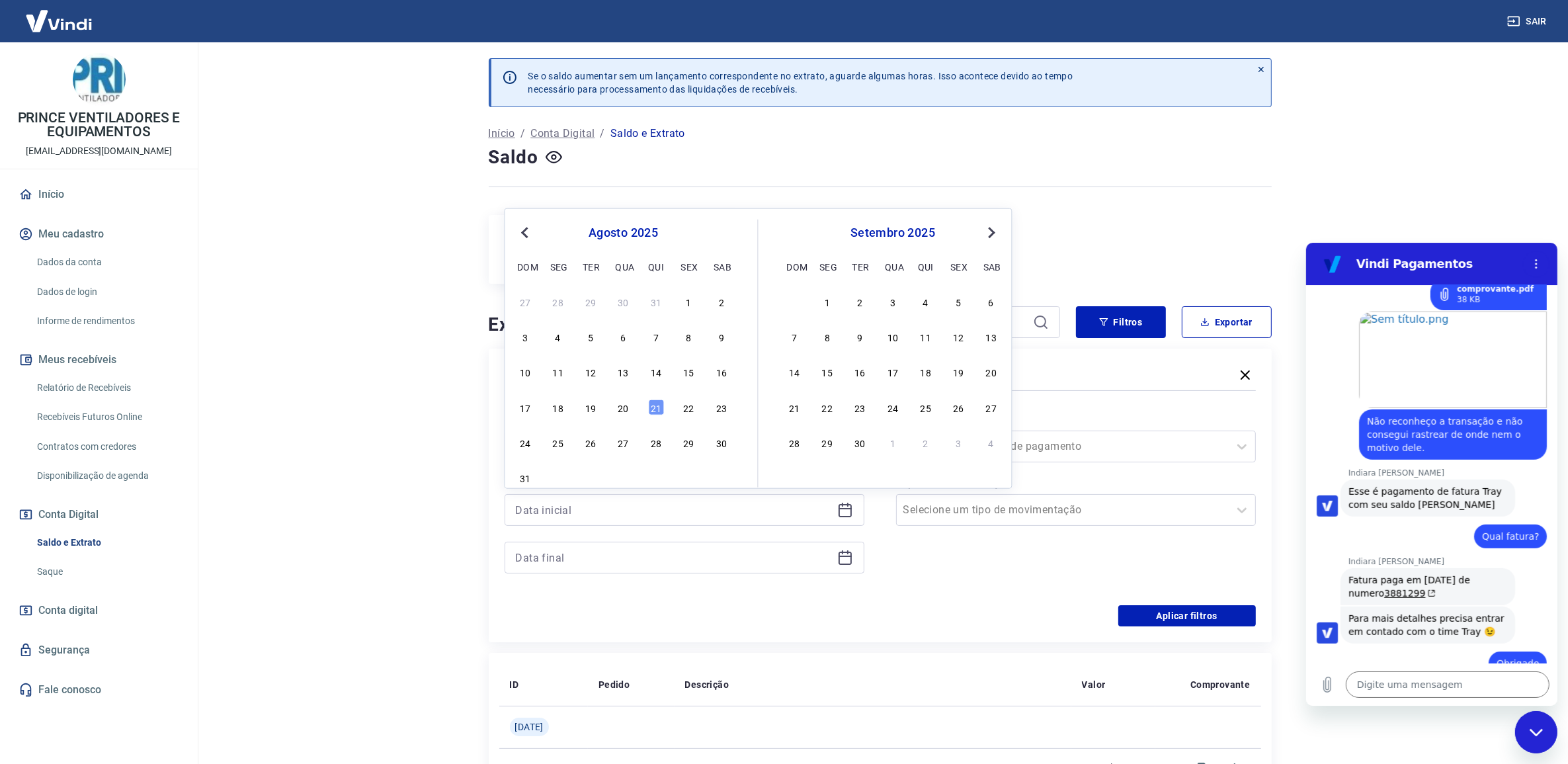
click at [526, 230] on span "Previous Month" at bounding box center [526, 232] width 0 height 16
click at [526, 232] on span "Previous Month" at bounding box center [526, 232] width 0 height 16
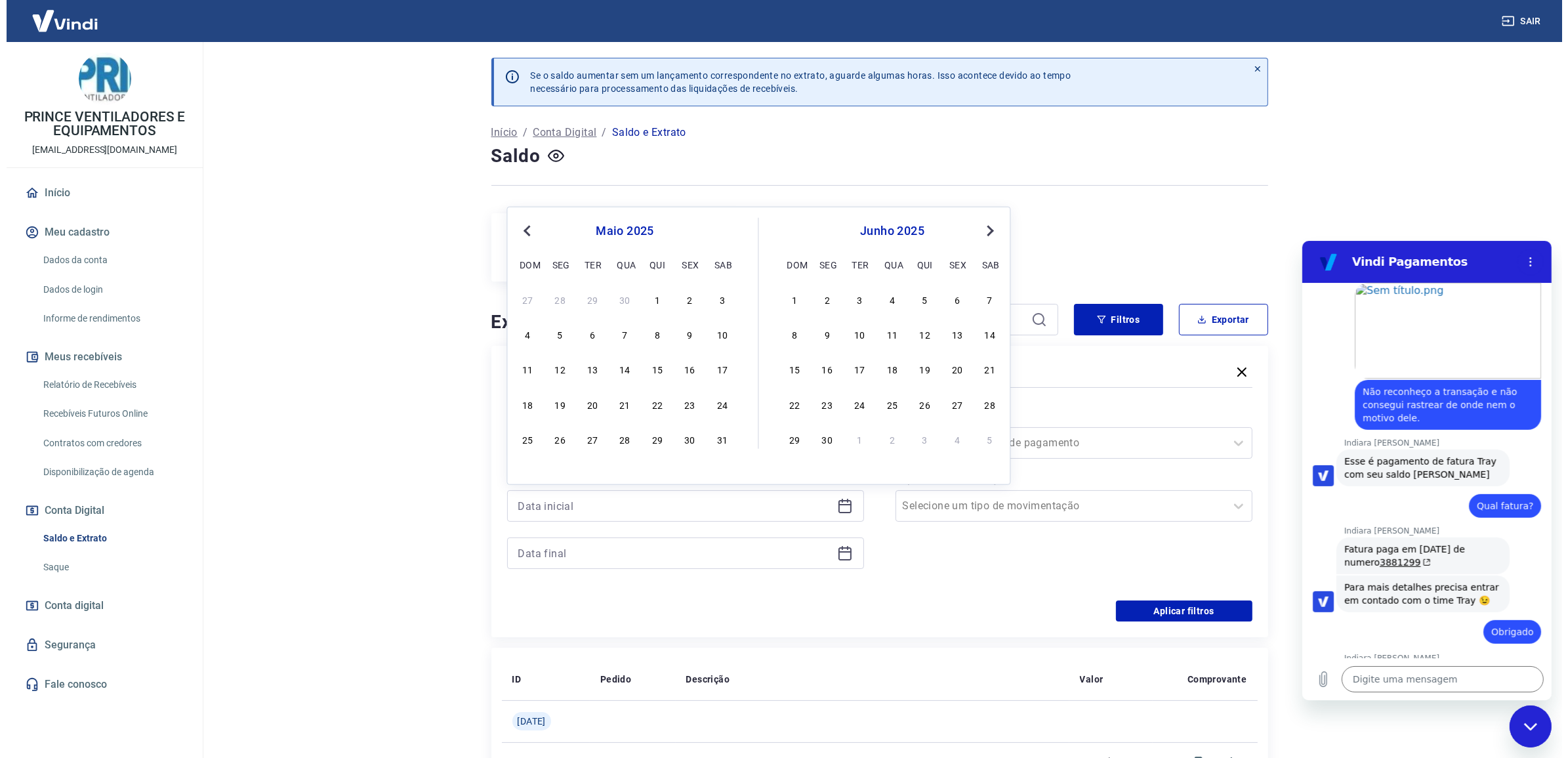
scroll to position [1164, 0]
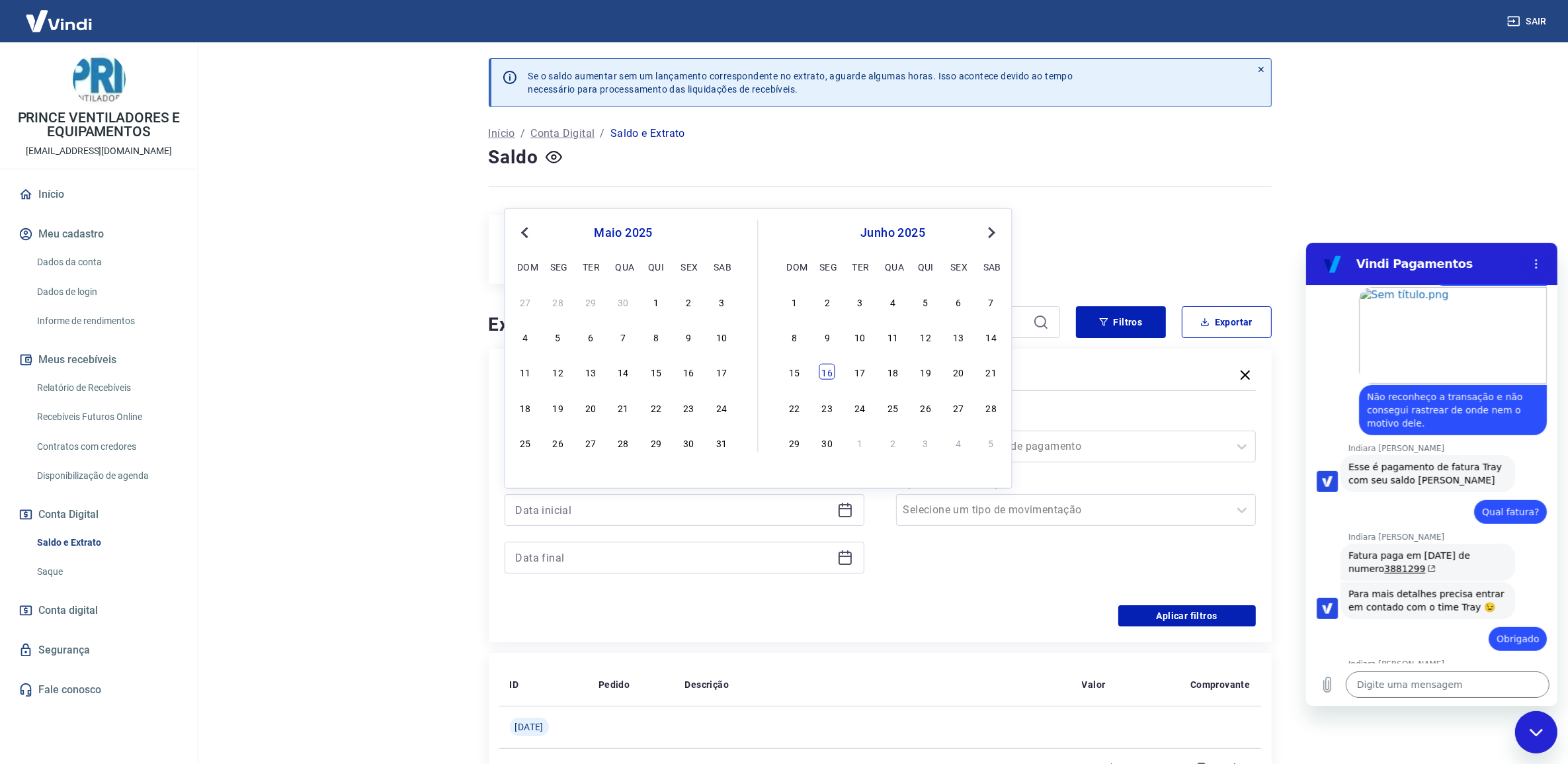
click at [822, 374] on div "16" at bounding box center [827, 371] width 16 height 16
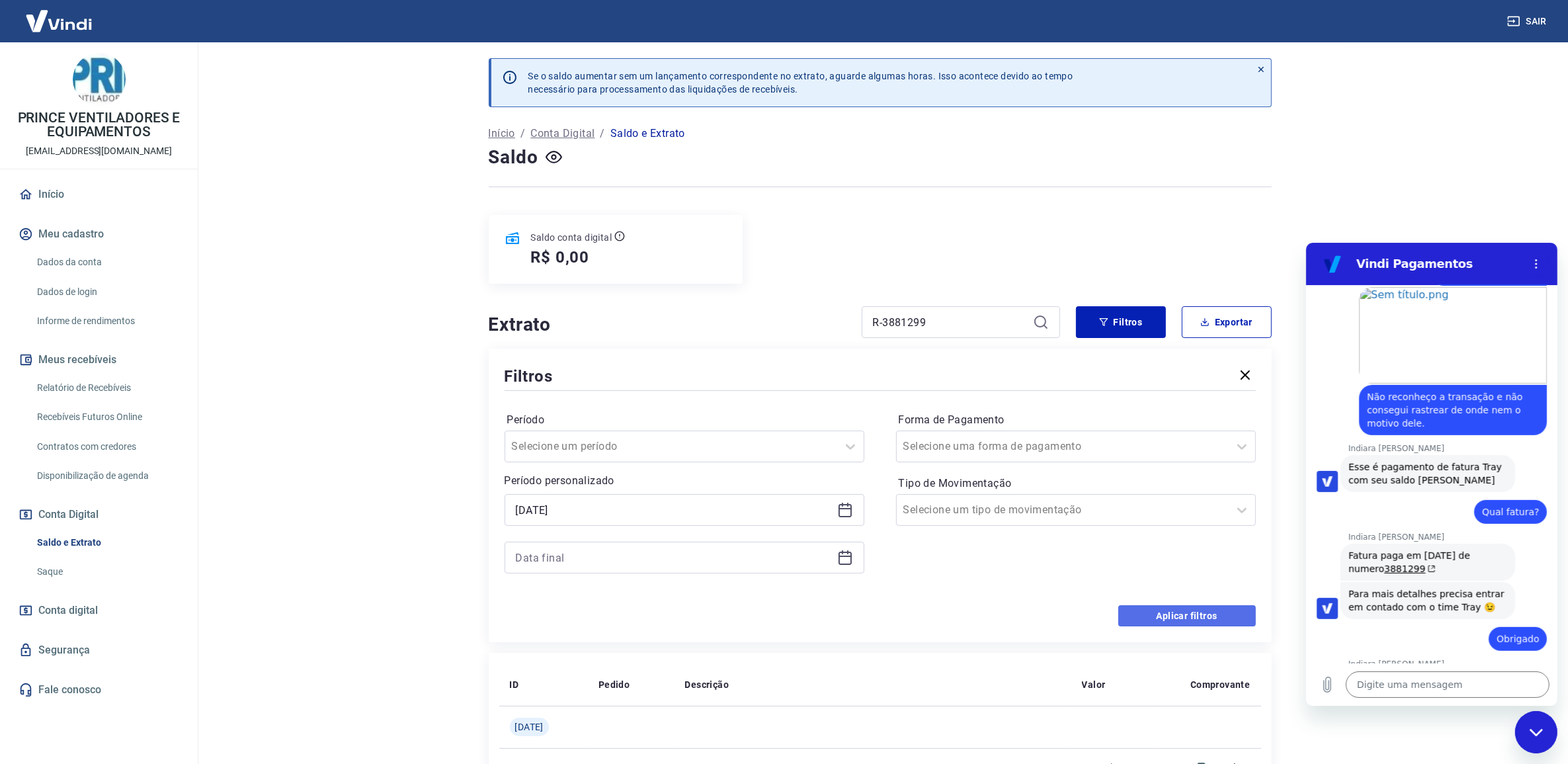
click at [1155, 617] on button "Aplicar filtros" at bounding box center [1187, 616] width 137 height 21
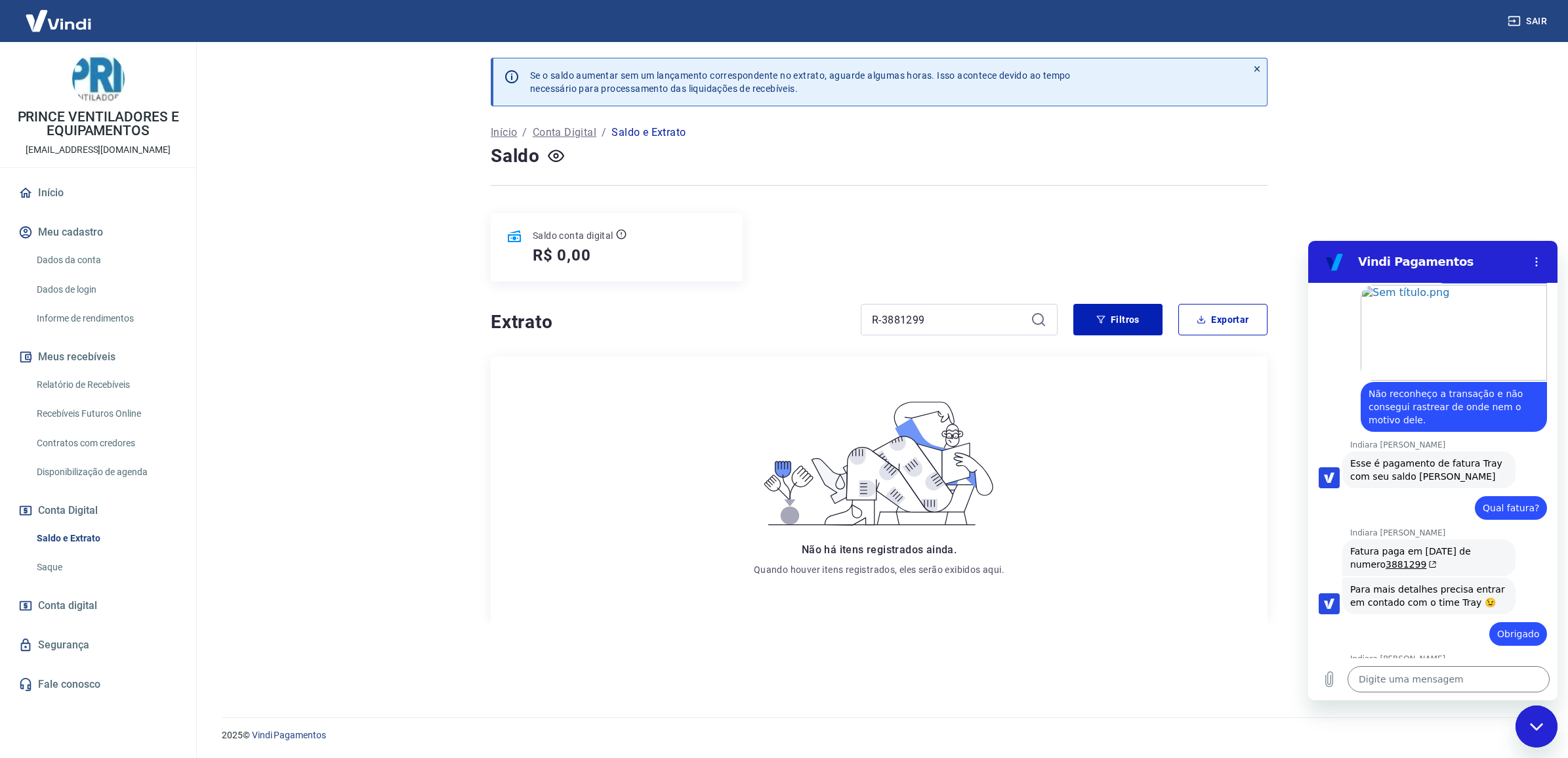
click at [1028, 318] on div "R-3881299" at bounding box center [959, 319] width 197 height 32
drag, startPoint x: 956, startPoint y: 328, endPoint x: 766, endPoint y: 353, distance: 191.6
click at [767, 352] on div "Se o saldo aumentar sem um lançamento correspondente no extrato, aguarde alguma…" at bounding box center [879, 372] width 809 height 660
click at [1137, 323] on button "Filtros" at bounding box center [1118, 319] width 89 height 32
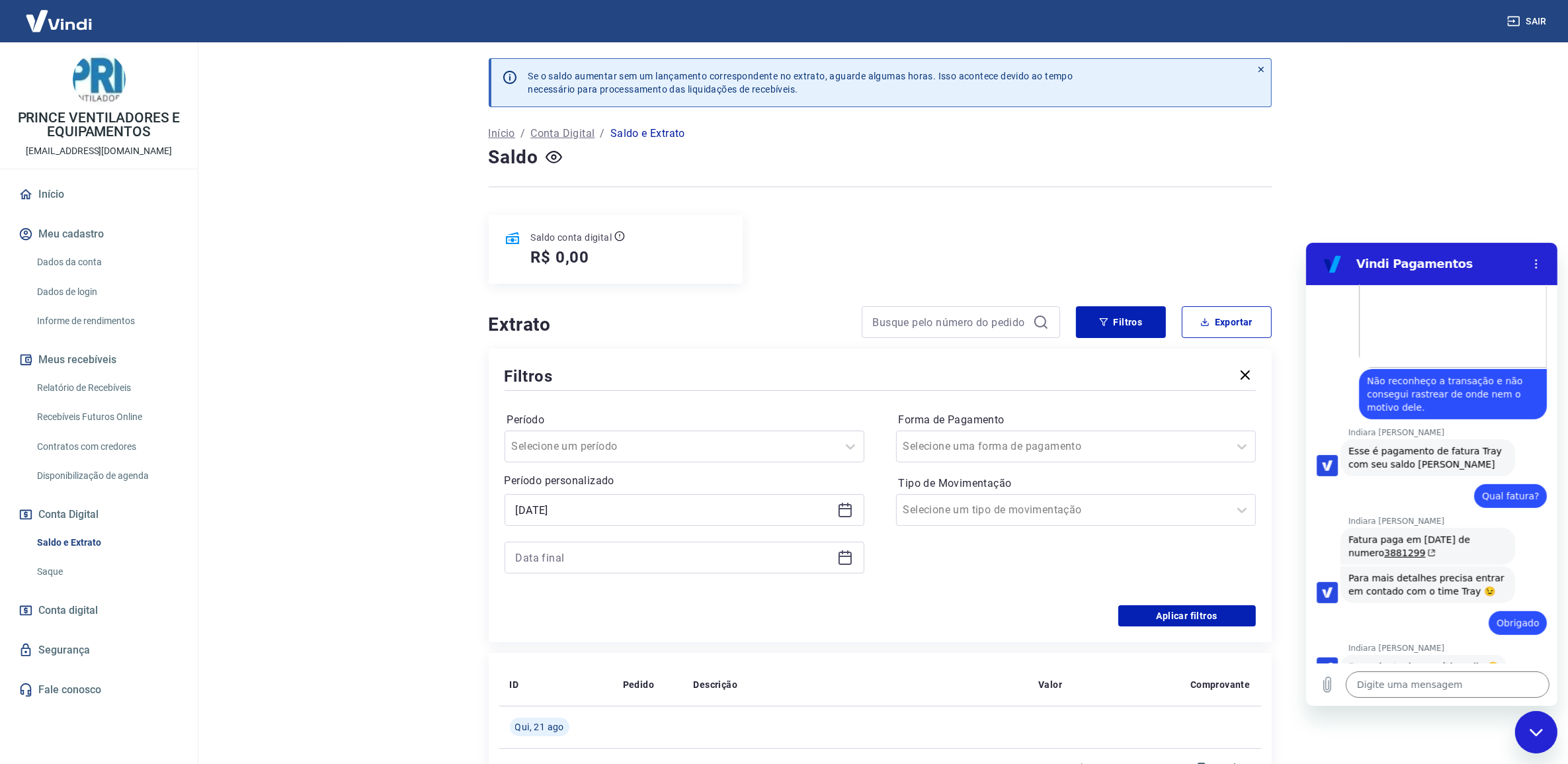
click at [794, 536] on div "[DATE]" at bounding box center [685, 534] width 360 height 79
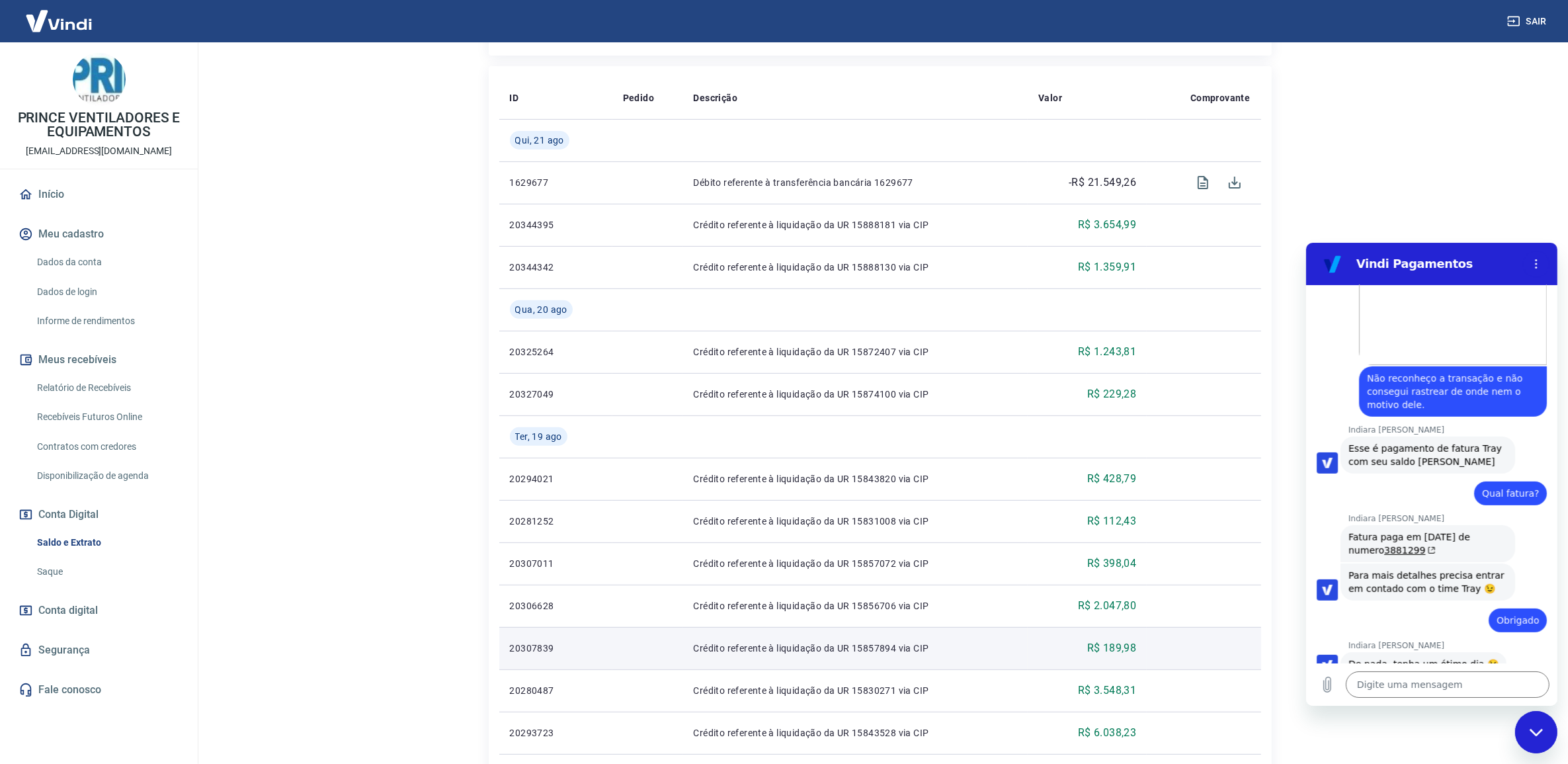
scroll to position [301, 0]
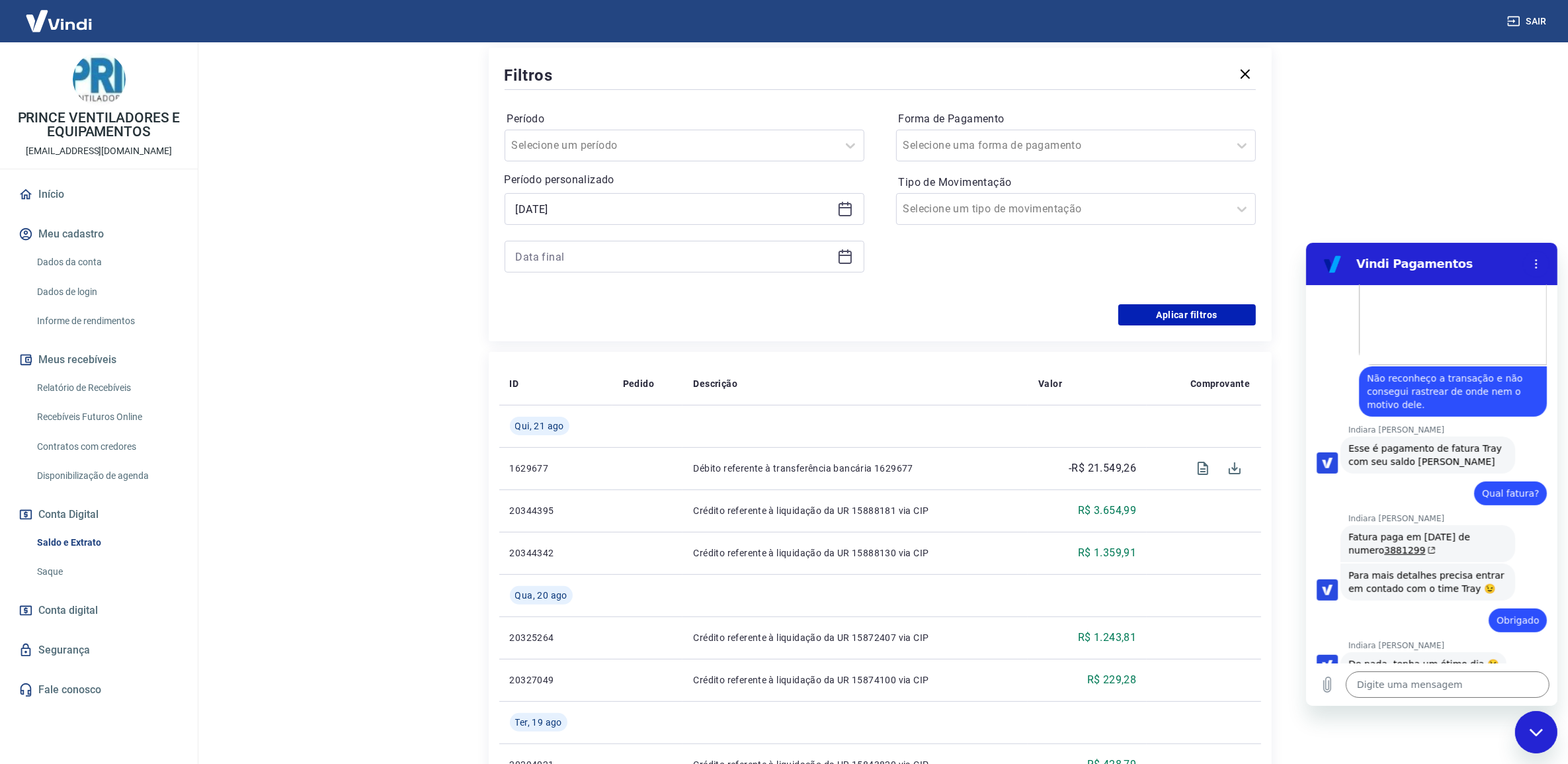
click at [845, 246] on div at bounding box center [685, 256] width 360 height 32
click at [842, 258] on icon at bounding box center [845, 256] width 16 height 16
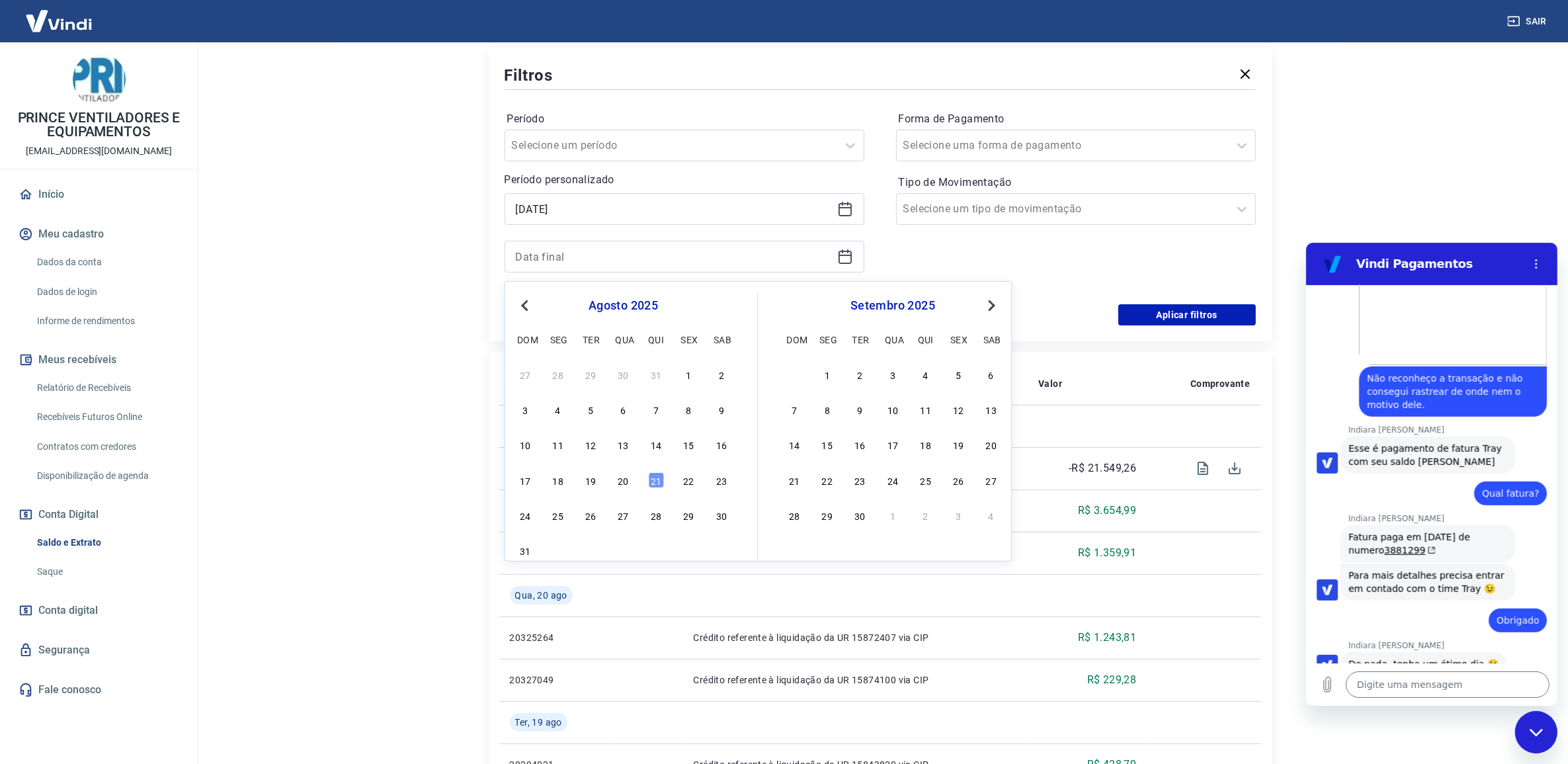
click at [520, 310] on button "Previous Month" at bounding box center [525, 305] width 16 height 16
click at [560, 441] on div "16" at bounding box center [557, 444] width 16 height 16
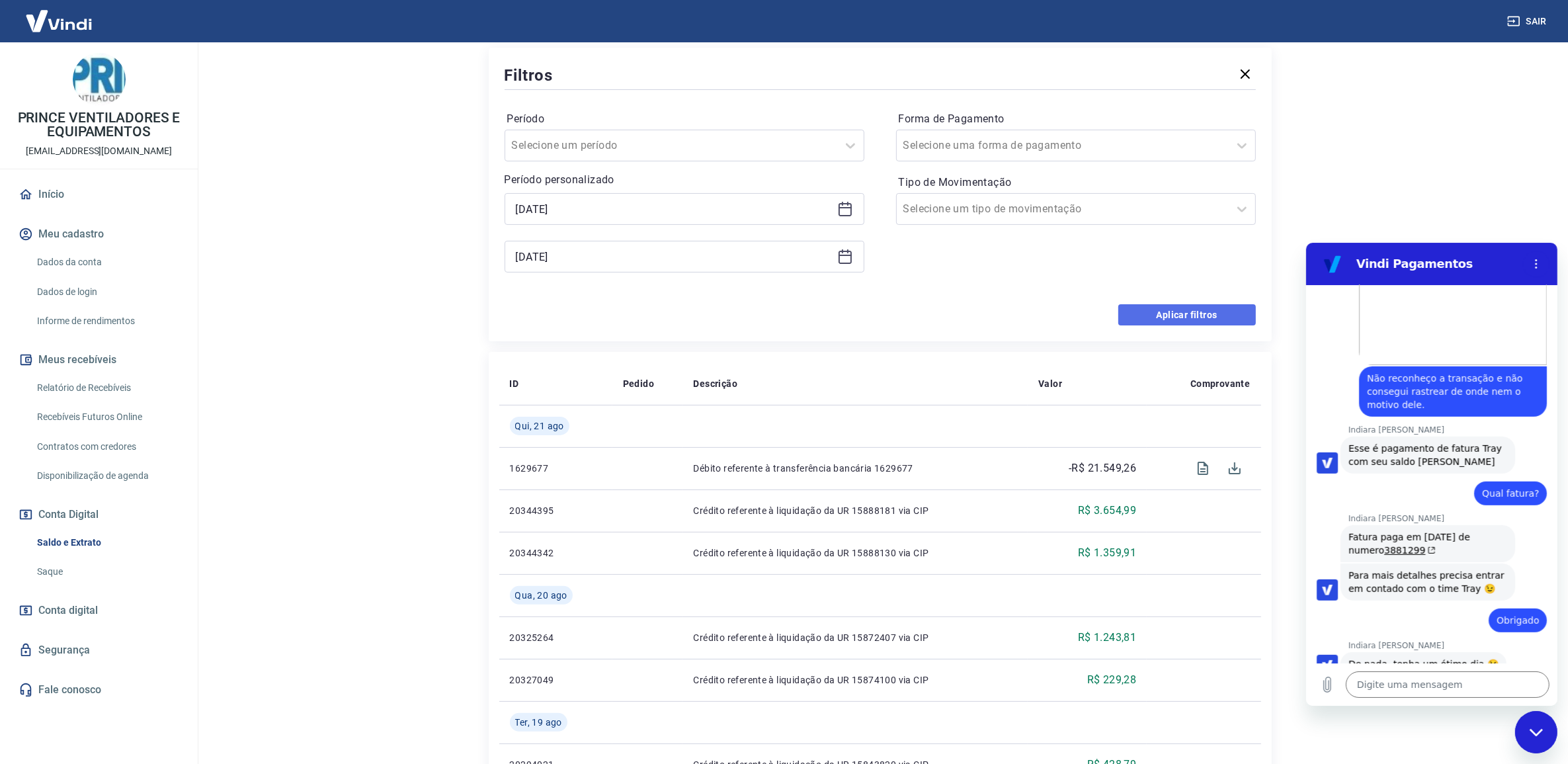
click at [1179, 312] on button "Aplicar filtros" at bounding box center [1187, 315] width 137 height 21
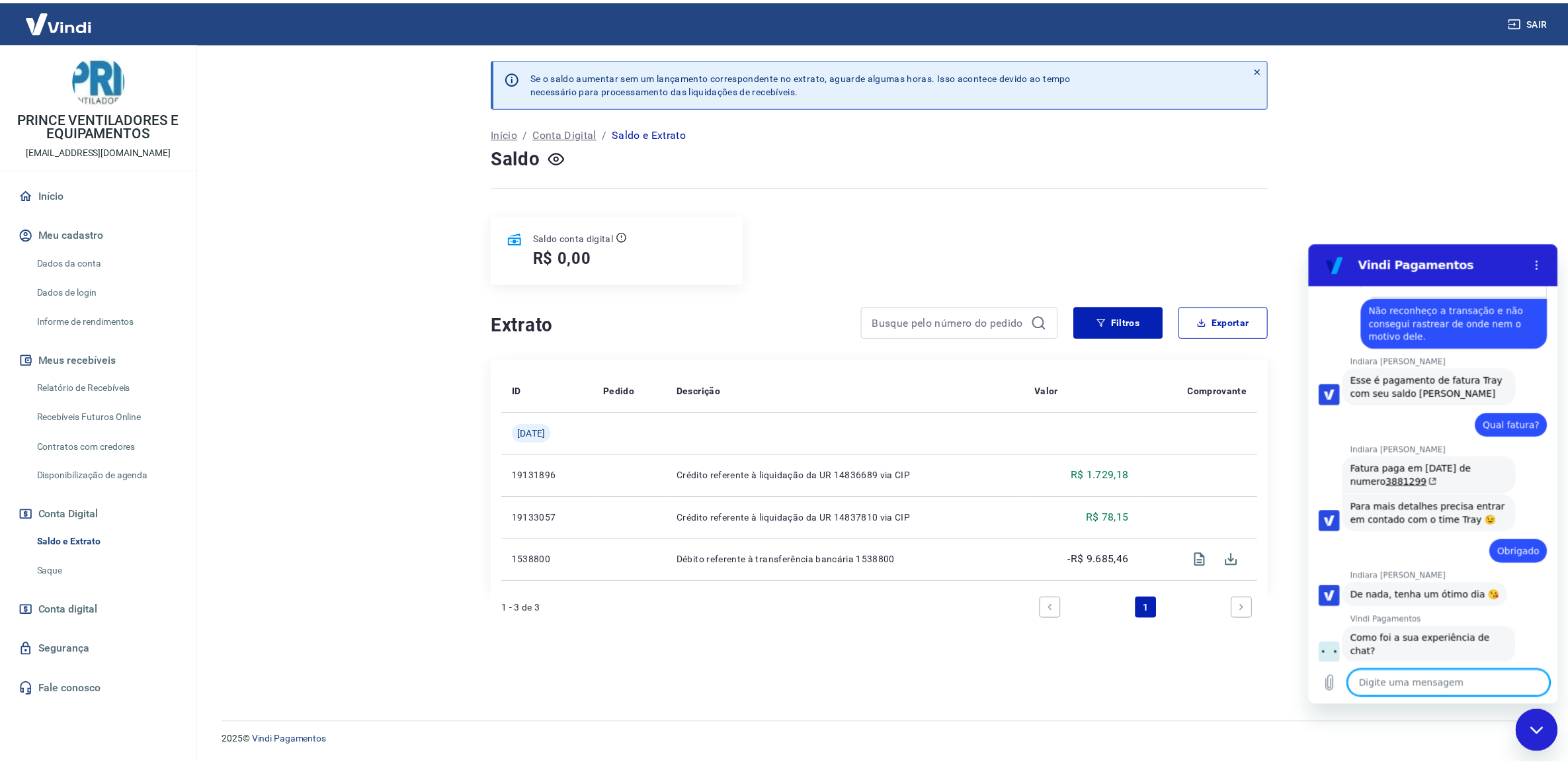
scroll to position [1279, 0]
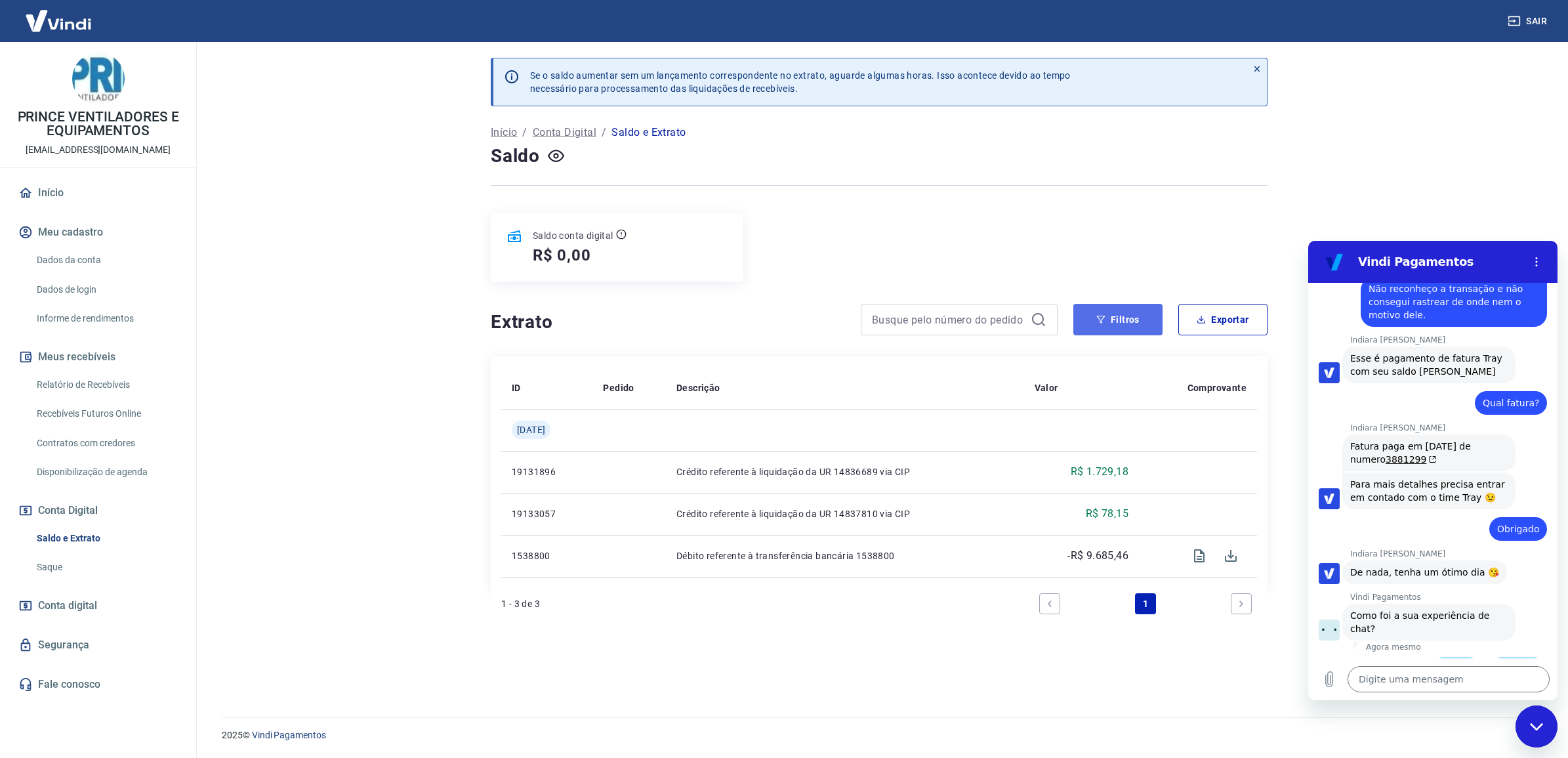
click at [1109, 320] on button "Filtros" at bounding box center [1118, 319] width 89 height 32
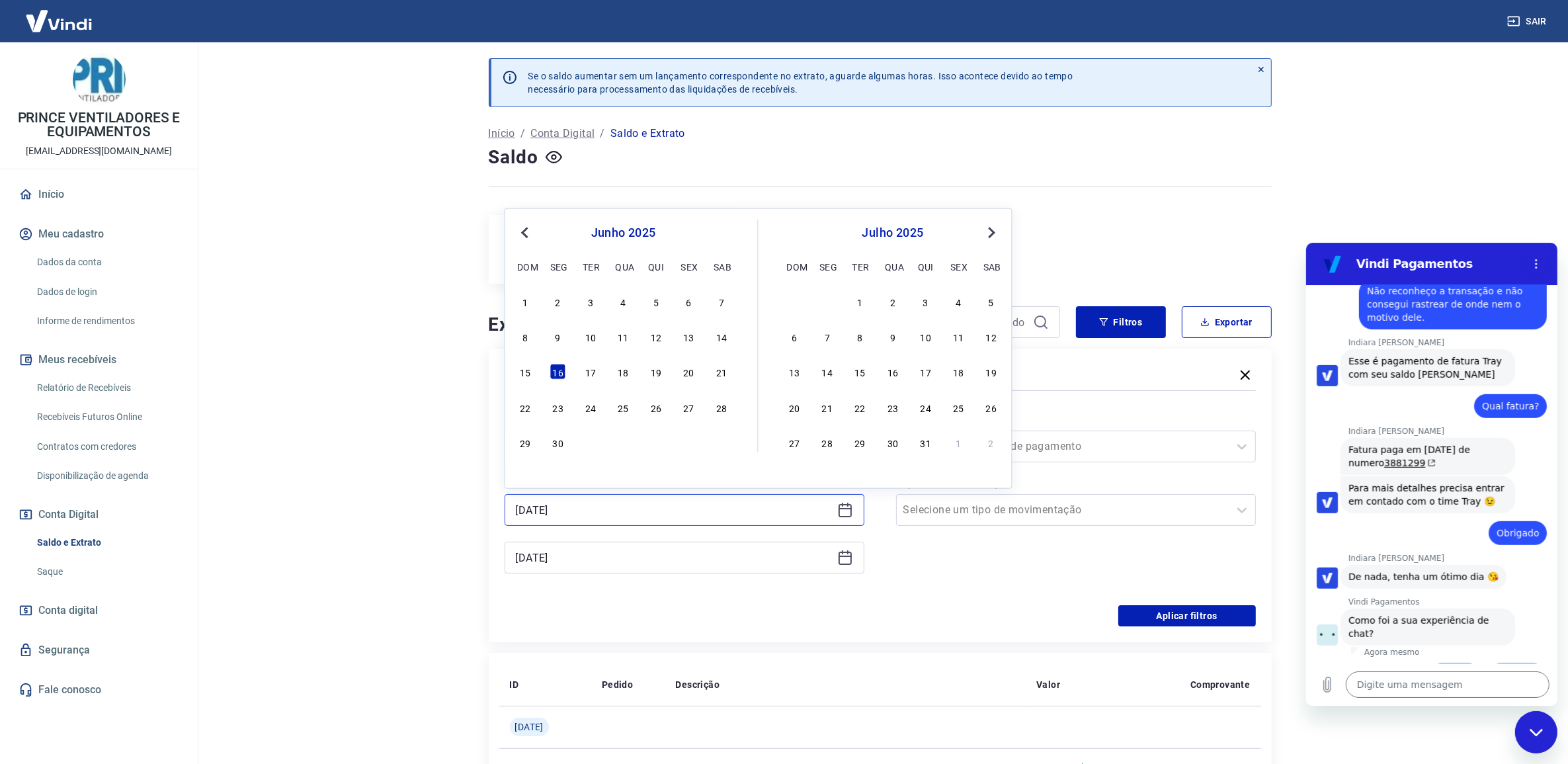
click at [759, 517] on input "[DATE]" at bounding box center [674, 510] width 316 height 20
click at [725, 341] on div "14" at bounding box center [721, 337] width 16 height 16
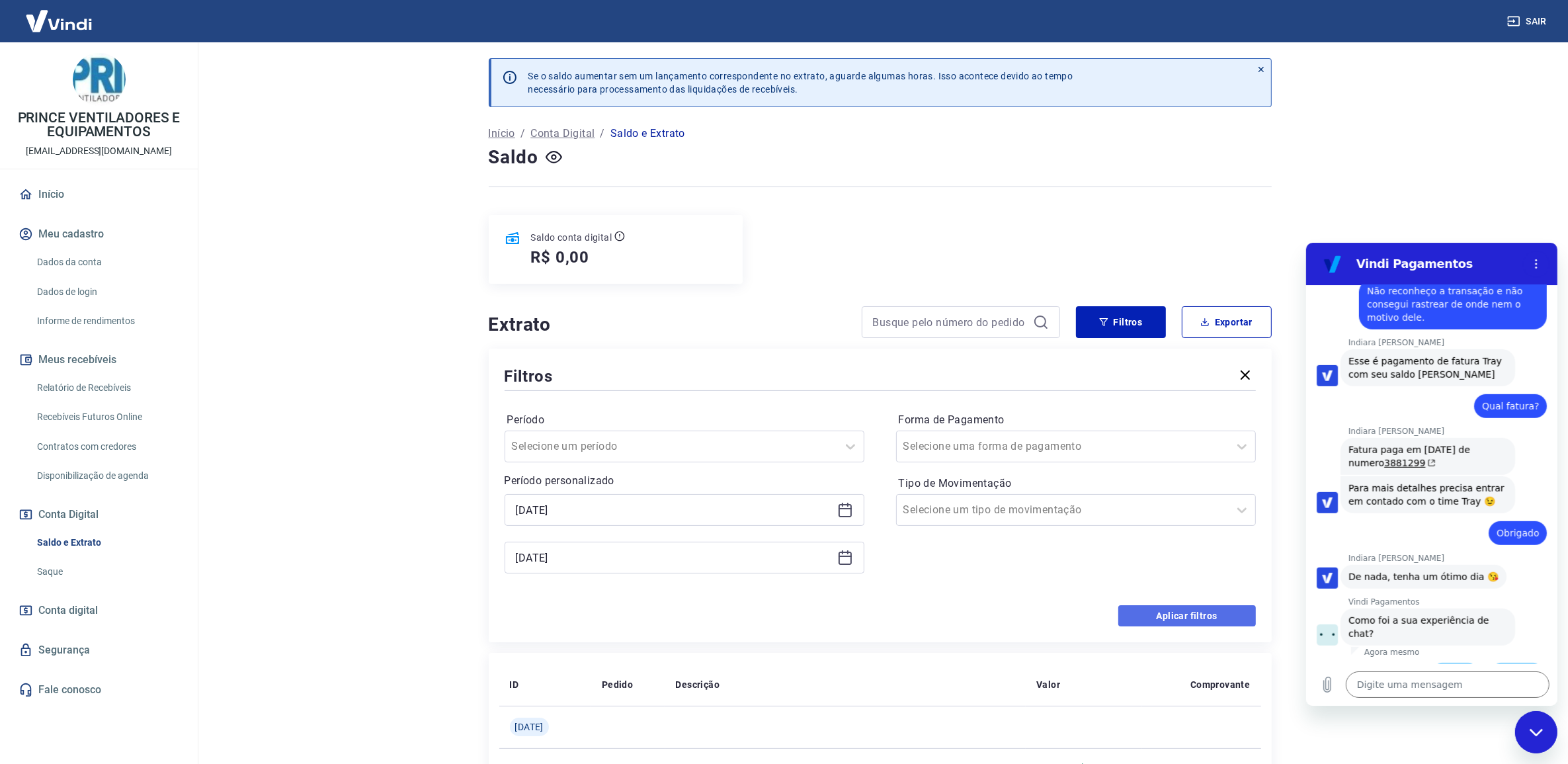
click at [1201, 617] on button "Aplicar filtros" at bounding box center [1187, 616] width 137 height 21
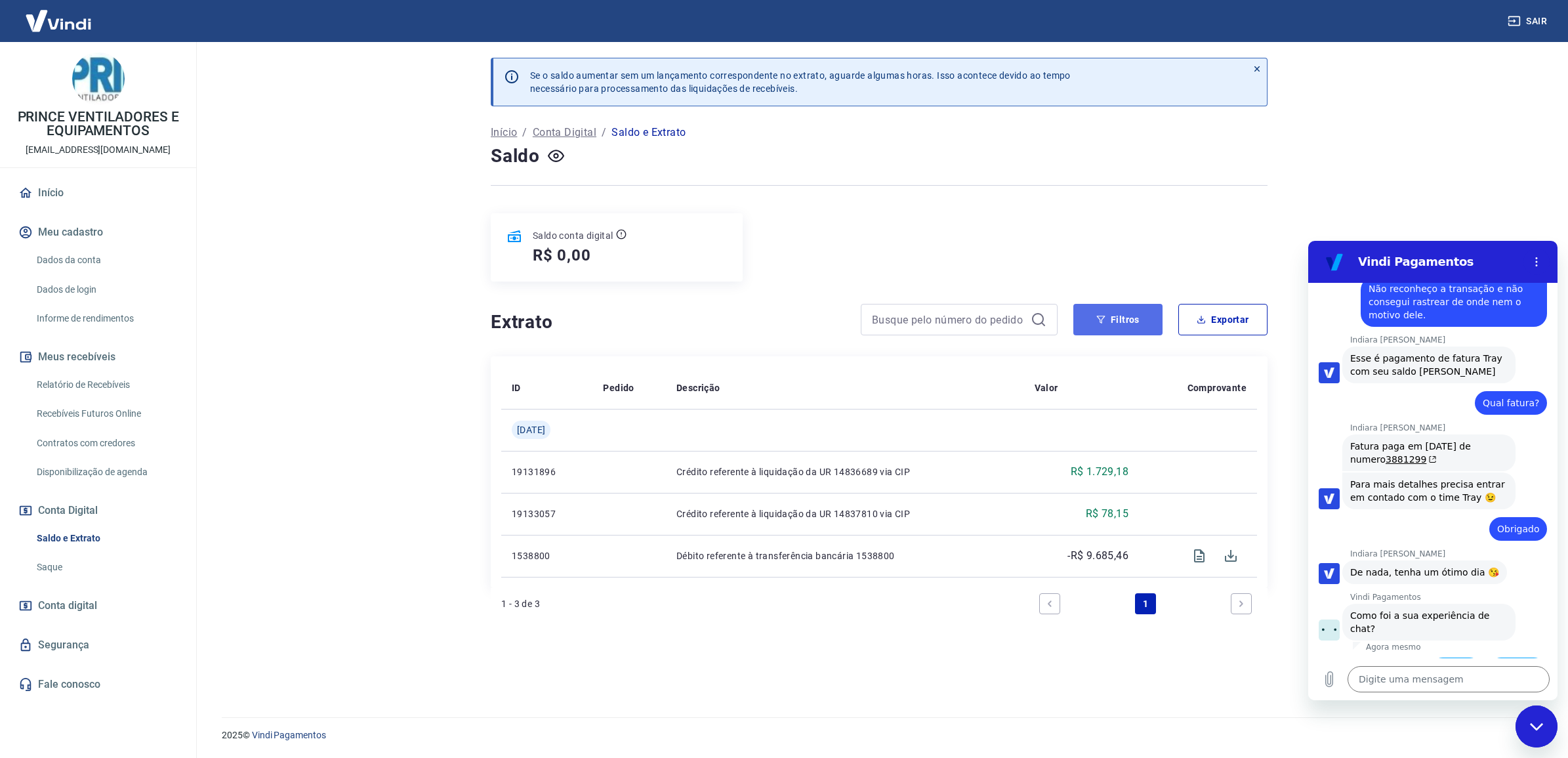
click at [1110, 323] on button "Filtros" at bounding box center [1118, 319] width 89 height 32
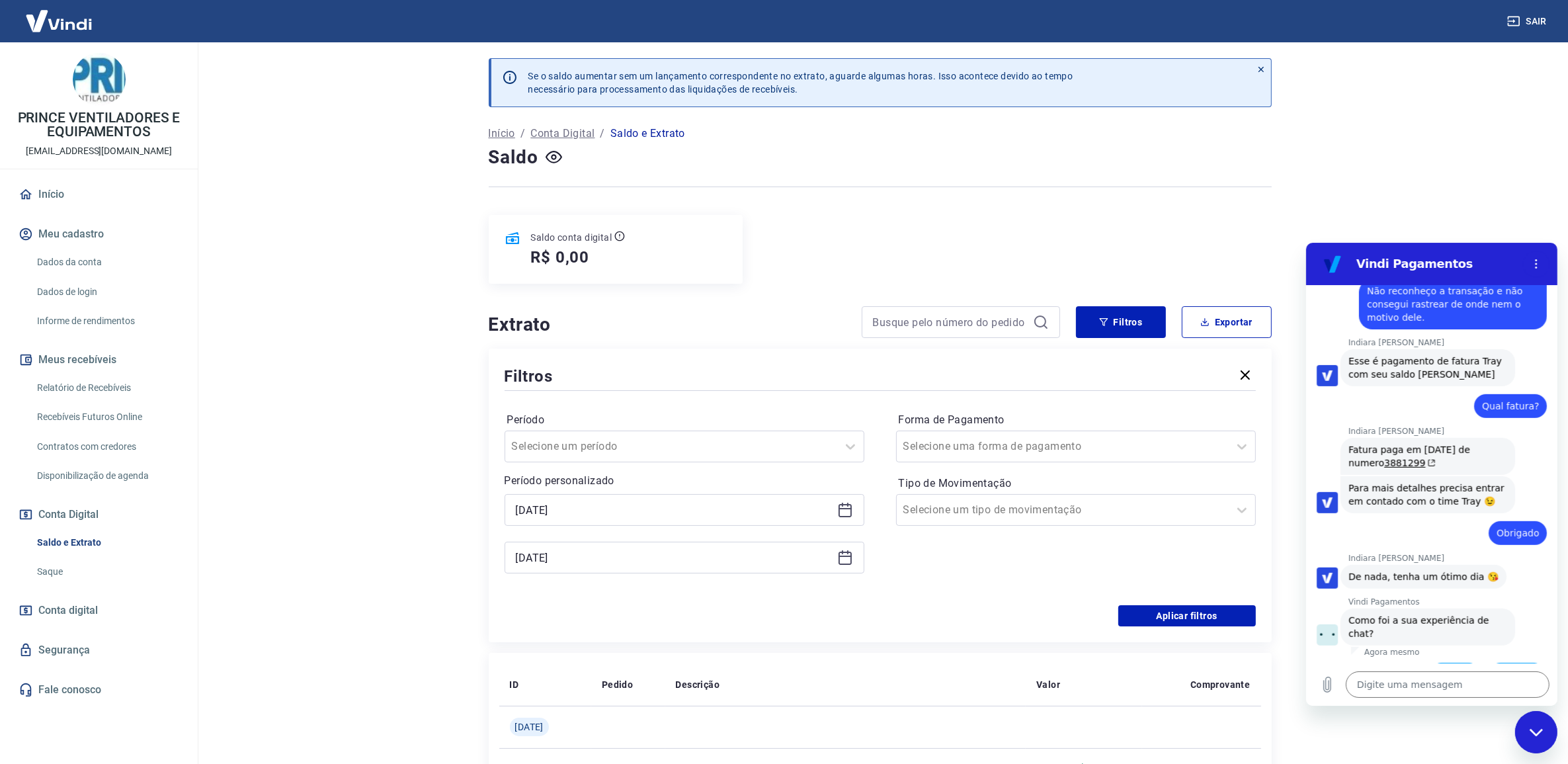
click at [849, 509] on icon at bounding box center [845, 509] width 13 height 2
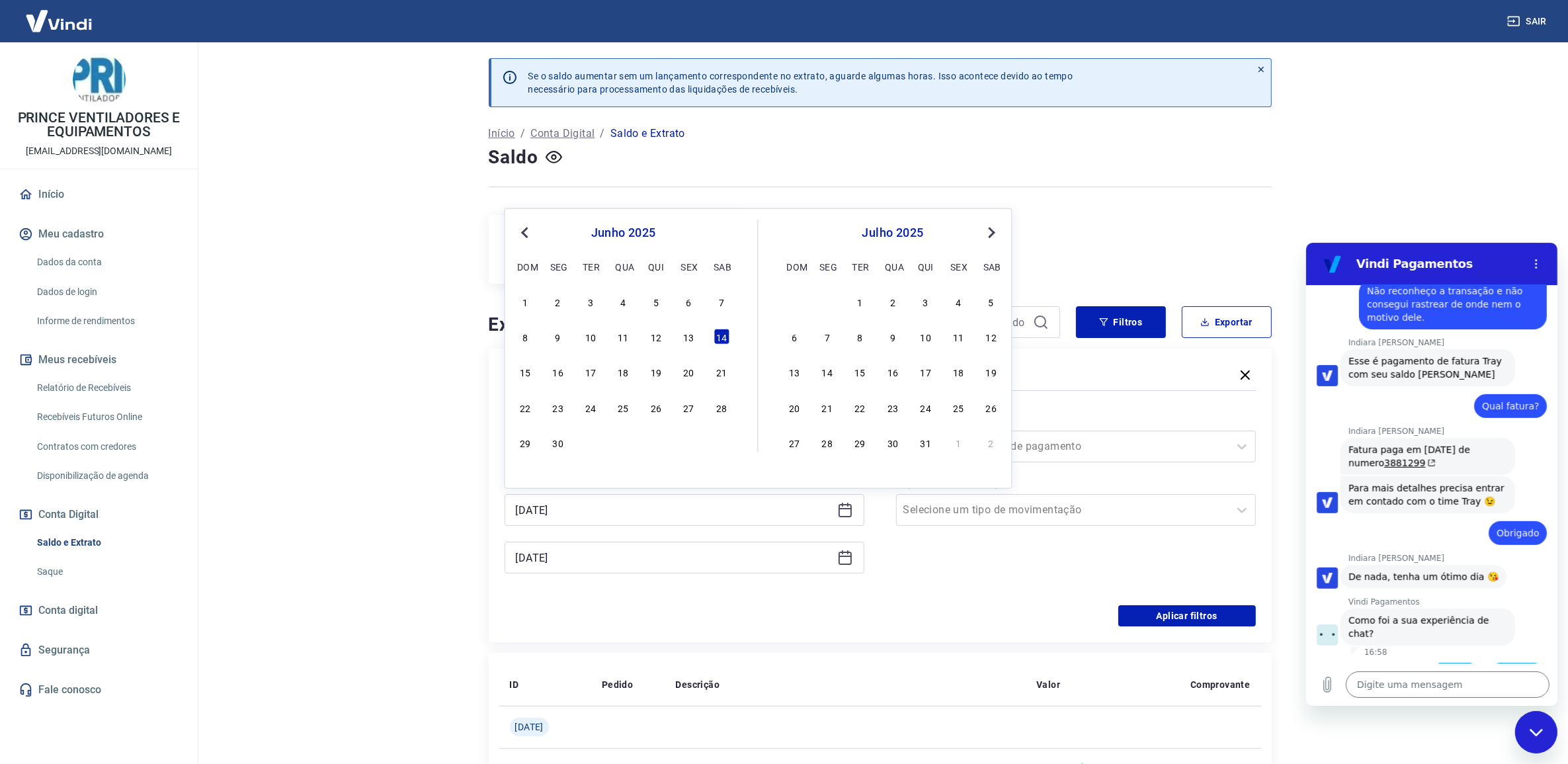
click at [1445, 662] on button "Boa 👍" at bounding box center [1454, 681] width 53 height 38
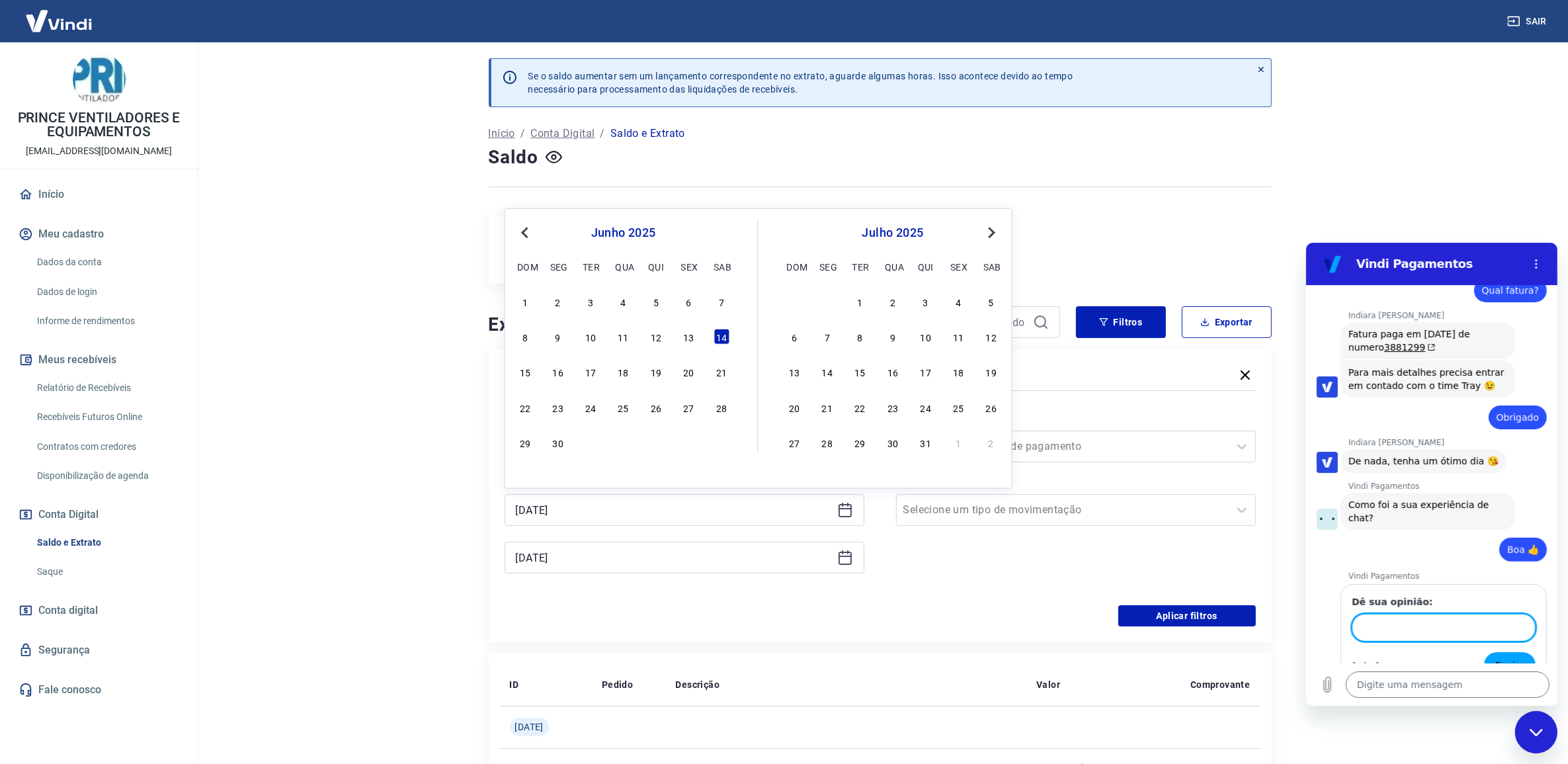
scroll to position [1394, 0]
click at [686, 301] on div "6" at bounding box center [688, 301] width 16 height 16
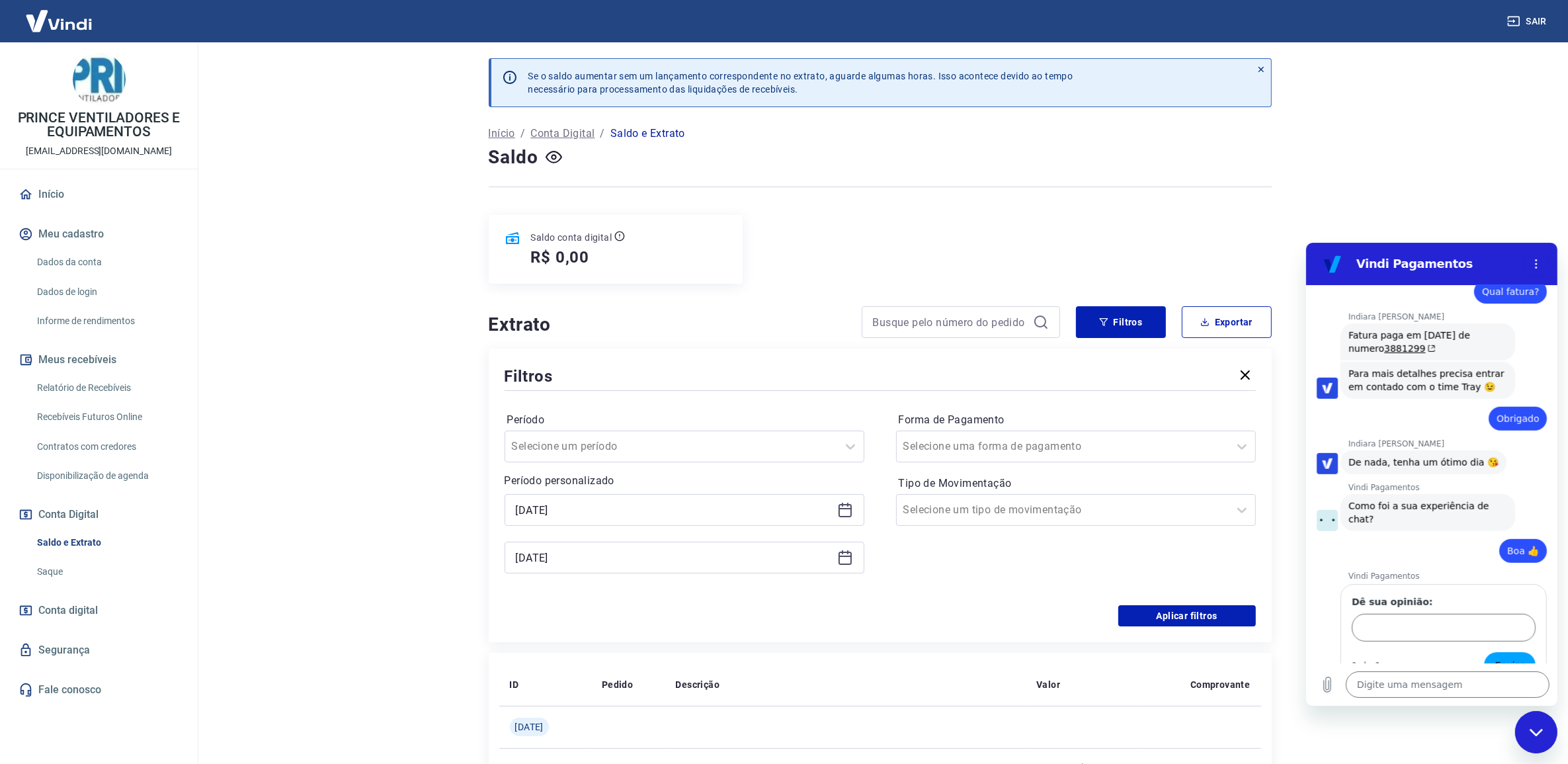
click at [1162, 604] on div "Período Selecione um período Período personalizado Selected date: [DATE] [DATE]…" at bounding box center [881, 500] width 751 height 212
click at [1170, 609] on button "Aplicar filtros" at bounding box center [1187, 616] width 137 height 21
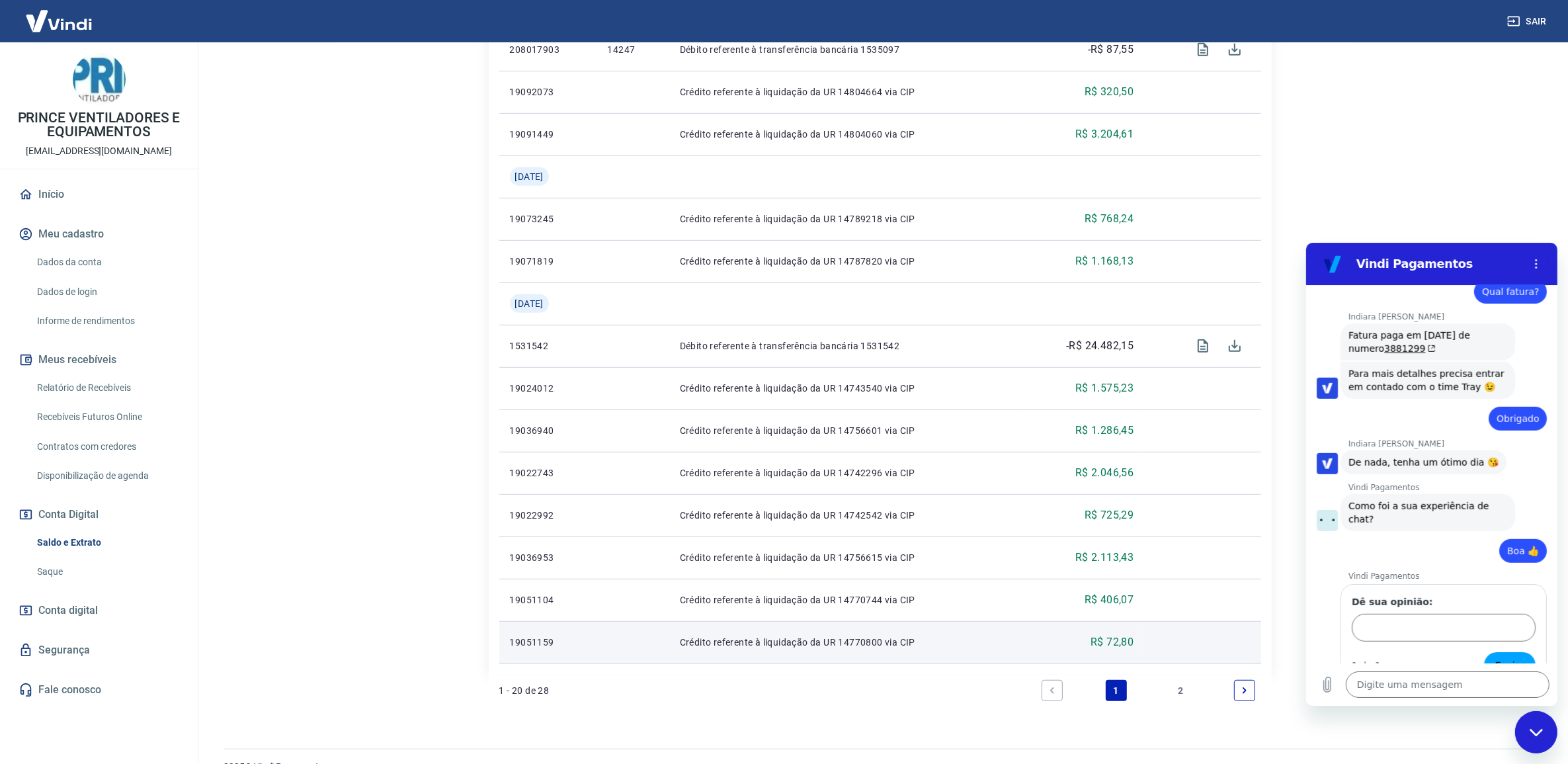
scroll to position [834, 0]
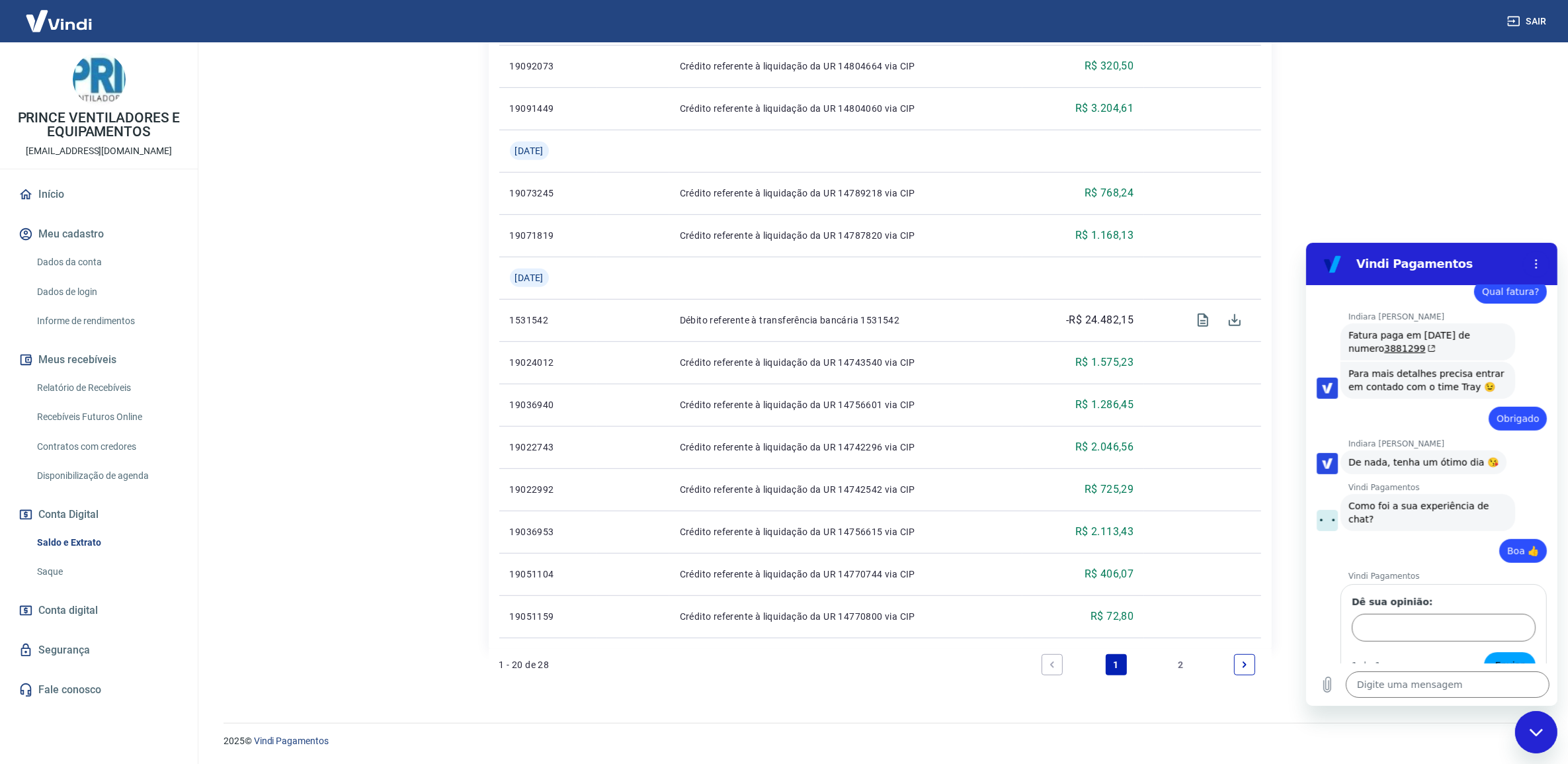
click at [1187, 666] on link "2" at bounding box center [1180, 665] width 21 height 21
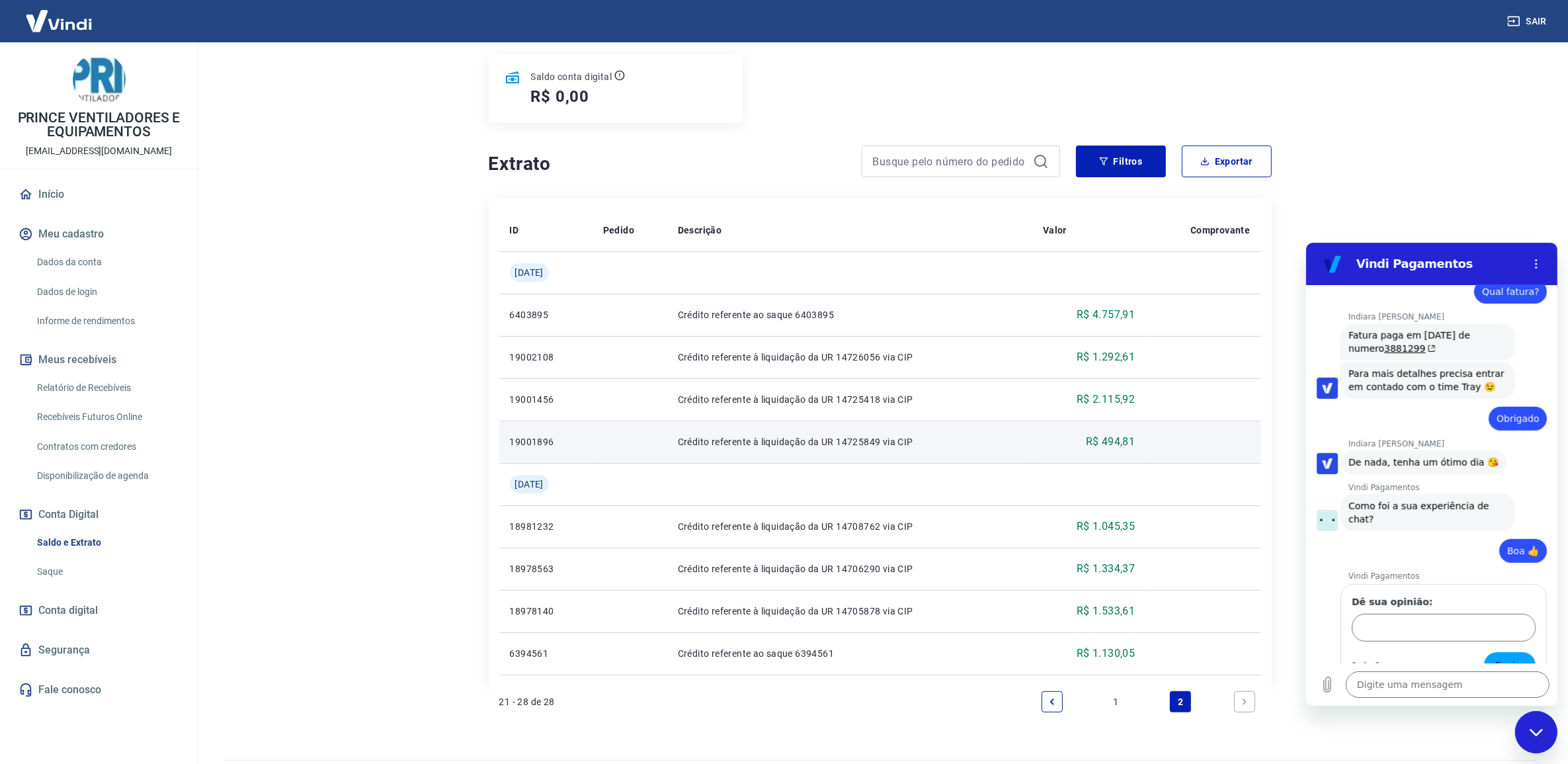
scroll to position [199, 0]
